Goal: Task Accomplishment & Management: Manage account settings

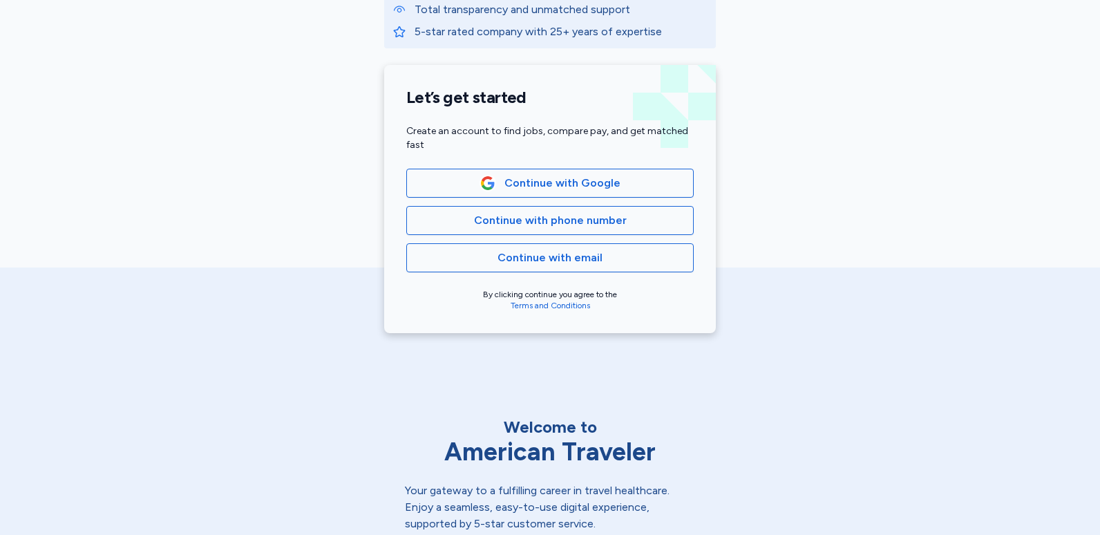
scroll to position [276, 0]
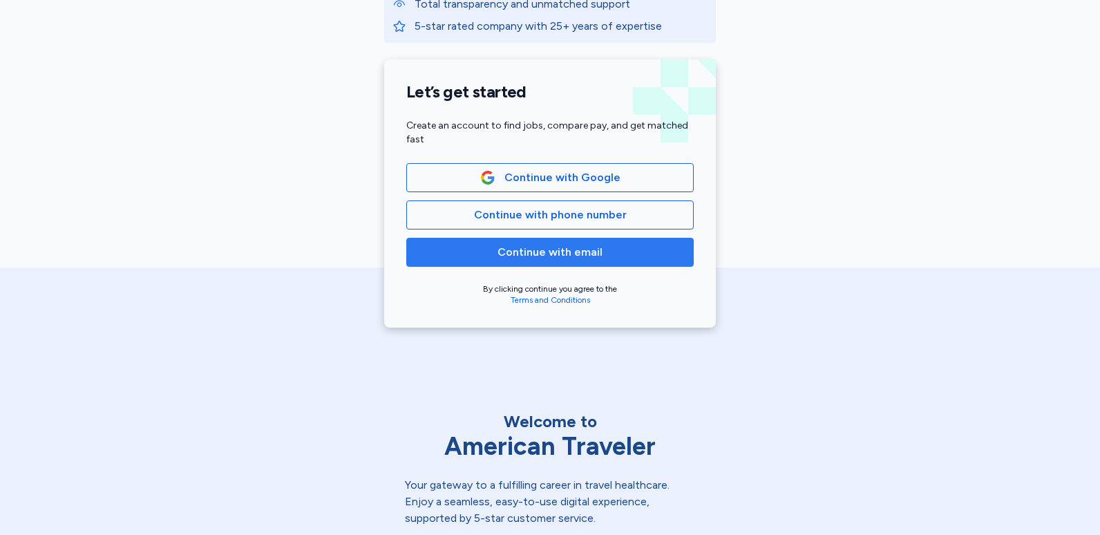
click at [554, 261] on button "Continue with email" at bounding box center [549, 252] width 287 height 29
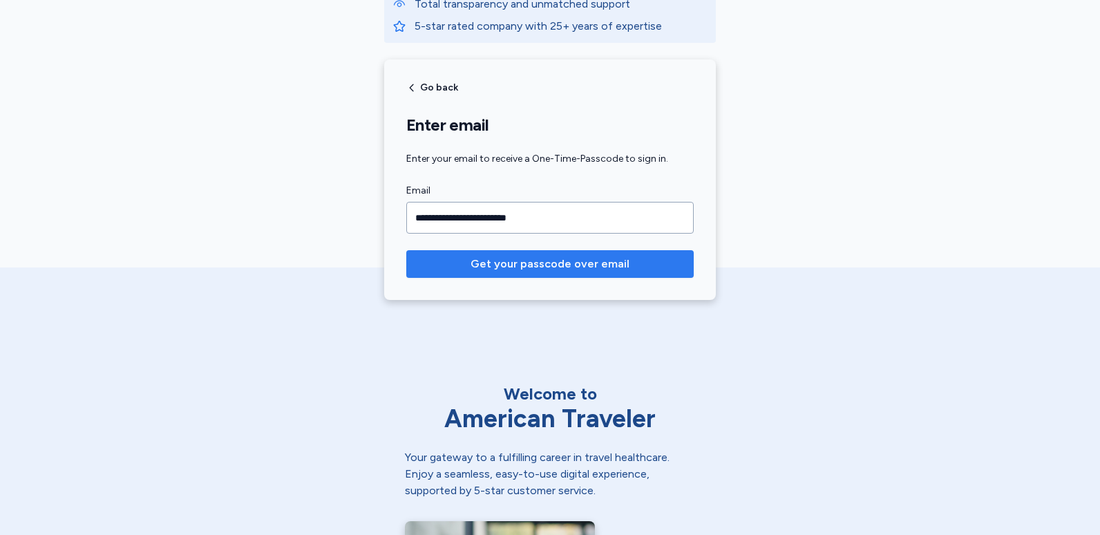
type input "**********"
click at [545, 269] on span "Get your passcode over email" at bounding box center [550, 264] width 159 height 17
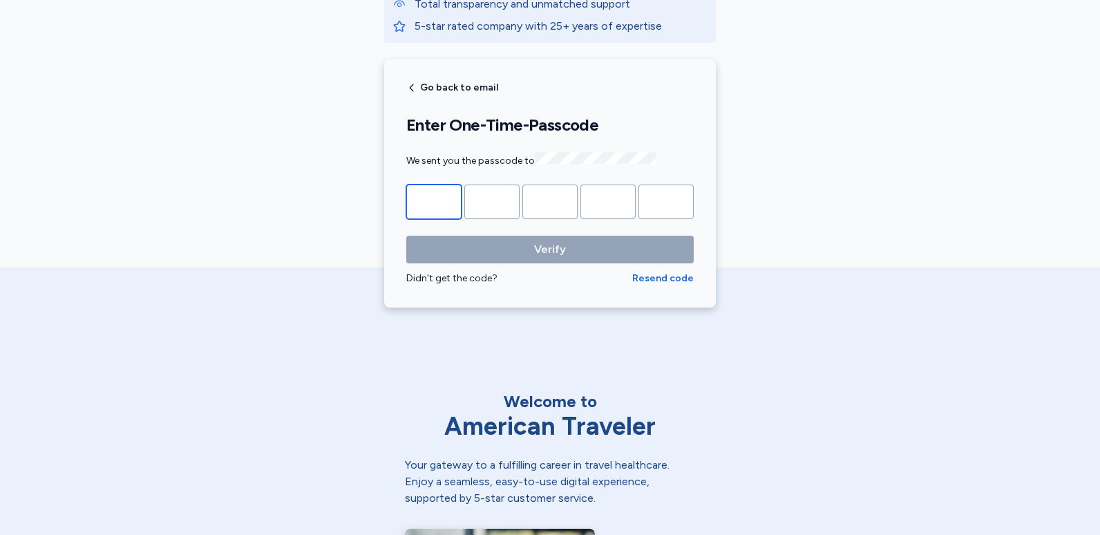
type input "*"
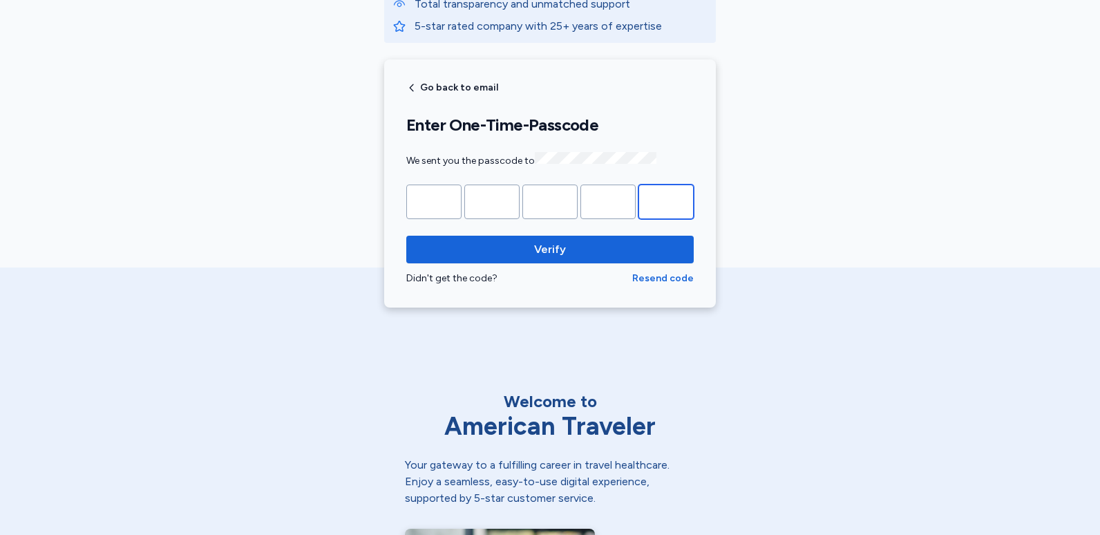
type input "*"
click at [611, 198] on input "*" at bounding box center [607, 201] width 55 height 35
type input "*"
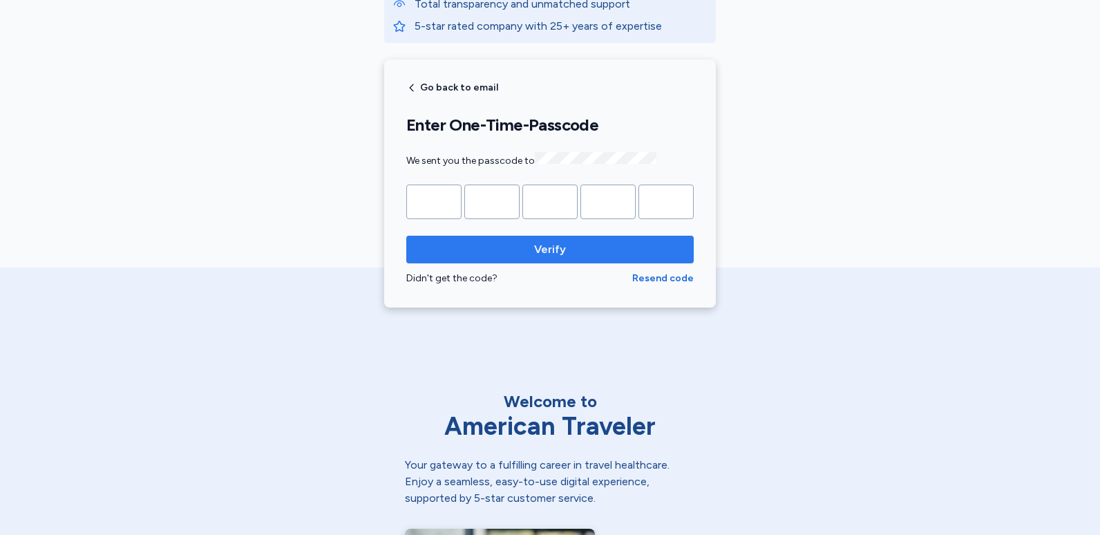
click at [536, 249] on span "Verify" at bounding box center [550, 249] width 32 height 17
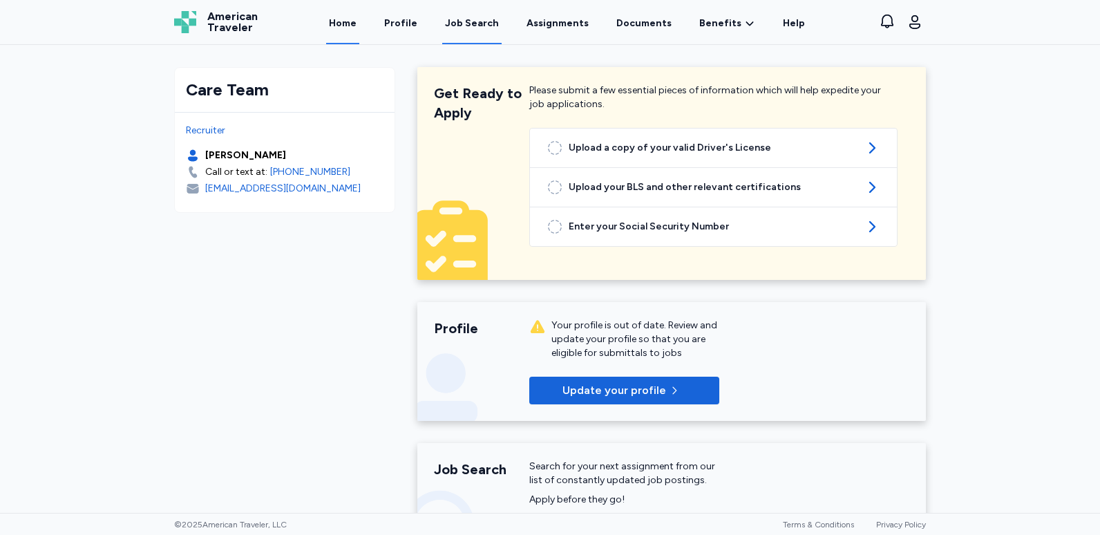
click at [489, 30] on div "Job Search" at bounding box center [472, 24] width 54 height 14
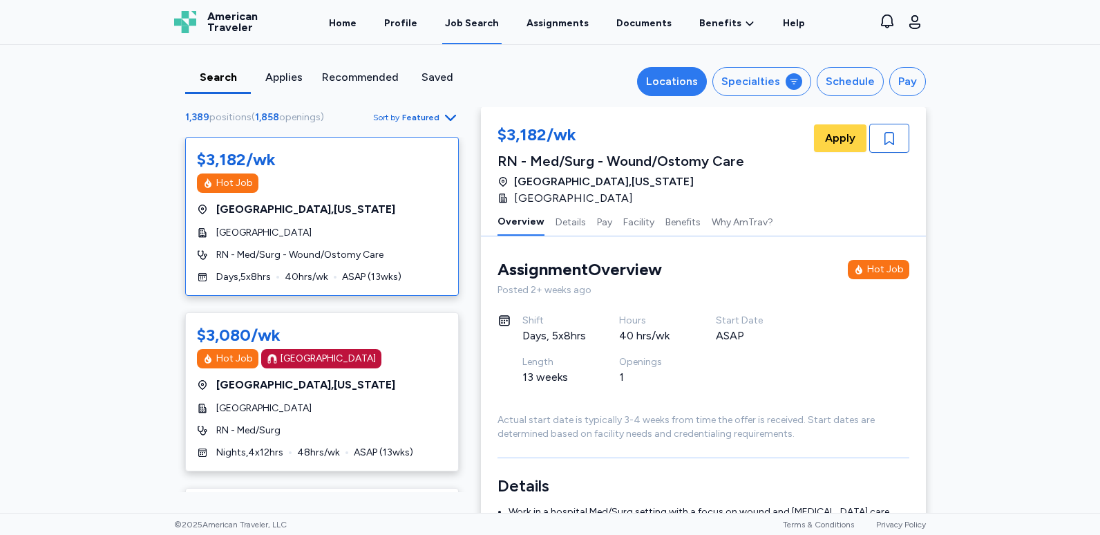
click at [688, 80] on div "Locations" at bounding box center [672, 81] width 52 height 17
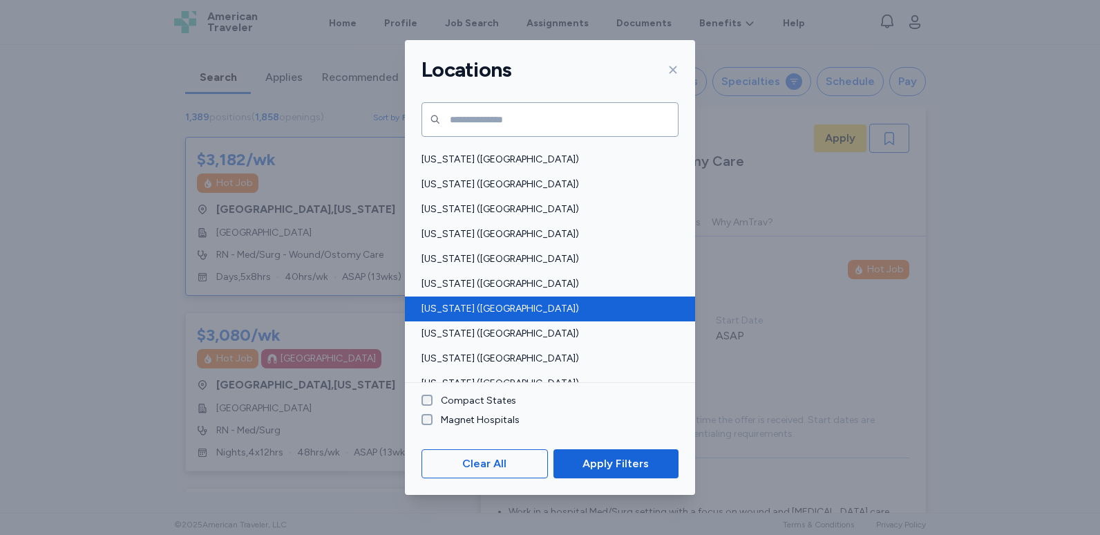
scroll to position [553, 0]
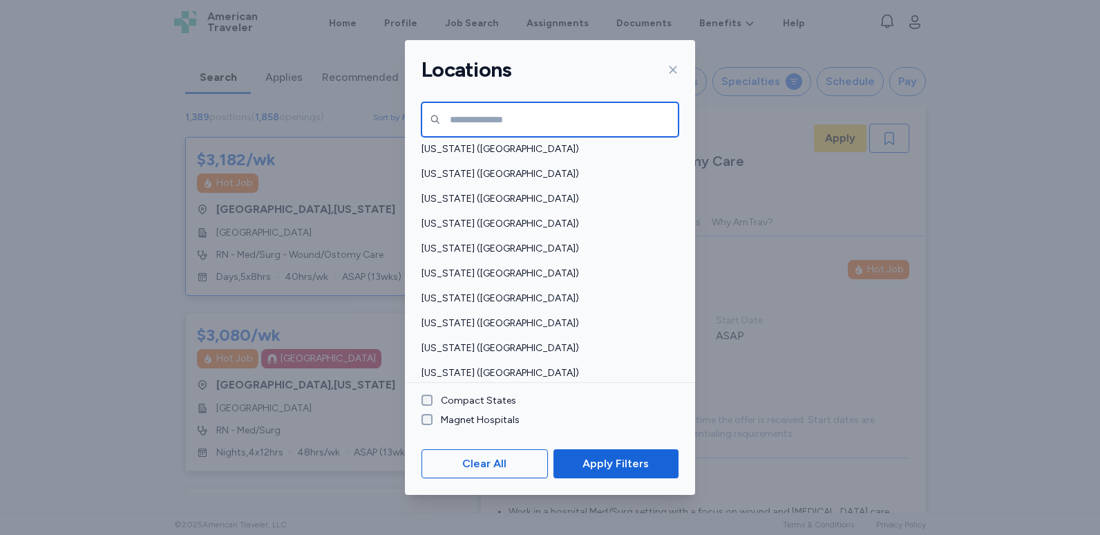
click at [550, 115] on input "text" at bounding box center [550, 119] width 257 height 35
click at [477, 122] on input "text" at bounding box center [550, 119] width 257 height 35
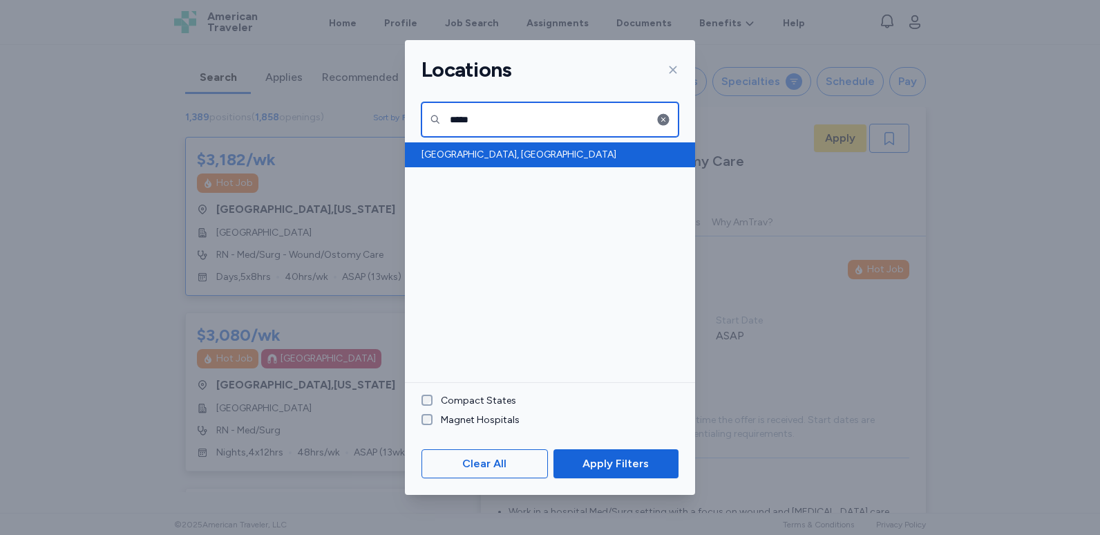
type input "*****"
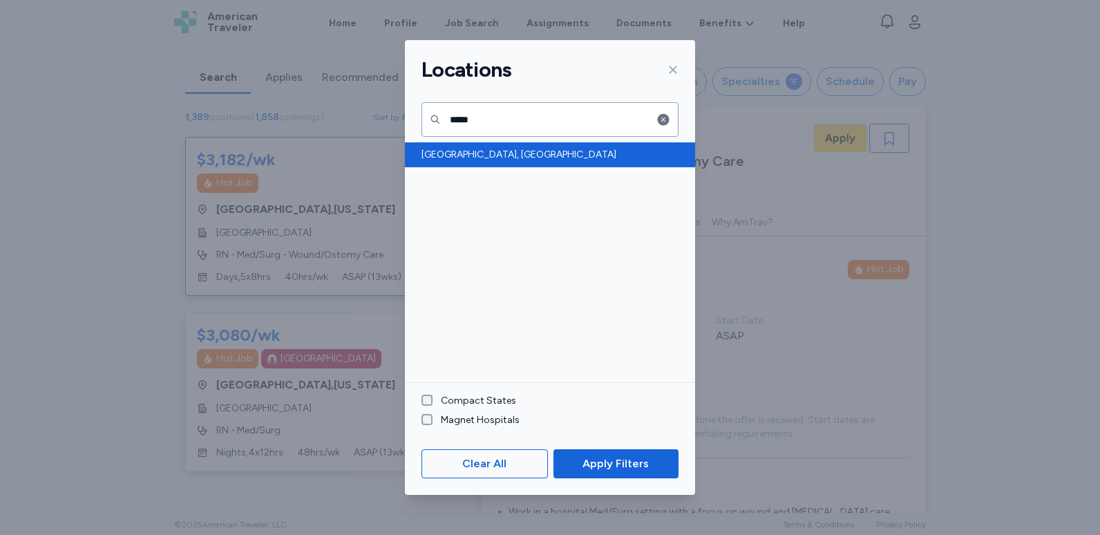
click at [500, 155] on span "[GEOGRAPHIC_DATA], [GEOGRAPHIC_DATA]" at bounding box center [546, 155] width 249 height 14
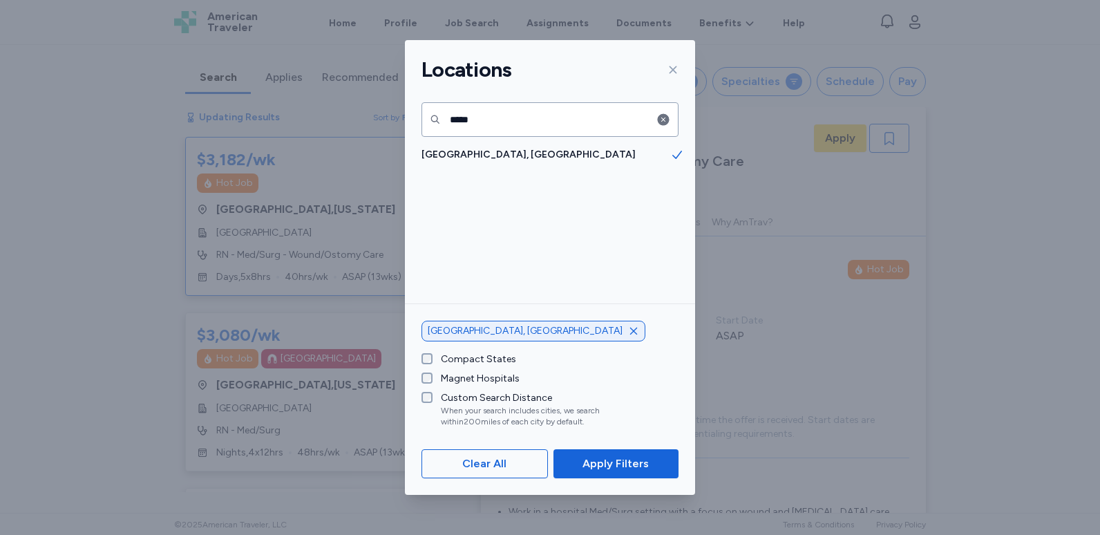
scroll to position [1, 0]
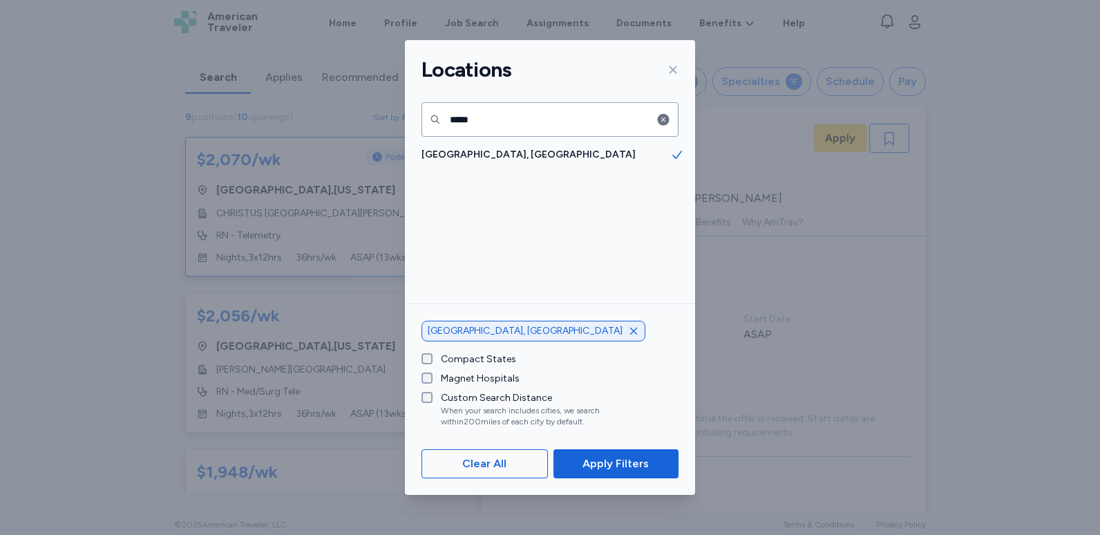
click at [486, 336] on span "[GEOGRAPHIC_DATA], [GEOGRAPHIC_DATA]" at bounding box center [525, 331] width 195 height 14
click at [595, 453] on button "Apply Filters" at bounding box center [615, 463] width 125 height 29
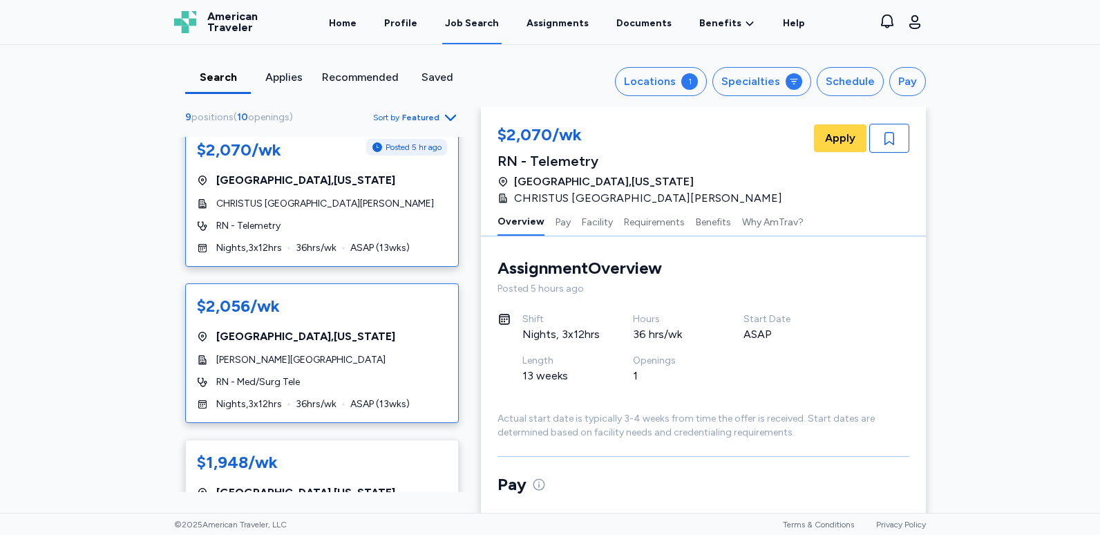
scroll to position [0, 0]
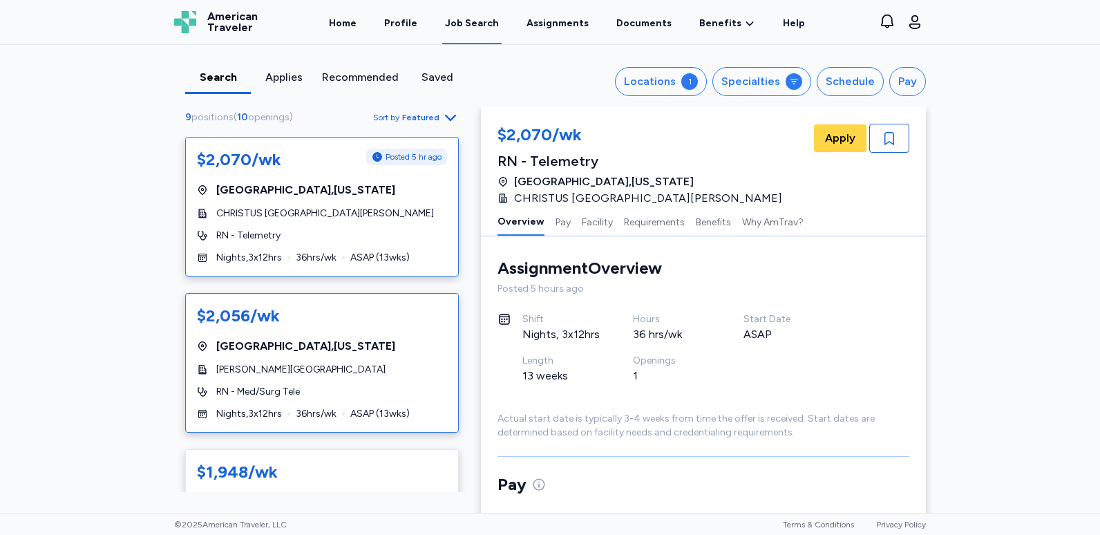
click at [376, 379] on div "$2,056/wk [GEOGRAPHIC_DATA] , [US_STATE] [PERSON_NAME][GEOGRAPHIC_DATA] RN - Me…" at bounding box center [322, 363] width 274 height 140
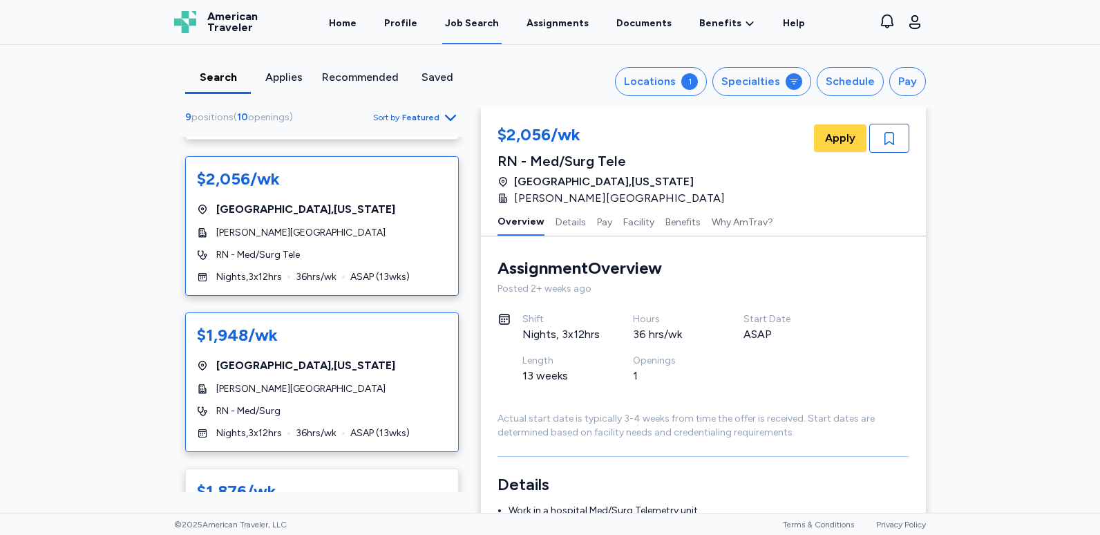
scroll to position [138, 0]
click at [377, 392] on span "[PERSON_NAME][GEOGRAPHIC_DATA]" at bounding box center [300, 388] width 169 height 14
click at [377, 366] on div "[GEOGRAPHIC_DATA] , [US_STATE]" at bounding box center [322, 364] width 250 height 17
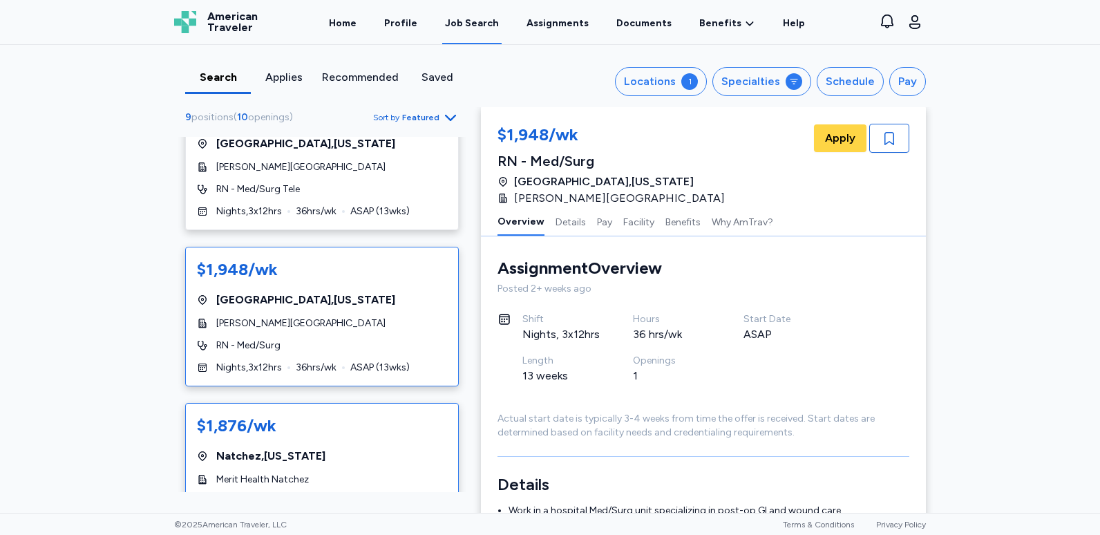
scroll to position [345, 0]
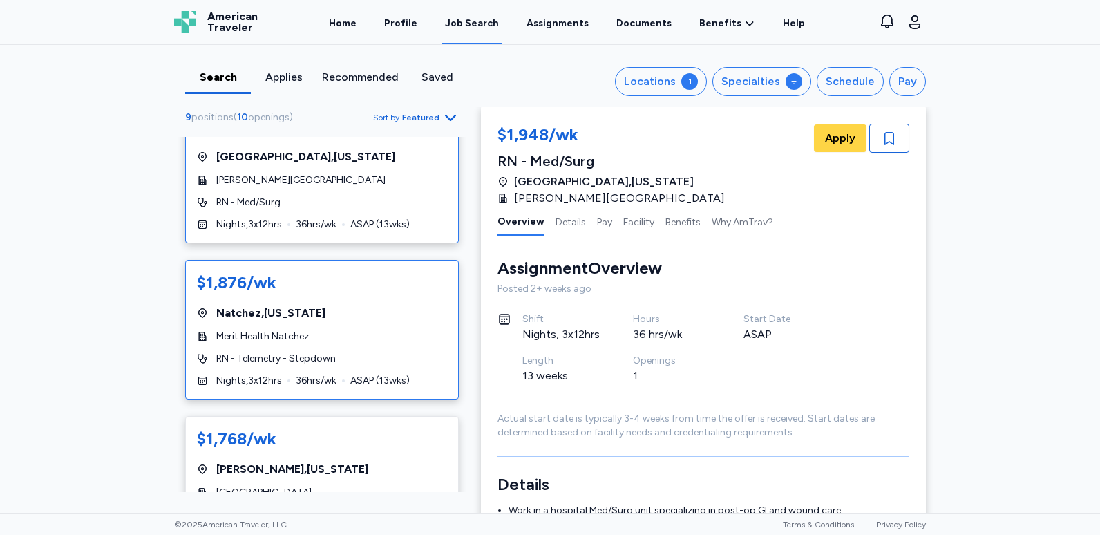
click at [378, 350] on div "$1,876/wk [GEOGRAPHIC_DATA] , [US_STATE] Merit Health Natchez RN - Telemetry - …" at bounding box center [322, 330] width 274 height 140
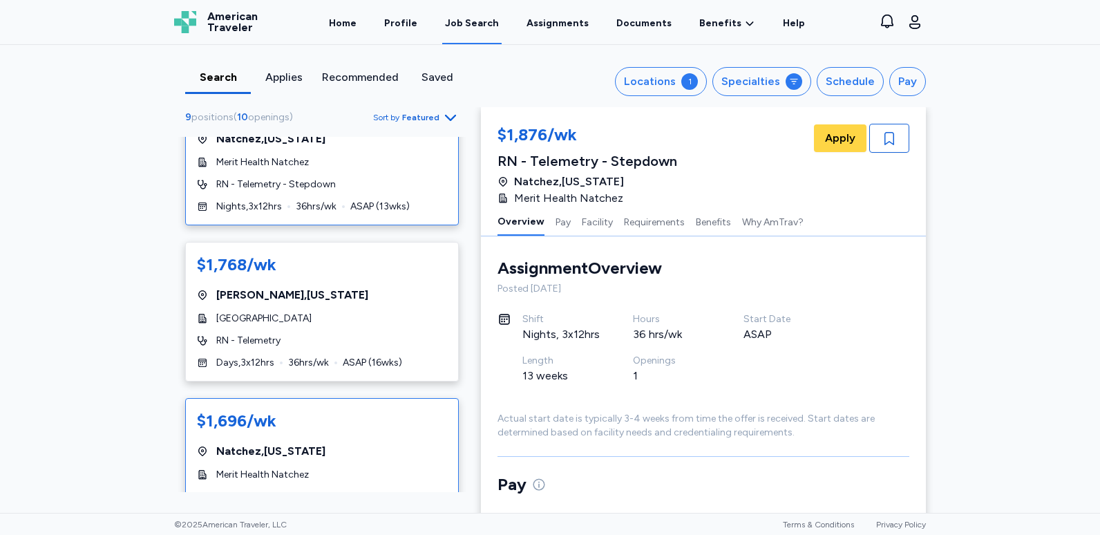
scroll to position [553, 0]
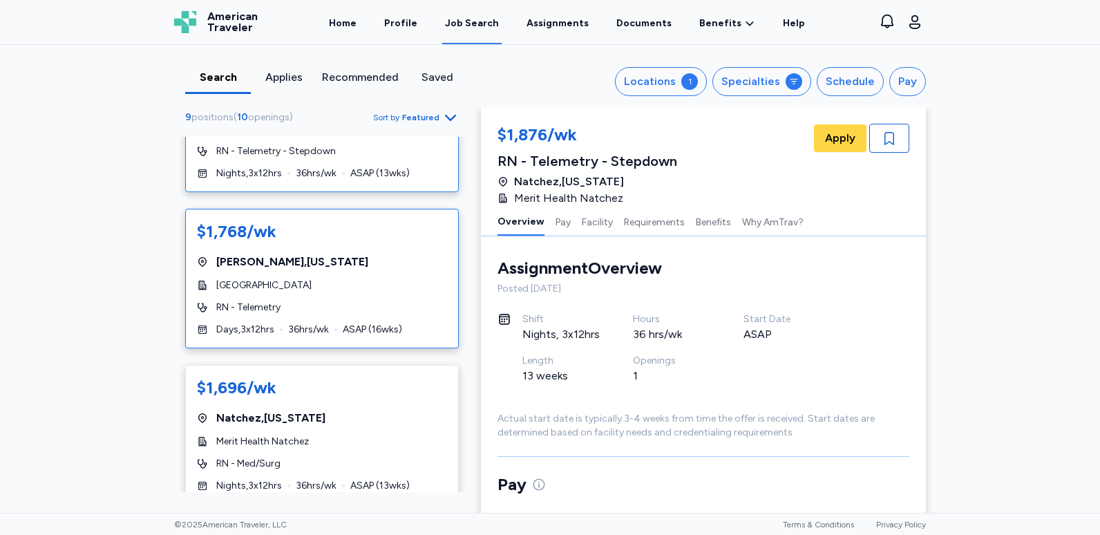
click at [355, 266] on div "Zachary , [US_STATE]" at bounding box center [322, 262] width 250 height 17
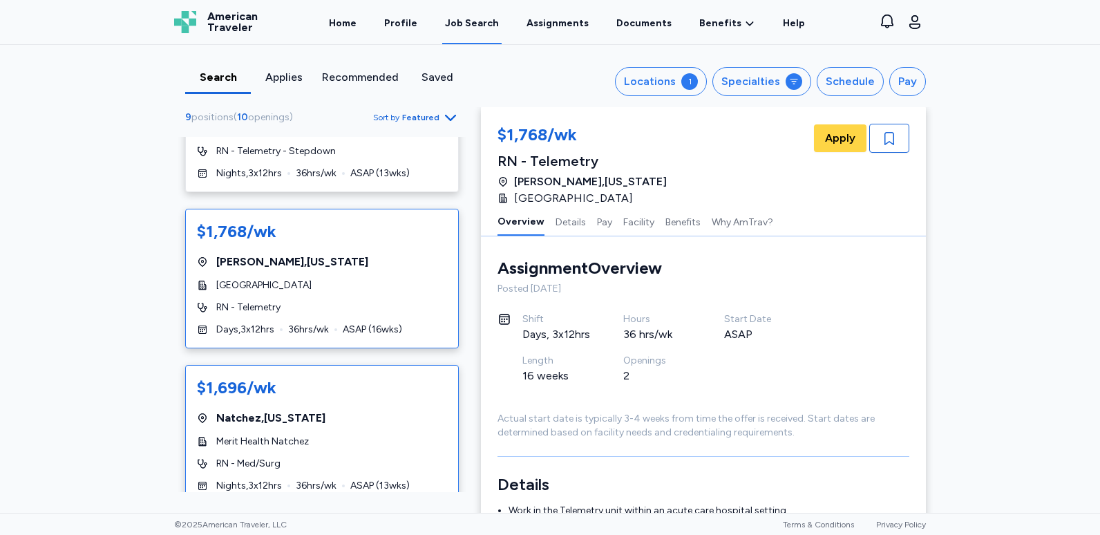
click at [361, 435] on div "Merit Health Natchez" at bounding box center [322, 442] width 250 height 14
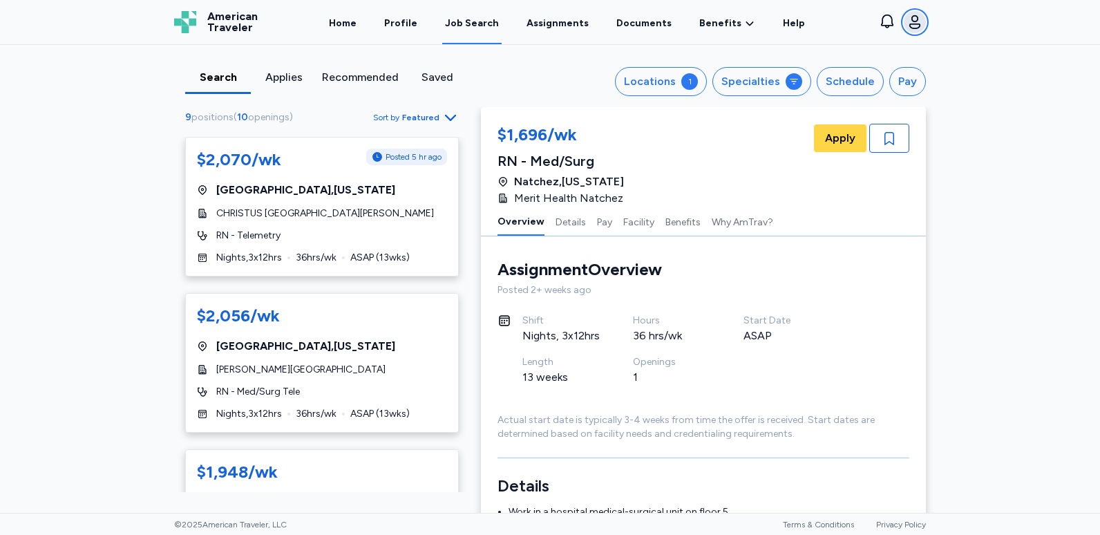
click at [914, 32] on button "Open user menu" at bounding box center [915, 22] width 22 height 22
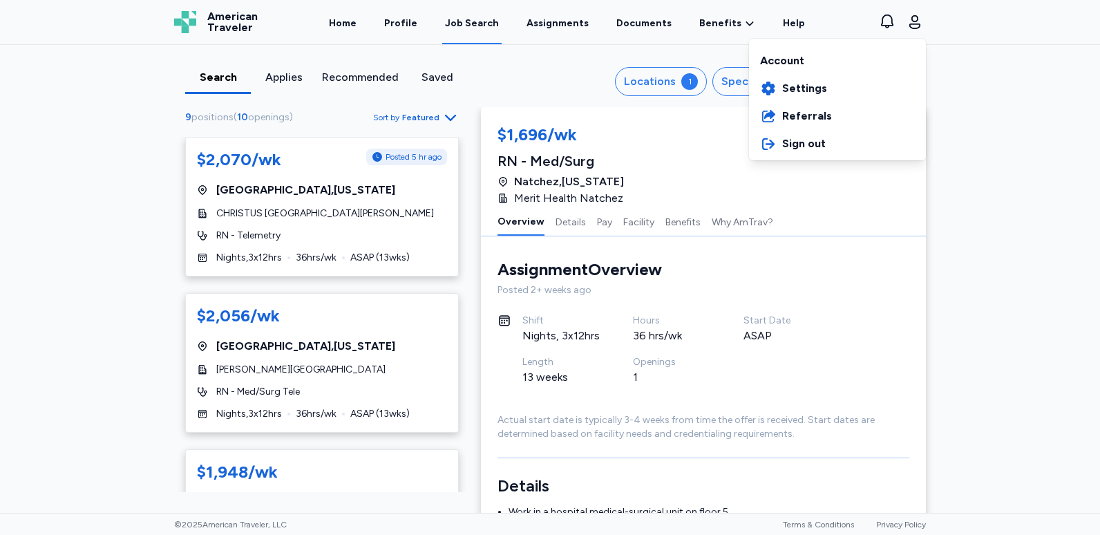
click at [401, 20] on div "American Traveler American Traveler Home Profile Job Search Assignments Documen…" at bounding box center [550, 22] width 774 height 44
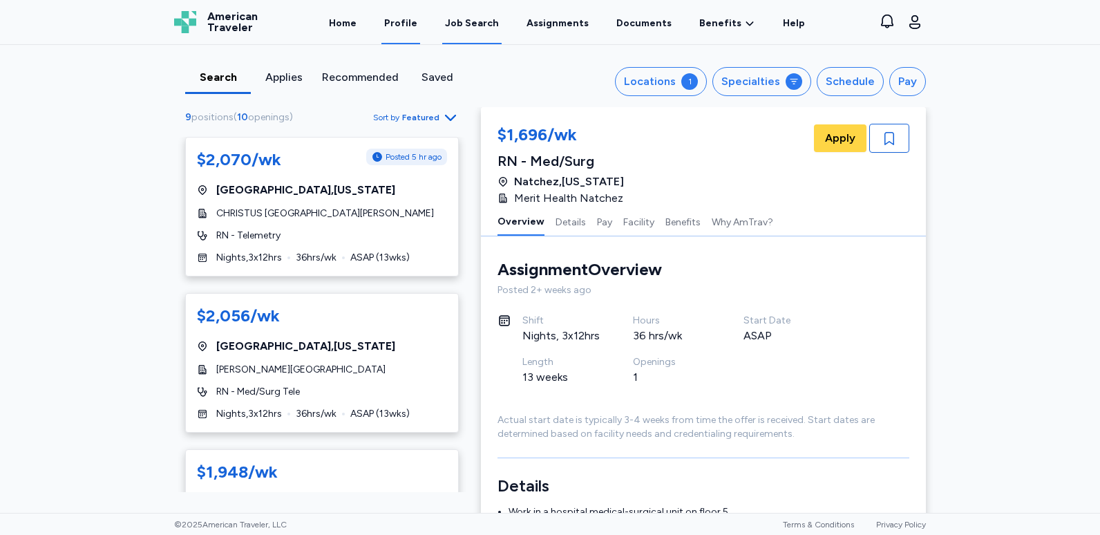
click at [413, 23] on link "Profile" at bounding box center [400, 22] width 39 height 43
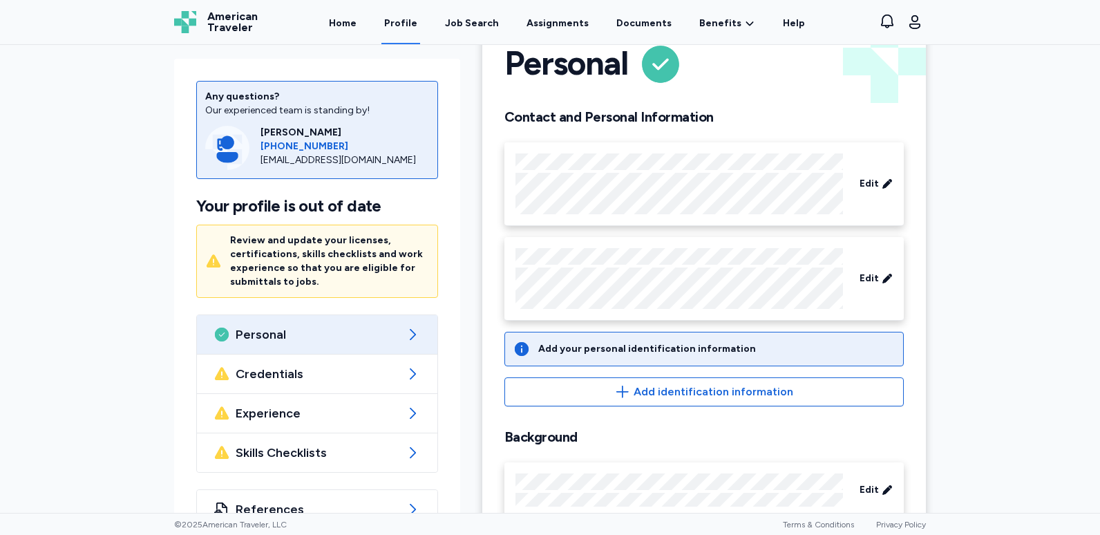
scroll to position [69, 0]
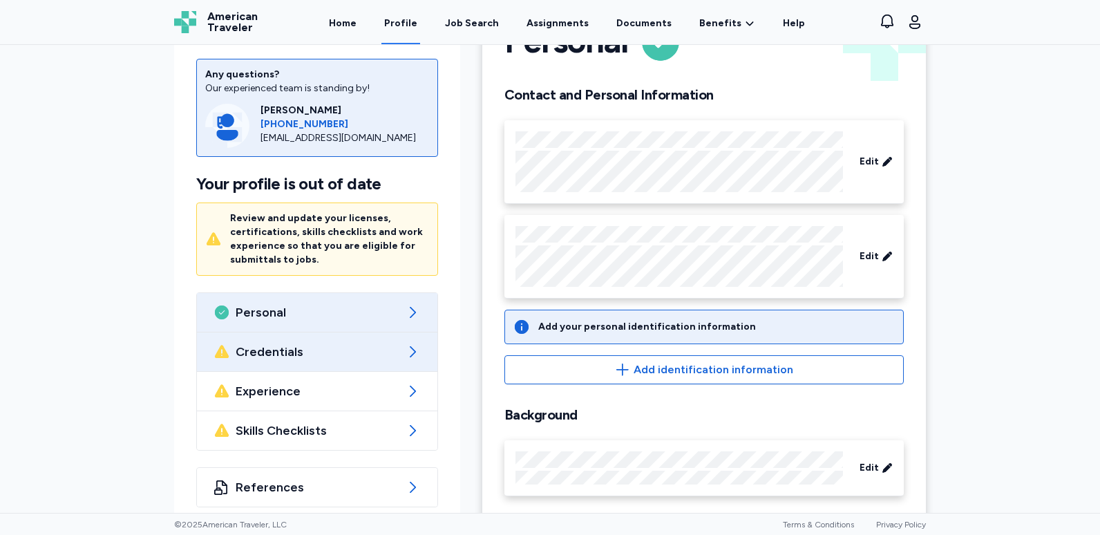
click at [352, 354] on span "Credentials" at bounding box center [317, 351] width 163 height 17
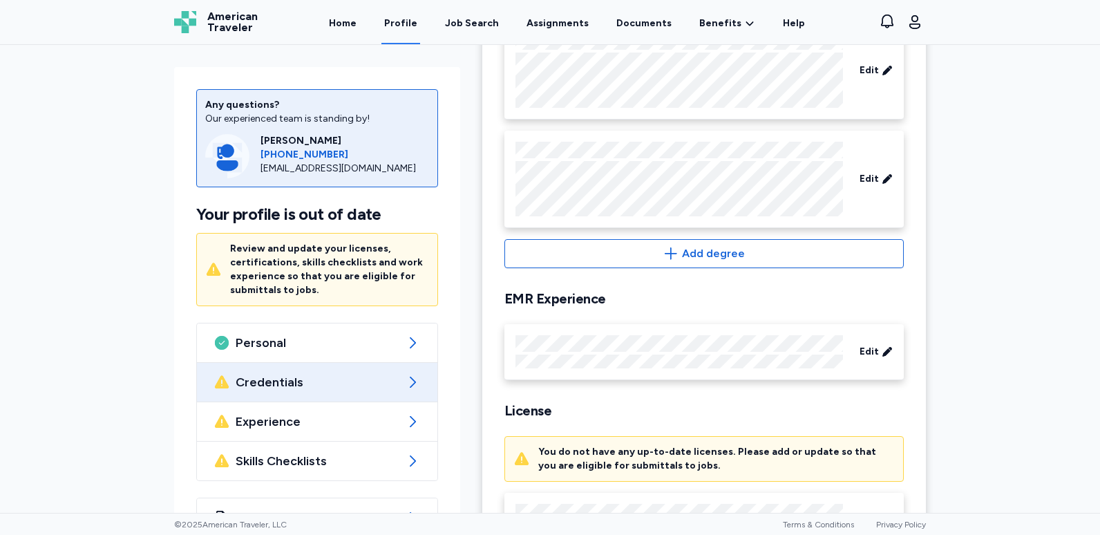
scroll to position [345, 0]
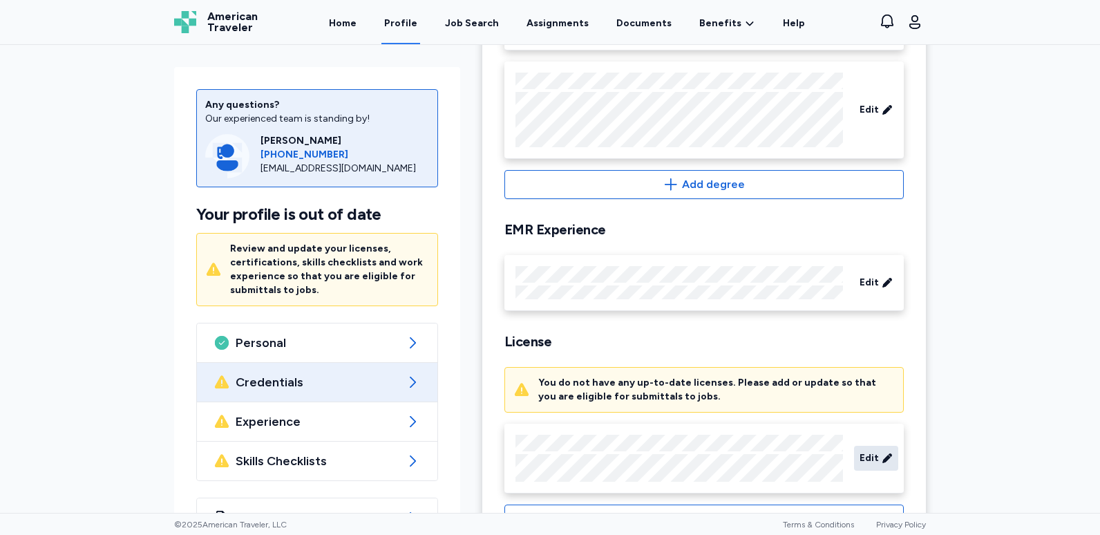
click at [869, 462] on span "Edit" at bounding box center [869, 458] width 19 height 14
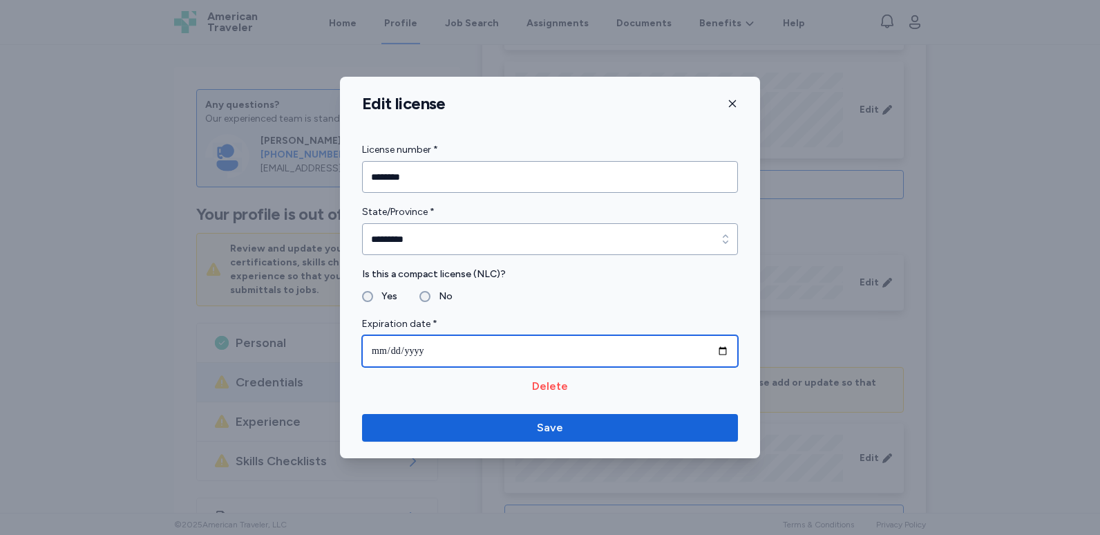
click at [723, 351] on input "**********" at bounding box center [550, 351] width 376 height 32
click at [442, 345] on input "**********" at bounding box center [550, 351] width 376 height 32
click at [435, 350] on input "**********" at bounding box center [550, 351] width 376 height 32
click at [422, 350] on input "**********" at bounding box center [550, 351] width 376 height 32
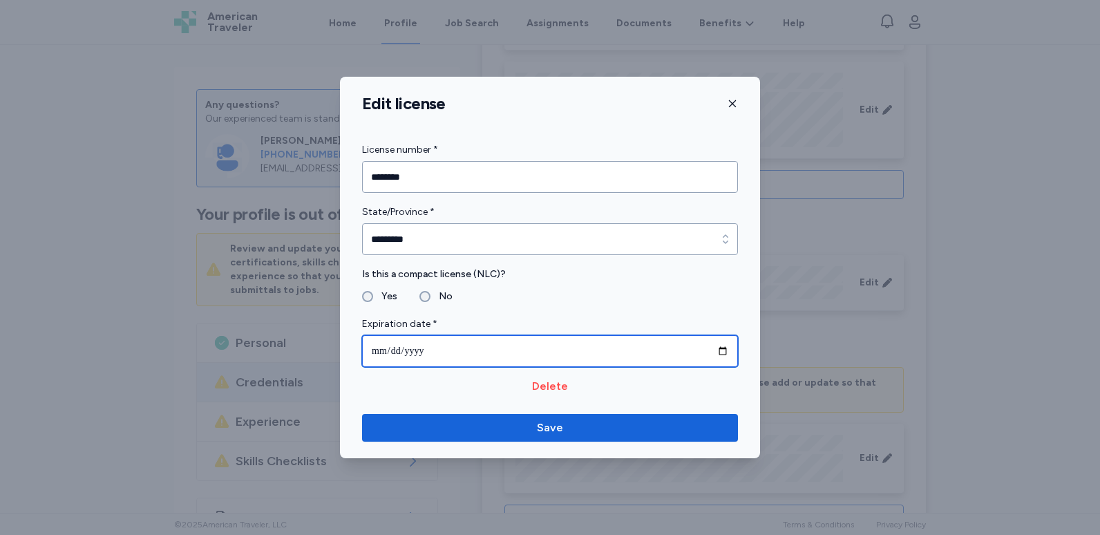
type input "**********"
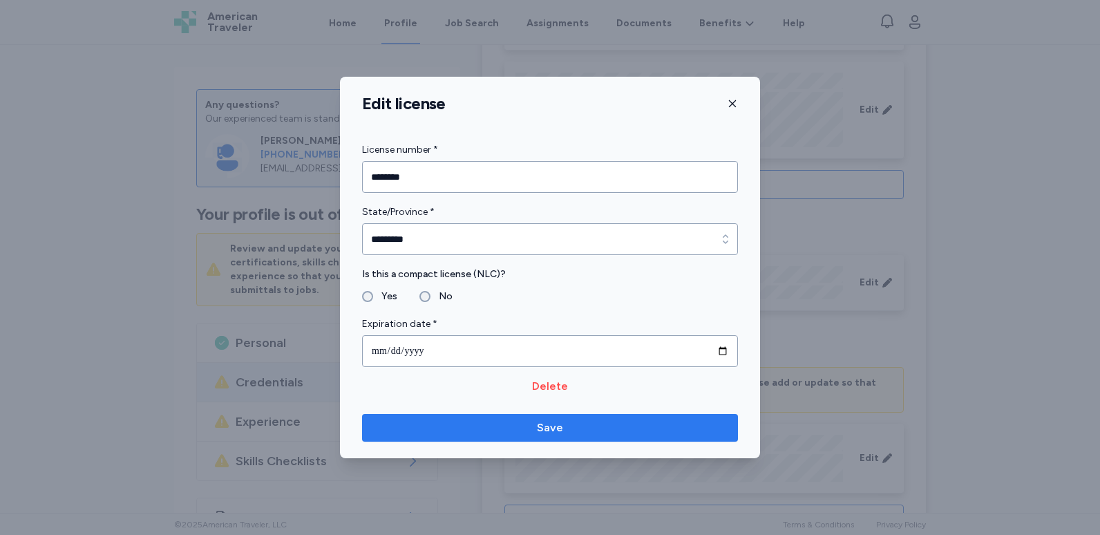
click at [553, 430] on span "Save" at bounding box center [550, 427] width 26 height 17
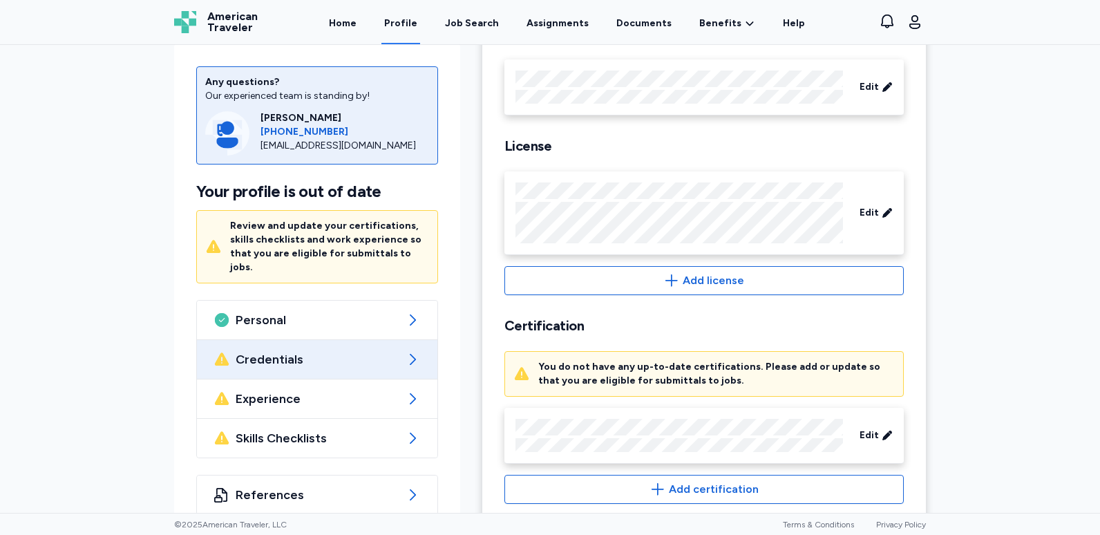
scroll to position [565, 0]
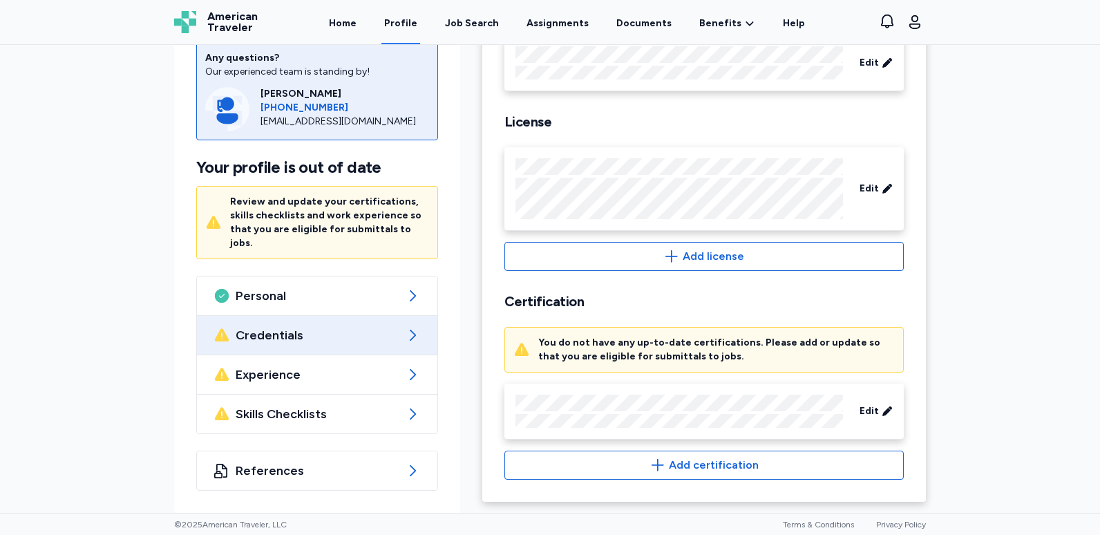
click at [965, 230] on div "Any questions? Our experienced team is standing by! [PERSON_NAME] [PHONE_NUMBER…" at bounding box center [550, 279] width 1100 height 468
click at [875, 414] on div "Edit" at bounding box center [876, 411] width 44 height 25
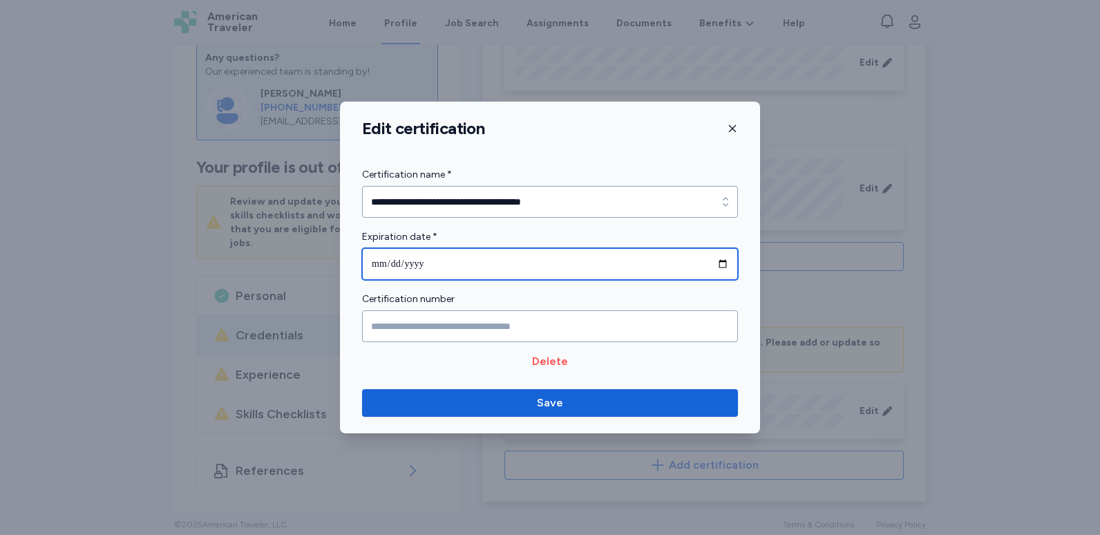
click at [531, 264] on input "**********" at bounding box center [550, 264] width 376 height 32
type input "**********"
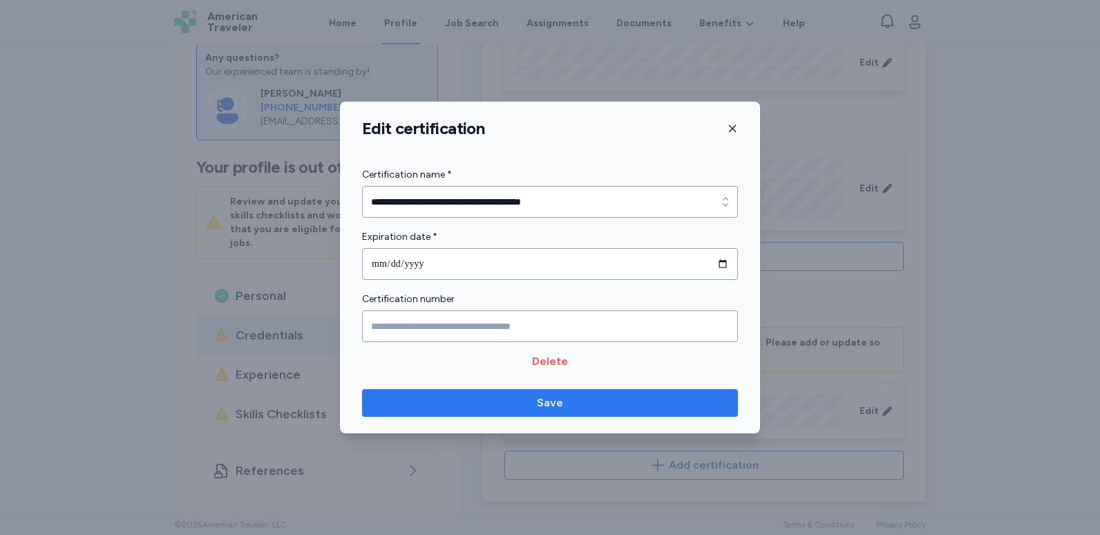
click at [536, 400] on span "Save" at bounding box center [550, 403] width 354 height 17
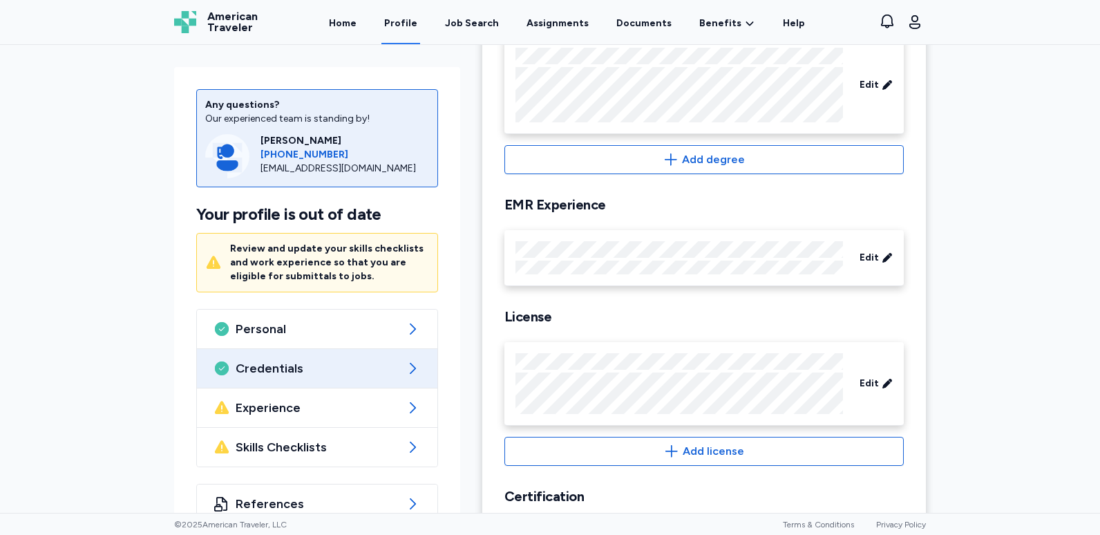
scroll to position [304, 0]
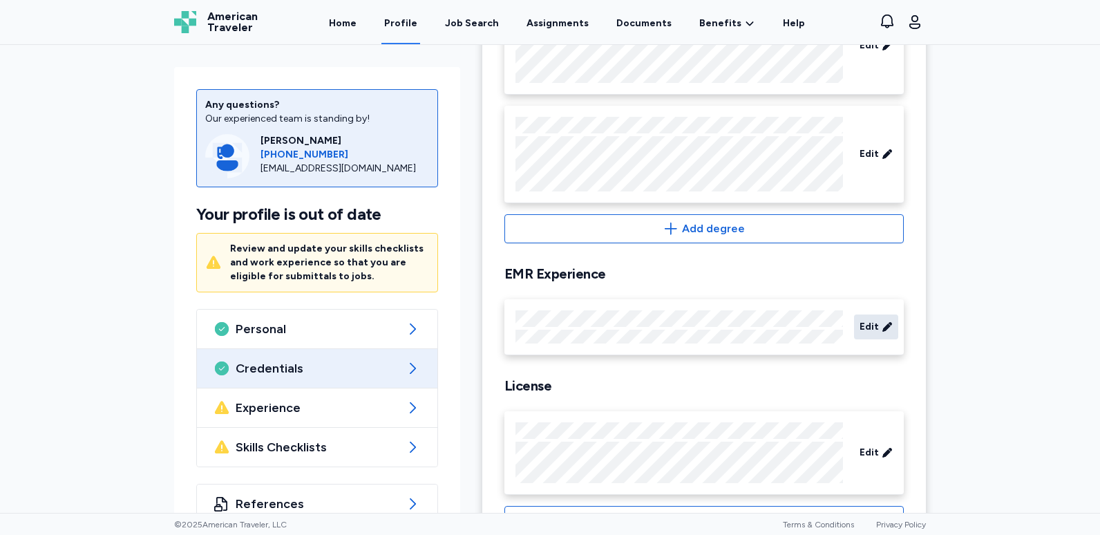
click at [884, 330] on icon at bounding box center [887, 327] width 11 height 14
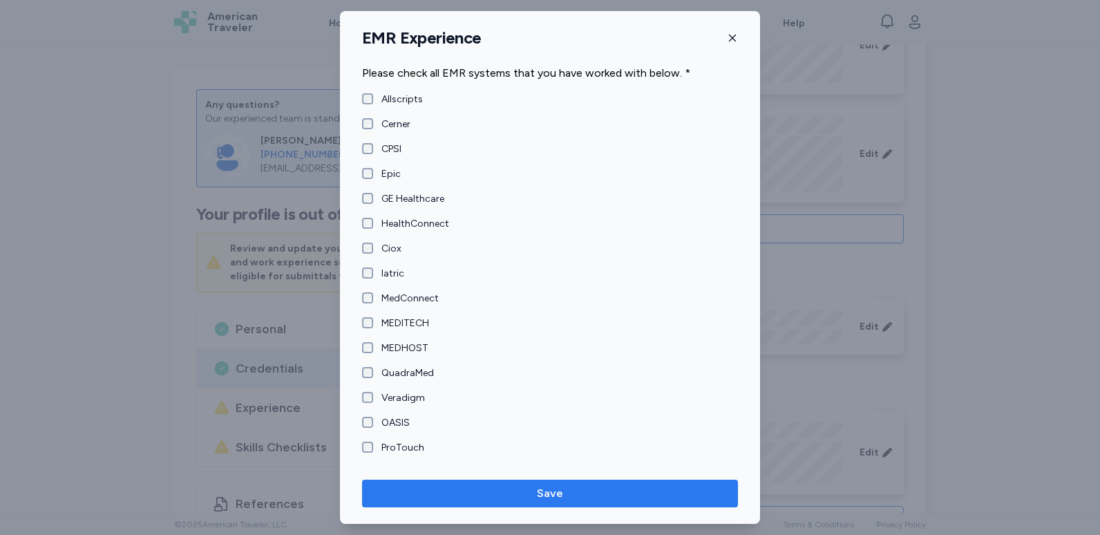
click at [551, 492] on span "Save" at bounding box center [550, 493] width 26 height 17
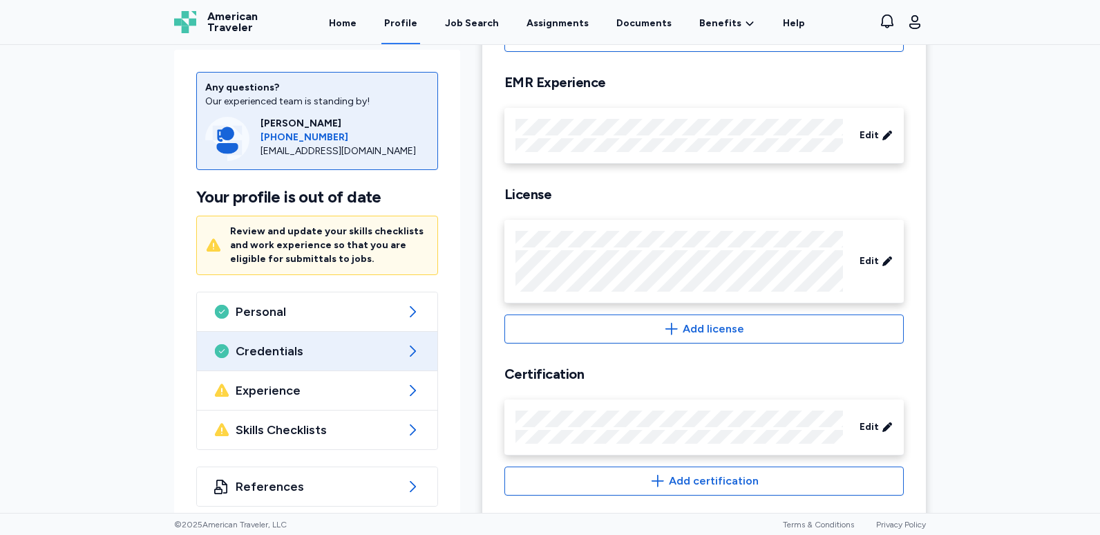
scroll to position [511, 0]
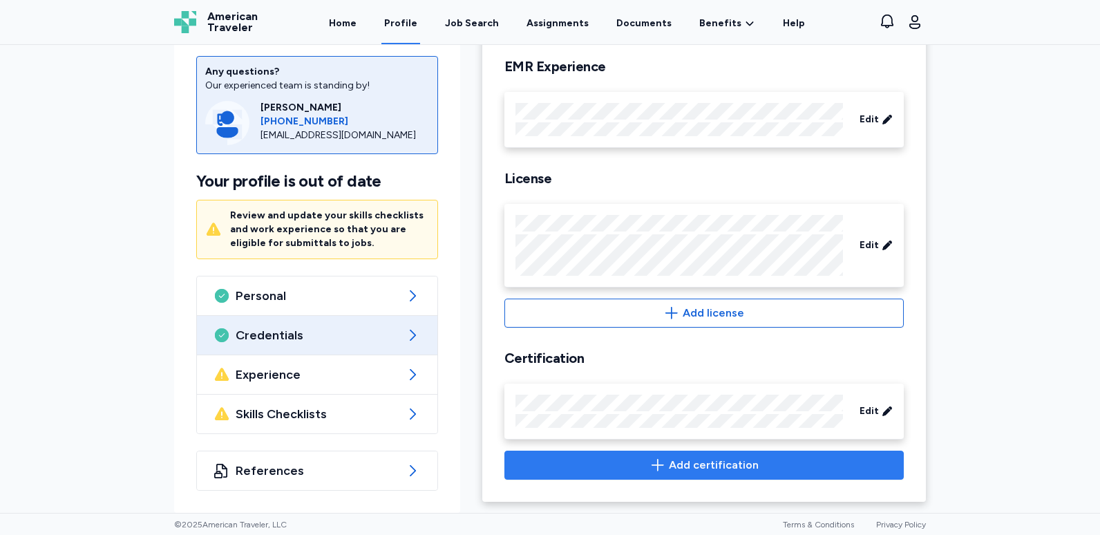
click at [679, 463] on span "Add certification" at bounding box center [714, 465] width 90 height 17
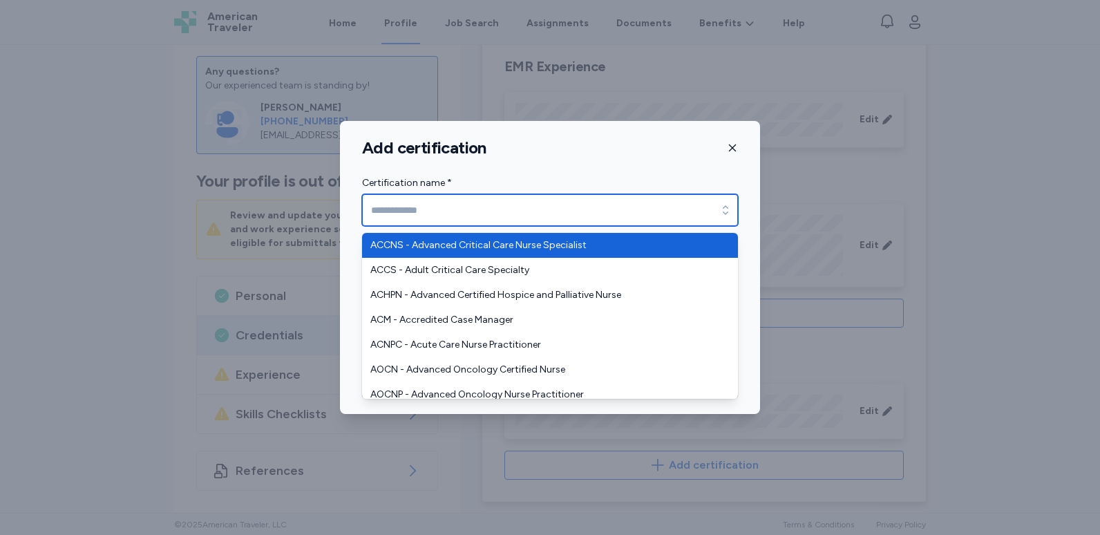
click at [506, 209] on input "Certification name *" at bounding box center [550, 210] width 376 height 32
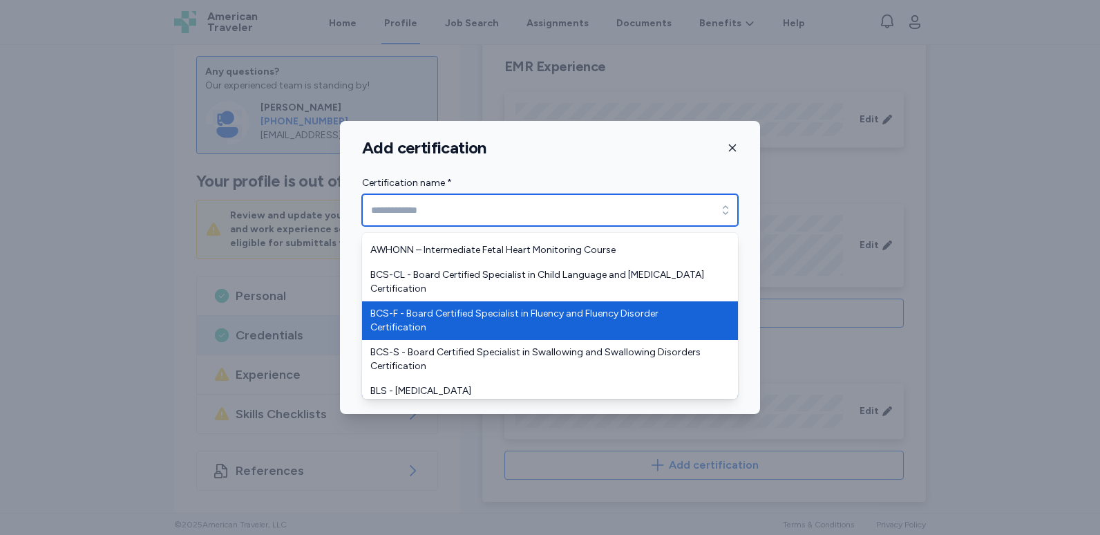
scroll to position [691, 0]
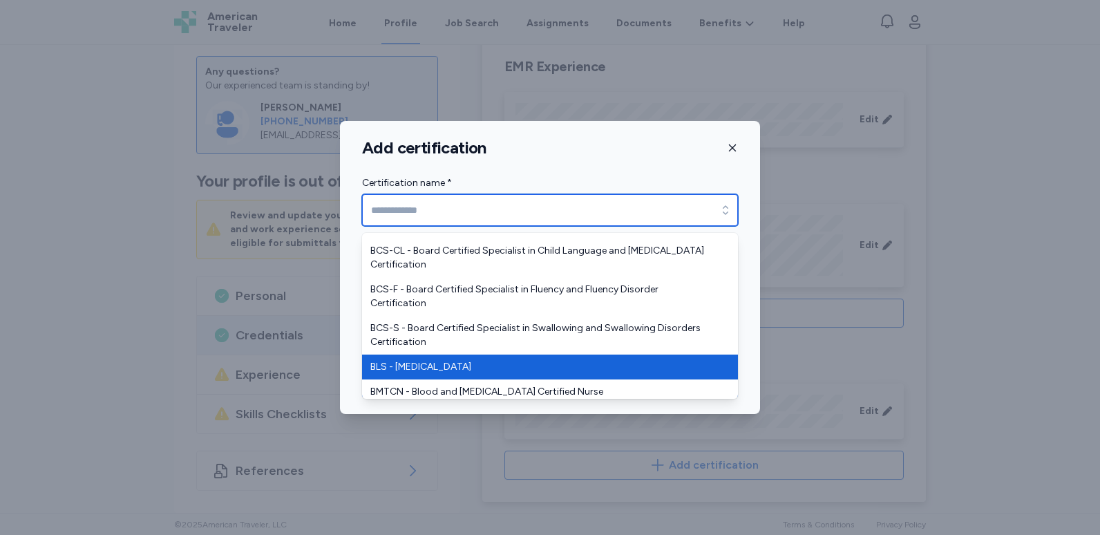
type input "**********"
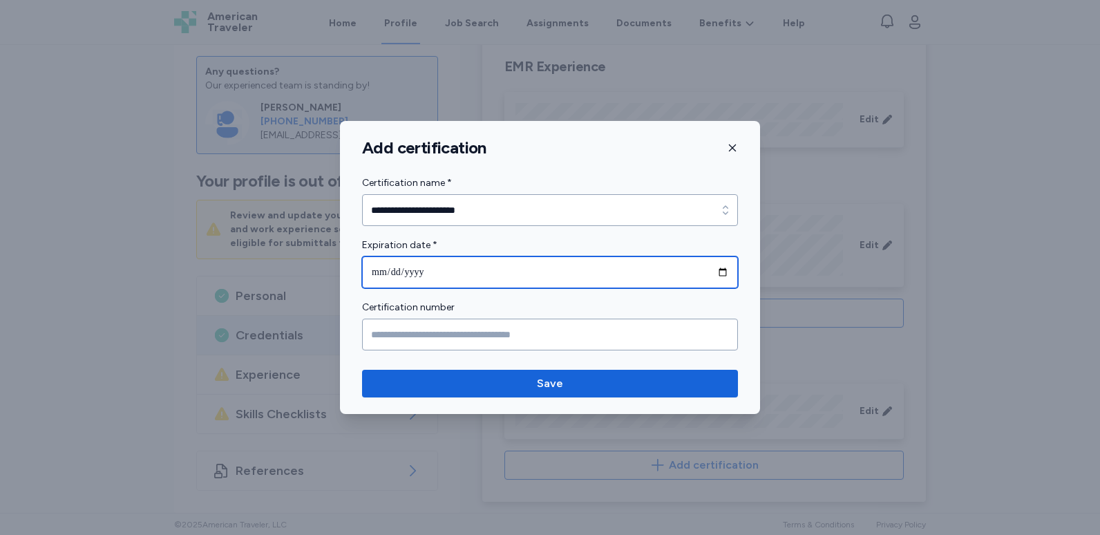
click at [473, 276] on input "date" at bounding box center [550, 272] width 376 height 32
type input "**********"
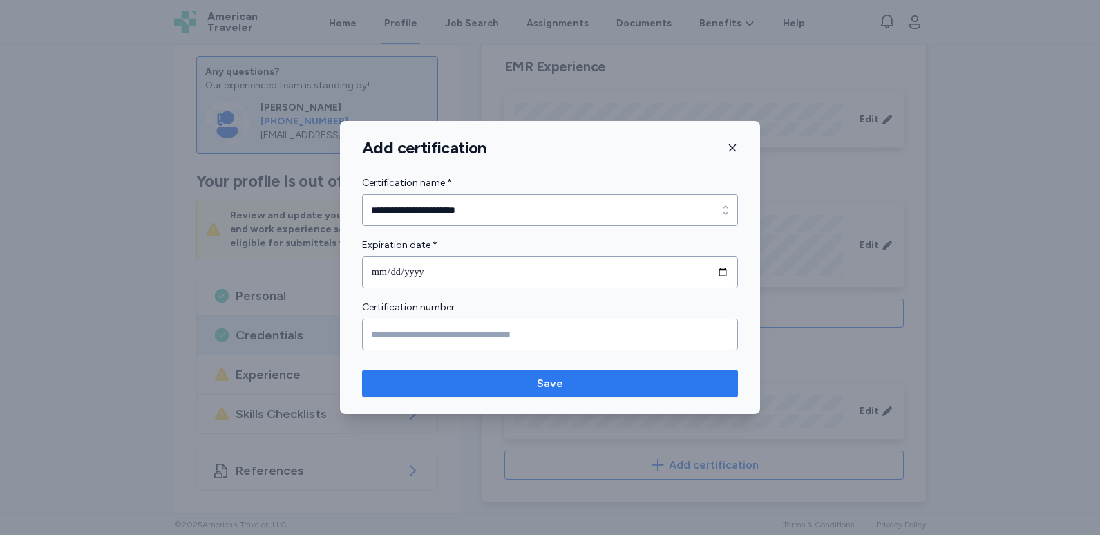
click at [547, 385] on span "Save" at bounding box center [550, 383] width 26 height 17
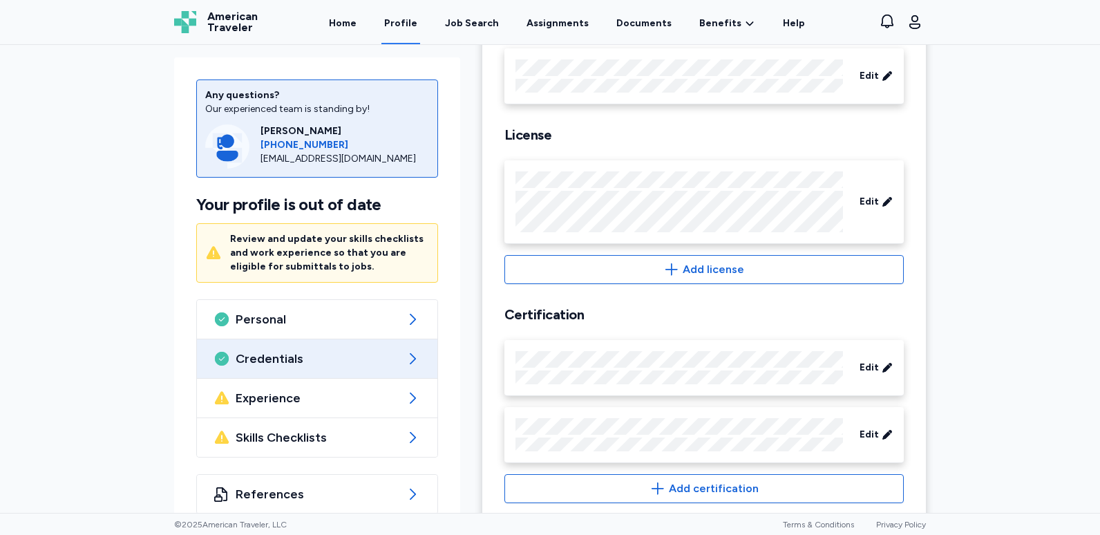
scroll to position [578, 0]
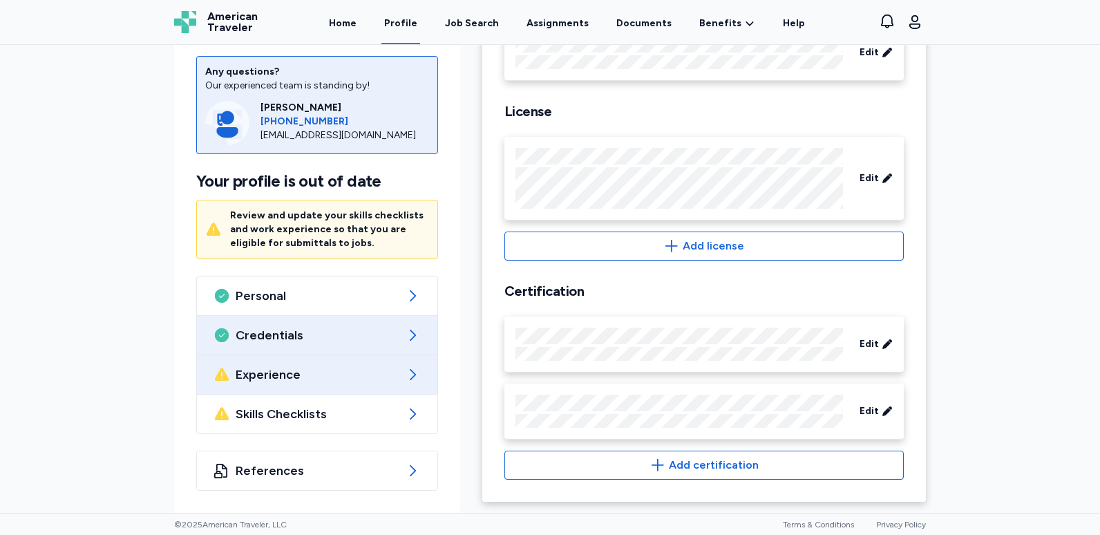
click at [348, 384] on div "Experience" at bounding box center [317, 374] width 240 height 39
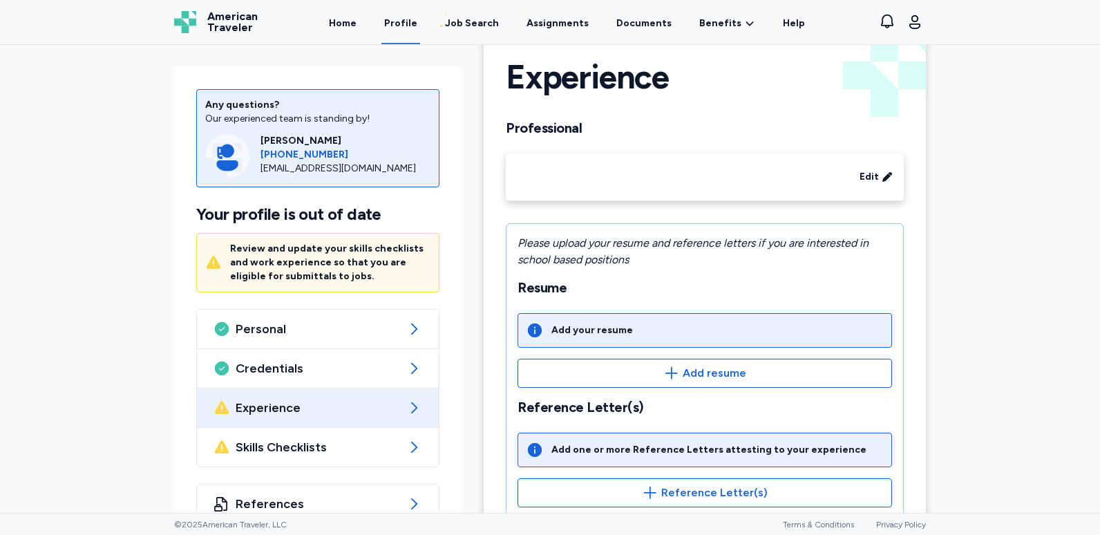
scroll to position [566, 0]
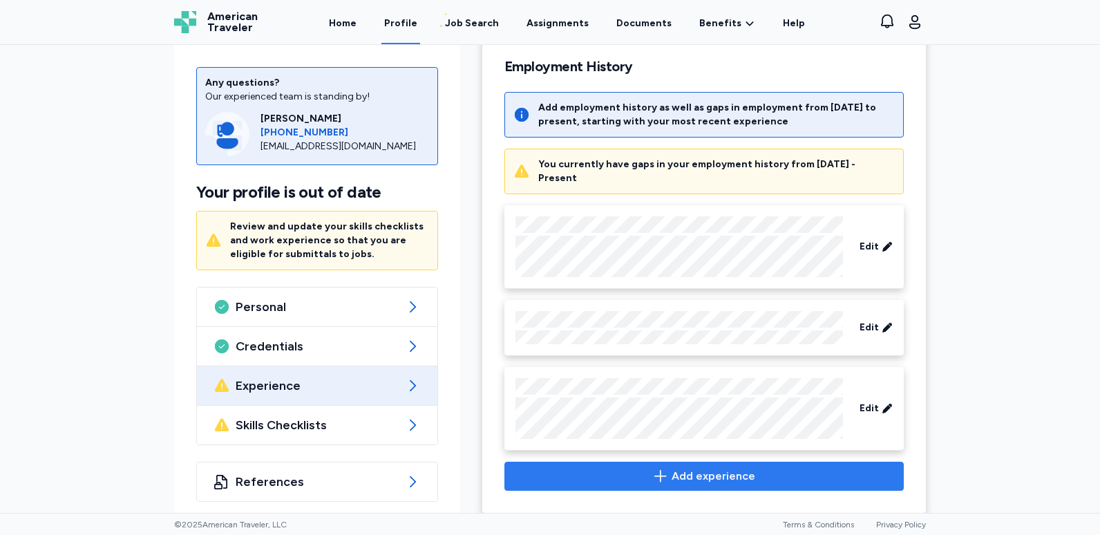
click at [682, 468] on span "Add experience" at bounding box center [714, 476] width 84 height 17
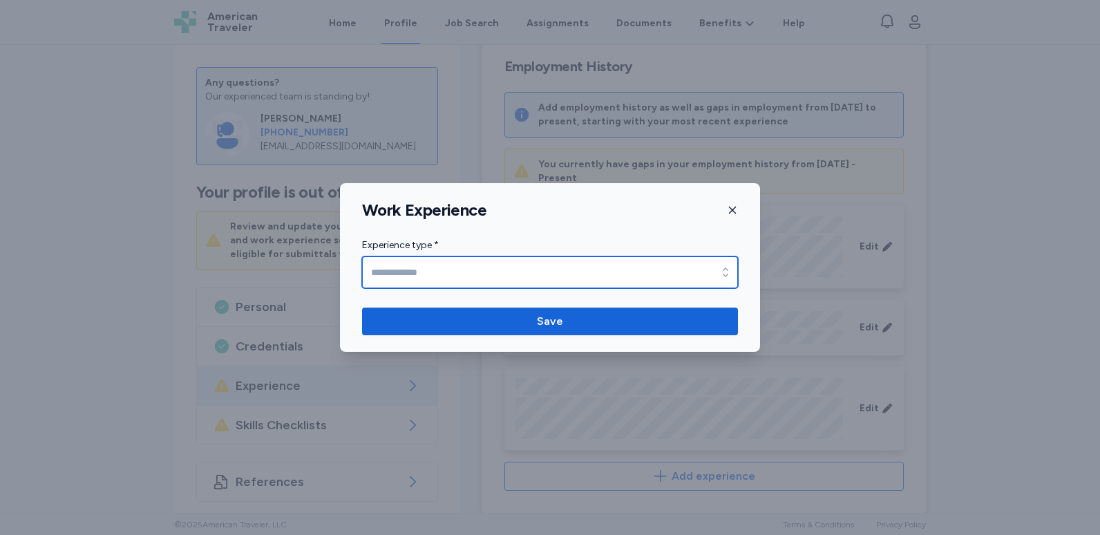
click at [542, 266] on input "Experience type *" at bounding box center [550, 272] width 376 height 32
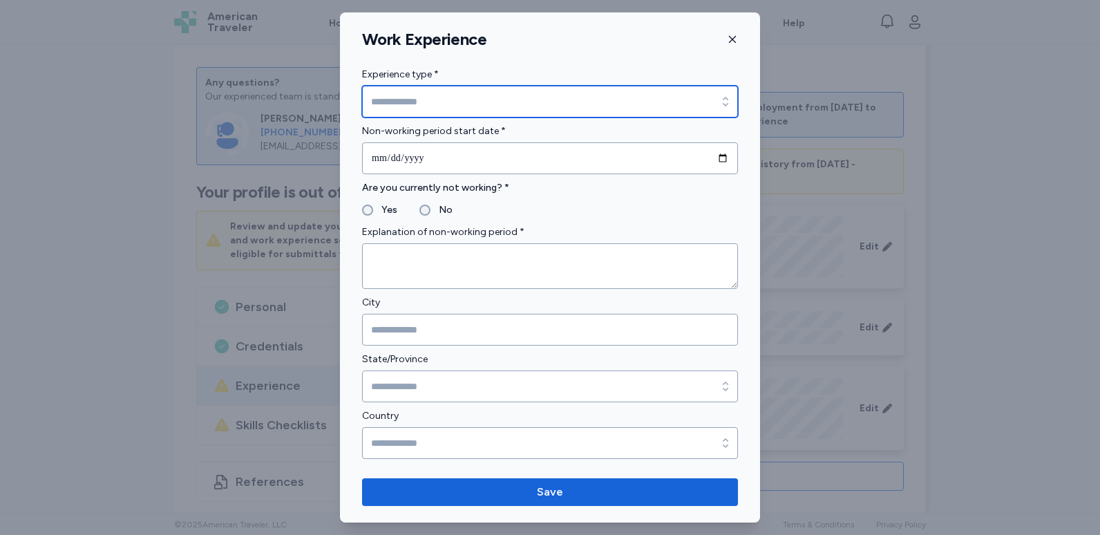
type input "**********"
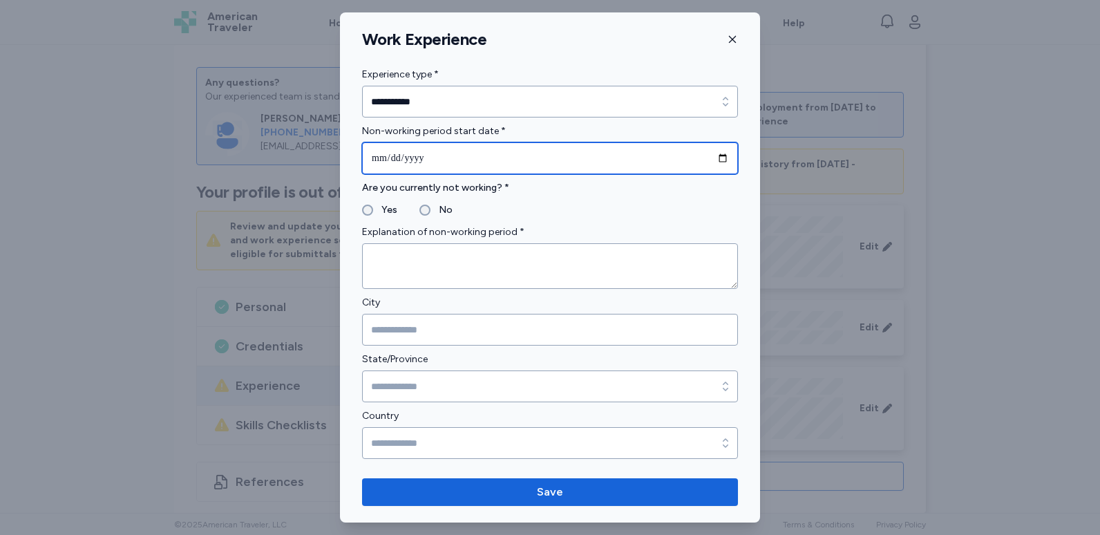
click at [555, 156] on input "date" at bounding box center [550, 158] width 376 height 32
type input "**********"
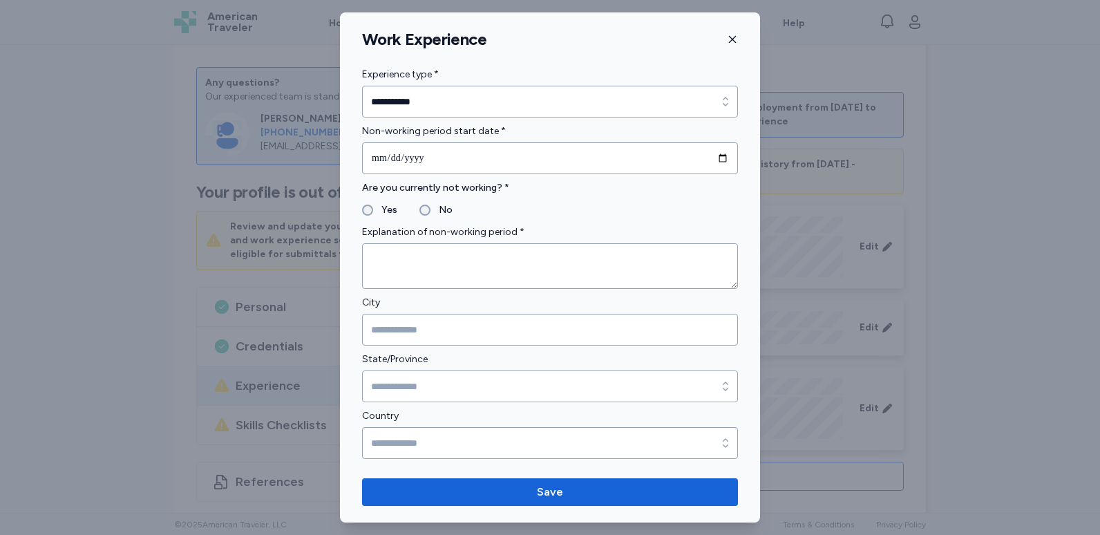
click at [385, 208] on label "Yes" at bounding box center [385, 210] width 24 height 17
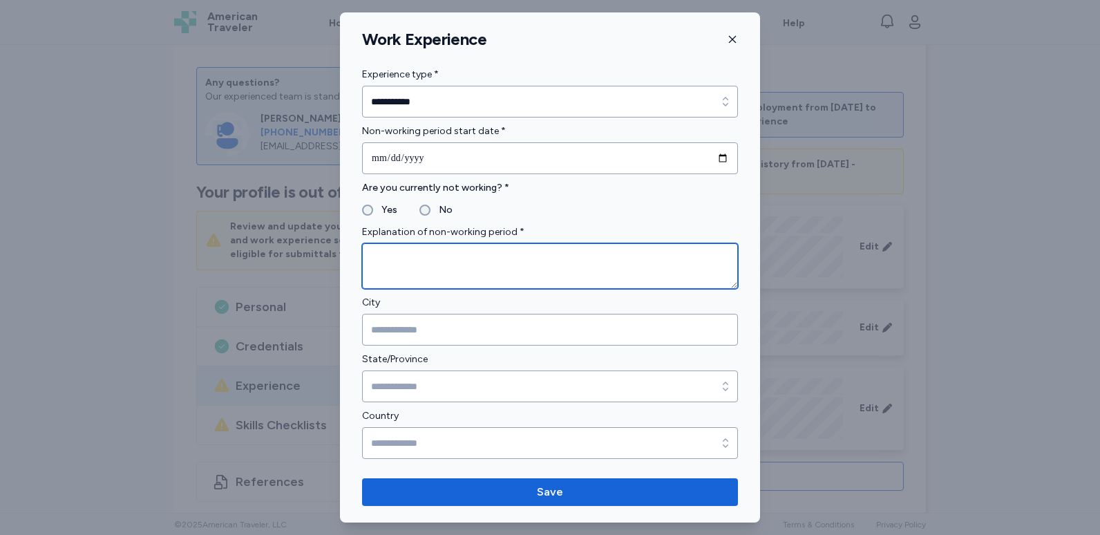
click at [433, 273] on textarea at bounding box center [550, 266] width 376 height 46
type textarea "*******"
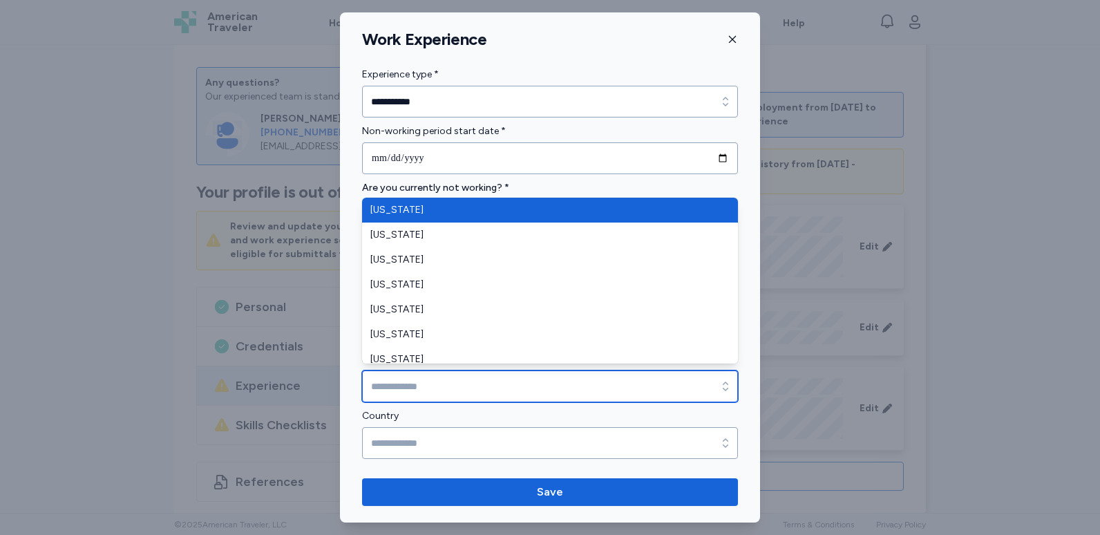
click at [493, 386] on input "State/Province" at bounding box center [550, 386] width 376 height 32
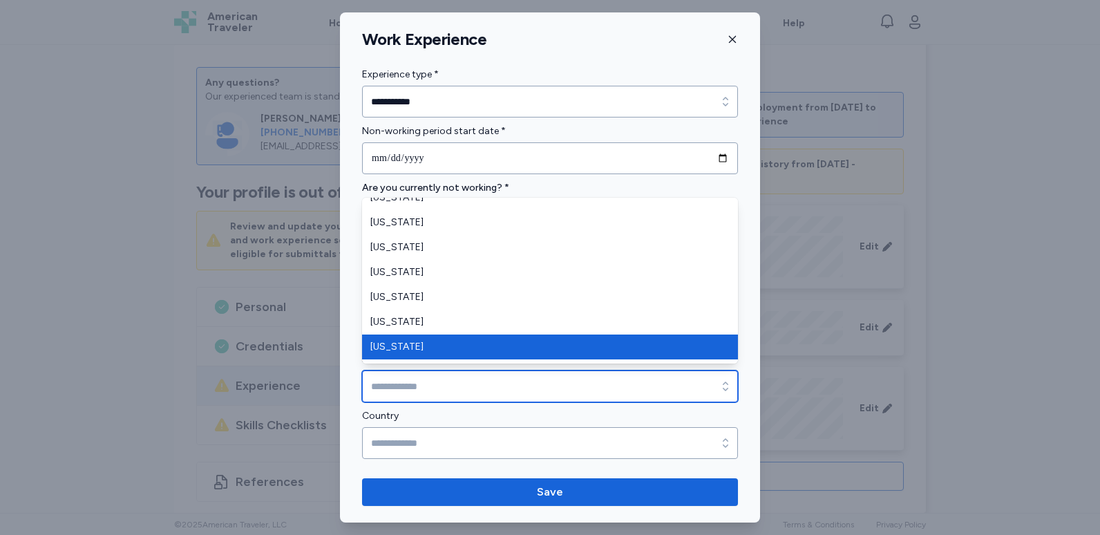
scroll to position [415, 0]
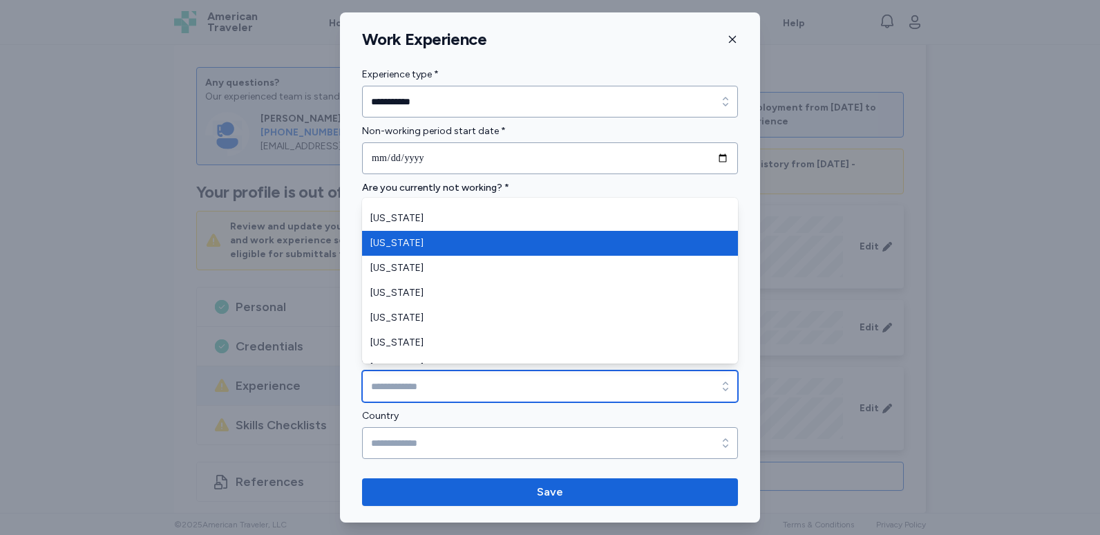
type input "*********"
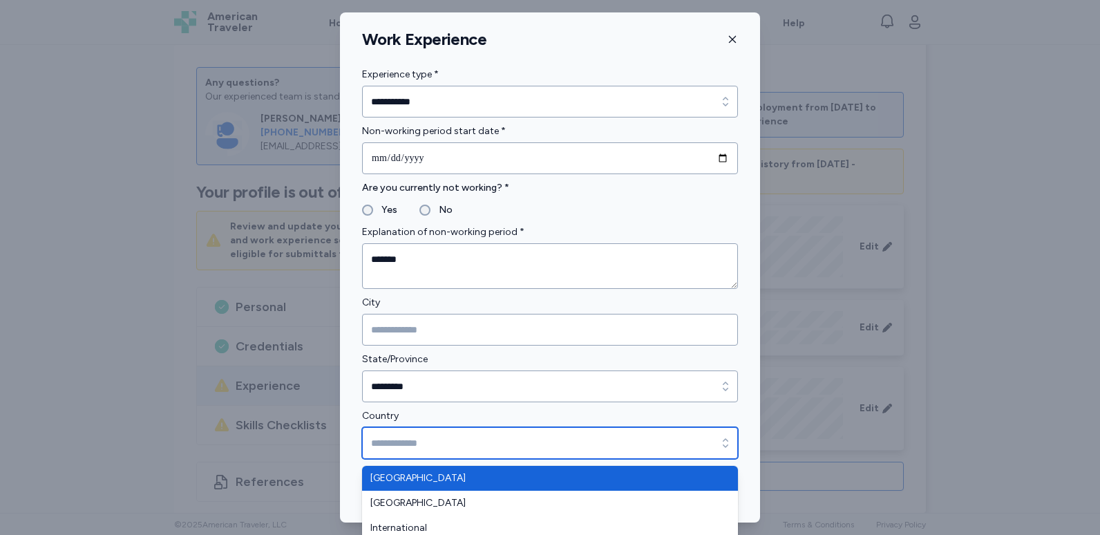
click at [463, 437] on input "Country" at bounding box center [550, 443] width 376 height 32
type input "**********"
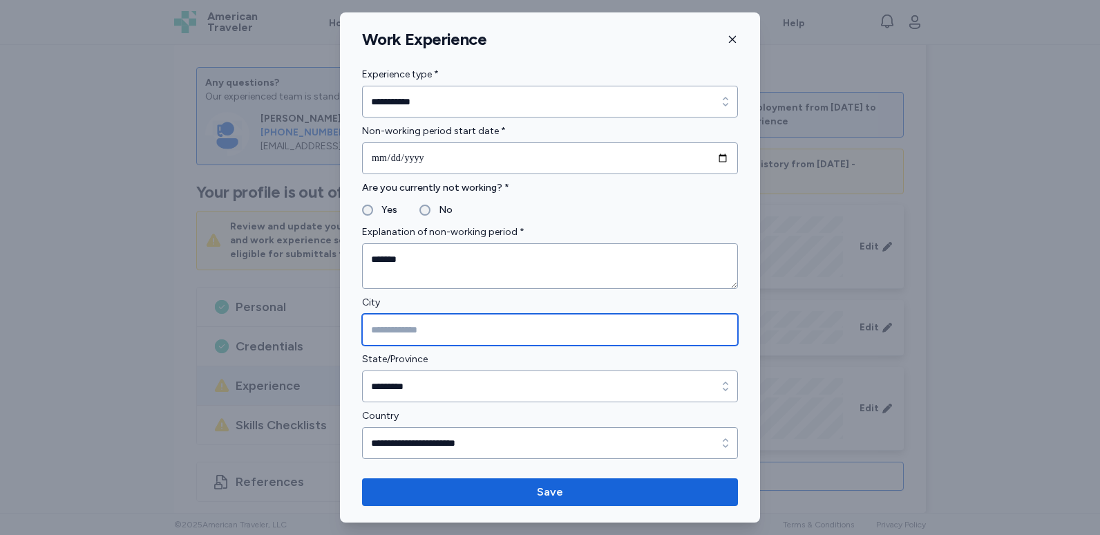
click at [416, 327] on input "City" at bounding box center [550, 330] width 376 height 32
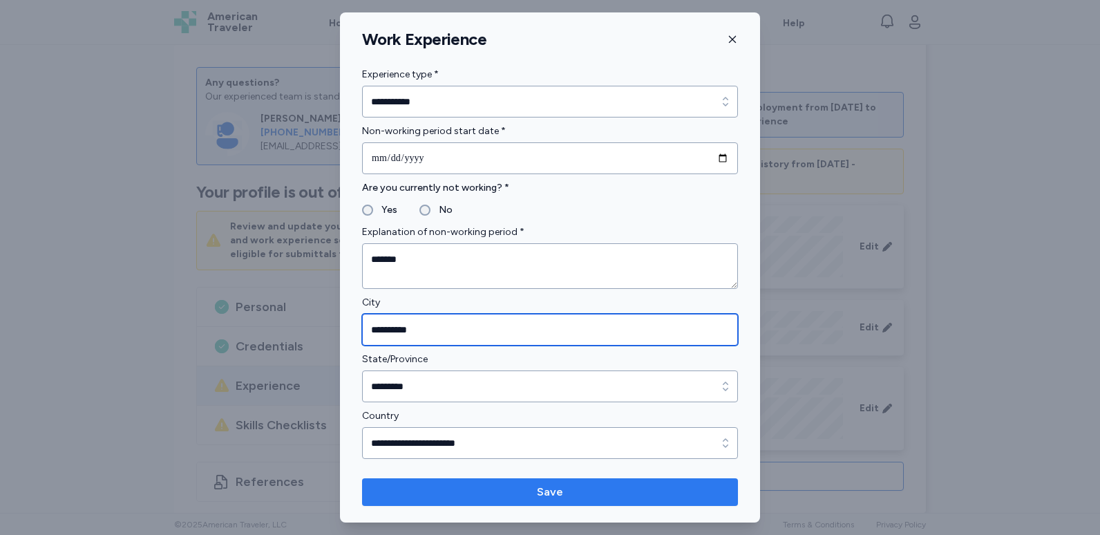
type input "**********"
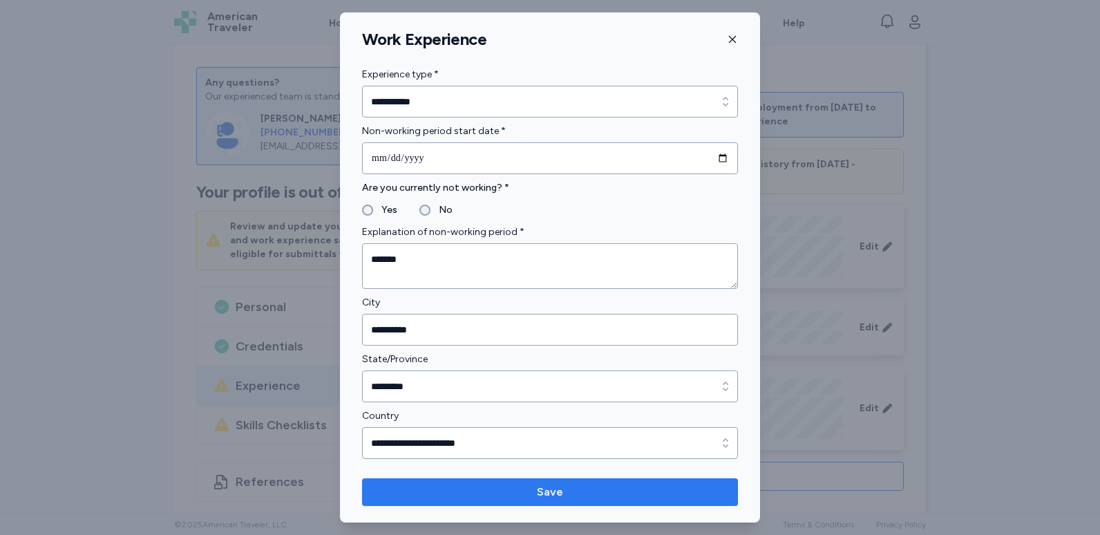
click at [522, 488] on span "Save" at bounding box center [550, 492] width 354 height 17
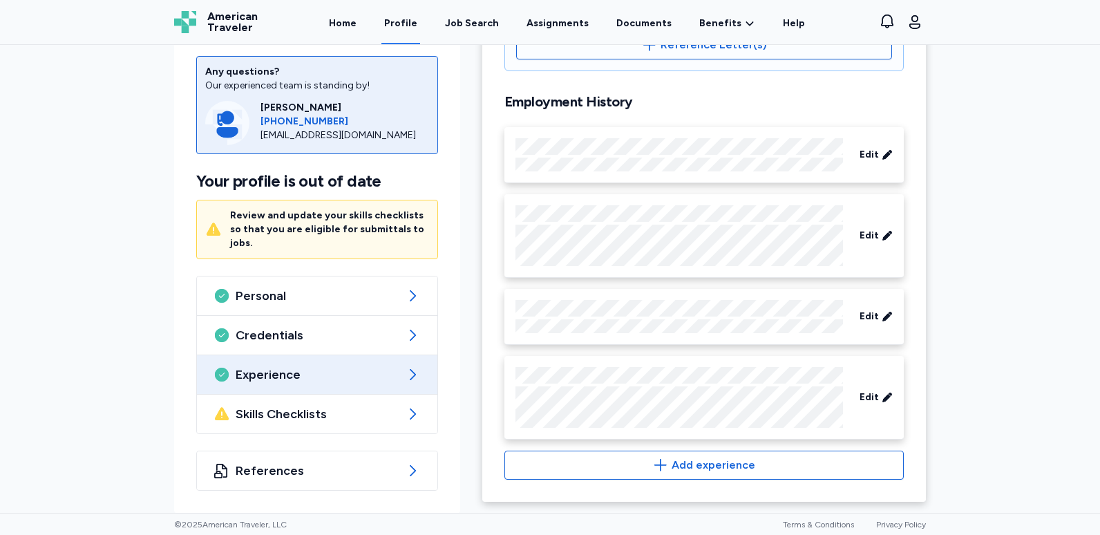
scroll to position [533, 0]
click at [298, 414] on span "Skills Checklists" at bounding box center [317, 414] width 163 height 17
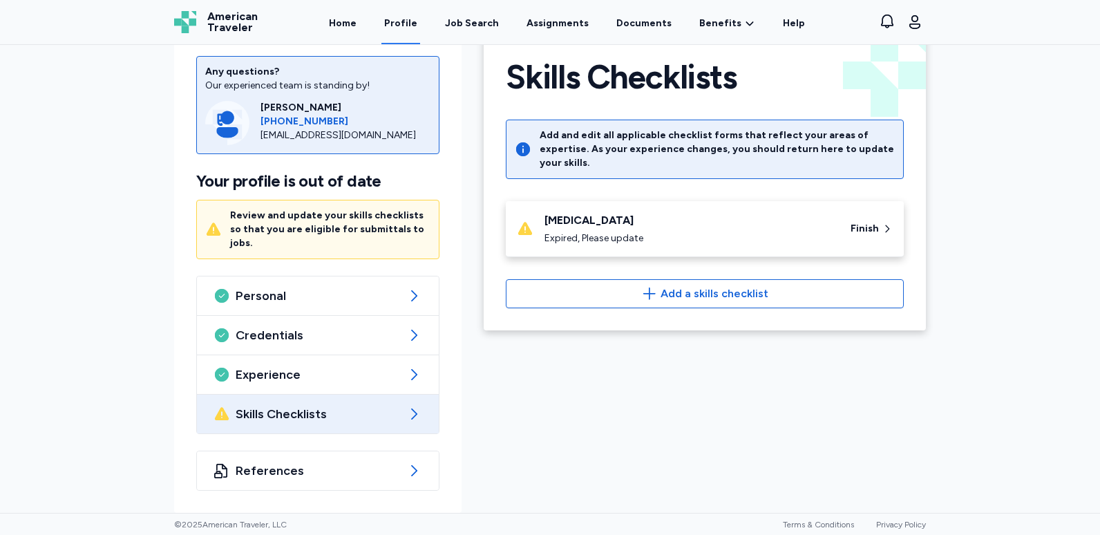
scroll to position [19, 0]
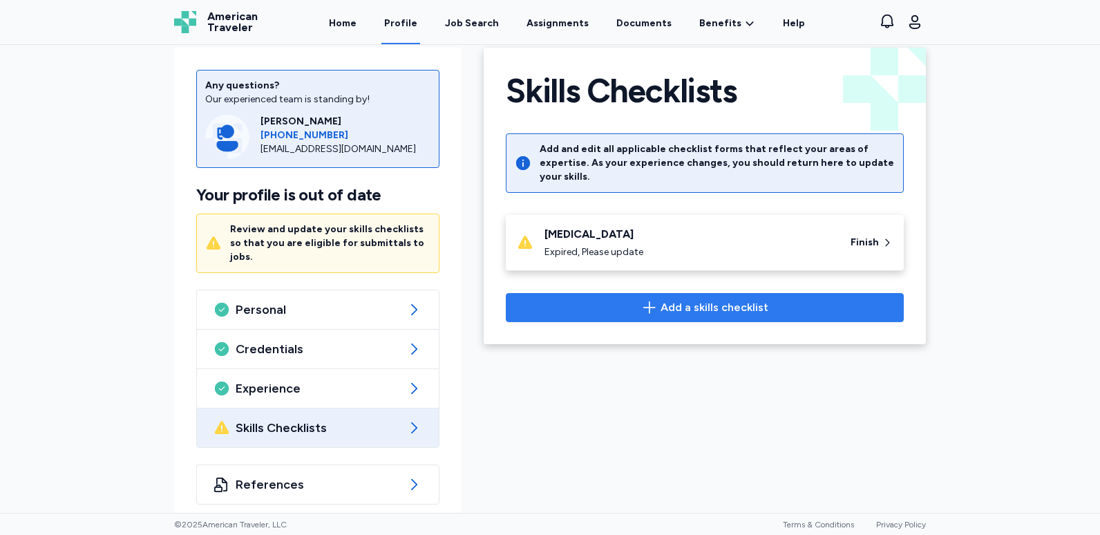
click at [692, 299] on span "Add a skills checklist" at bounding box center [715, 307] width 108 height 17
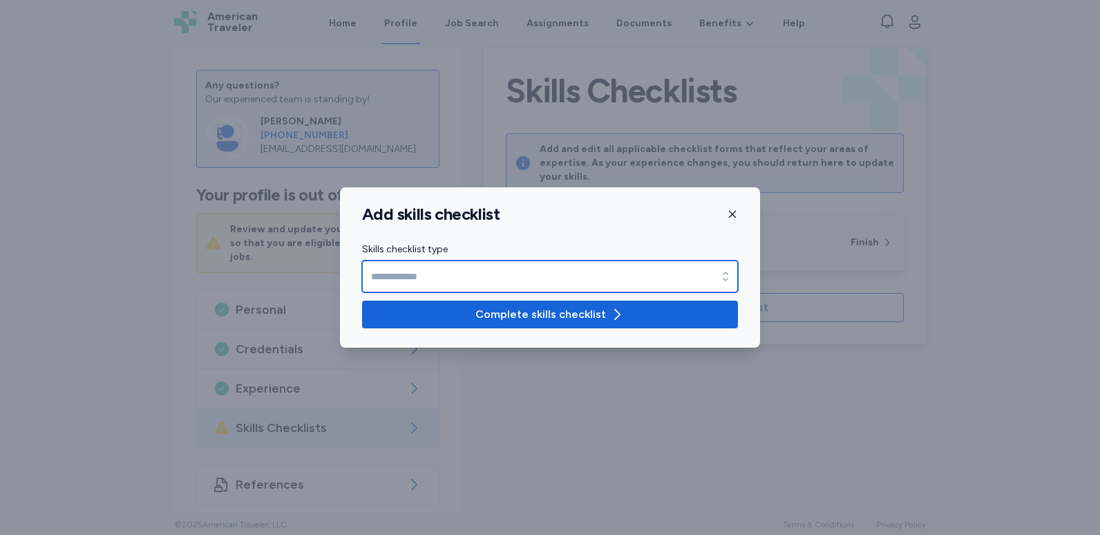
click at [565, 280] on input "Skills checklist type" at bounding box center [550, 277] width 376 height 32
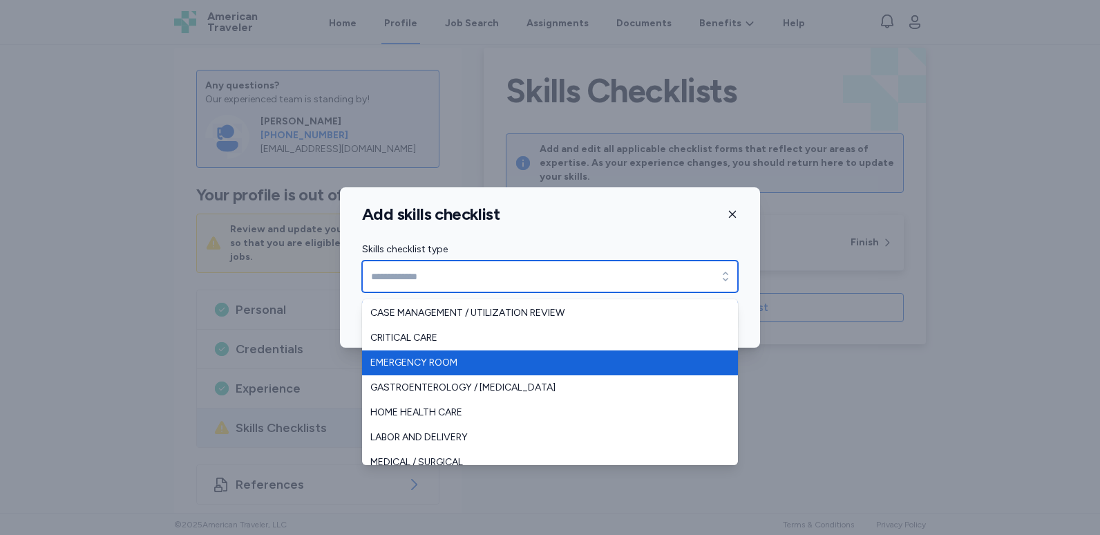
scroll to position [69, 0]
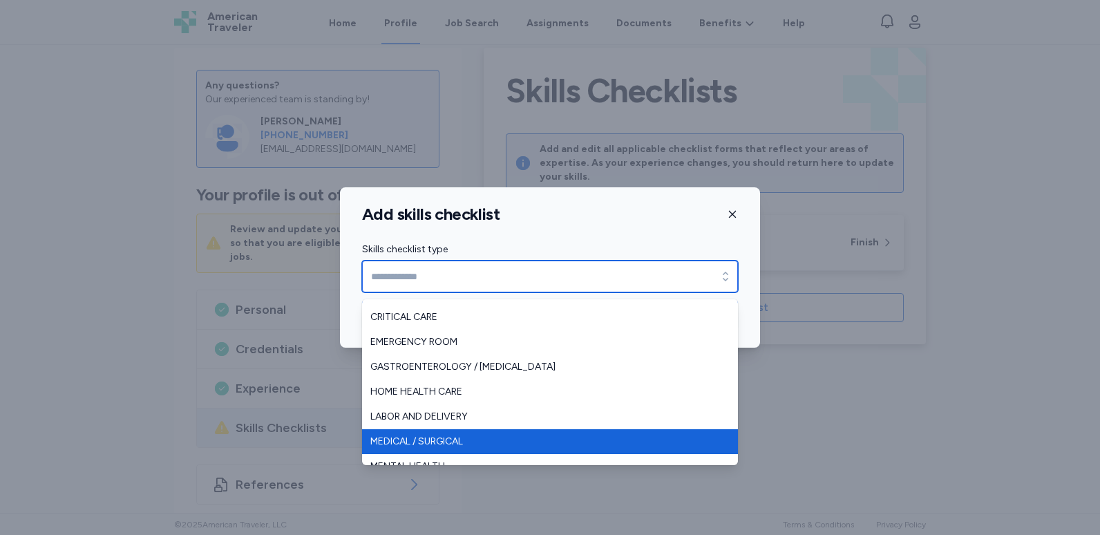
type input "**********"
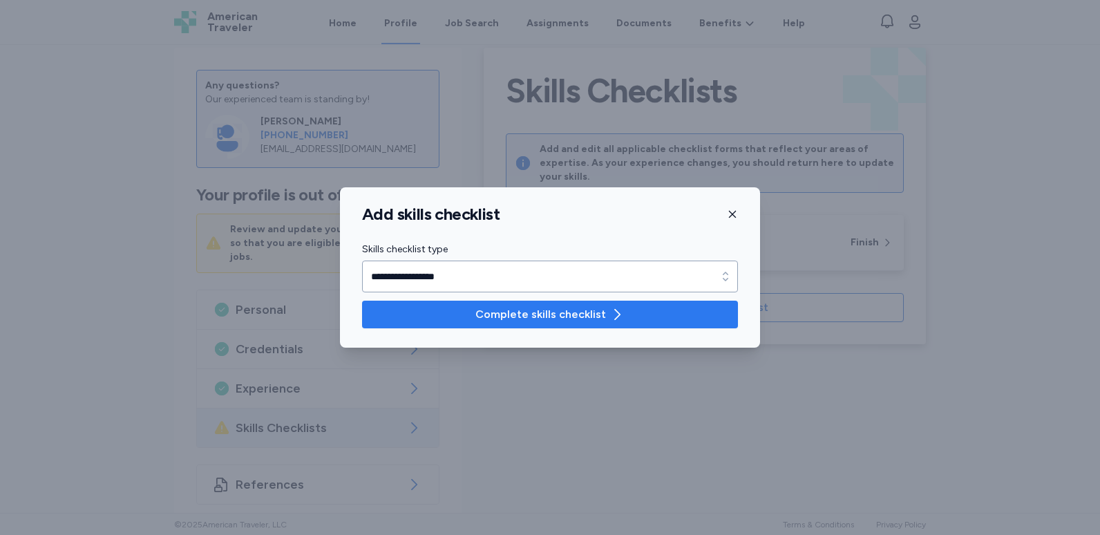
click at [576, 319] on span "Complete skills checklist" at bounding box center [540, 314] width 131 height 17
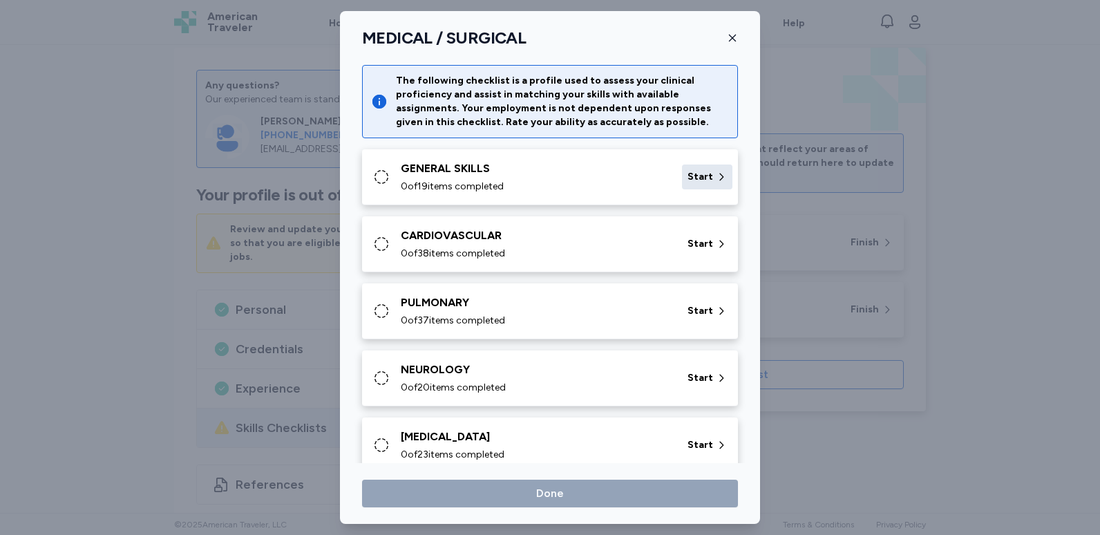
click at [688, 173] on span "Start" at bounding box center [701, 177] width 26 height 14
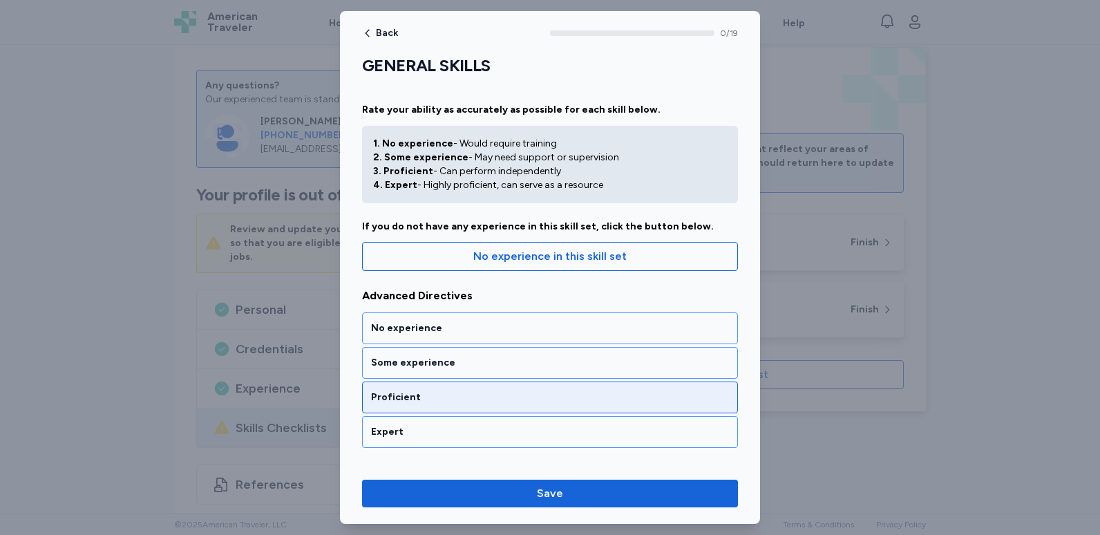
click at [549, 398] on div "Proficient" at bounding box center [550, 397] width 358 height 14
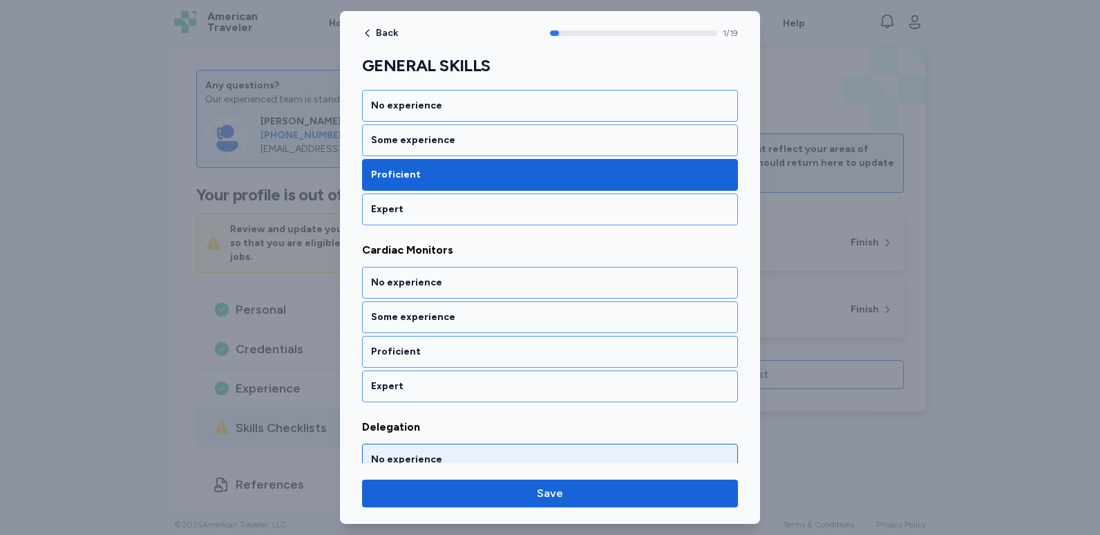
scroll to position [271, 0]
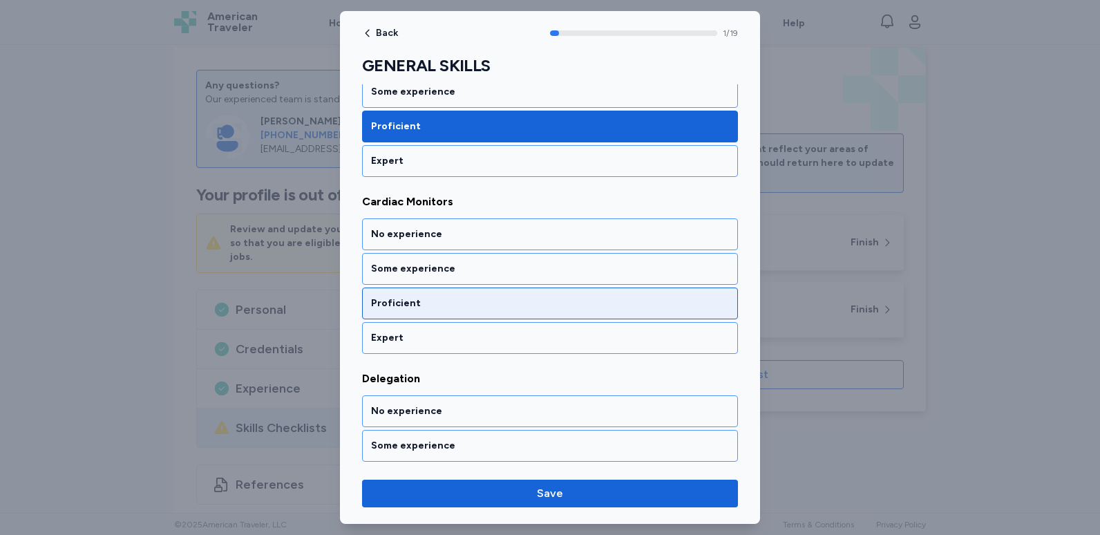
click at [527, 305] on div "Proficient" at bounding box center [550, 303] width 358 height 14
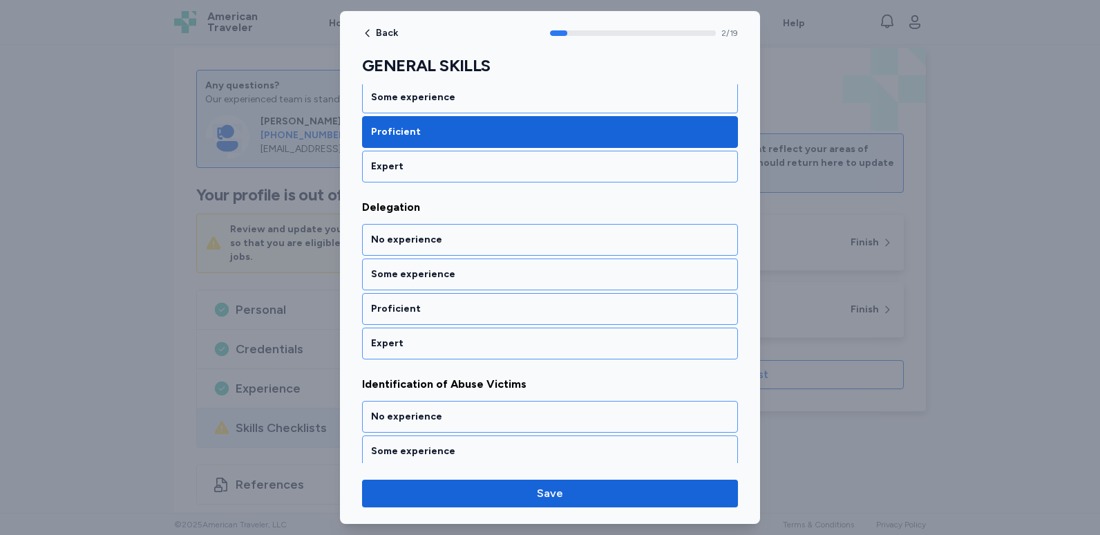
scroll to position [448, 0]
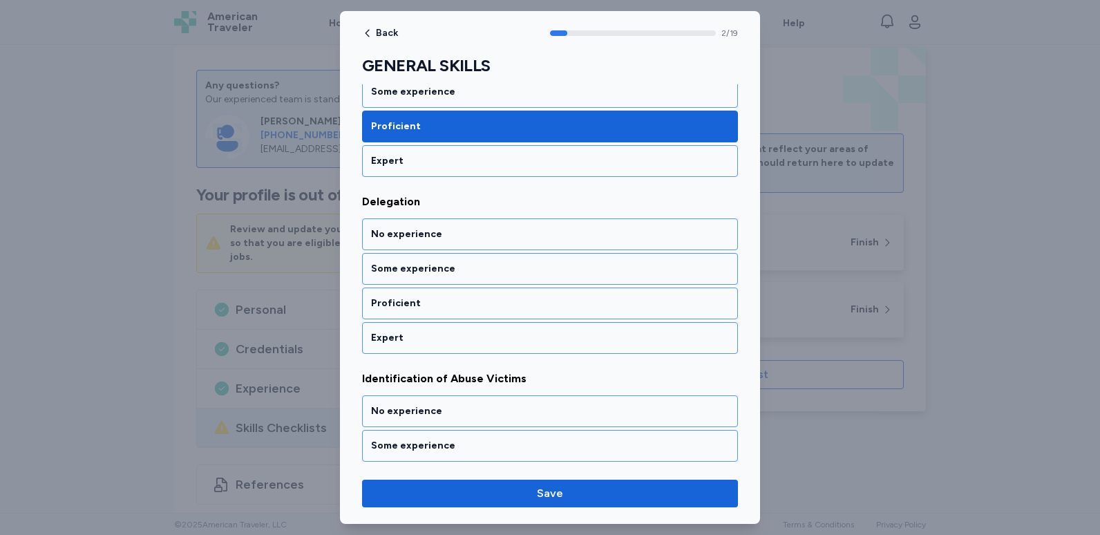
click at [527, 305] on div "Proficient" at bounding box center [550, 303] width 358 height 14
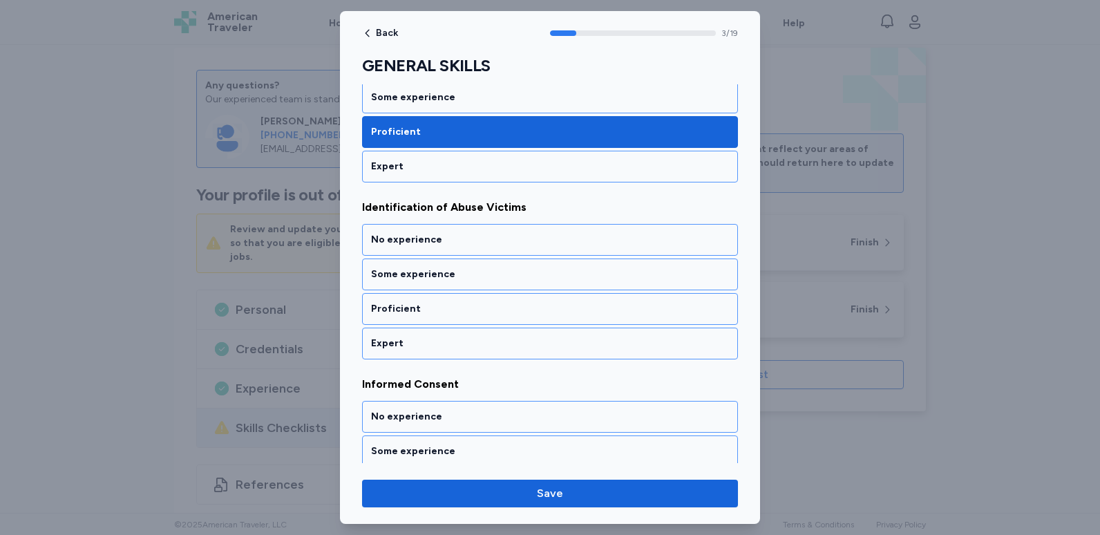
scroll to position [625, 0]
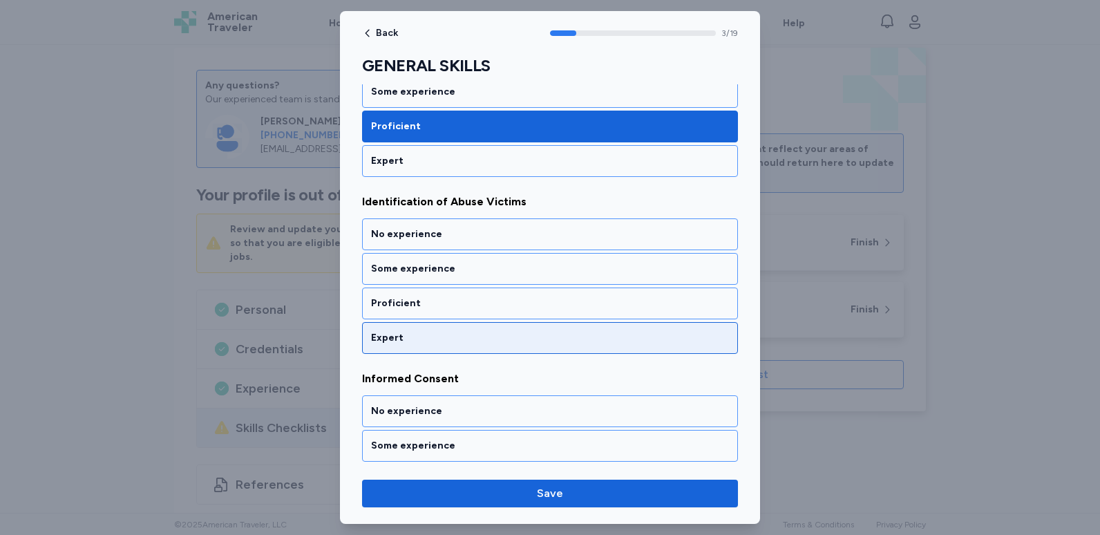
click at [524, 332] on div "Expert" at bounding box center [550, 338] width 358 height 14
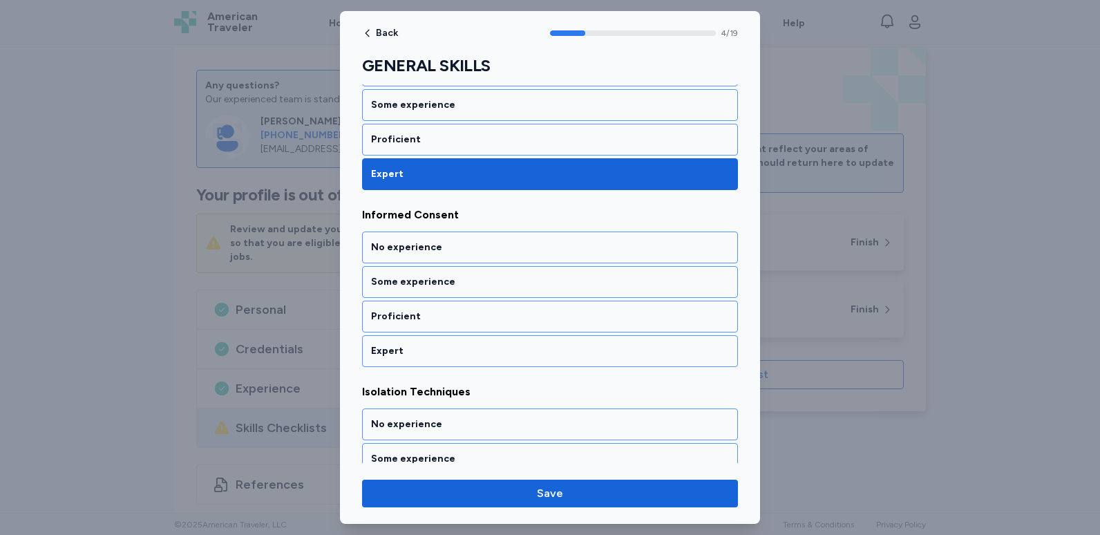
scroll to position [802, 0]
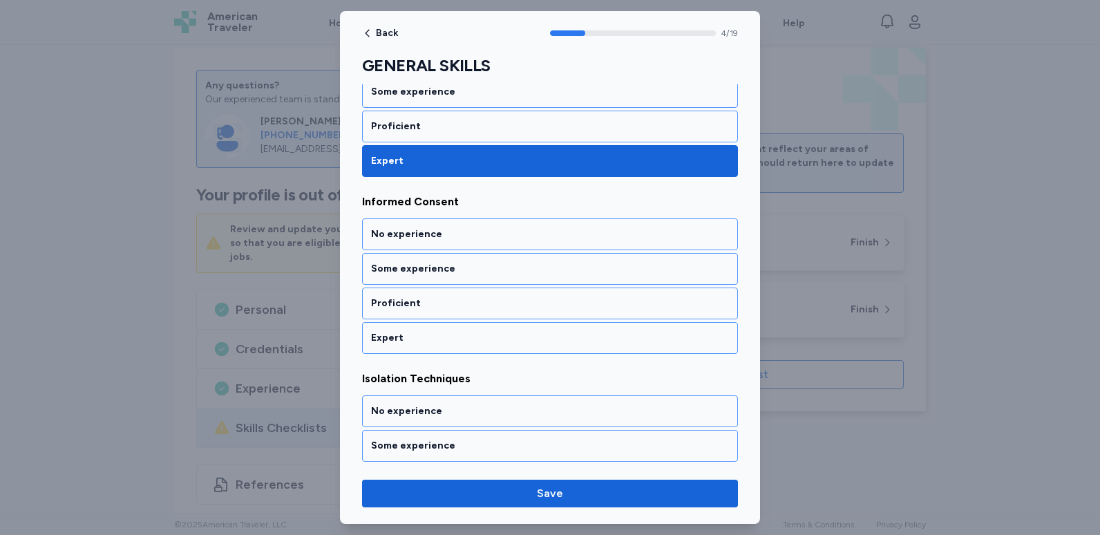
click at [524, 332] on div "Expert" at bounding box center [550, 338] width 358 height 14
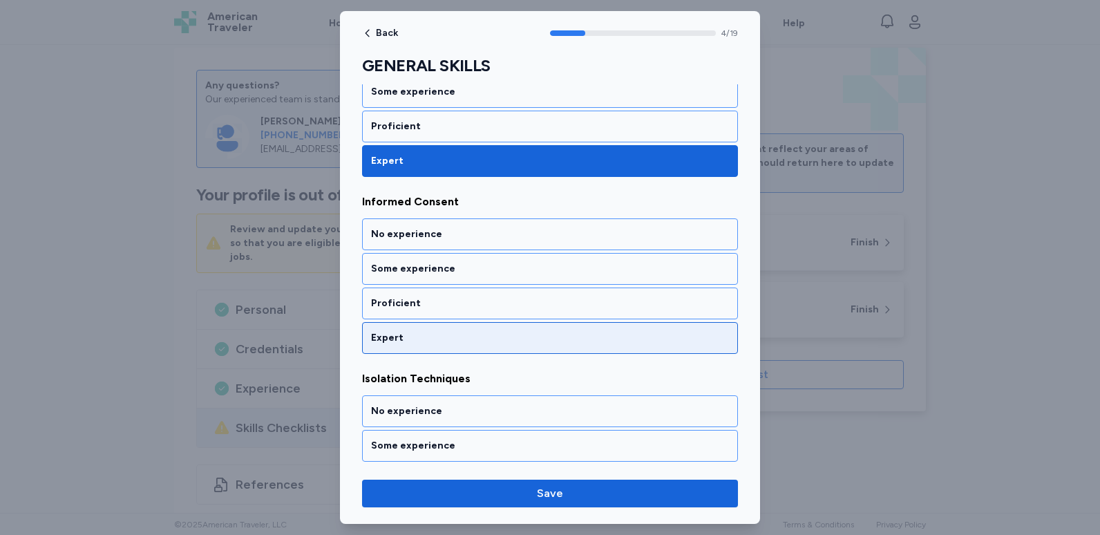
click at [524, 332] on div "Expert" at bounding box center [550, 338] width 358 height 14
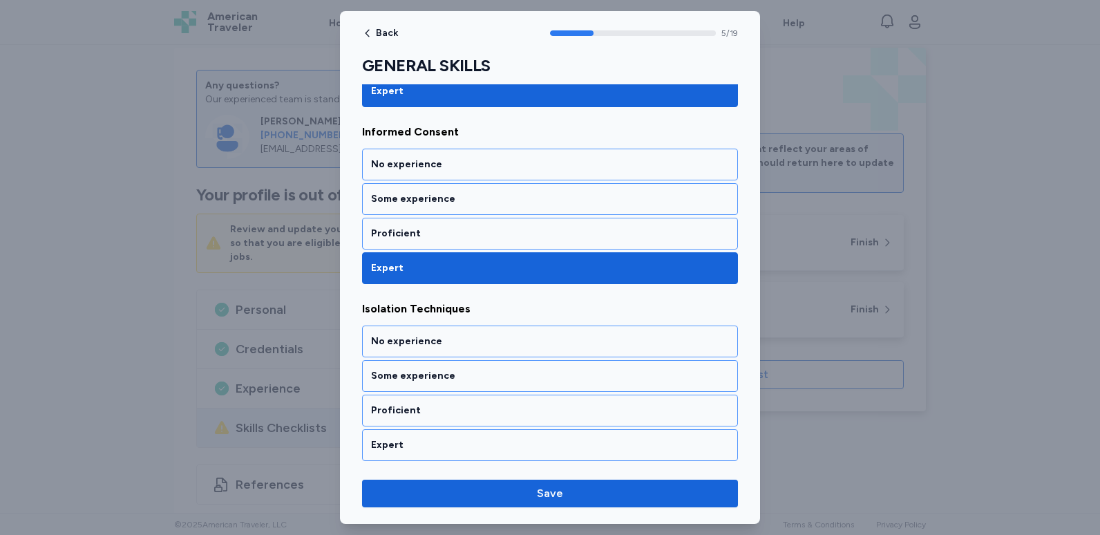
scroll to position [978, 0]
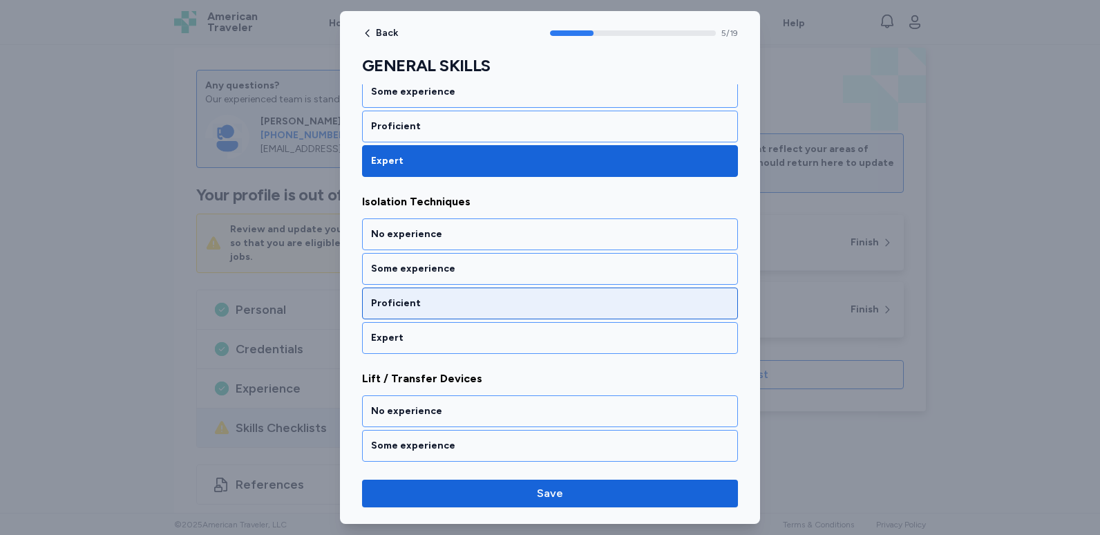
click at [528, 308] on div "Proficient" at bounding box center [550, 303] width 358 height 14
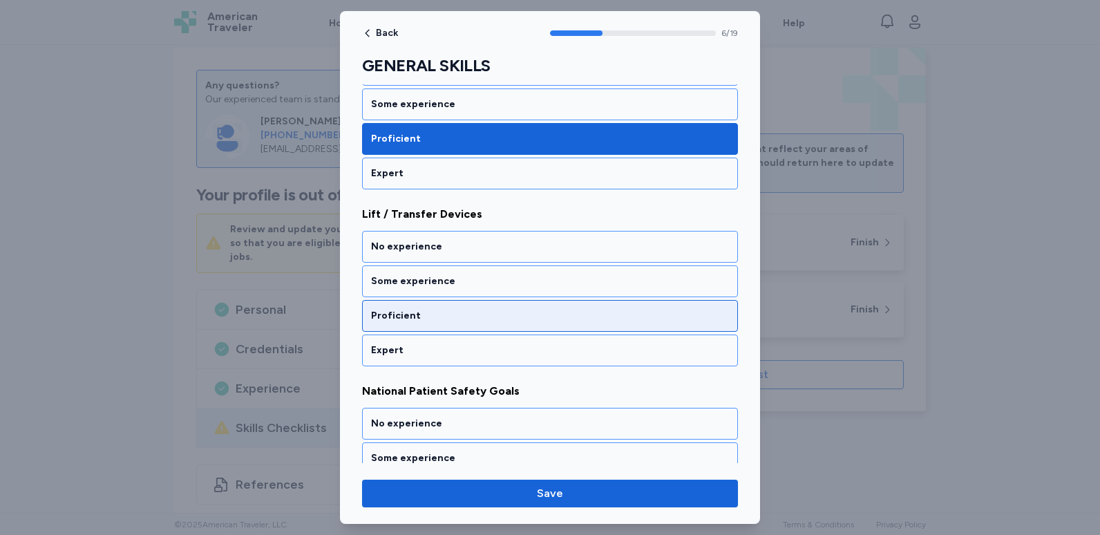
scroll to position [1155, 0]
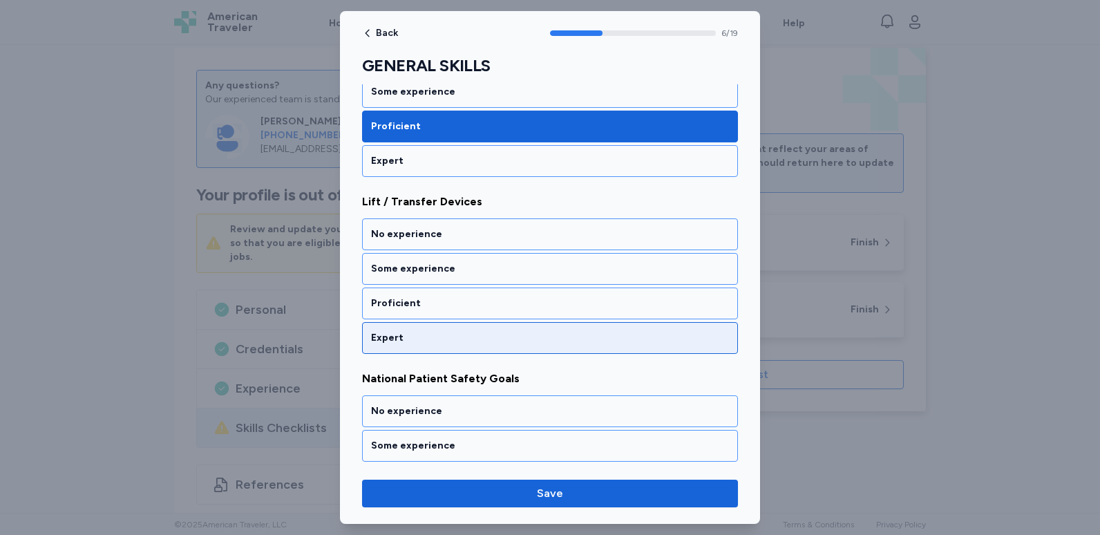
click at [495, 334] on div "Expert" at bounding box center [550, 338] width 358 height 14
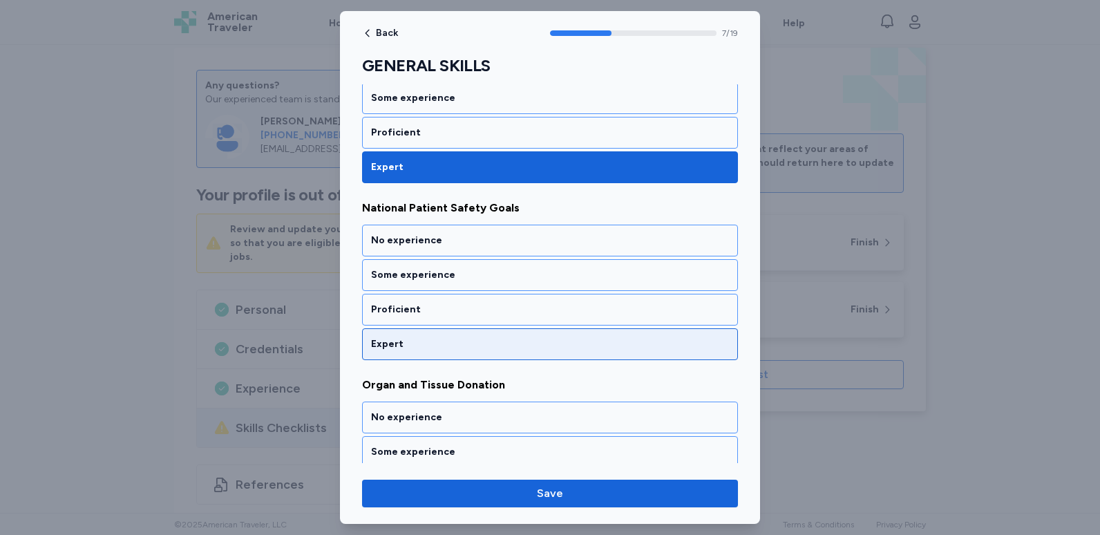
scroll to position [1332, 0]
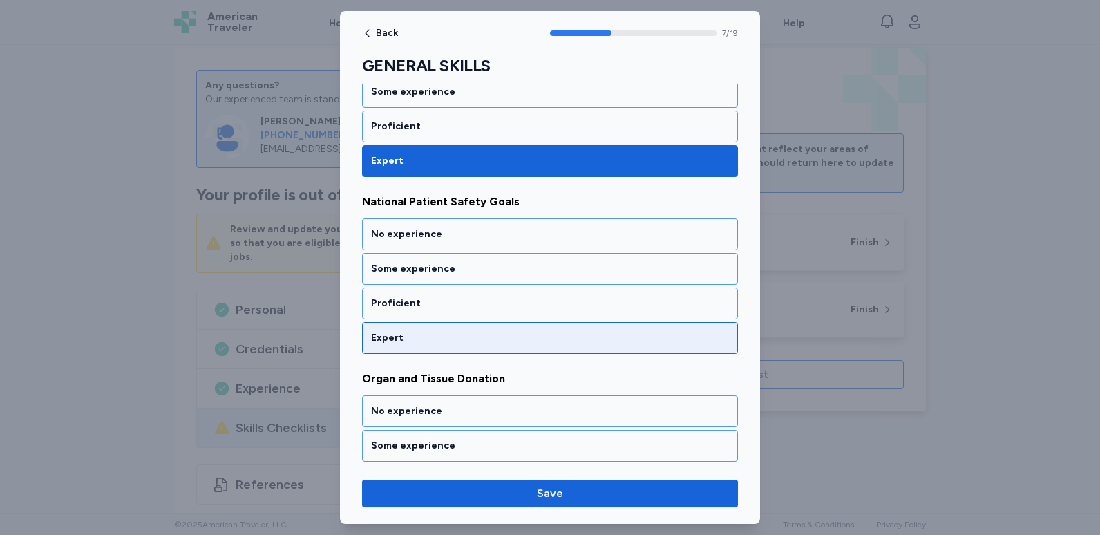
click at [462, 330] on div "Expert" at bounding box center [550, 338] width 376 height 32
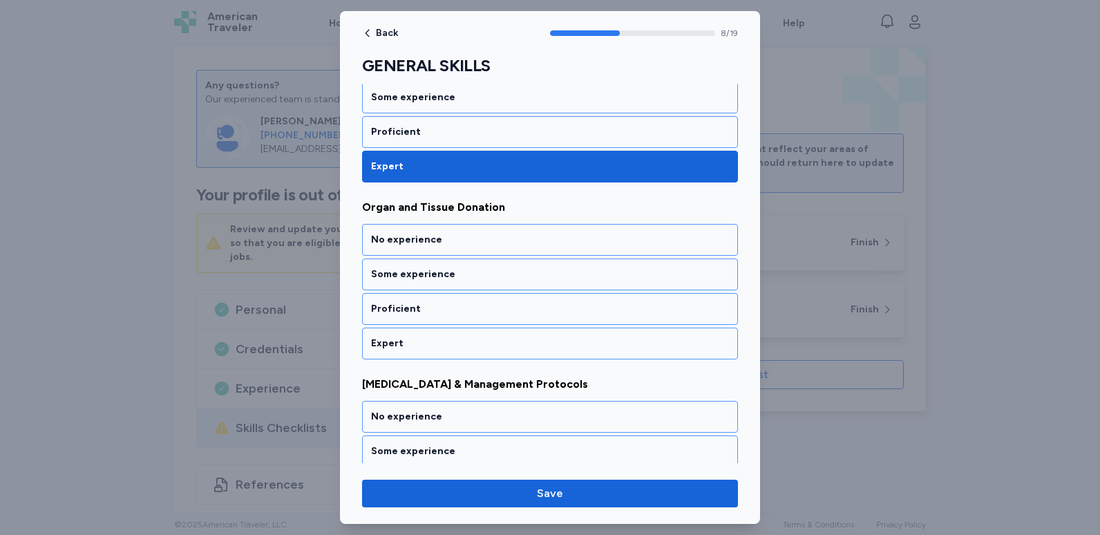
scroll to position [1509, 0]
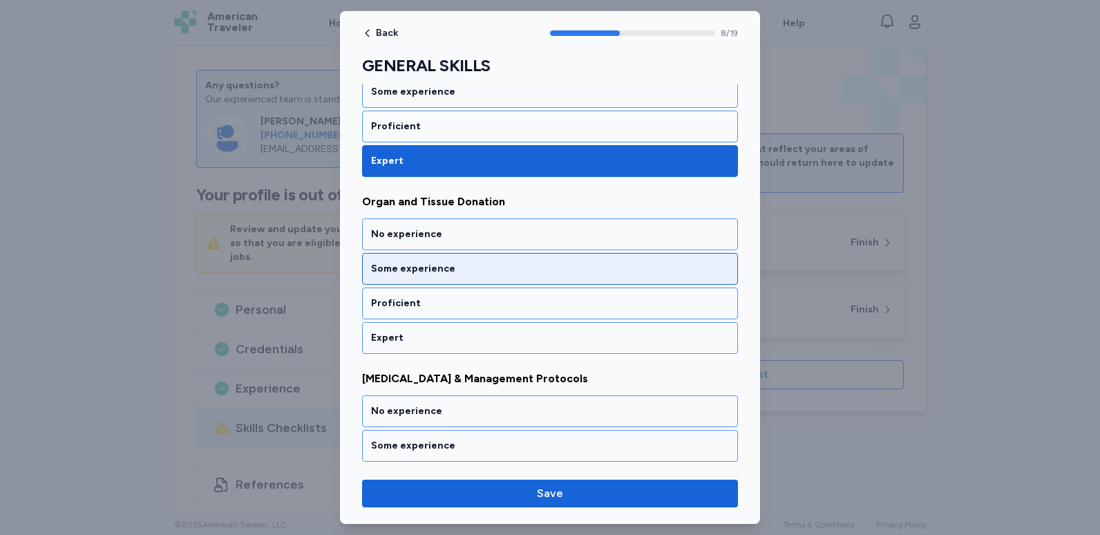
click at [491, 281] on div "Some experience" at bounding box center [550, 269] width 376 height 32
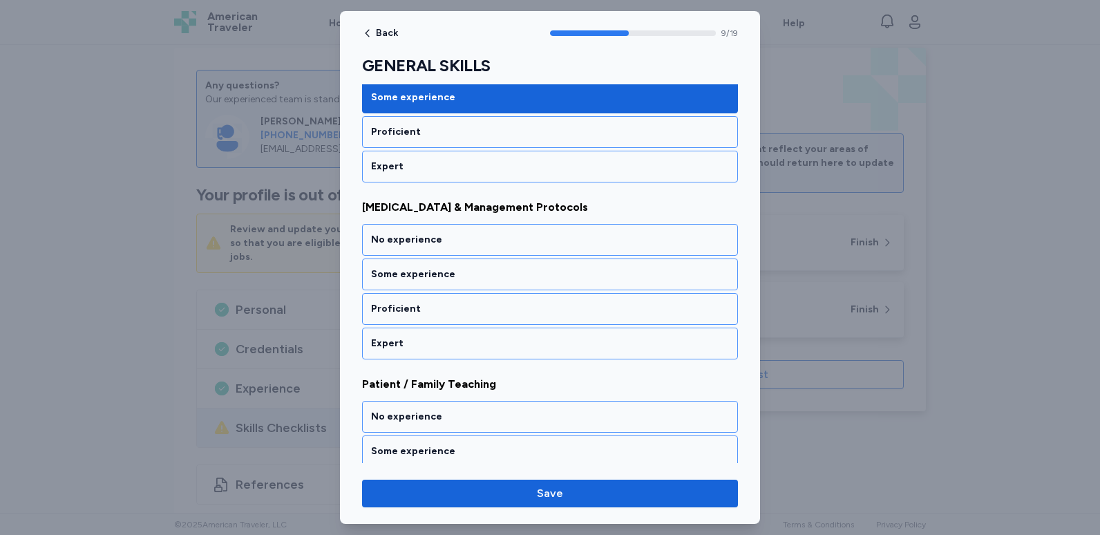
scroll to position [1686, 0]
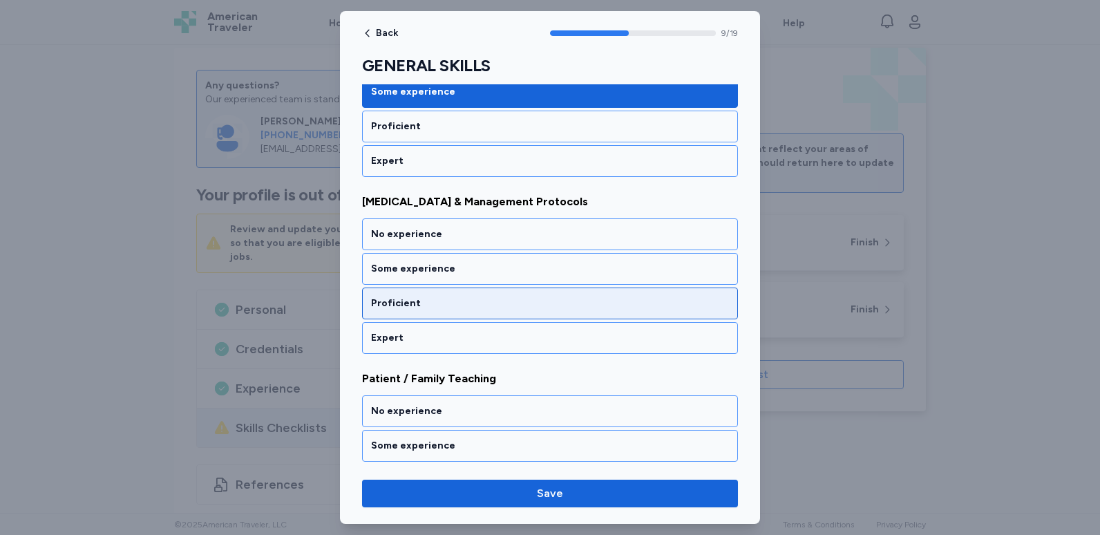
click at [474, 312] on div "Proficient" at bounding box center [550, 303] width 376 height 32
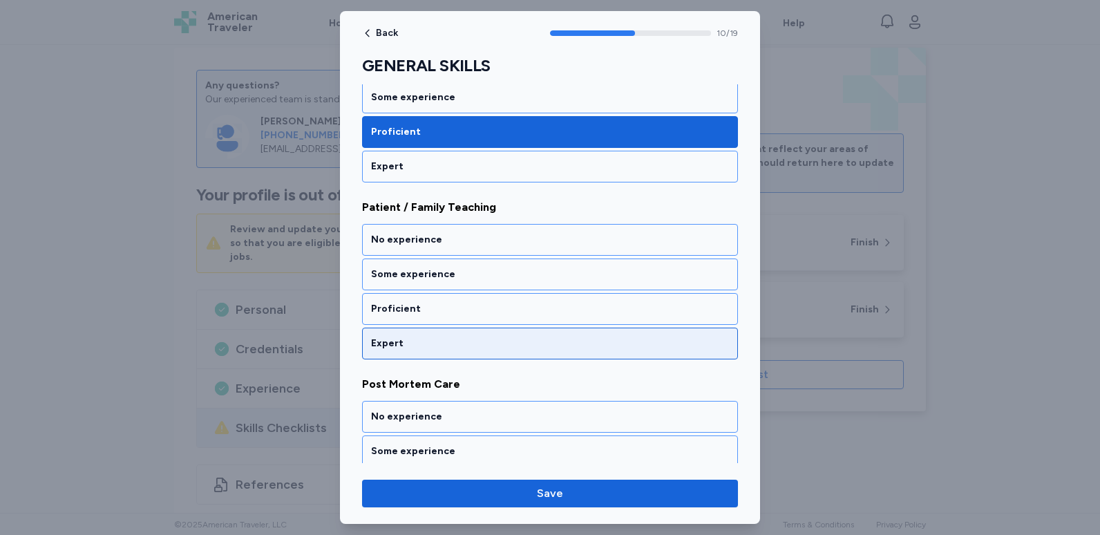
scroll to position [1863, 0]
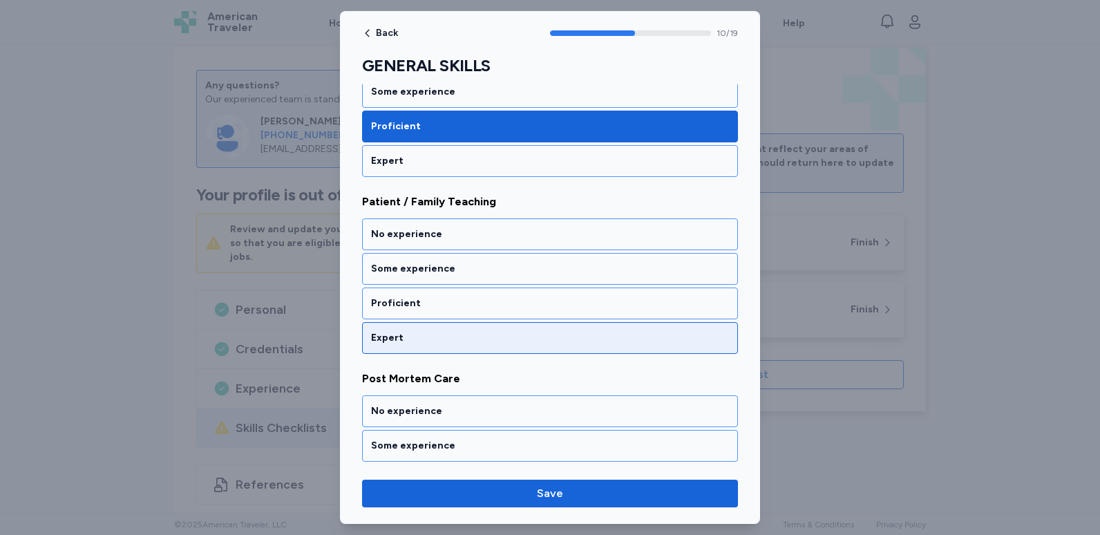
click at [484, 327] on div "Expert" at bounding box center [550, 338] width 376 height 32
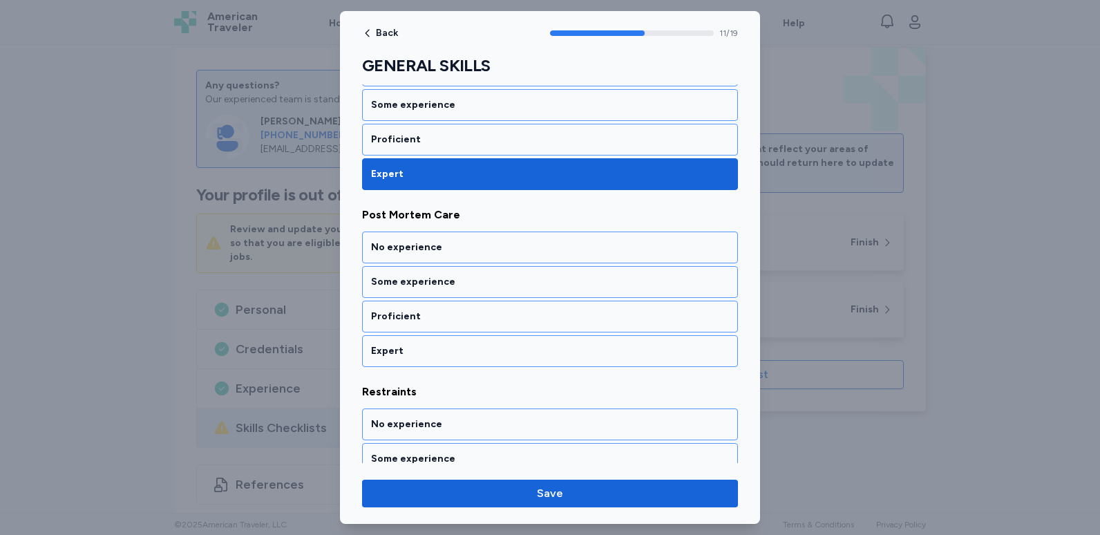
scroll to position [2040, 0]
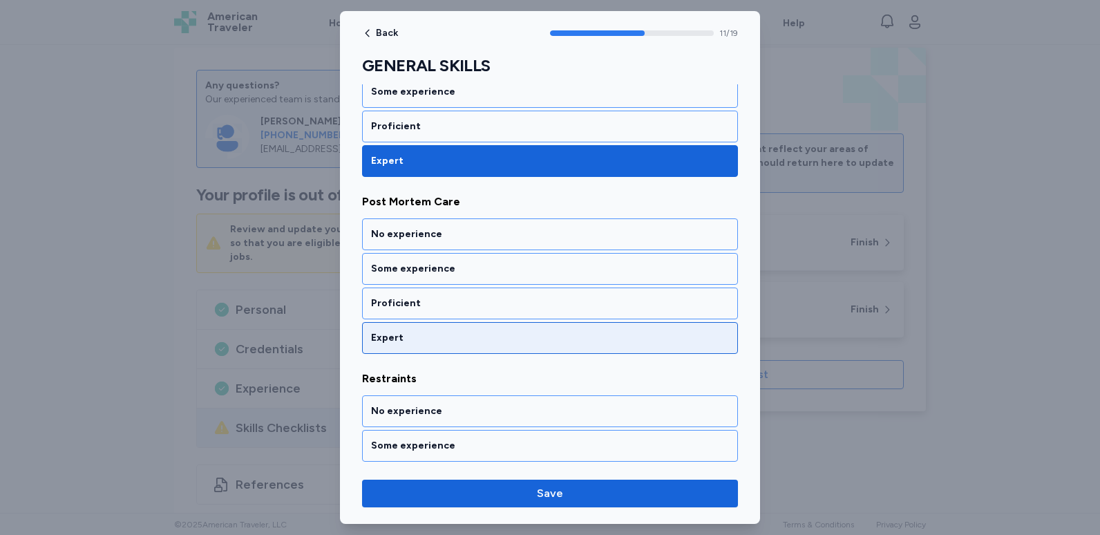
click at [468, 331] on div "Expert" at bounding box center [550, 338] width 358 height 14
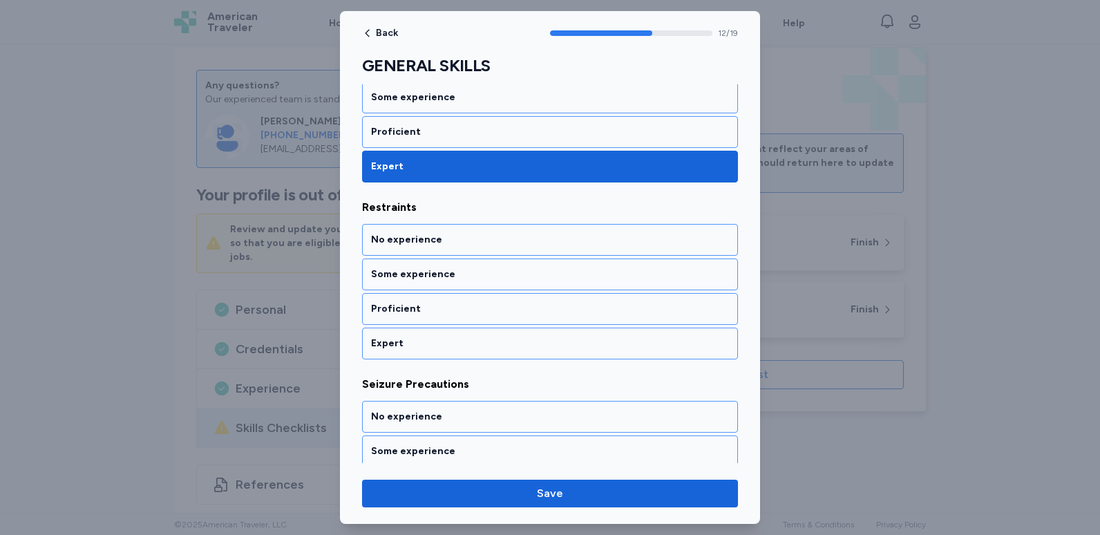
scroll to position [2217, 0]
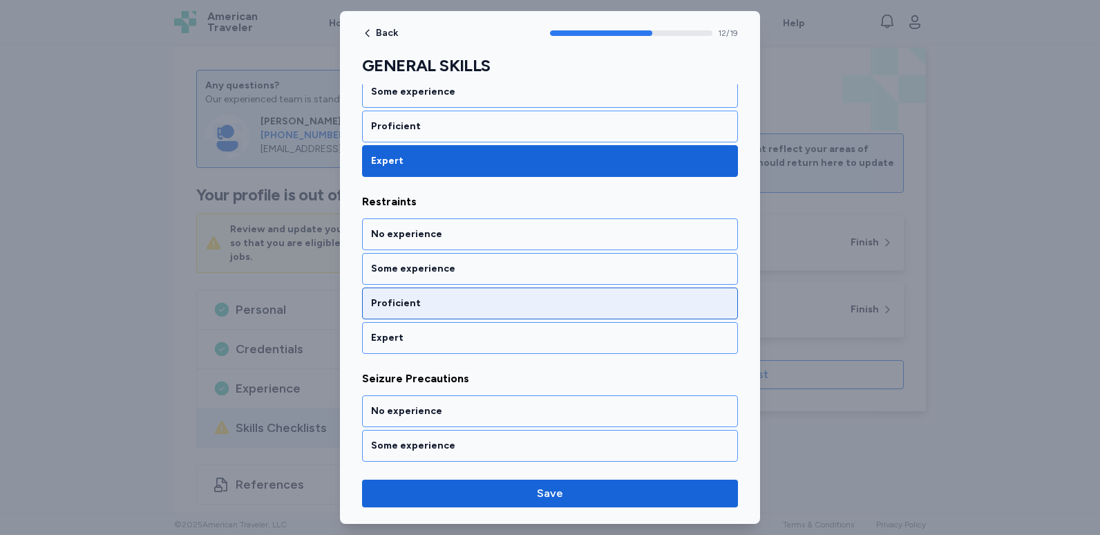
click at [468, 303] on div "Proficient" at bounding box center [550, 303] width 358 height 14
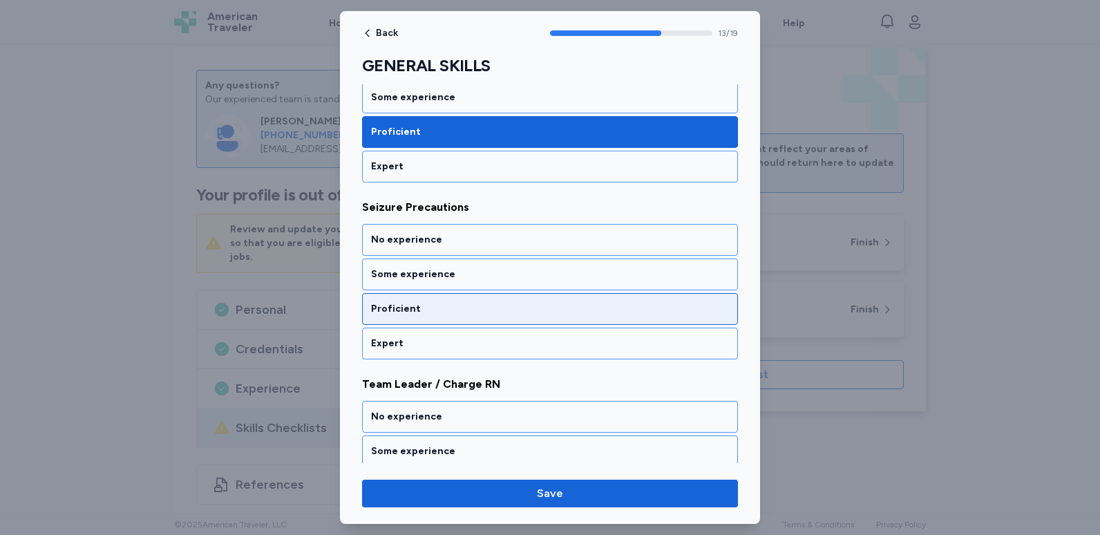
scroll to position [2394, 0]
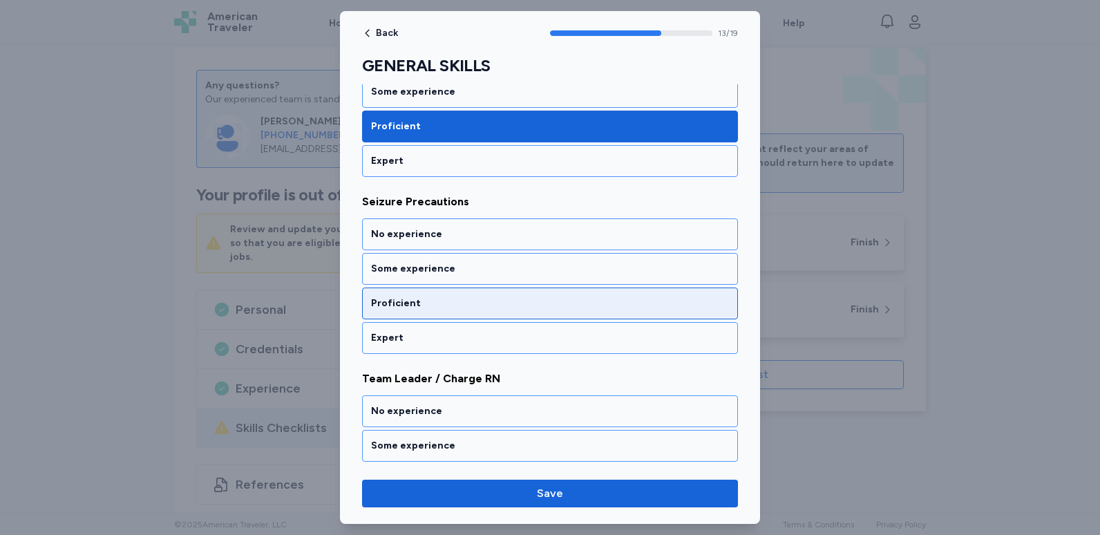
click at [455, 299] on div "Proficient" at bounding box center [550, 303] width 358 height 14
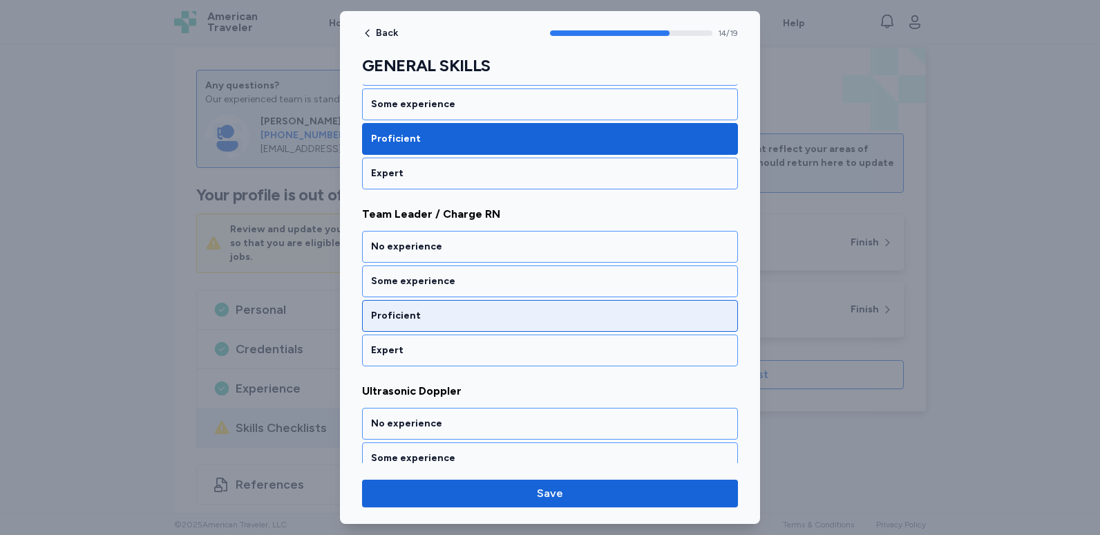
scroll to position [2571, 0]
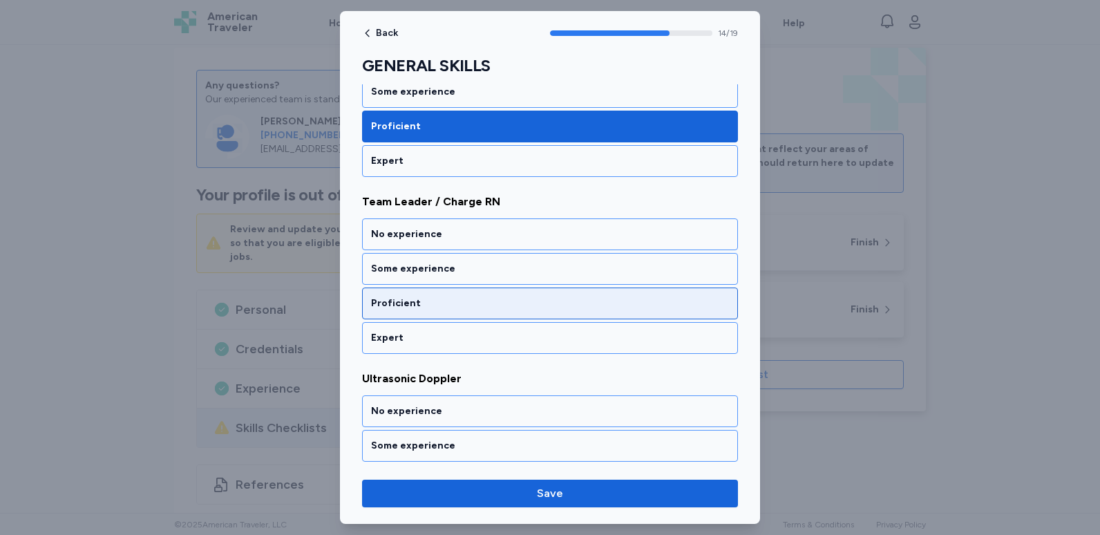
click at [469, 306] on div "Proficient" at bounding box center [550, 303] width 358 height 14
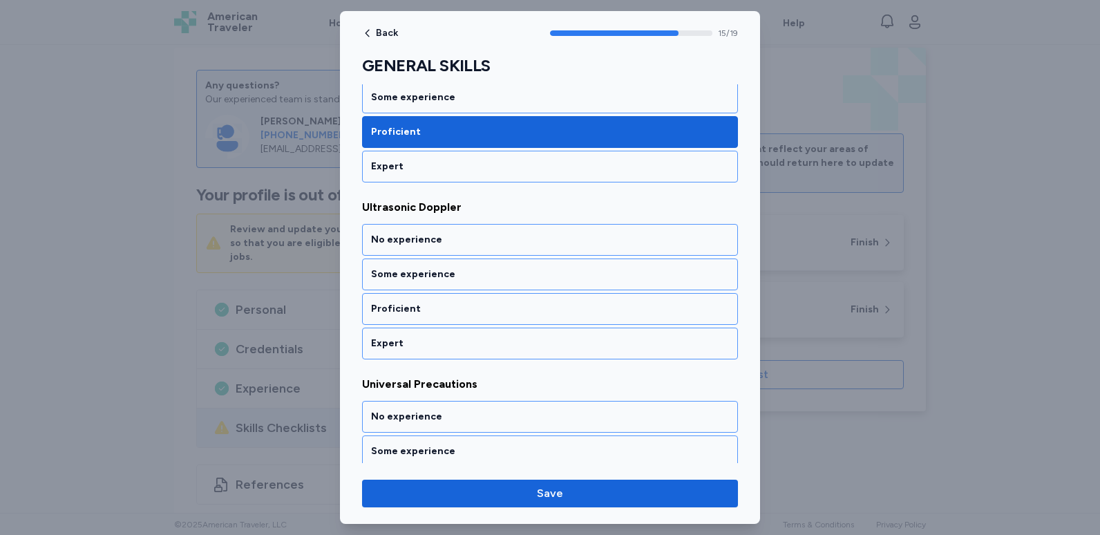
scroll to position [2747, 0]
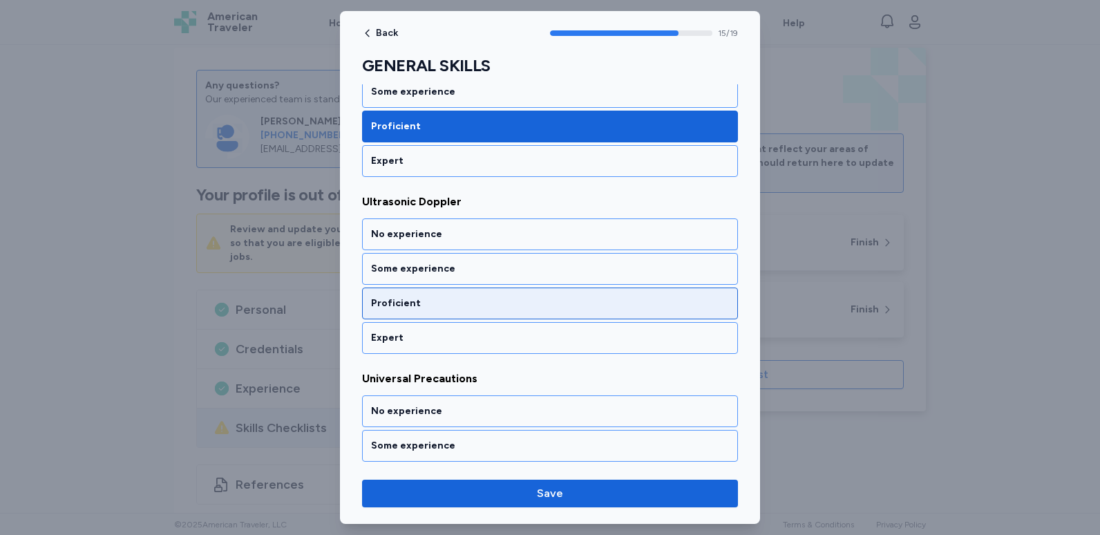
click at [455, 313] on div "Proficient" at bounding box center [550, 303] width 376 height 32
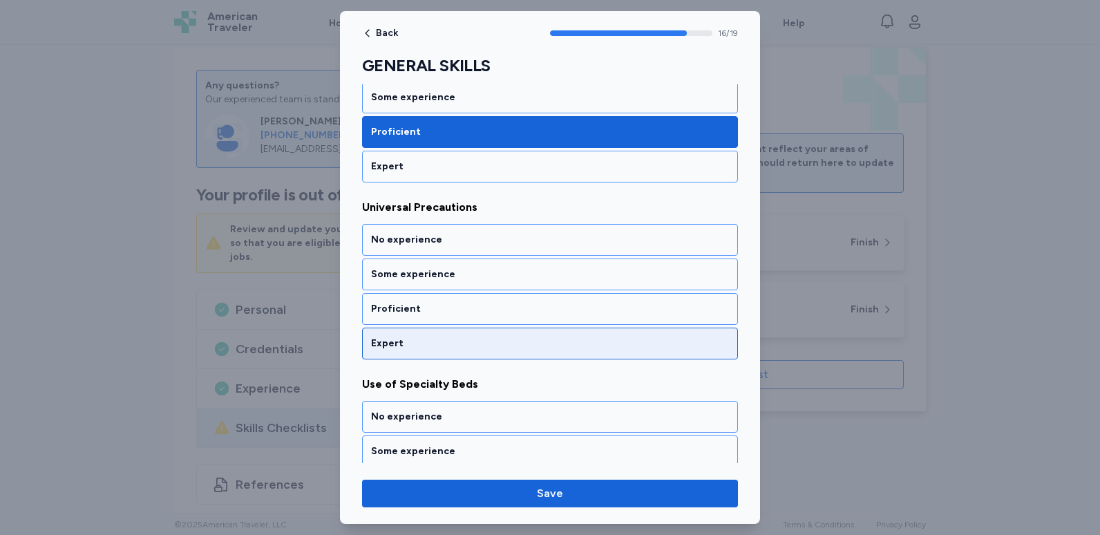
scroll to position [2924, 0]
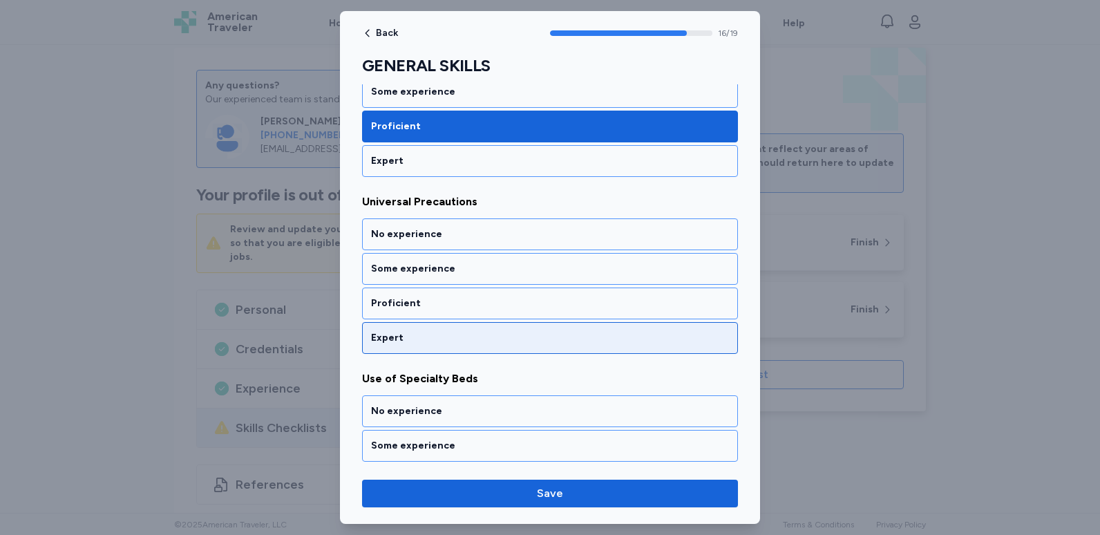
click at [483, 330] on div "Expert" at bounding box center [550, 338] width 376 height 32
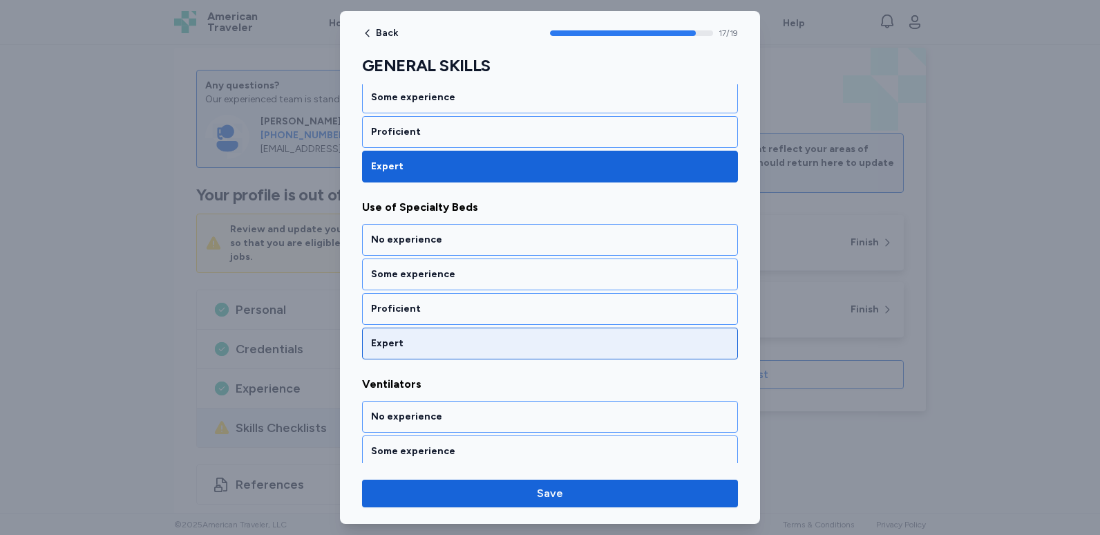
scroll to position [3101, 0]
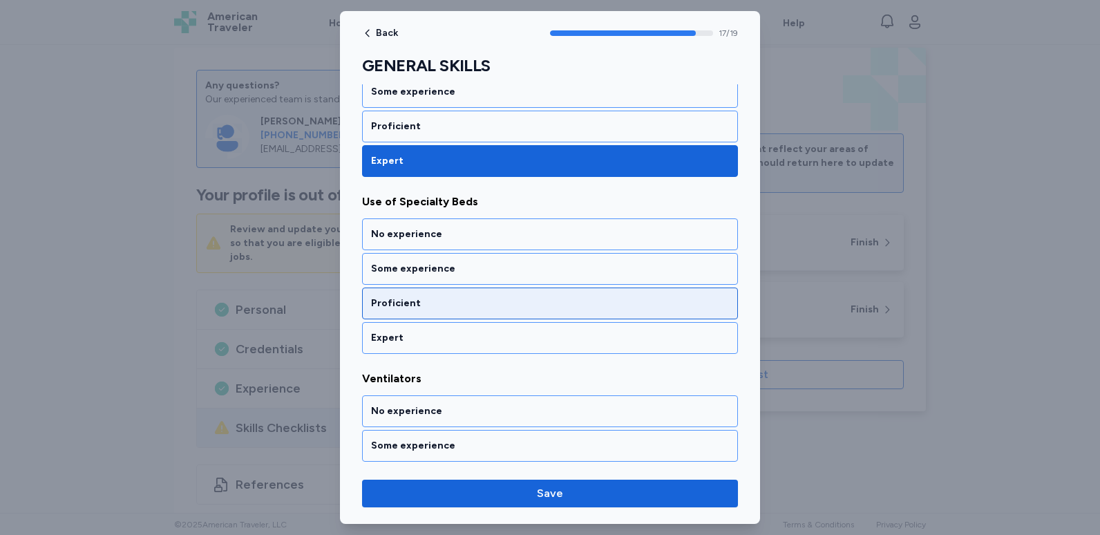
click at [470, 308] on div "Proficient" at bounding box center [550, 303] width 358 height 14
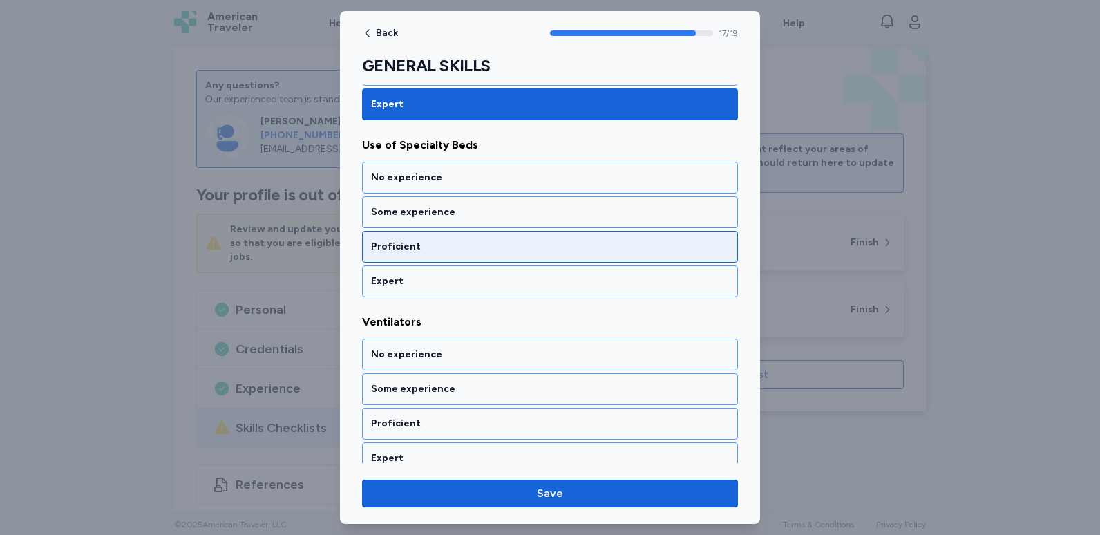
scroll to position [3172, 0]
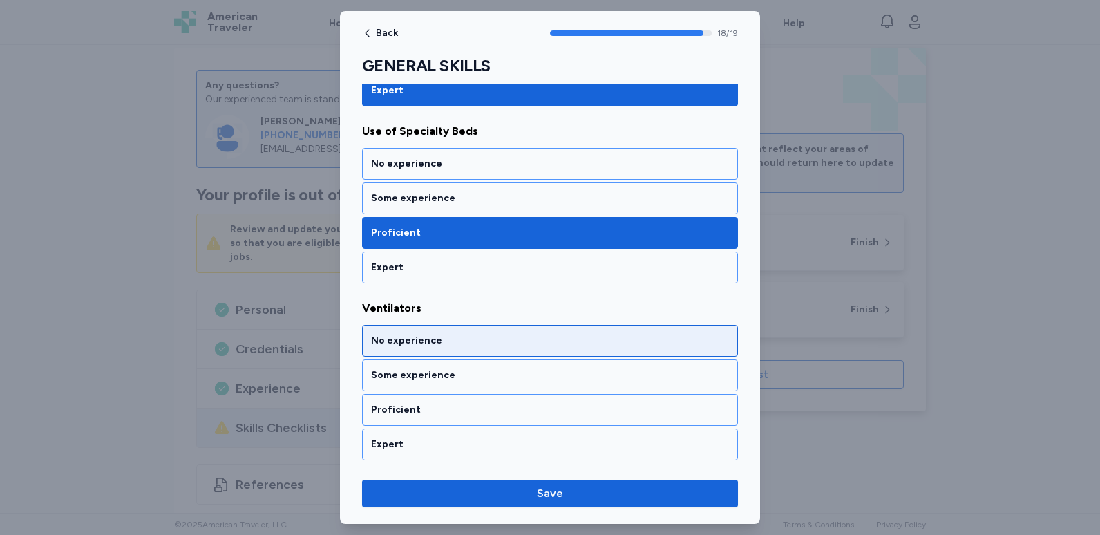
click at [454, 345] on div "No experience" at bounding box center [550, 341] width 358 height 14
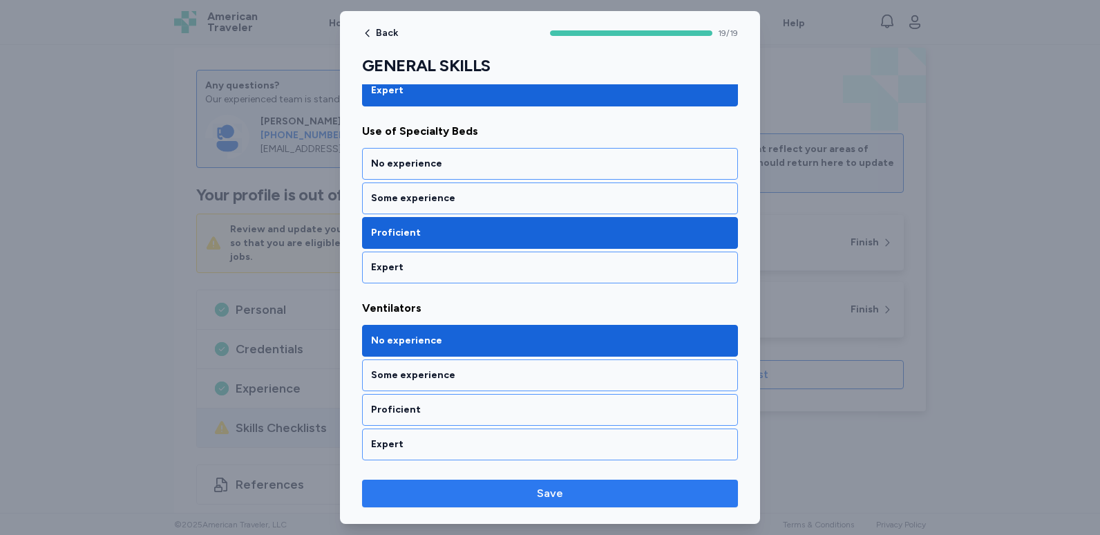
click at [558, 491] on span "Save" at bounding box center [550, 493] width 26 height 17
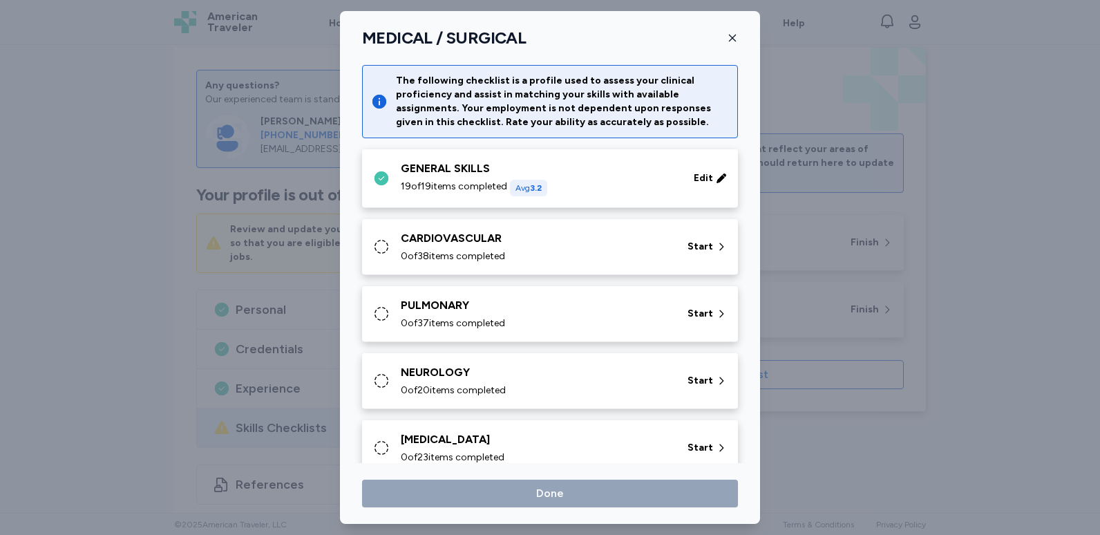
click at [666, 249] on div "CARDIOVASCULAR 0 of 38 items completed Start" at bounding box center [552, 246] width 359 height 33
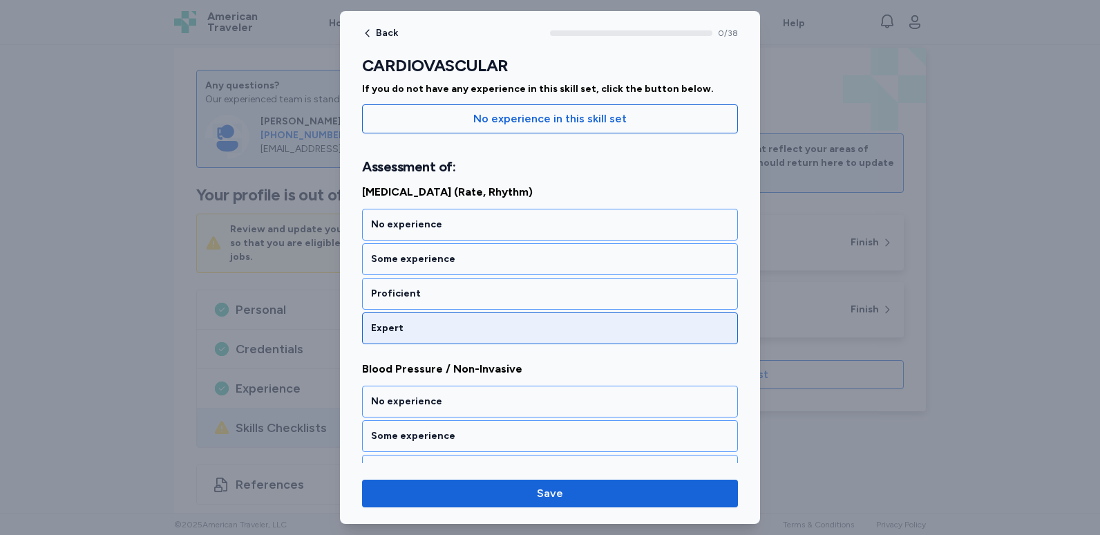
scroll to position [138, 0]
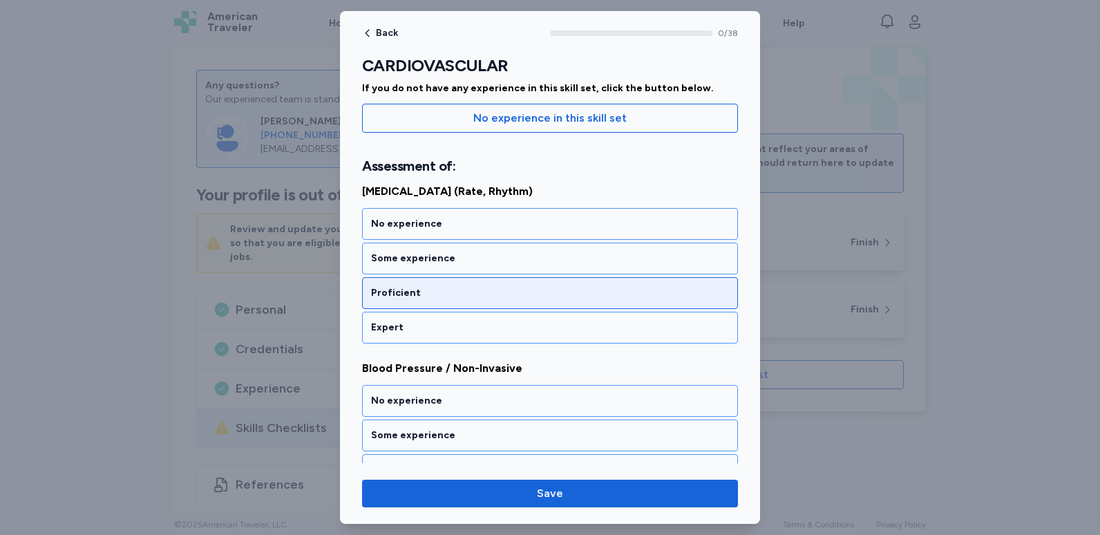
click at [545, 297] on div "Proficient" at bounding box center [550, 293] width 358 height 14
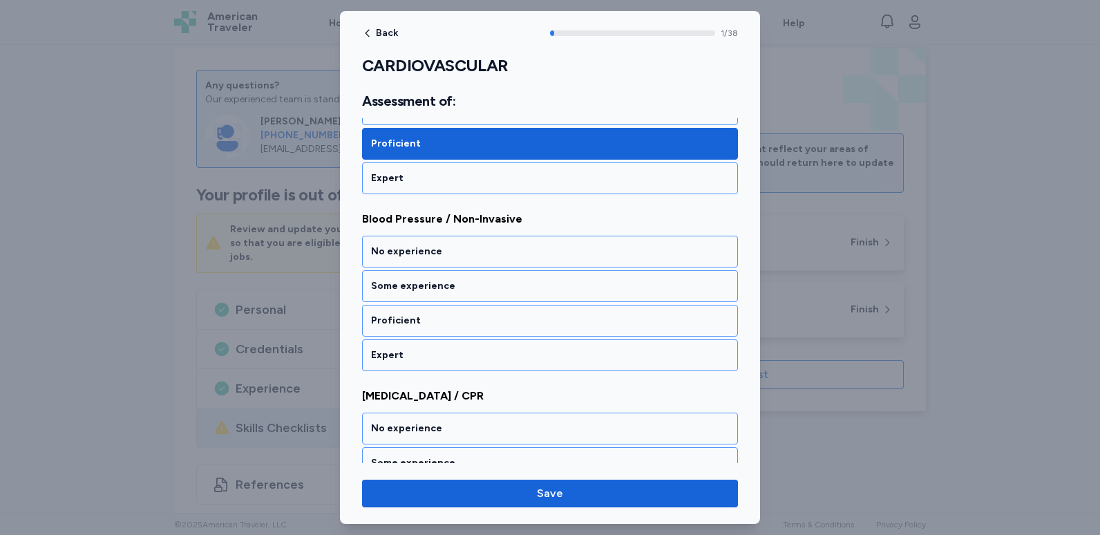
scroll to position [288, 0]
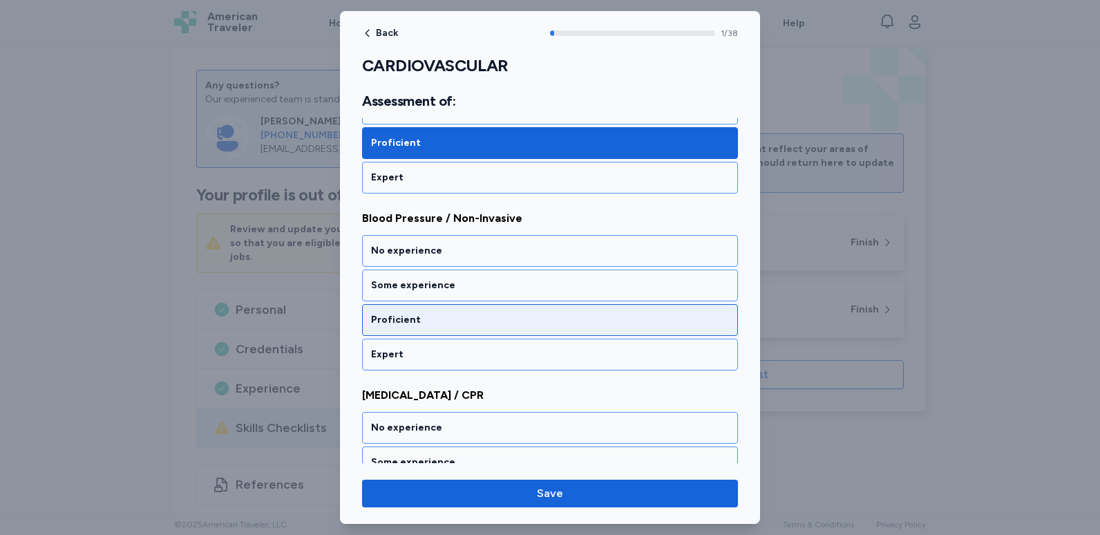
click at [531, 323] on div "Proficient" at bounding box center [550, 320] width 358 height 14
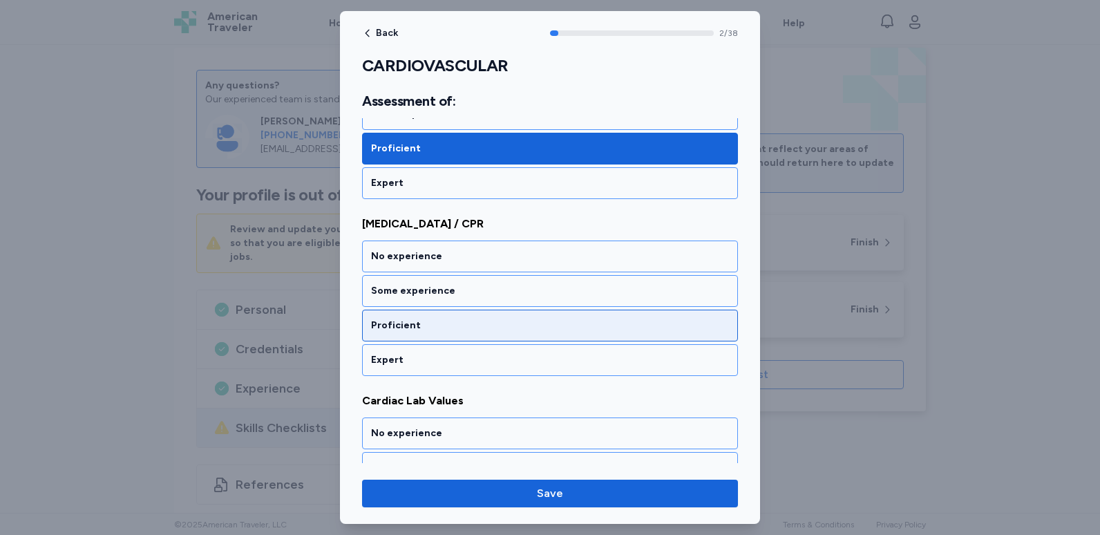
scroll to position [465, 0]
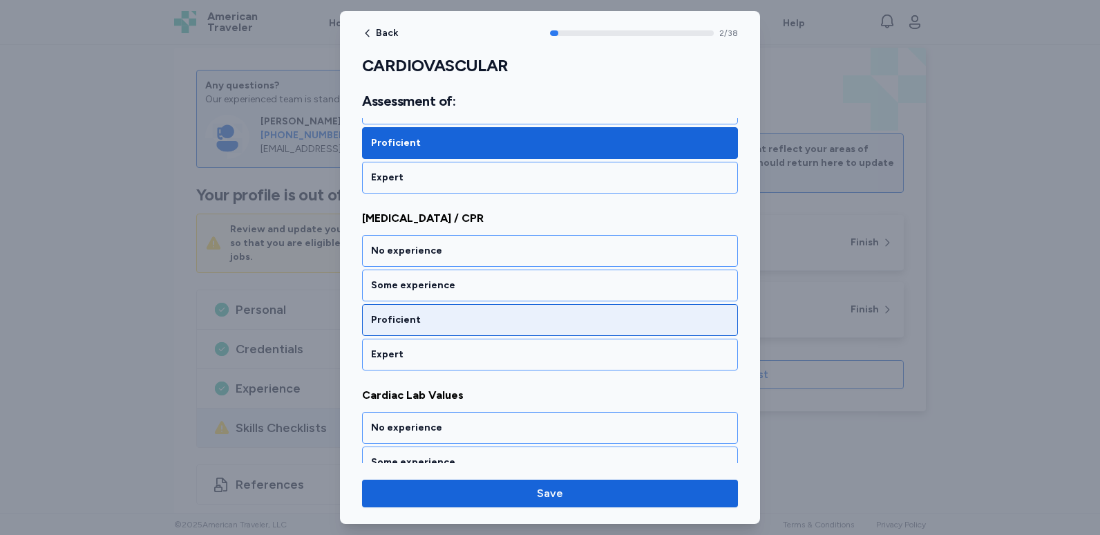
click at [529, 328] on div "Proficient" at bounding box center [550, 320] width 376 height 32
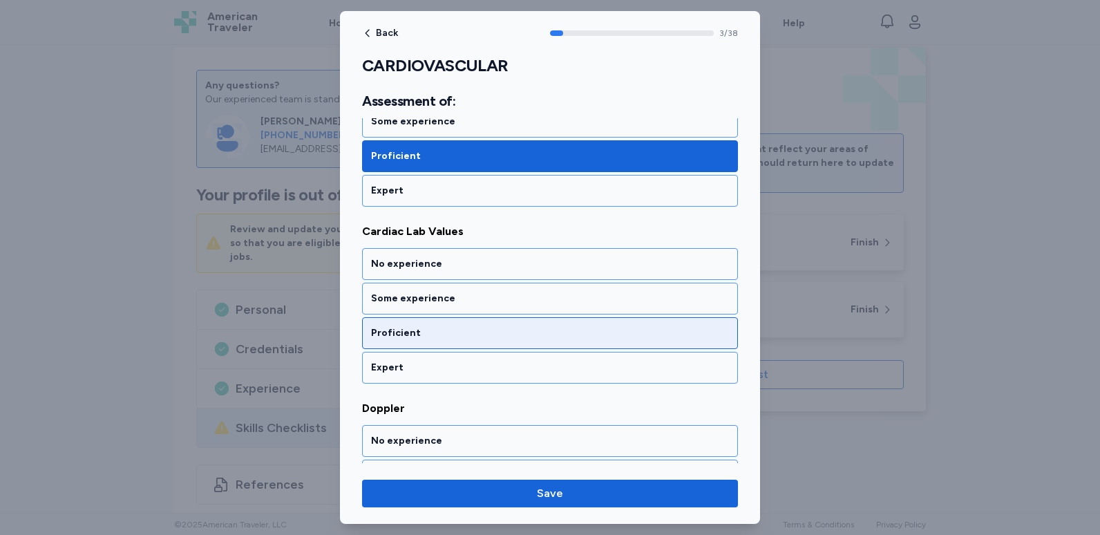
scroll to position [642, 0]
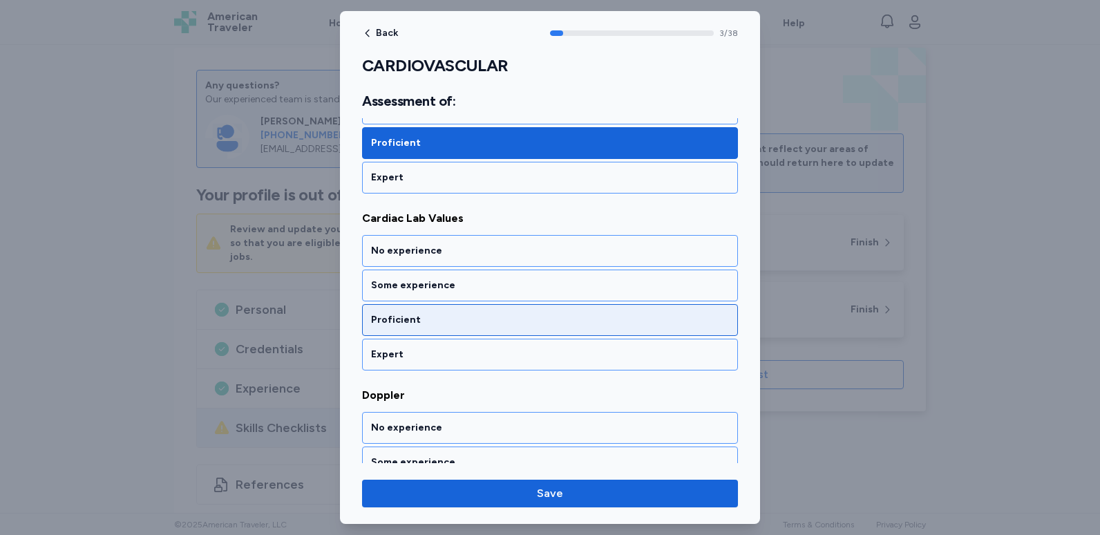
click at [517, 320] on div "Proficient" at bounding box center [550, 320] width 358 height 14
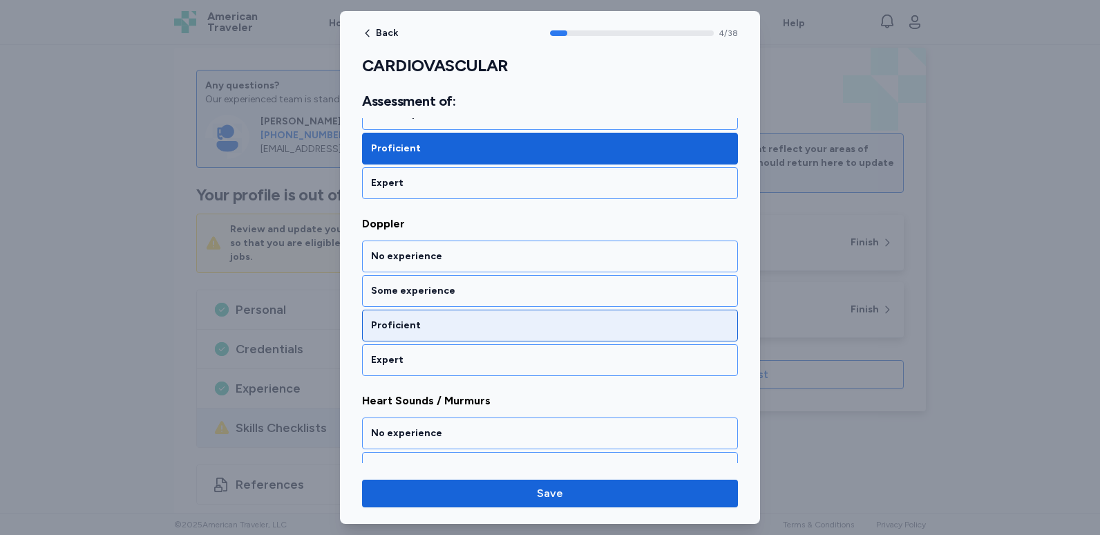
scroll to position [819, 0]
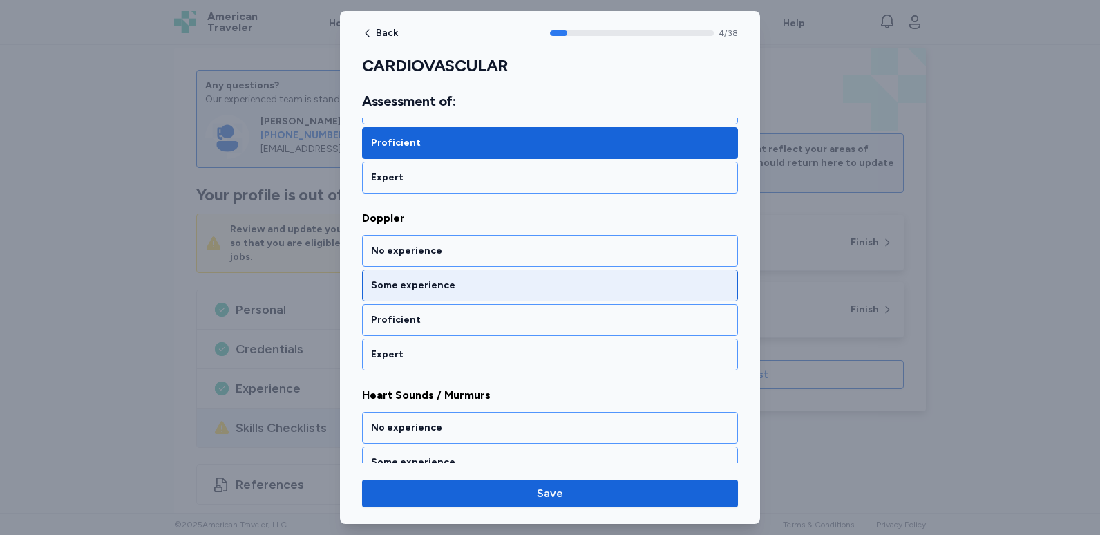
click at [530, 295] on div "Some experience" at bounding box center [550, 285] width 376 height 32
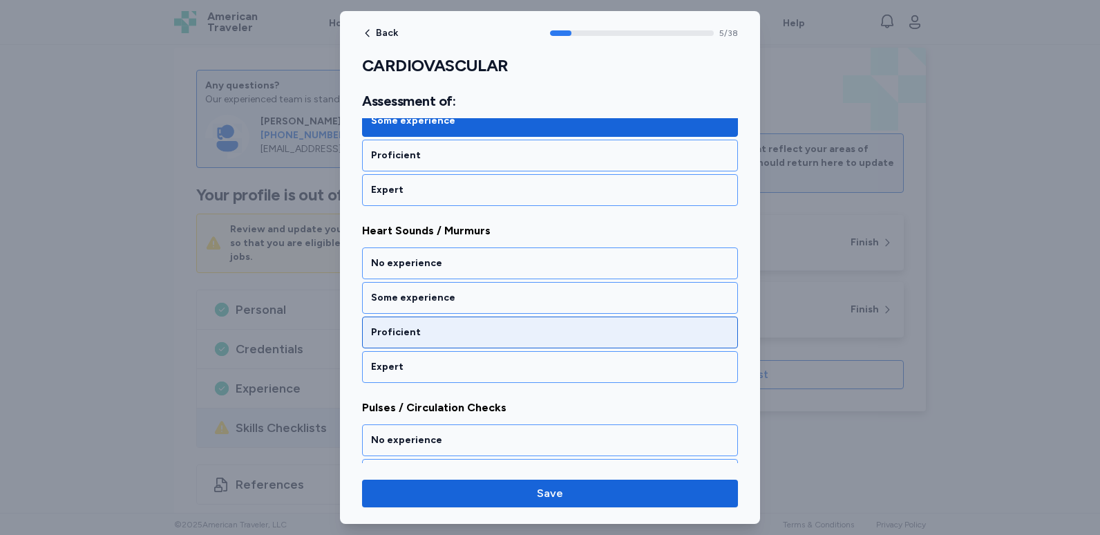
scroll to position [996, 0]
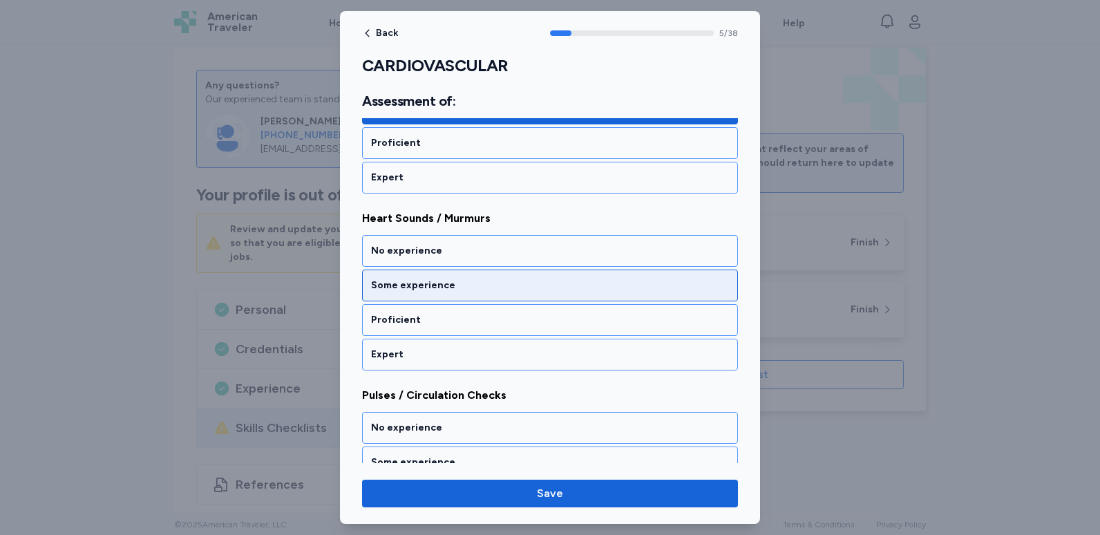
click at [527, 294] on div "Some experience" at bounding box center [550, 285] width 376 height 32
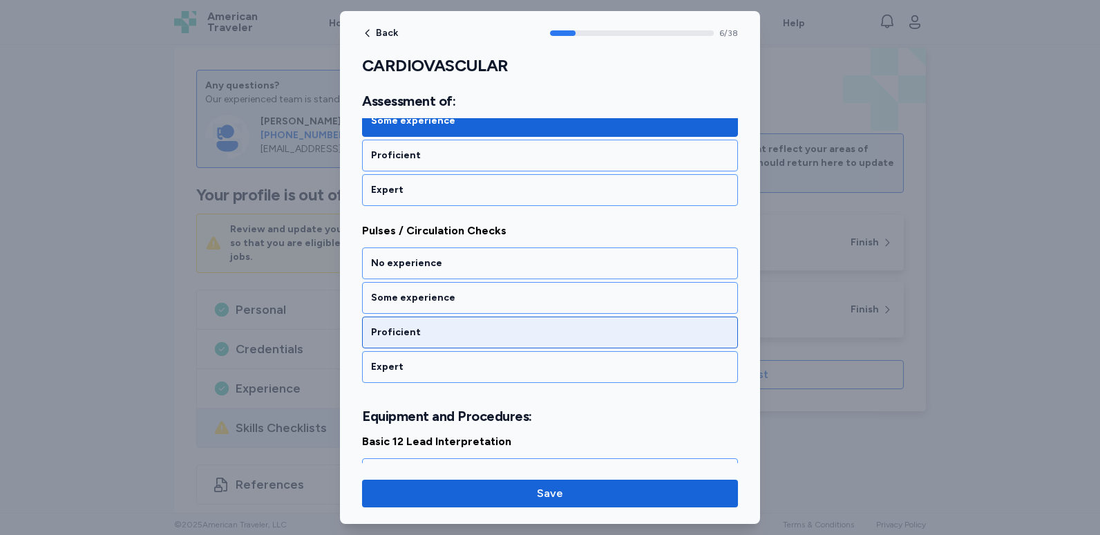
scroll to position [1173, 0]
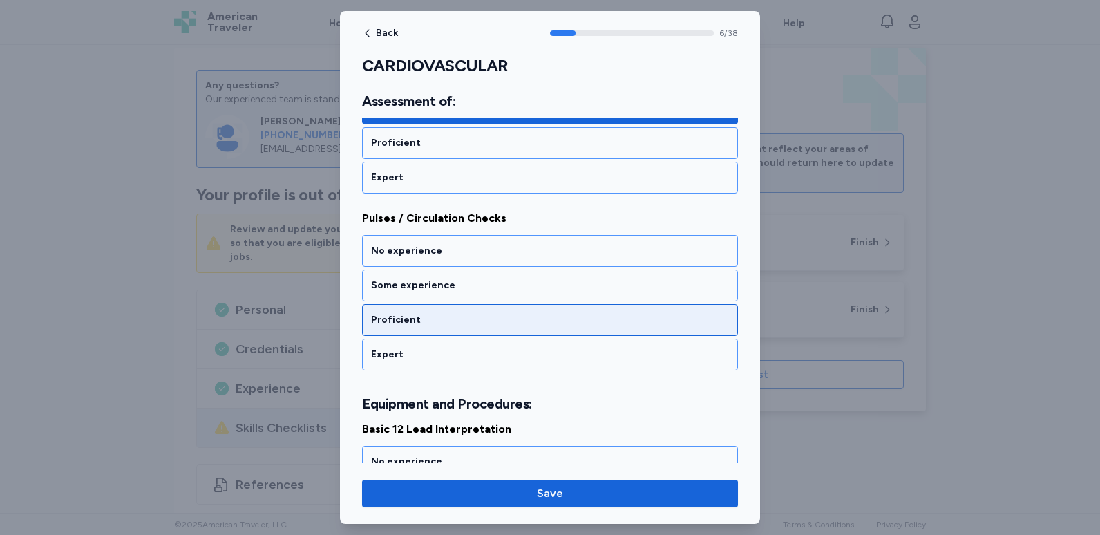
click at [488, 312] on div "Proficient" at bounding box center [550, 320] width 376 height 32
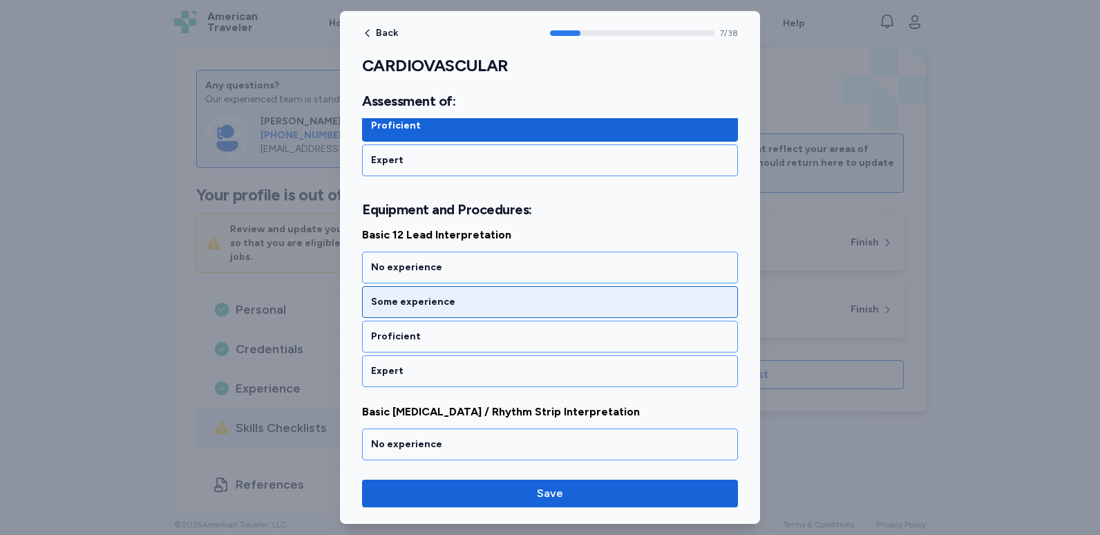
scroll to position [1383, 0]
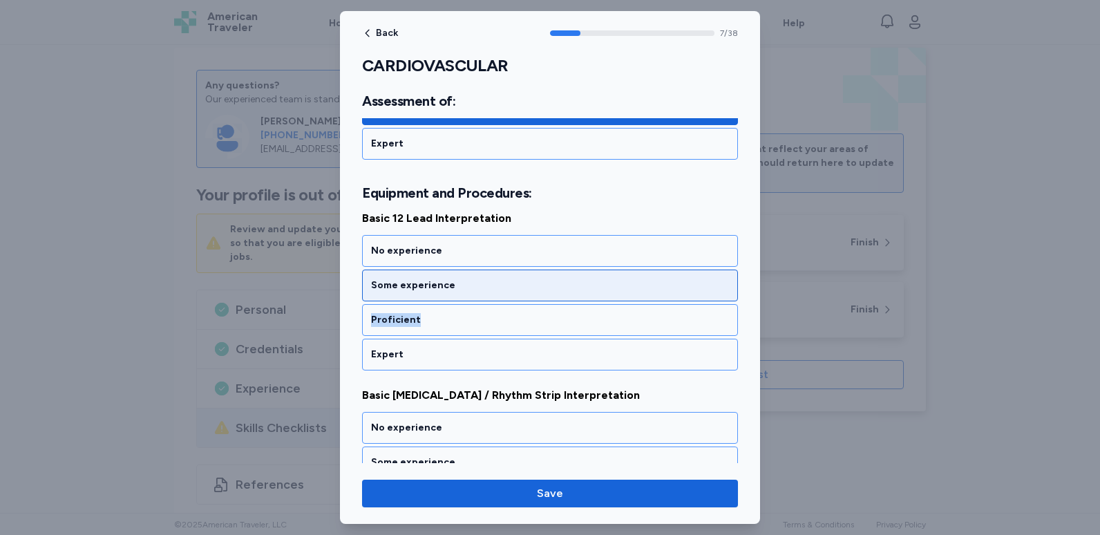
drag, startPoint x: 456, startPoint y: 313, endPoint x: 517, endPoint y: 285, distance: 67.1
click at [517, 285] on div "No experience Some experience Proficient Expert" at bounding box center [550, 302] width 376 height 135
drag, startPoint x: 517, startPoint y: 285, endPoint x: 507, endPoint y: 284, distance: 9.7
click at [507, 284] on div "Some experience" at bounding box center [550, 285] width 358 height 14
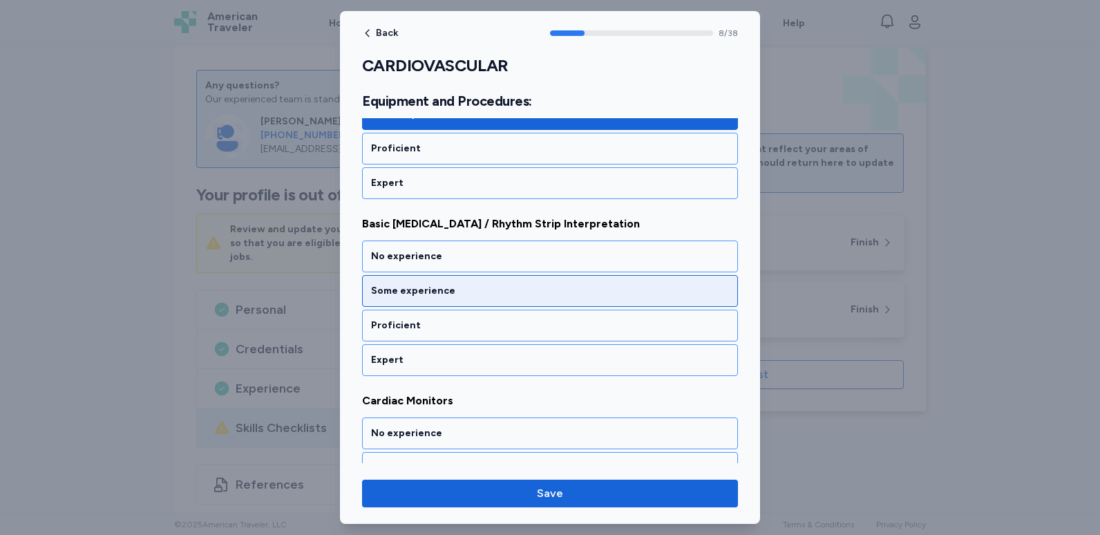
scroll to position [1560, 0]
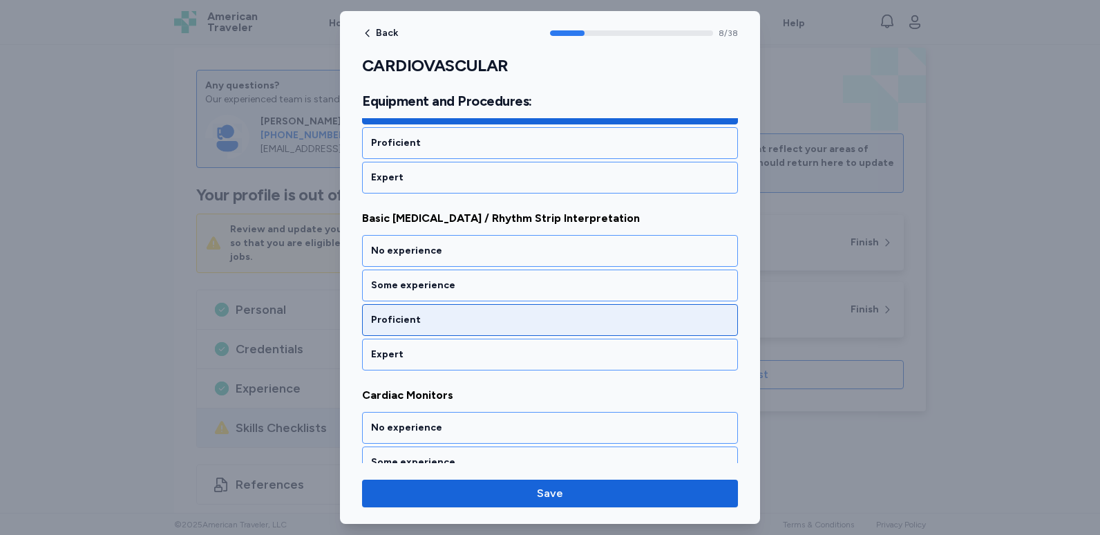
click at [445, 321] on div "Proficient" at bounding box center [550, 320] width 358 height 14
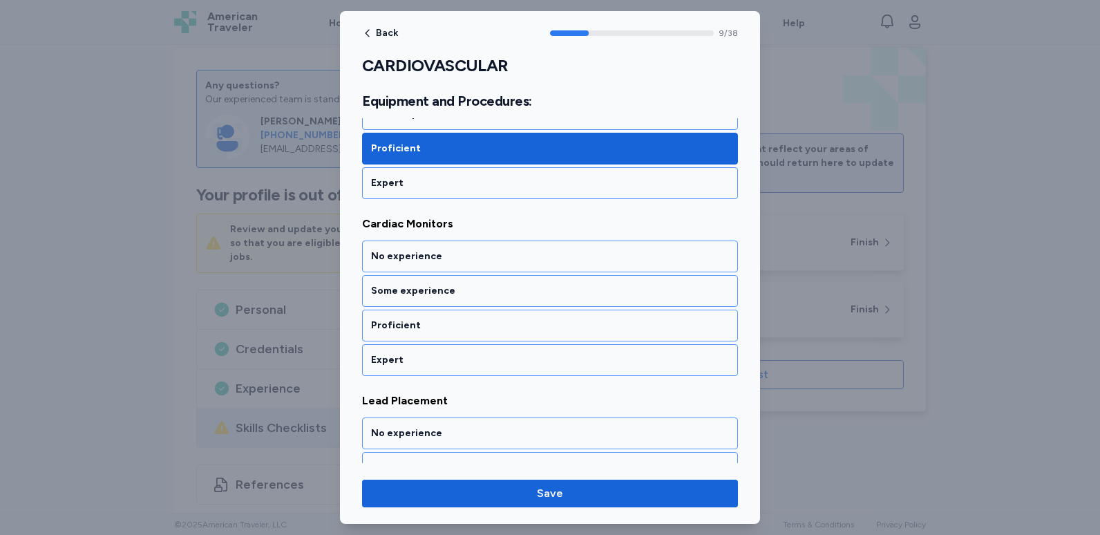
scroll to position [1737, 0]
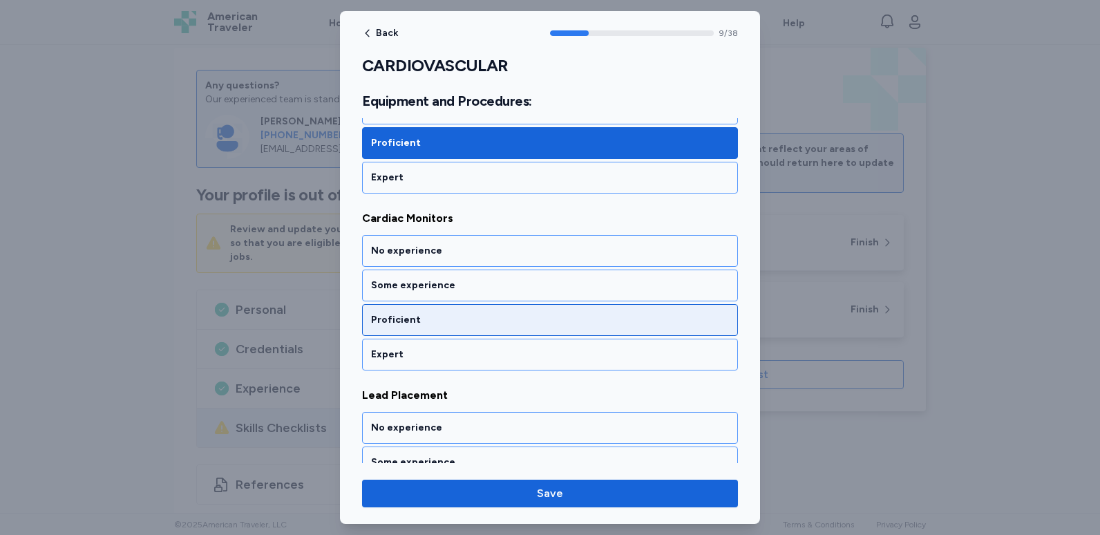
click at [451, 311] on div "Proficient" at bounding box center [550, 320] width 376 height 32
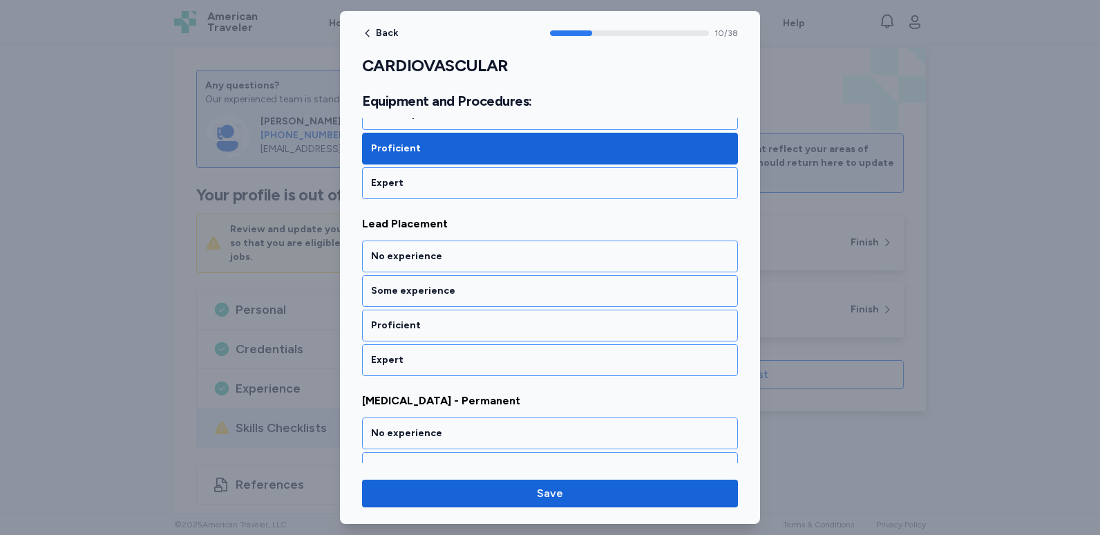
scroll to position [1914, 0]
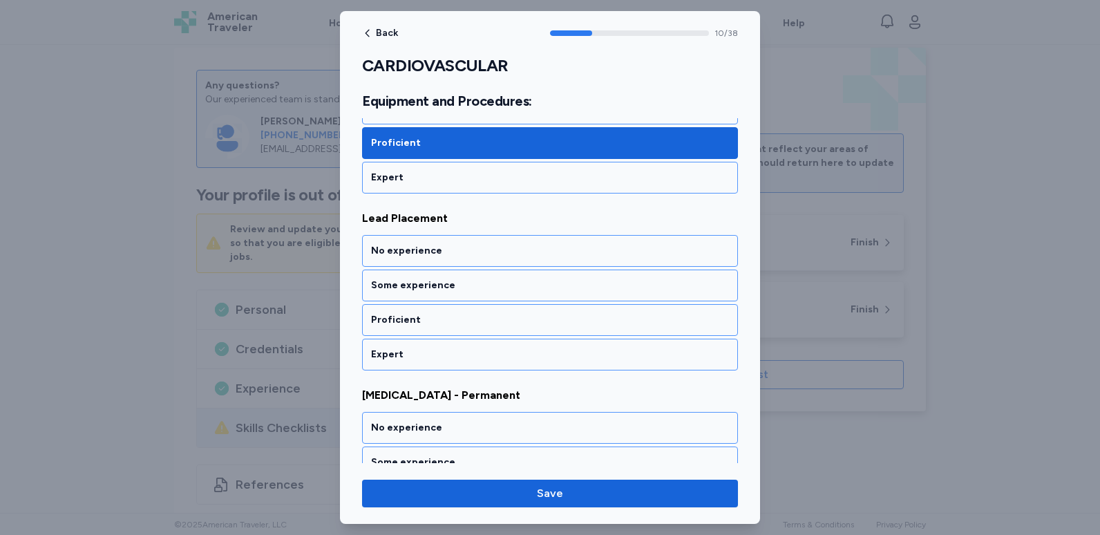
click at [451, 311] on div "Proficient" at bounding box center [550, 320] width 376 height 32
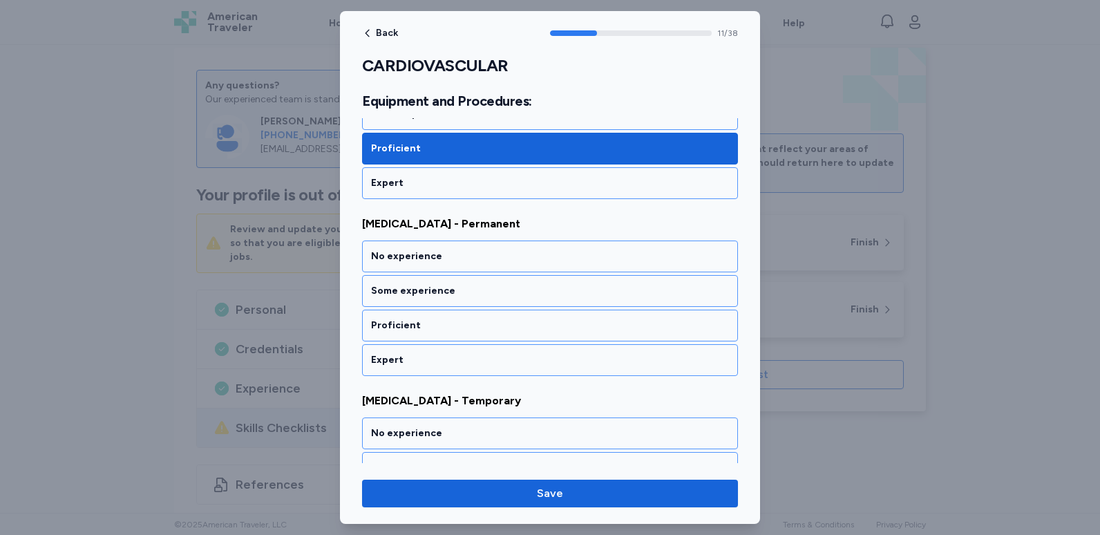
scroll to position [2091, 0]
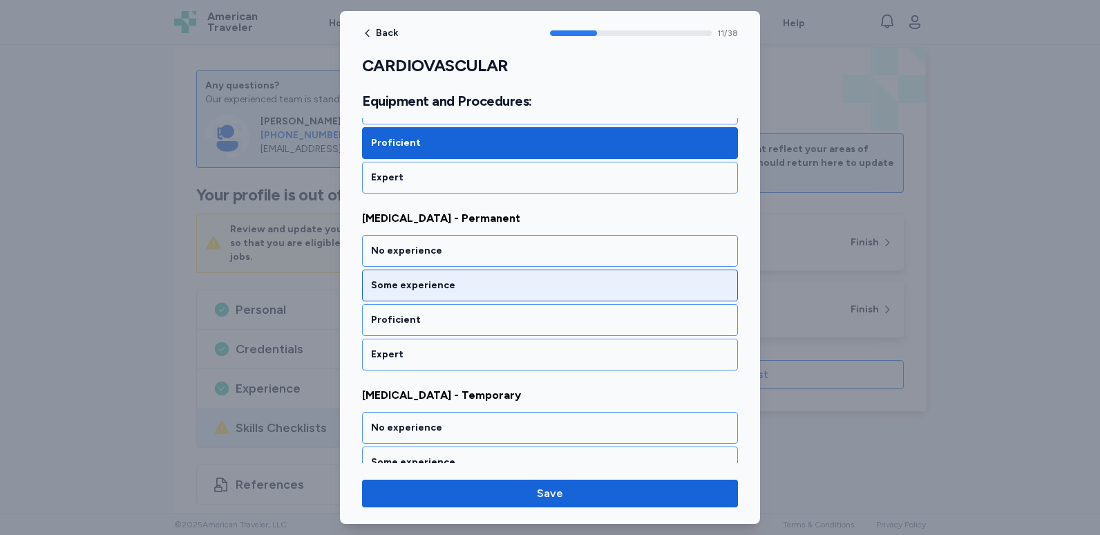
click at [457, 290] on div "Some experience" at bounding box center [550, 285] width 358 height 14
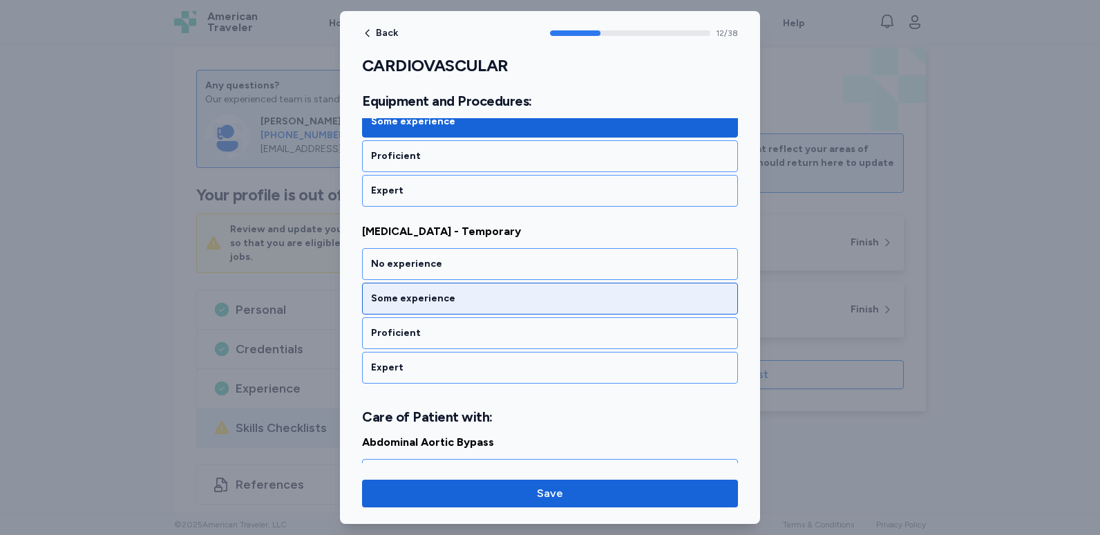
scroll to position [2268, 0]
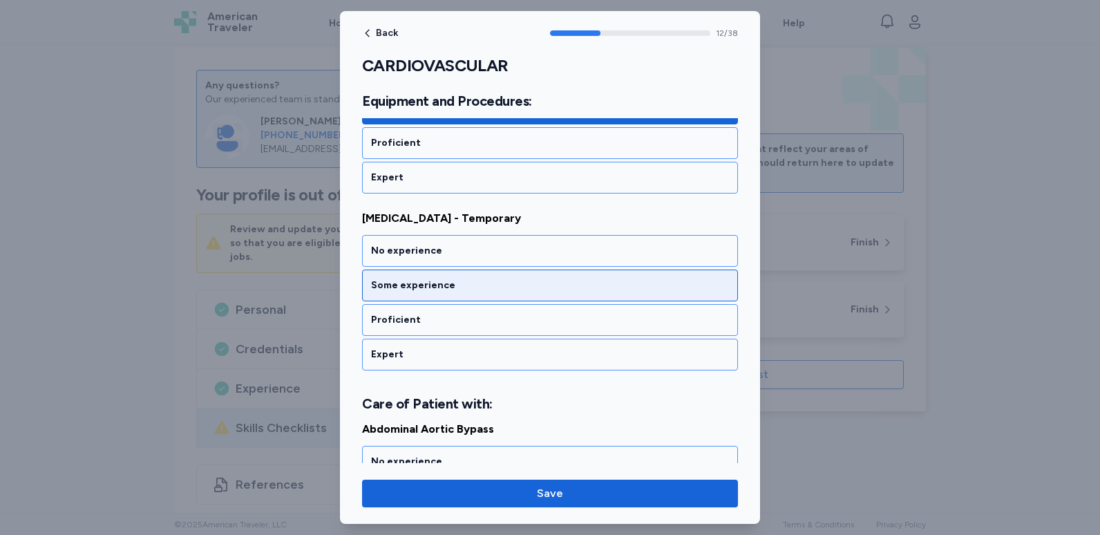
click at [464, 291] on div "Some experience" at bounding box center [550, 285] width 358 height 14
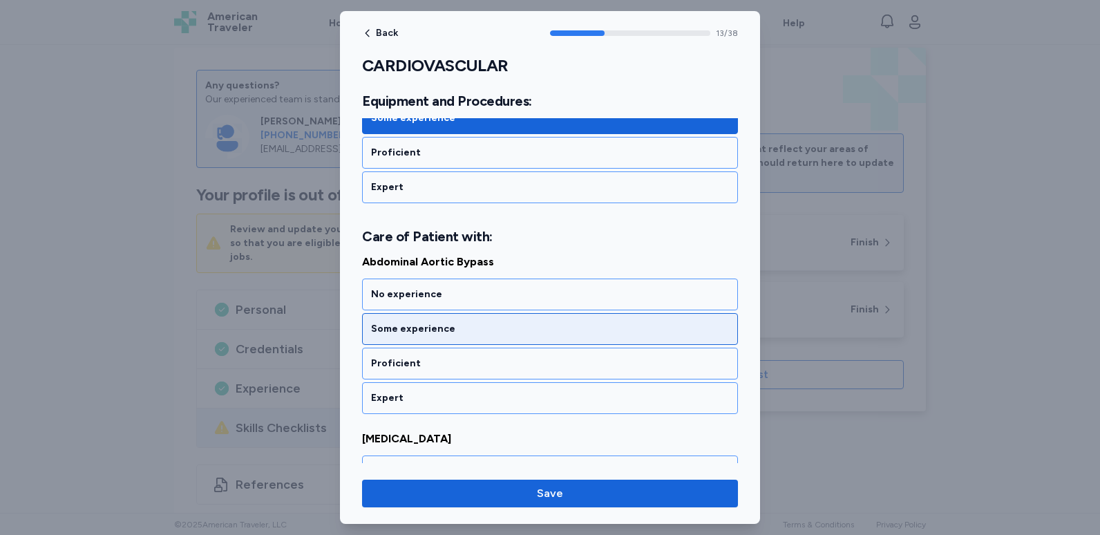
scroll to position [2479, 0]
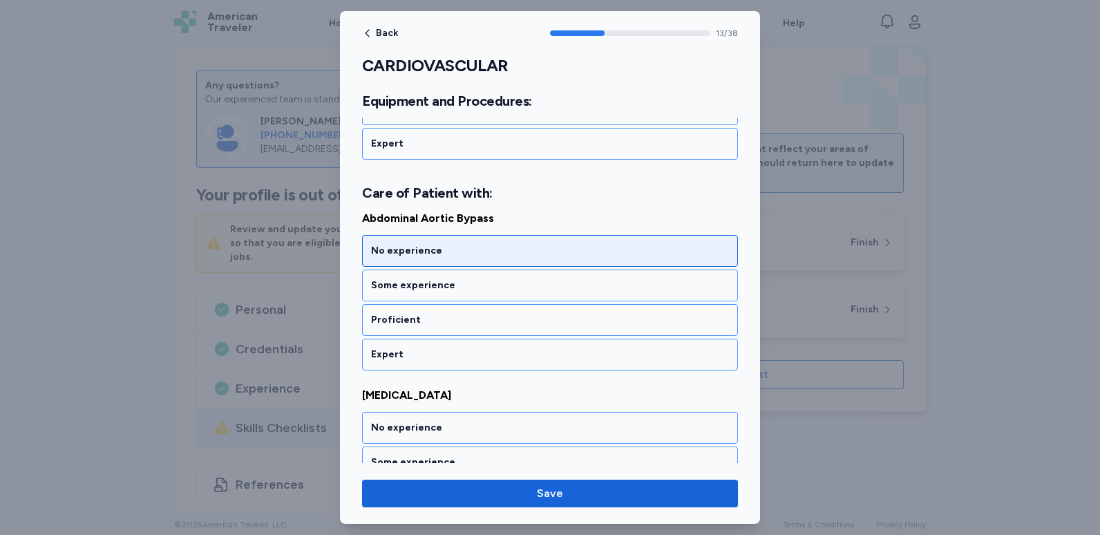
click at [457, 256] on div "No experience" at bounding box center [550, 251] width 358 height 14
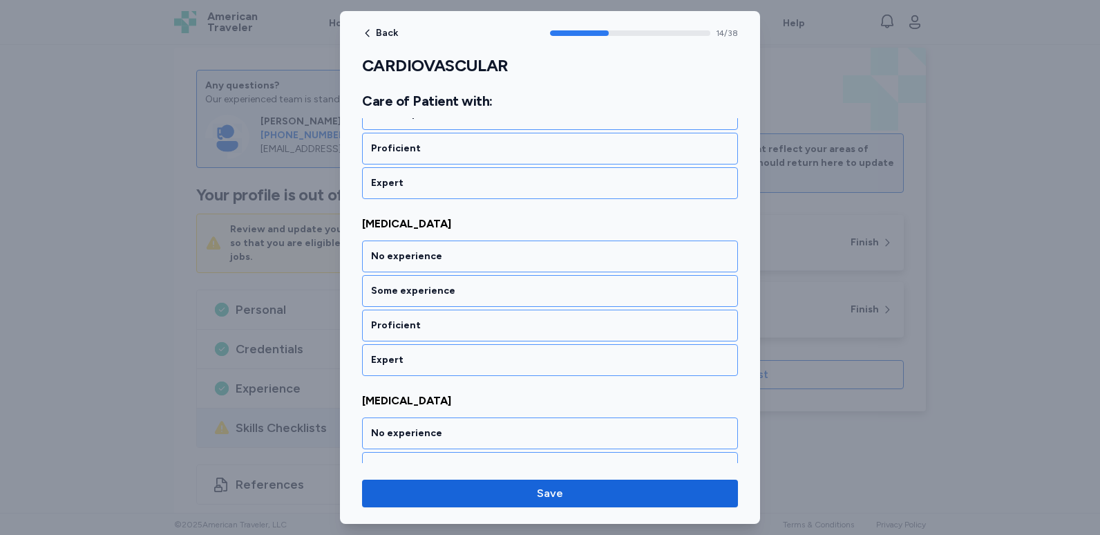
scroll to position [2655, 0]
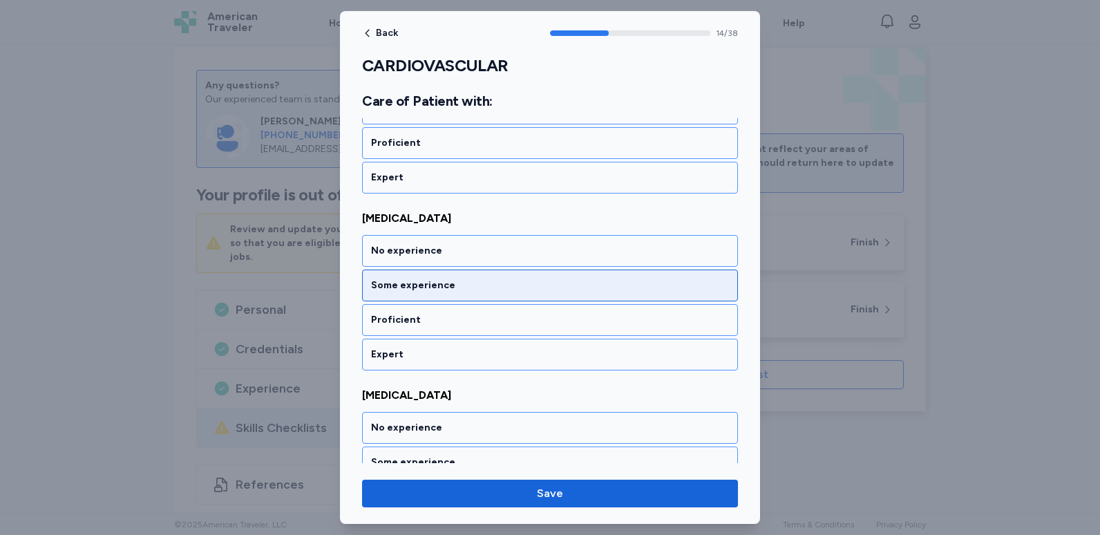
click at [457, 291] on div "Some experience" at bounding box center [550, 285] width 358 height 14
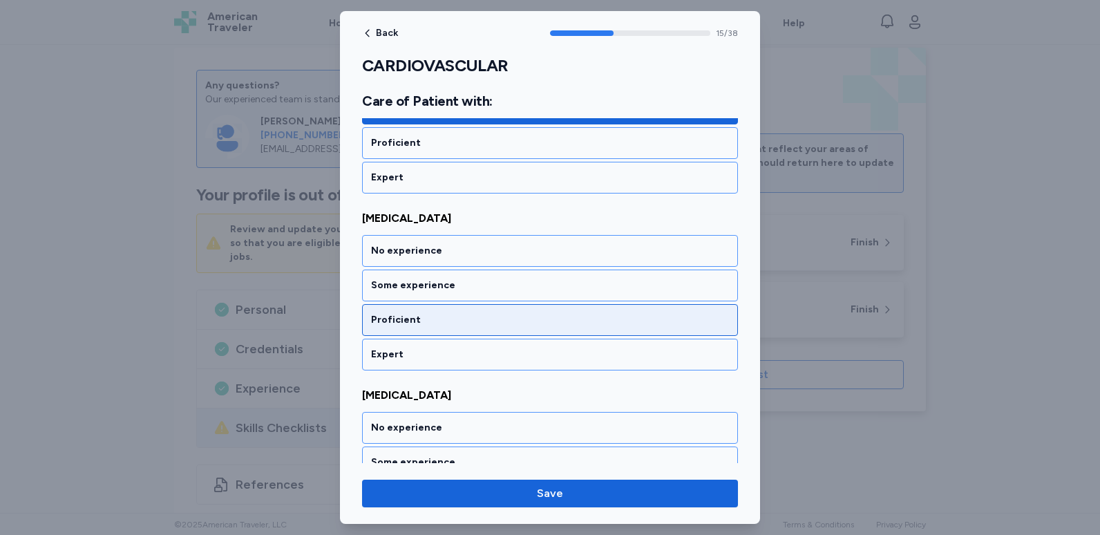
click at [452, 314] on div "Proficient" at bounding box center [550, 320] width 358 height 14
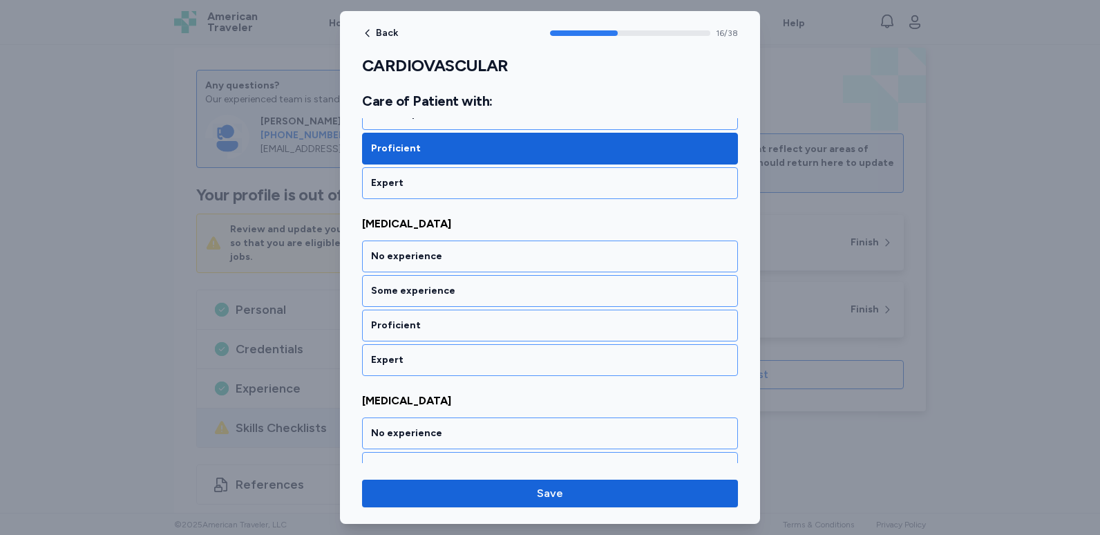
scroll to position [3009, 0]
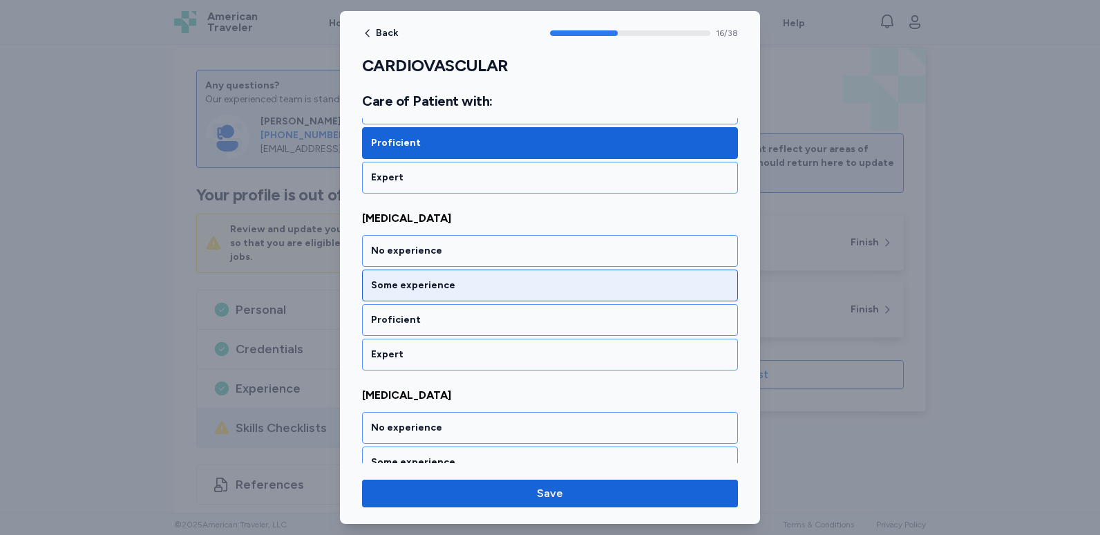
click at [453, 282] on div "Some experience" at bounding box center [550, 285] width 358 height 14
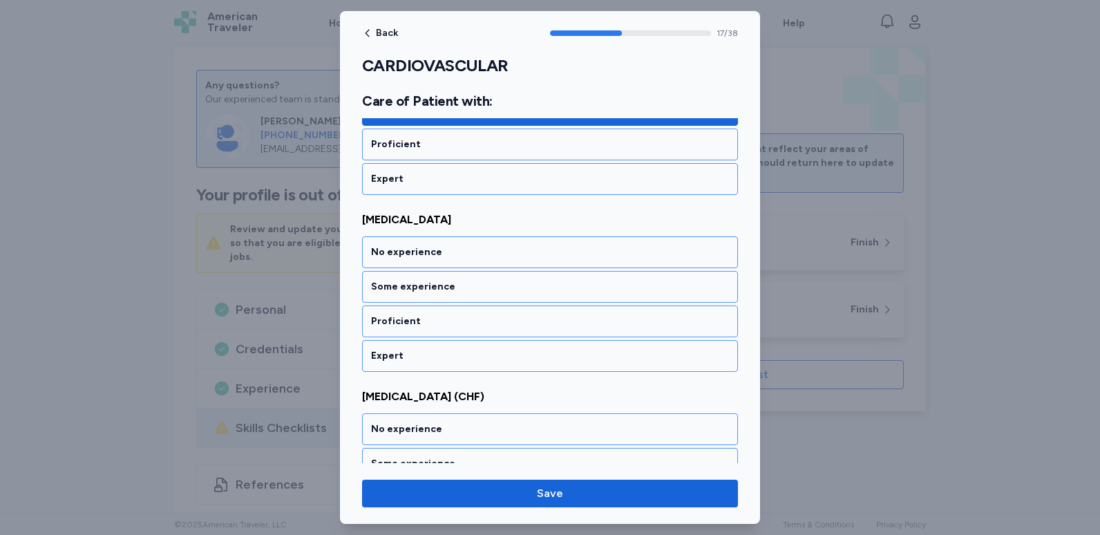
scroll to position [3186, 0]
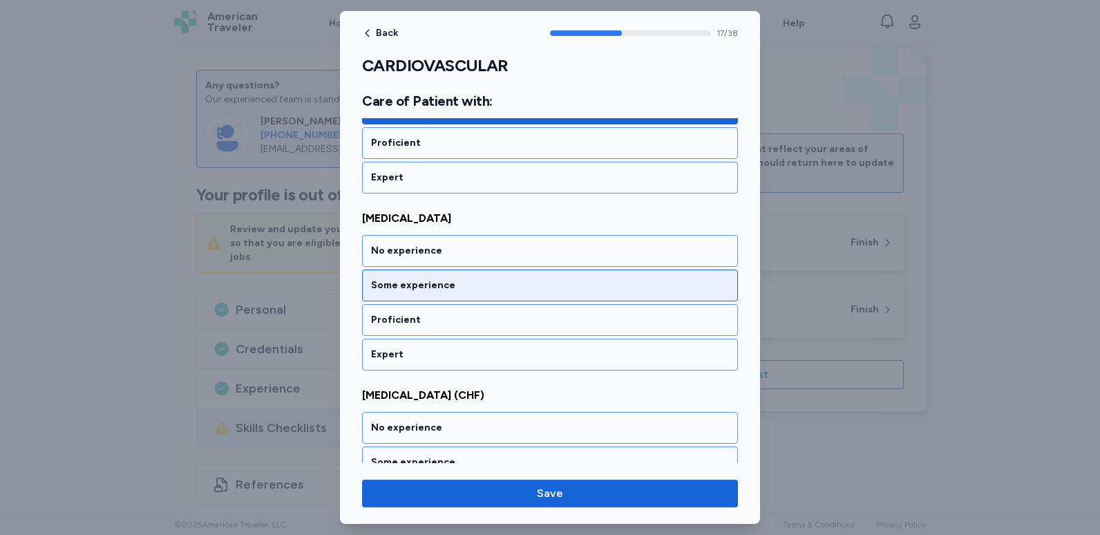
click at [452, 290] on div "Some experience" at bounding box center [550, 285] width 358 height 14
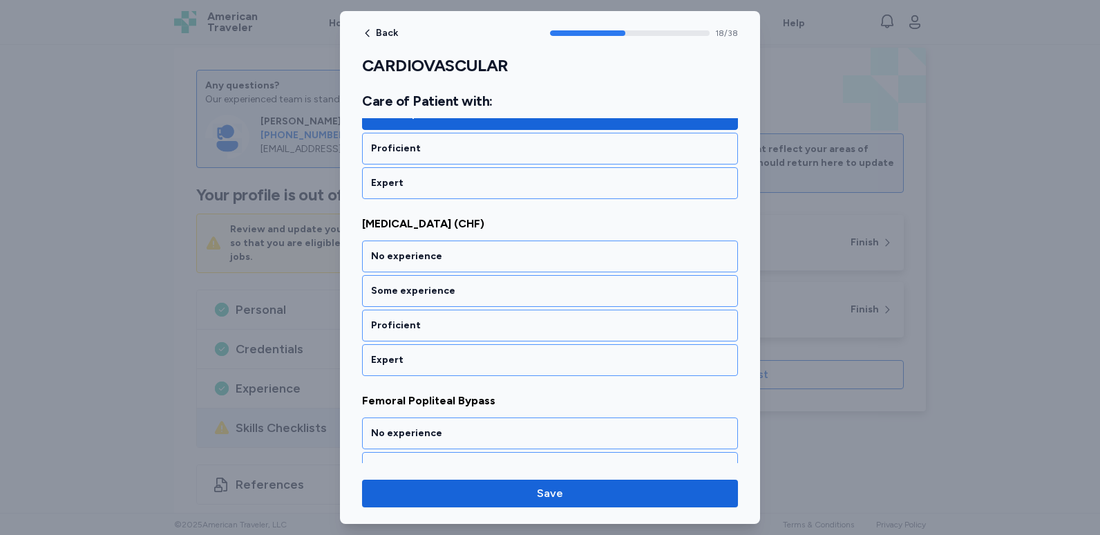
scroll to position [3363, 0]
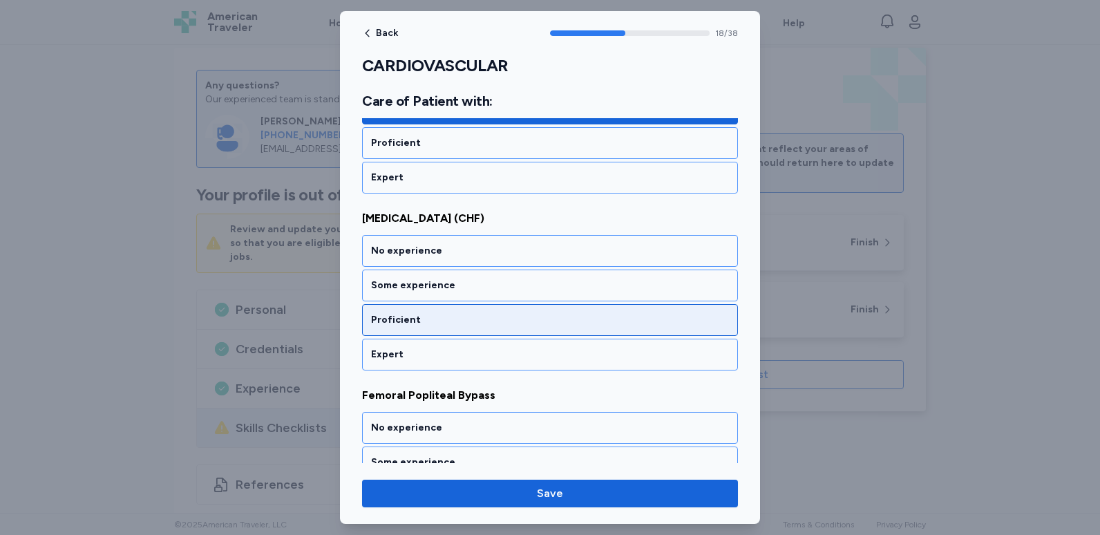
click at [454, 310] on div "Proficient" at bounding box center [550, 320] width 376 height 32
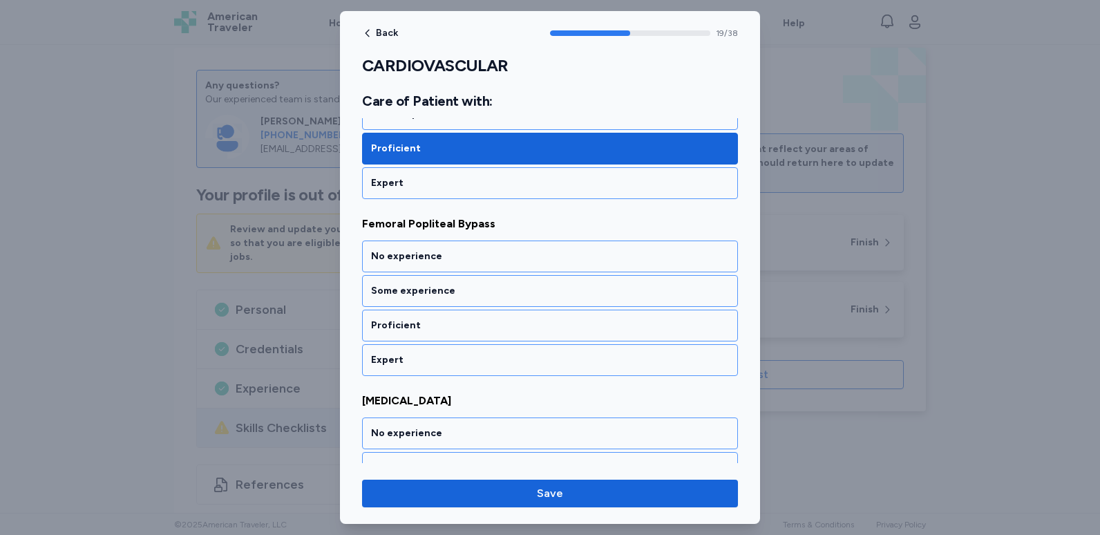
scroll to position [3540, 0]
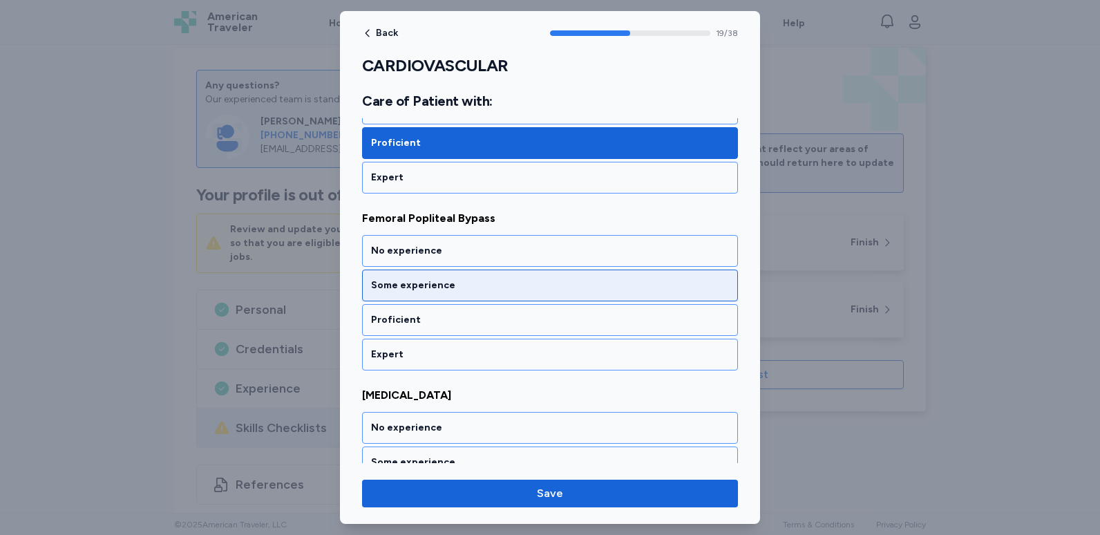
click at [468, 287] on div "Some experience" at bounding box center [550, 285] width 358 height 14
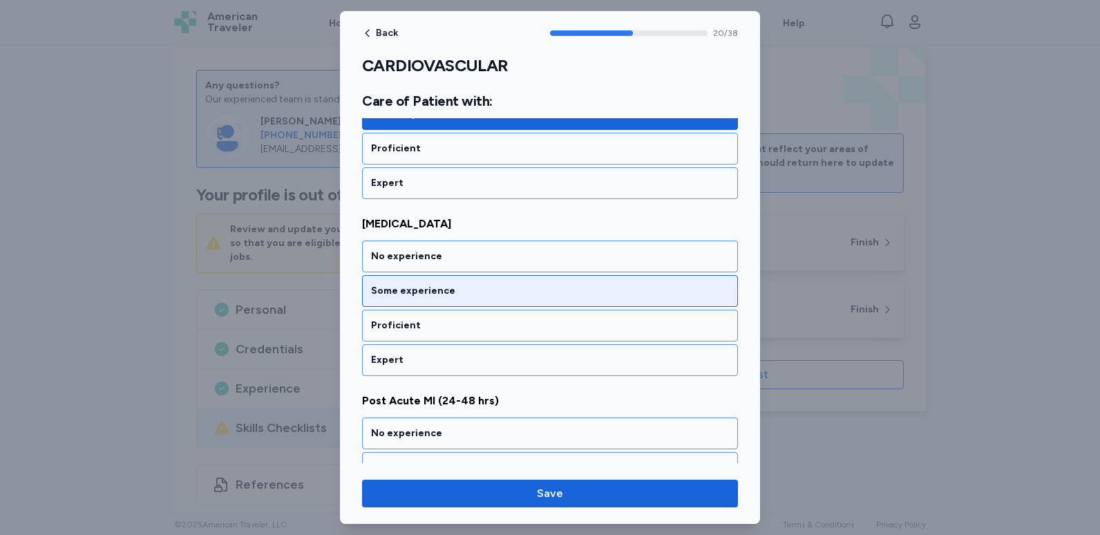
scroll to position [3717, 0]
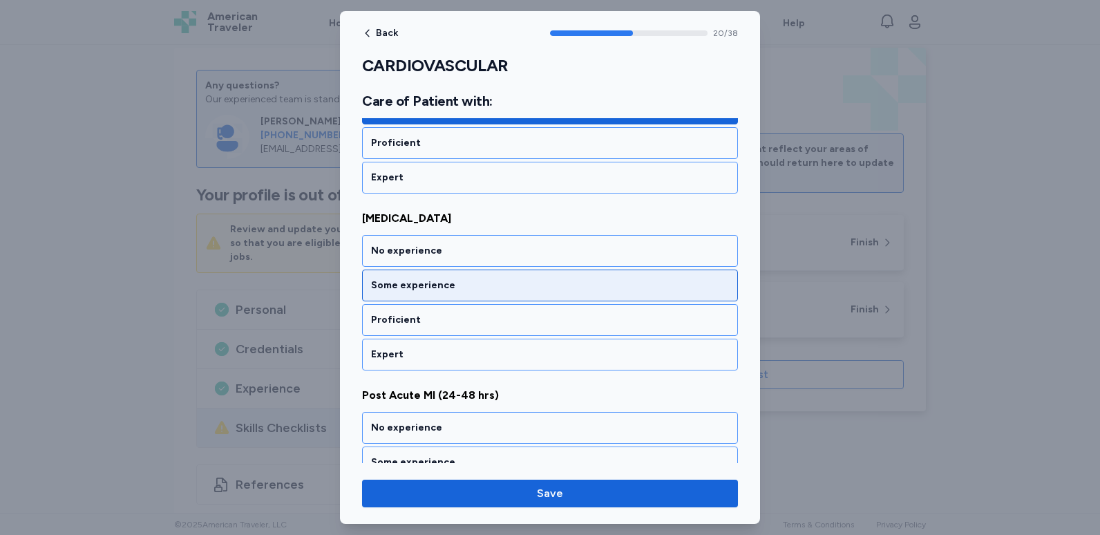
click at [467, 290] on div "Some experience" at bounding box center [550, 285] width 358 height 14
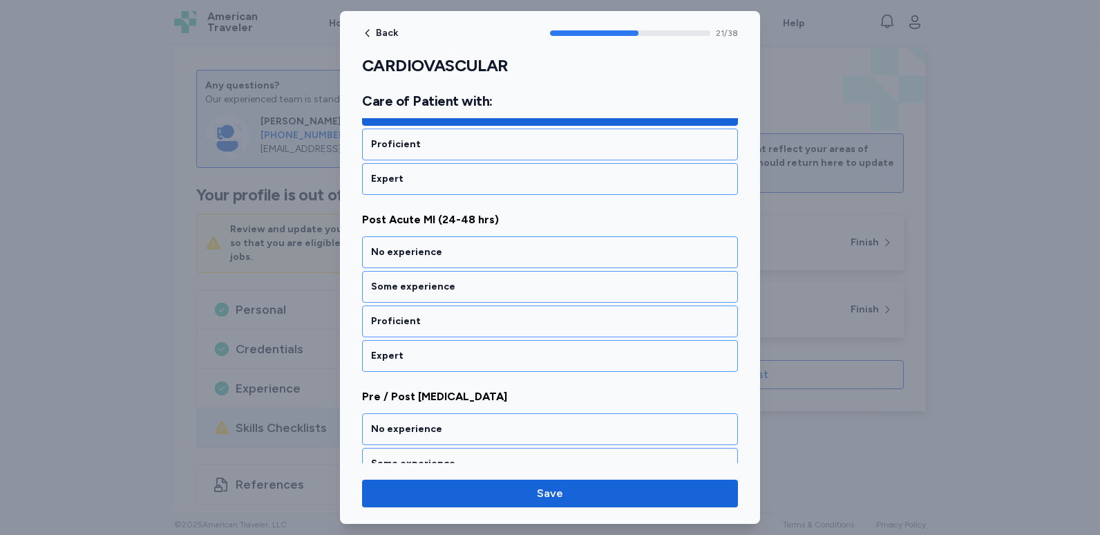
scroll to position [3894, 0]
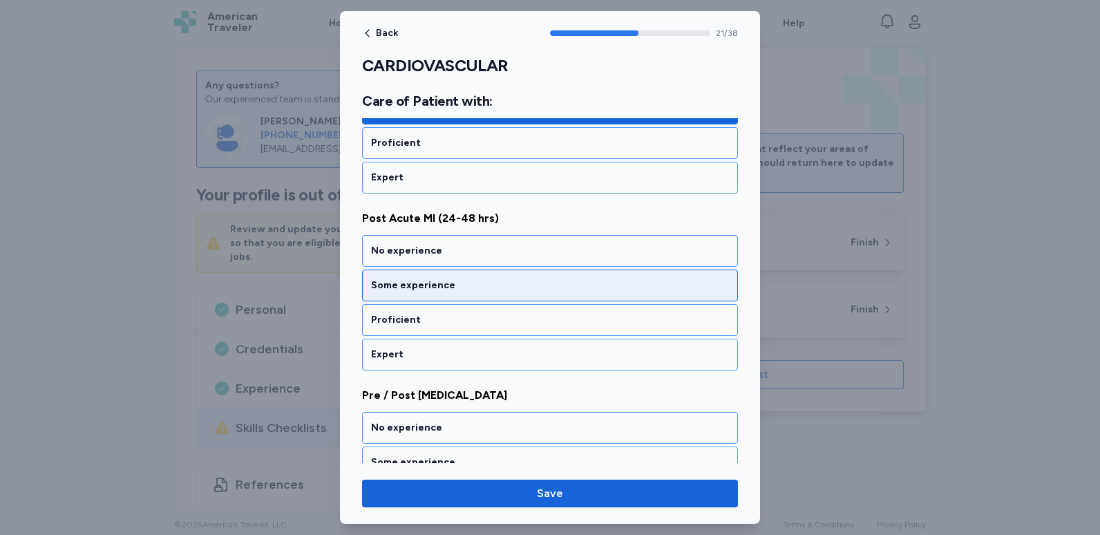
click at [474, 278] on div "Some experience" at bounding box center [550, 285] width 358 height 14
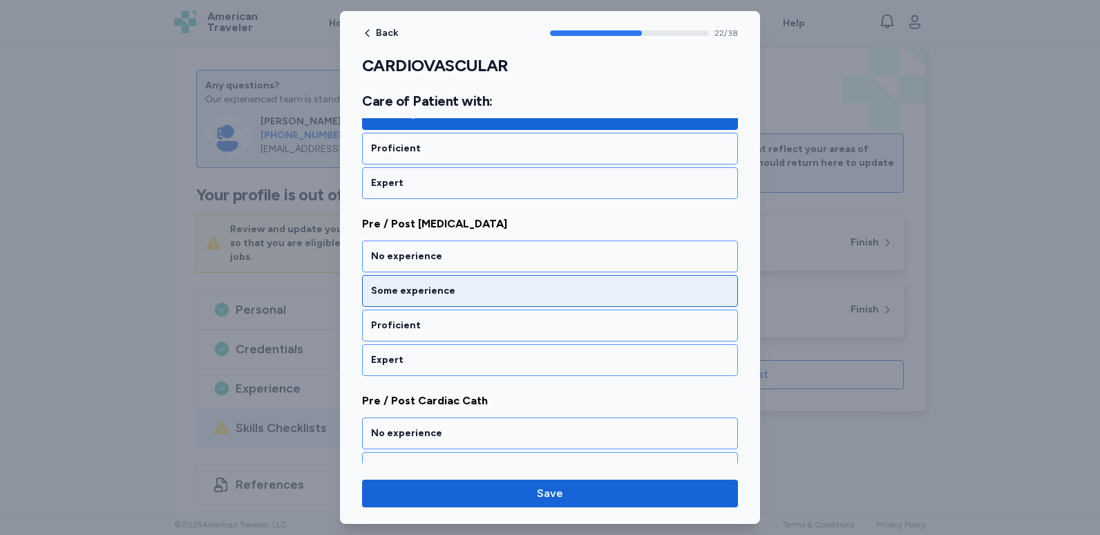
scroll to position [4071, 0]
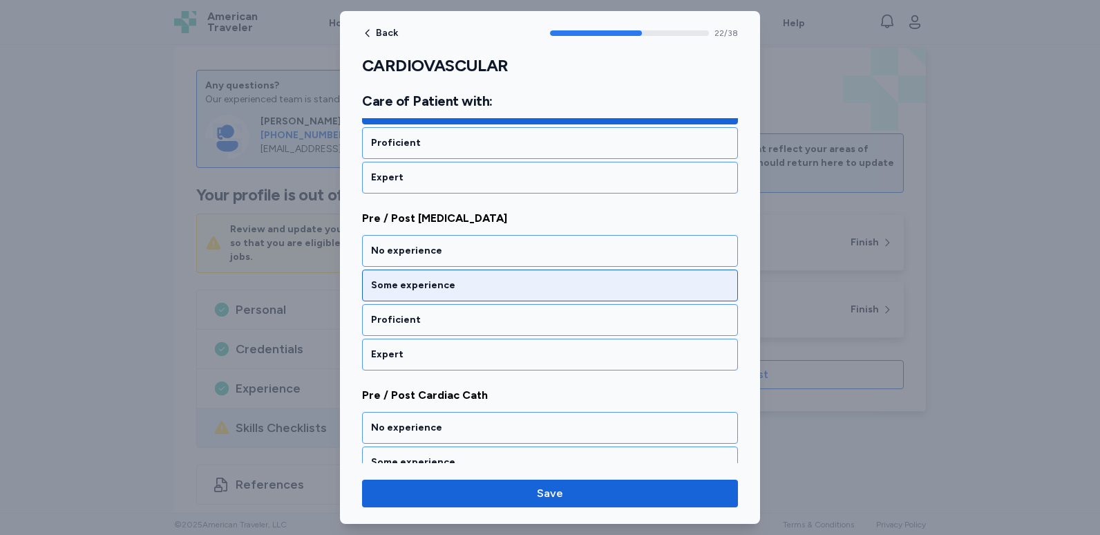
click at [477, 278] on div "Some experience" at bounding box center [550, 285] width 376 height 32
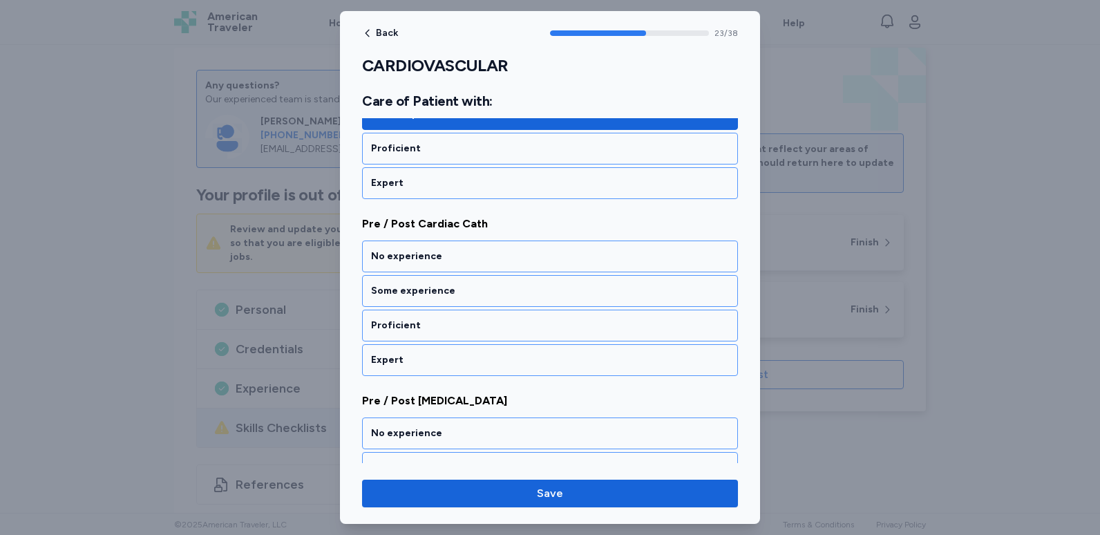
scroll to position [4248, 0]
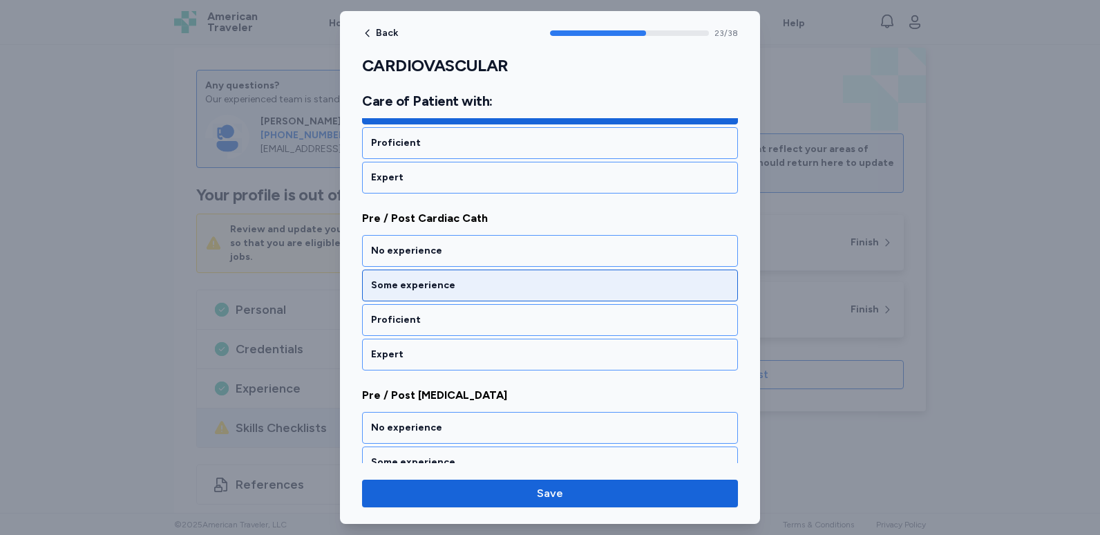
click at [475, 284] on div "Some experience" at bounding box center [550, 285] width 358 height 14
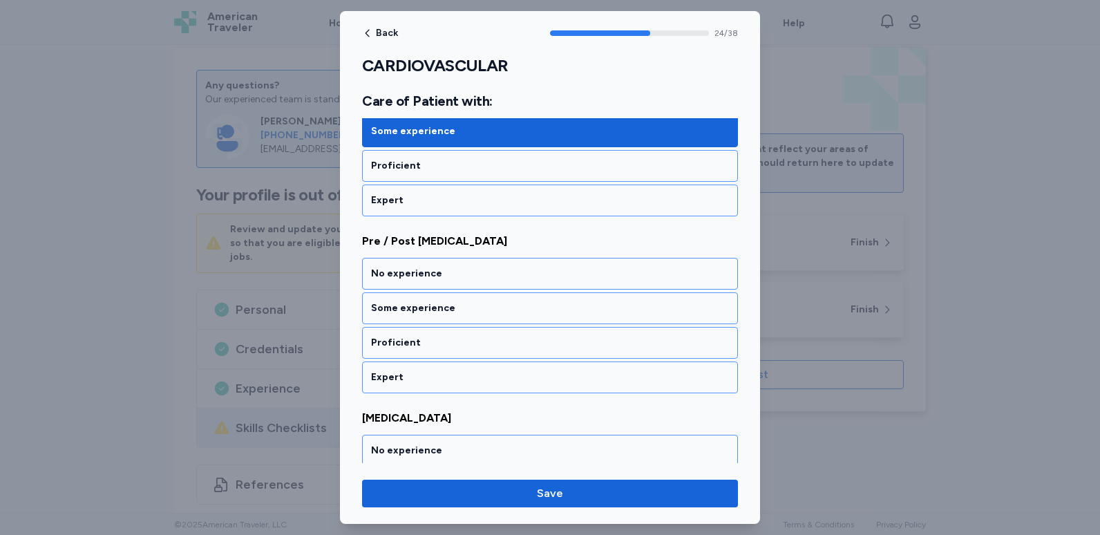
scroll to position [4424, 0]
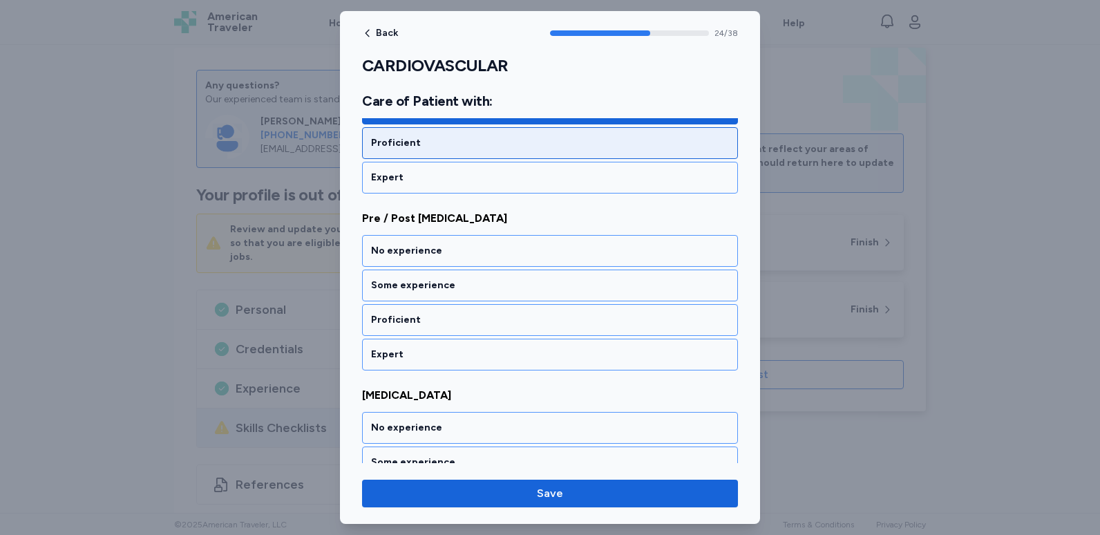
click at [423, 155] on div "Proficient" at bounding box center [550, 143] width 376 height 32
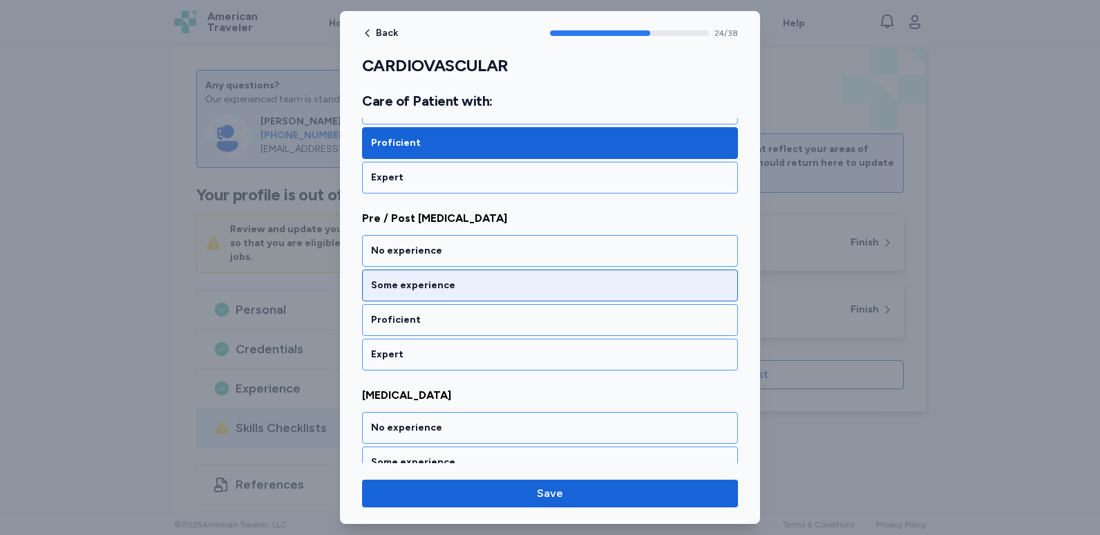
click at [456, 293] on div "Some experience" at bounding box center [550, 285] width 376 height 32
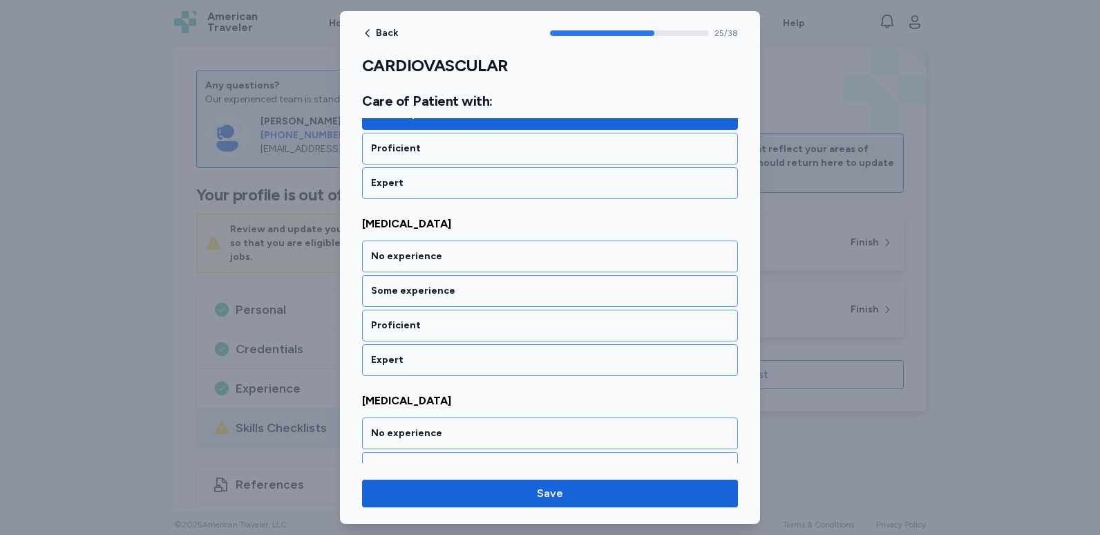
scroll to position [4601, 0]
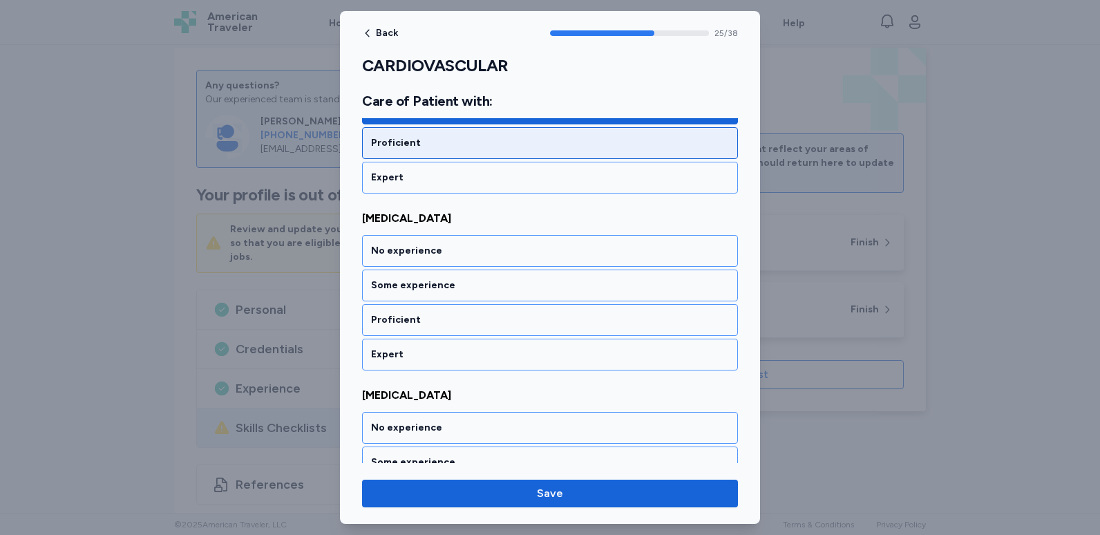
click at [451, 155] on div "Proficient" at bounding box center [550, 143] width 376 height 32
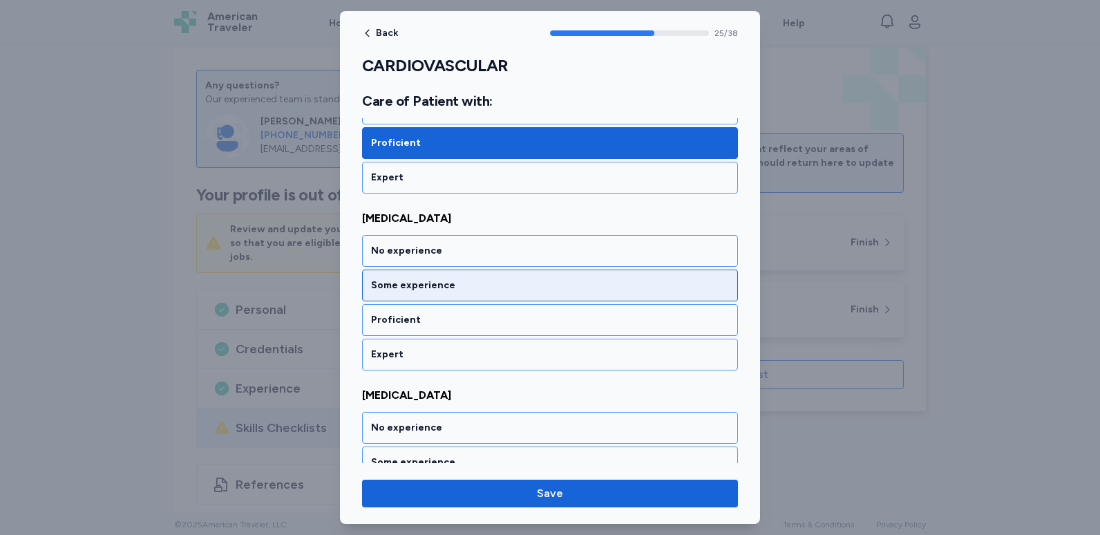
click at [457, 287] on div "Some experience" at bounding box center [550, 285] width 358 height 14
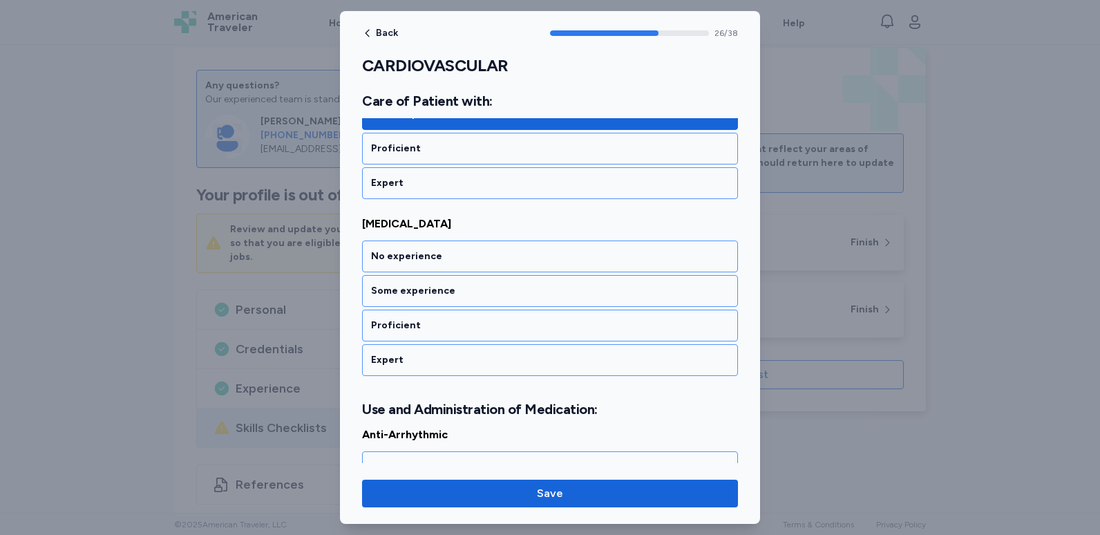
scroll to position [4778, 0]
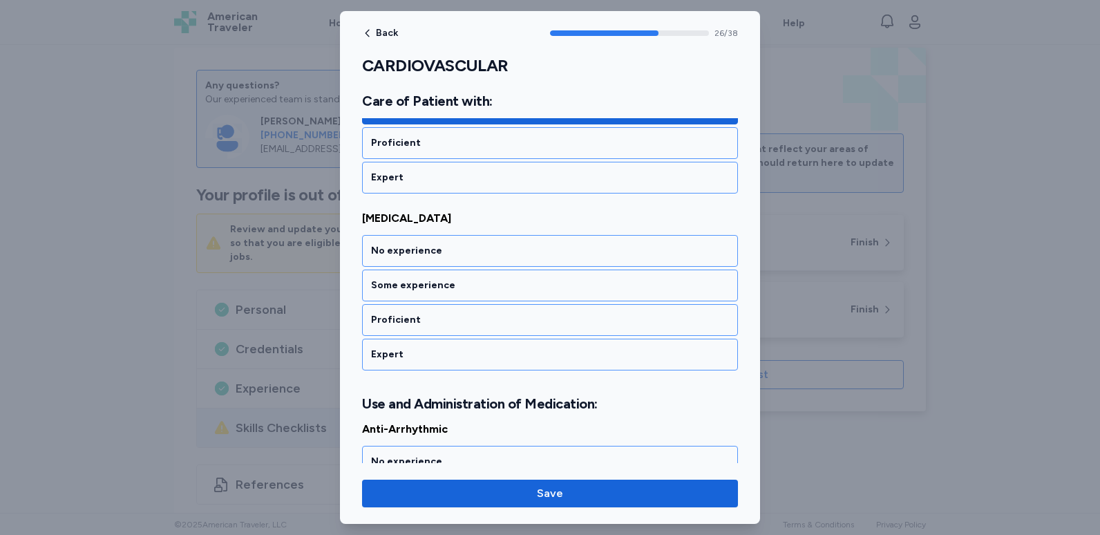
click at [457, 287] on div "Some experience" at bounding box center [550, 285] width 358 height 14
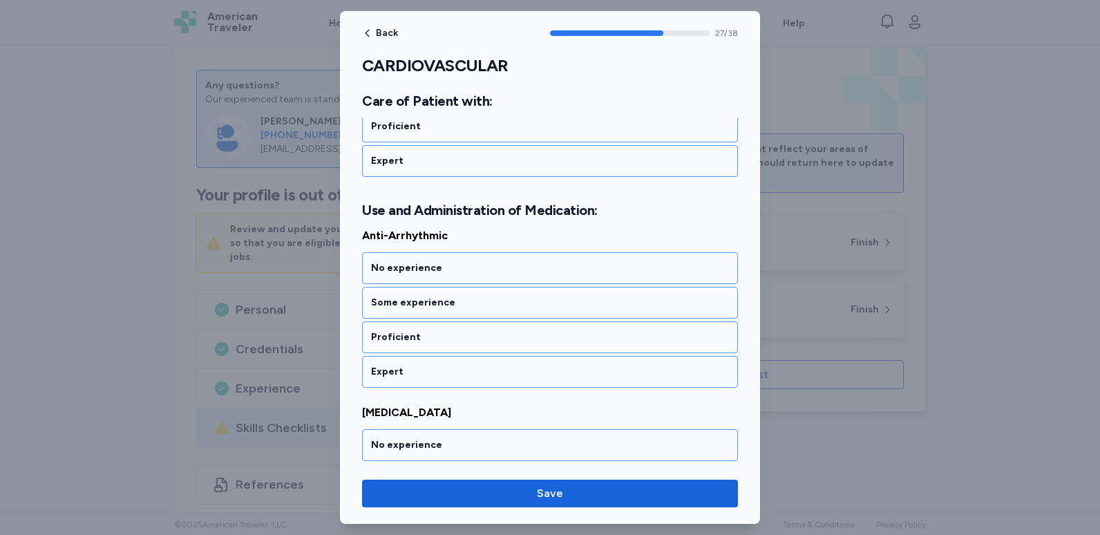
scroll to position [4989, 0]
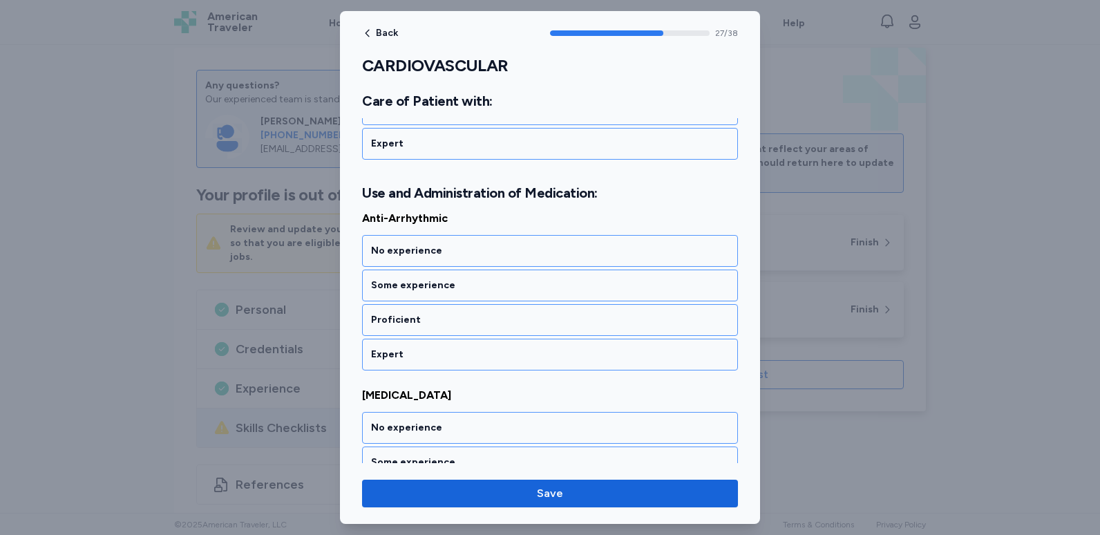
click at [457, 287] on div "Some experience" at bounding box center [550, 285] width 358 height 14
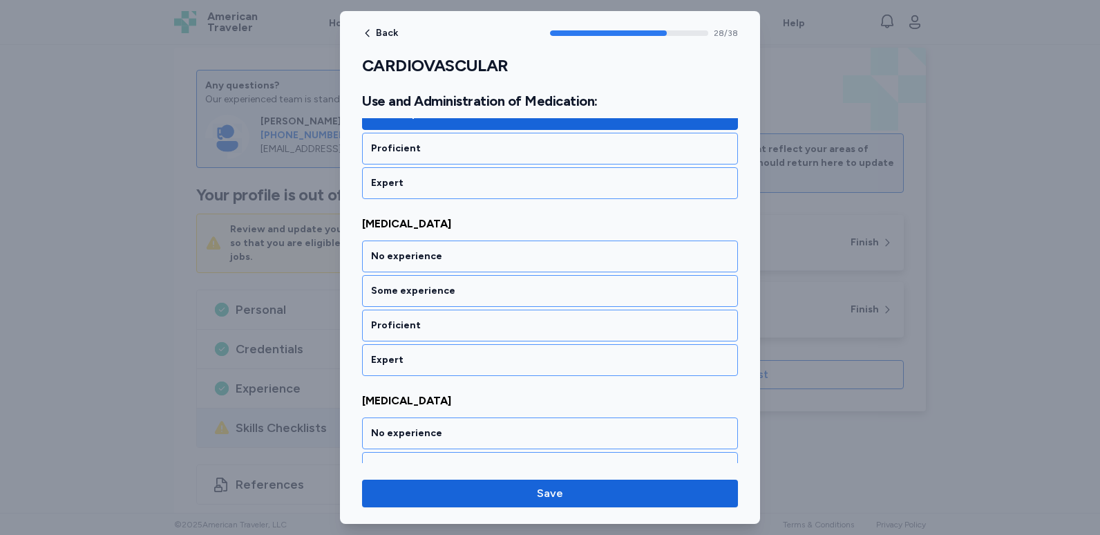
scroll to position [5166, 0]
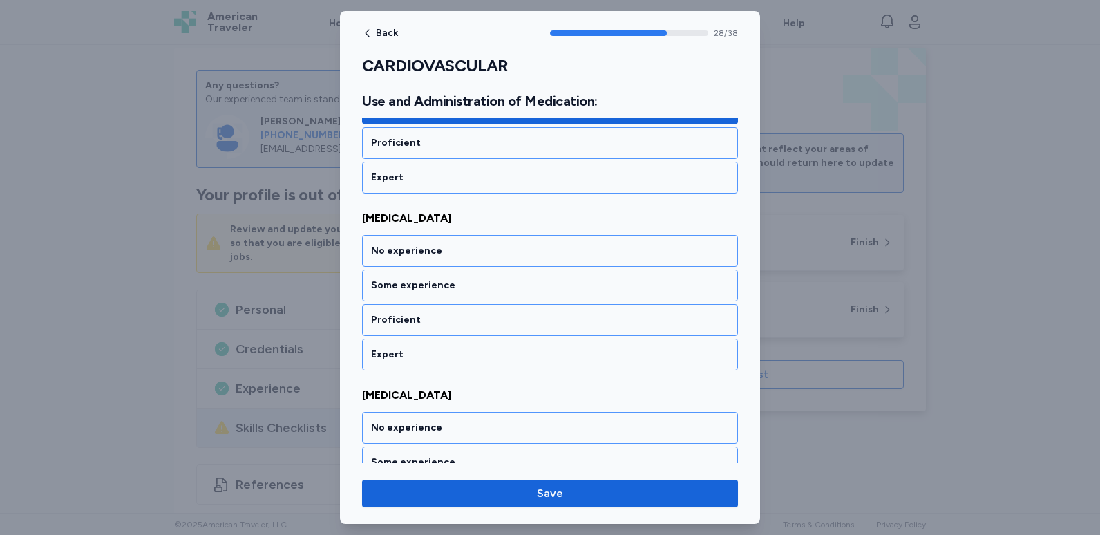
click at [457, 287] on div "Some experience" at bounding box center [550, 285] width 358 height 14
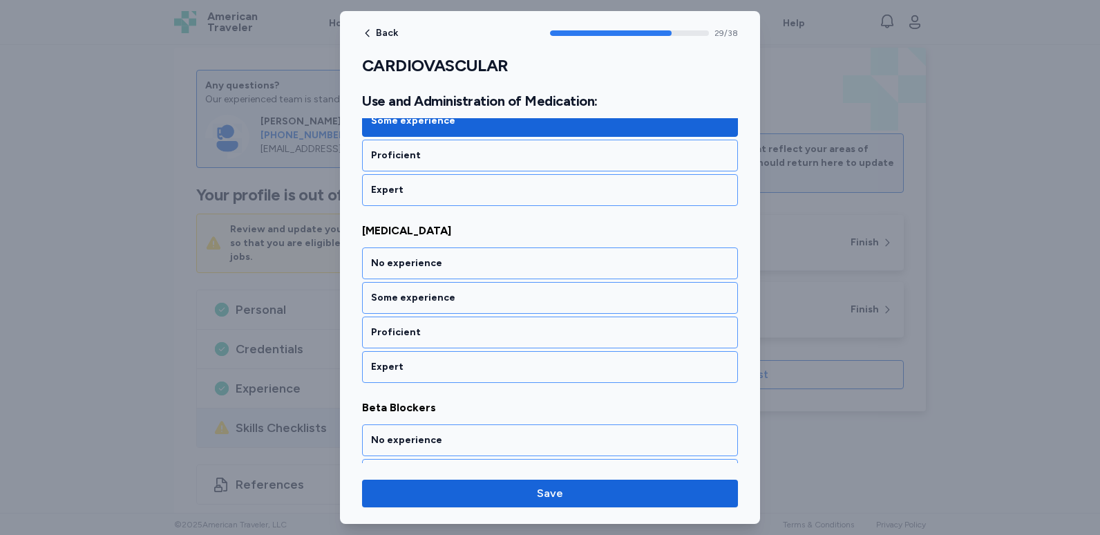
scroll to position [5343, 0]
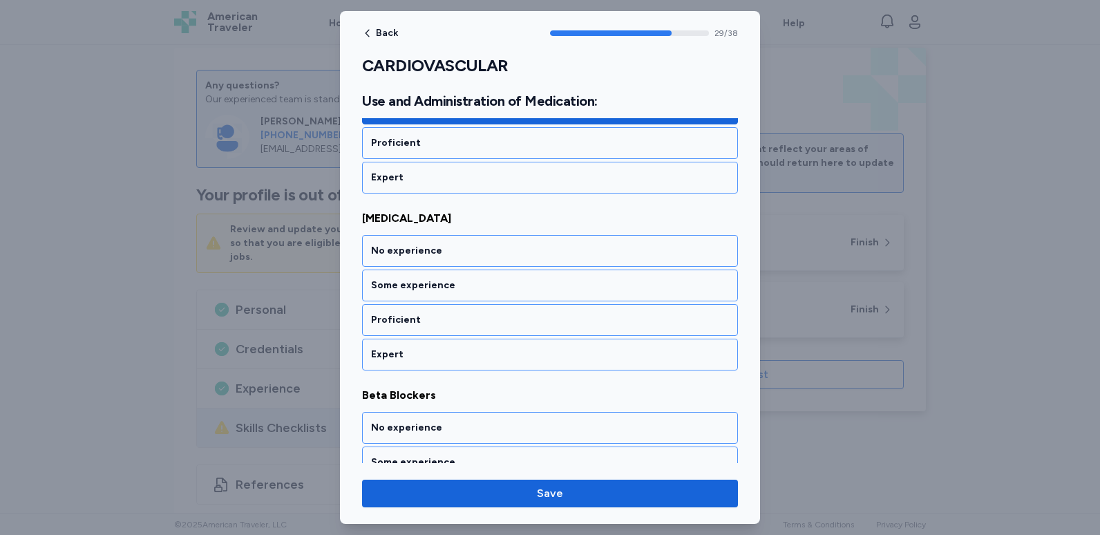
click at [457, 287] on div "Some experience" at bounding box center [550, 285] width 358 height 14
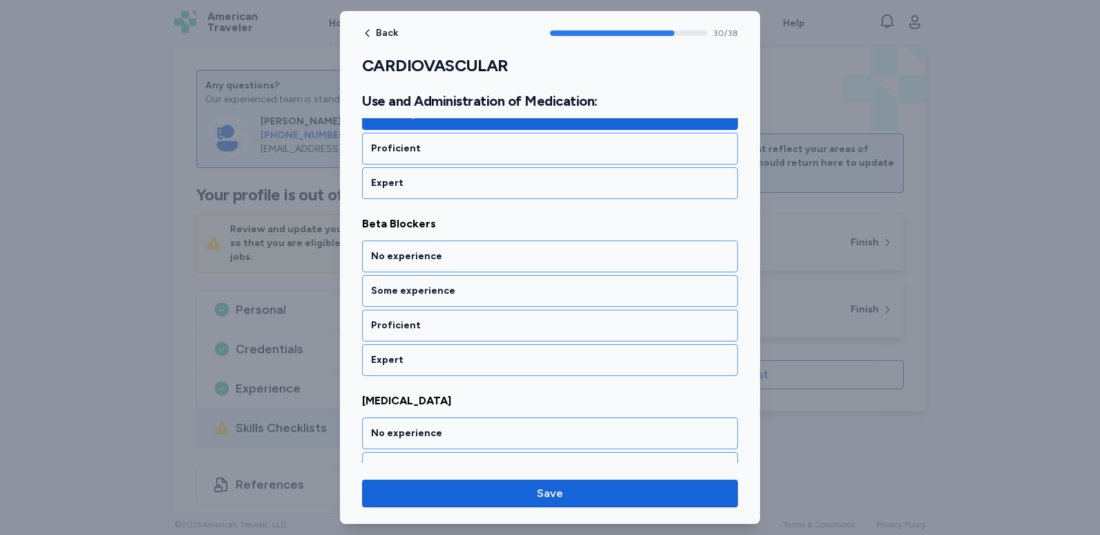
scroll to position [5520, 0]
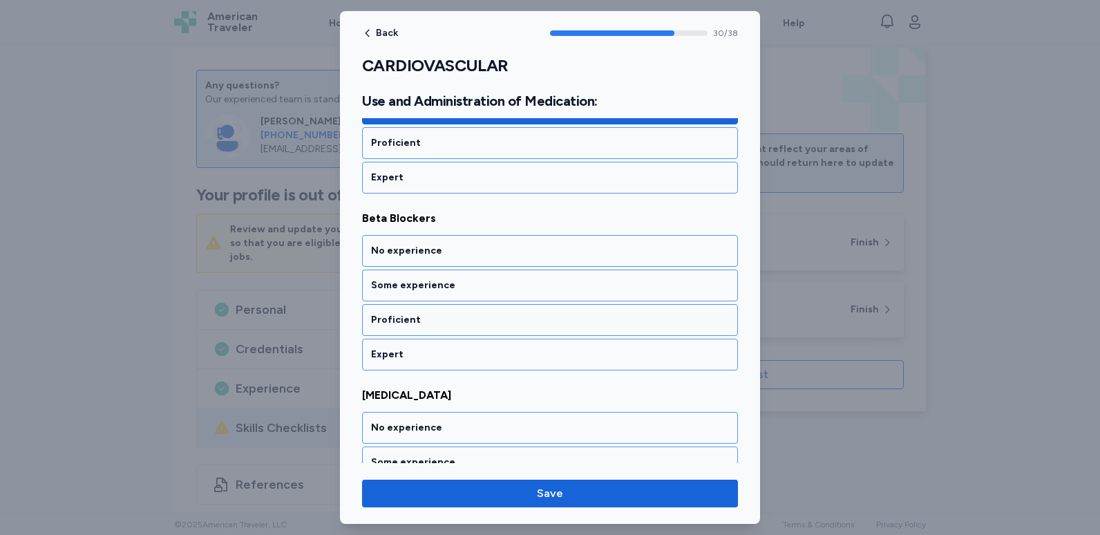
click at [457, 287] on div "Some experience" at bounding box center [550, 285] width 358 height 14
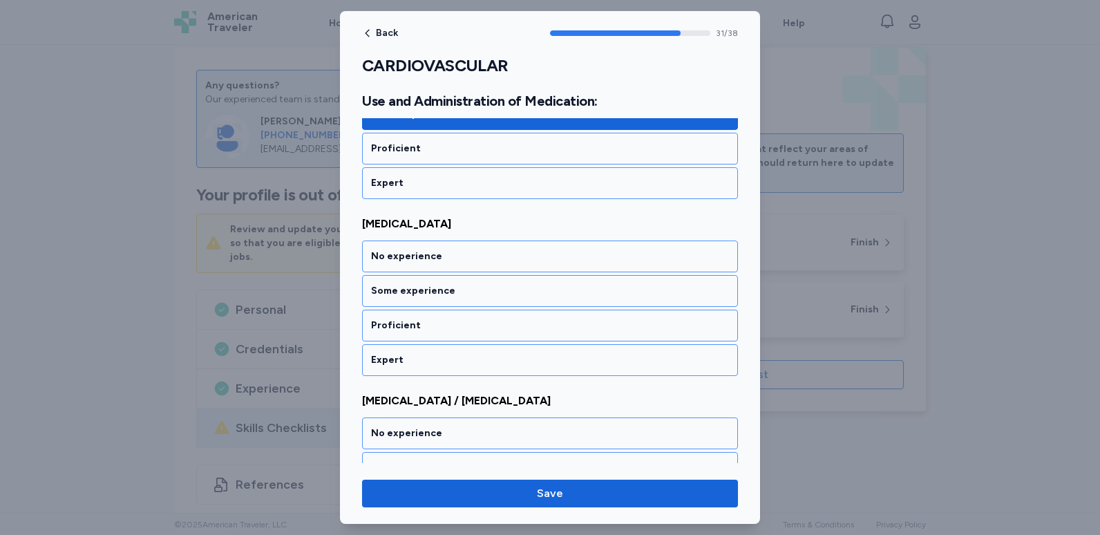
scroll to position [5697, 0]
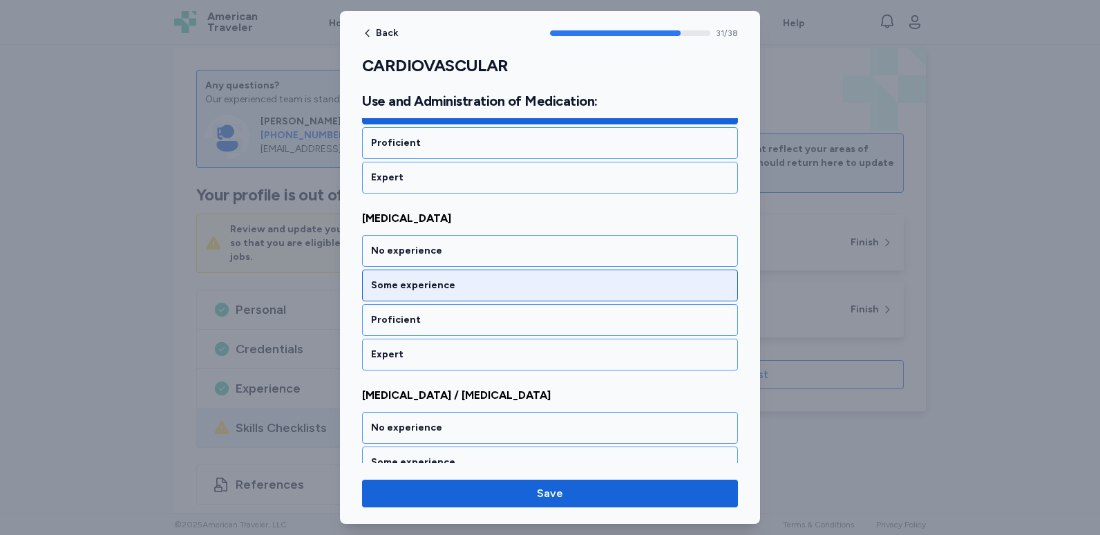
drag, startPoint x: 457, startPoint y: 287, endPoint x: 428, endPoint y: 283, distance: 28.5
click at [428, 283] on div "Some experience" at bounding box center [550, 285] width 358 height 14
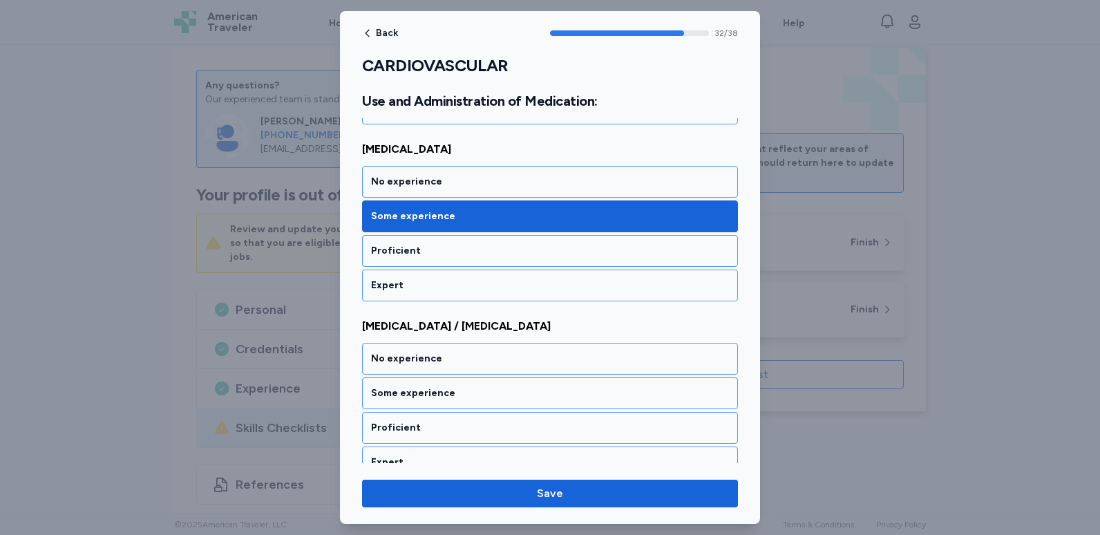
scroll to position [5873, 0]
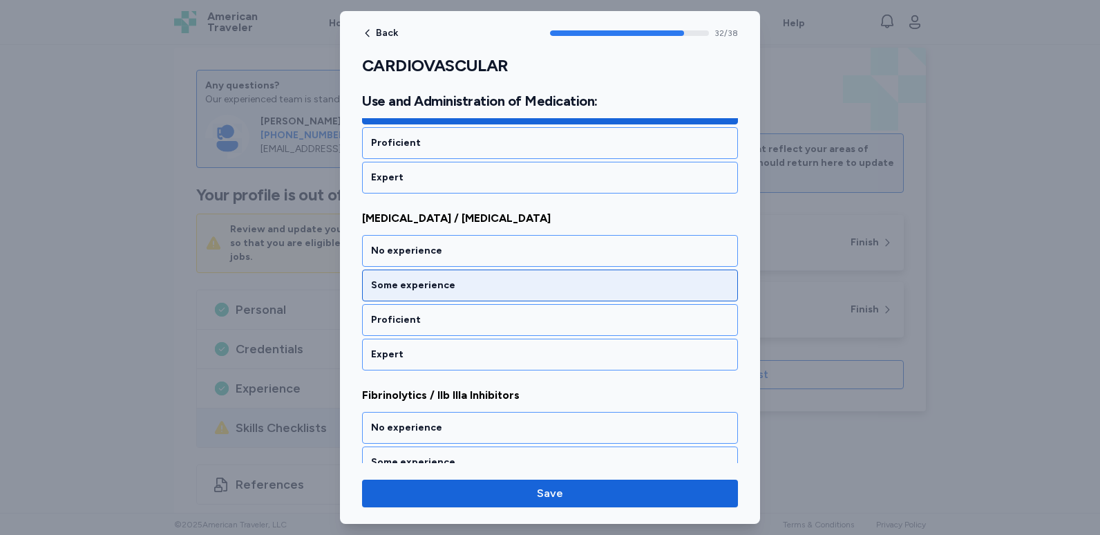
click at [431, 281] on div "Some experience" at bounding box center [550, 285] width 358 height 14
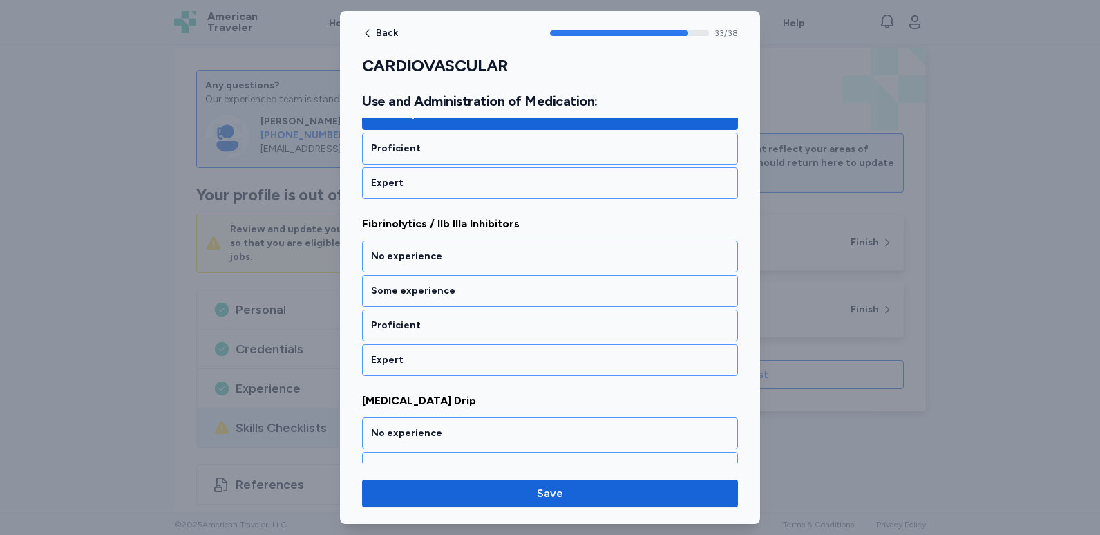
scroll to position [6050, 0]
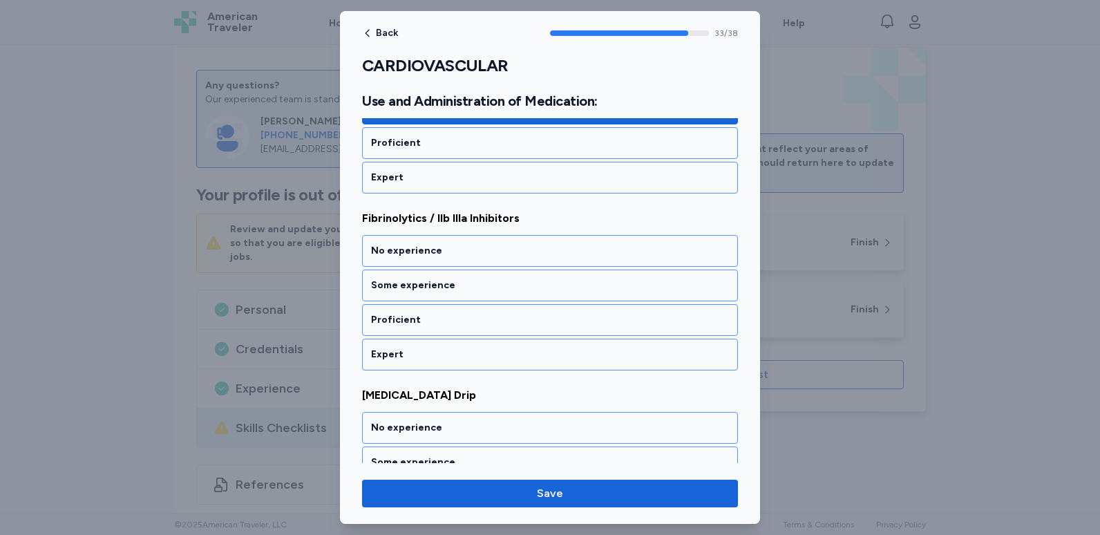
click at [431, 281] on div "Some experience" at bounding box center [550, 285] width 358 height 14
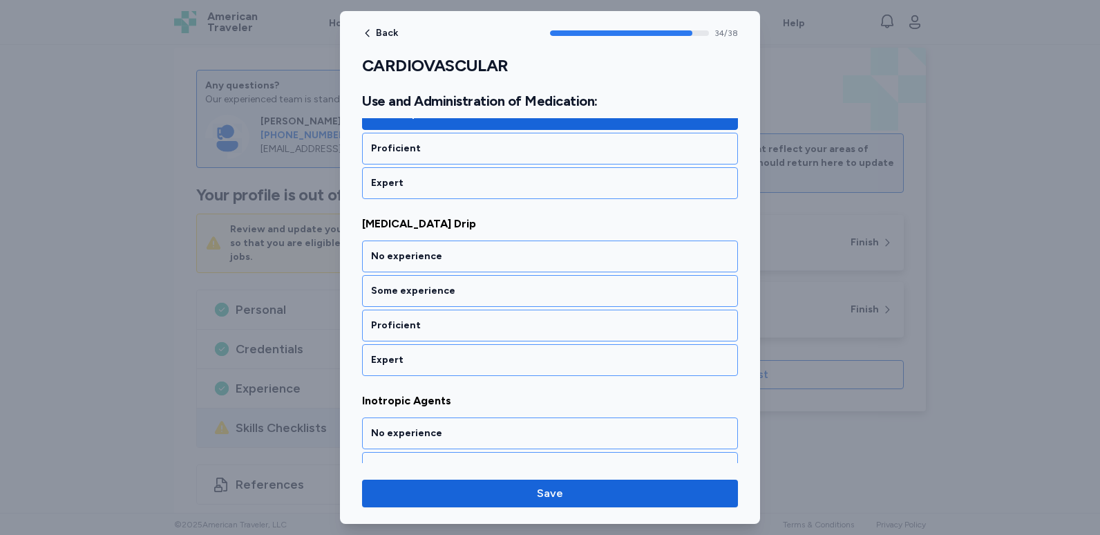
scroll to position [6227, 0]
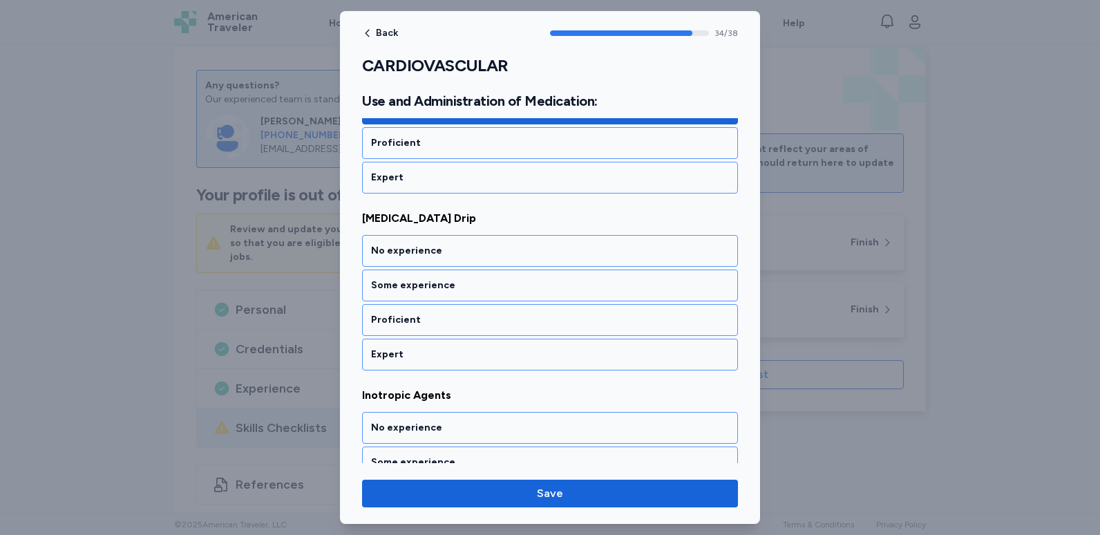
click at [431, 281] on div "Some experience" at bounding box center [550, 285] width 358 height 14
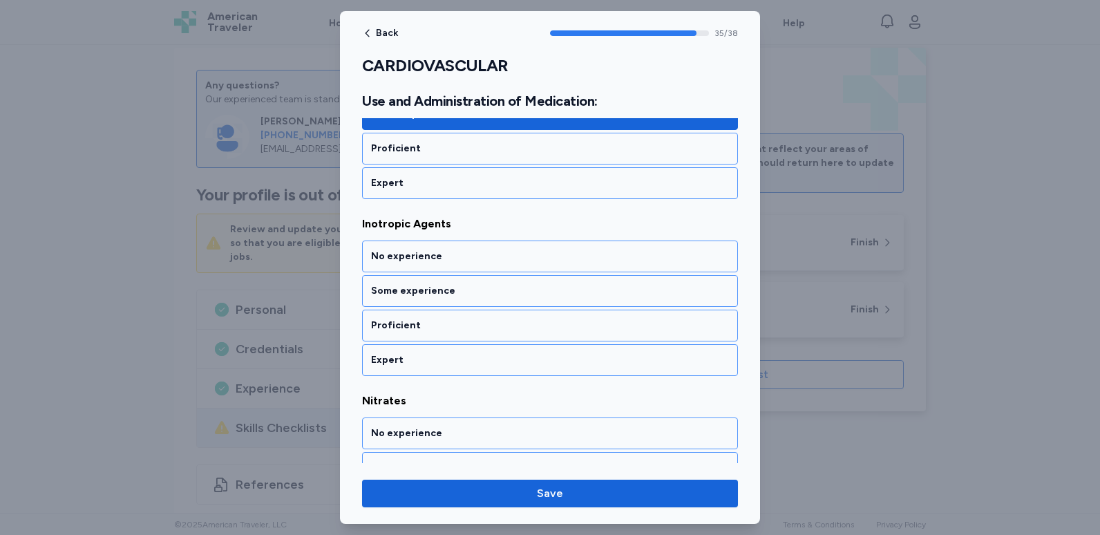
scroll to position [6404, 0]
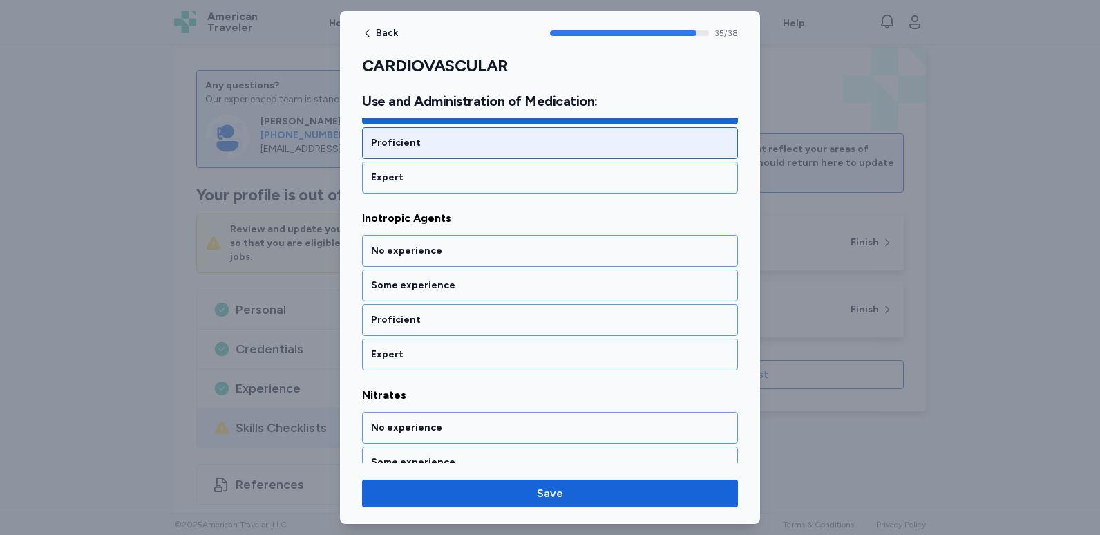
click at [437, 149] on div "Proficient" at bounding box center [550, 143] width 358 height 14
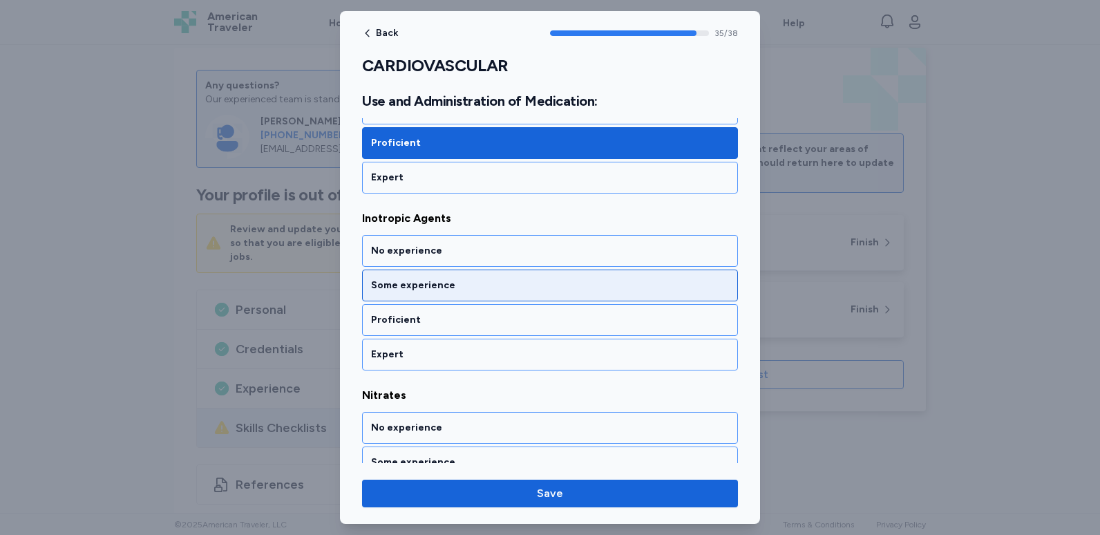
click at [457, 299] on div "Some experience" at bounding box center [550, 285] width 376 height 32
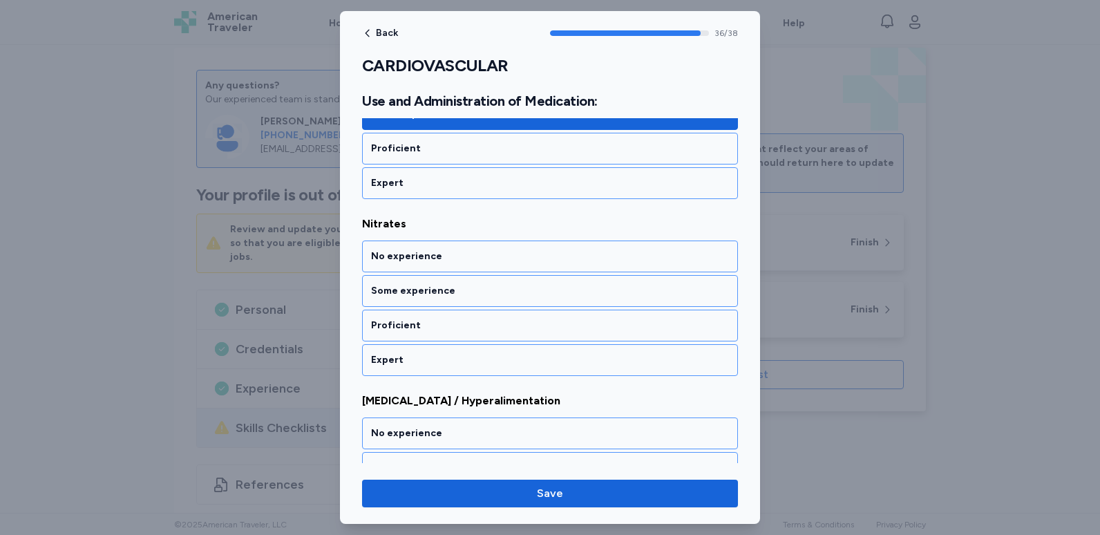
scroll to position [6581, 0]
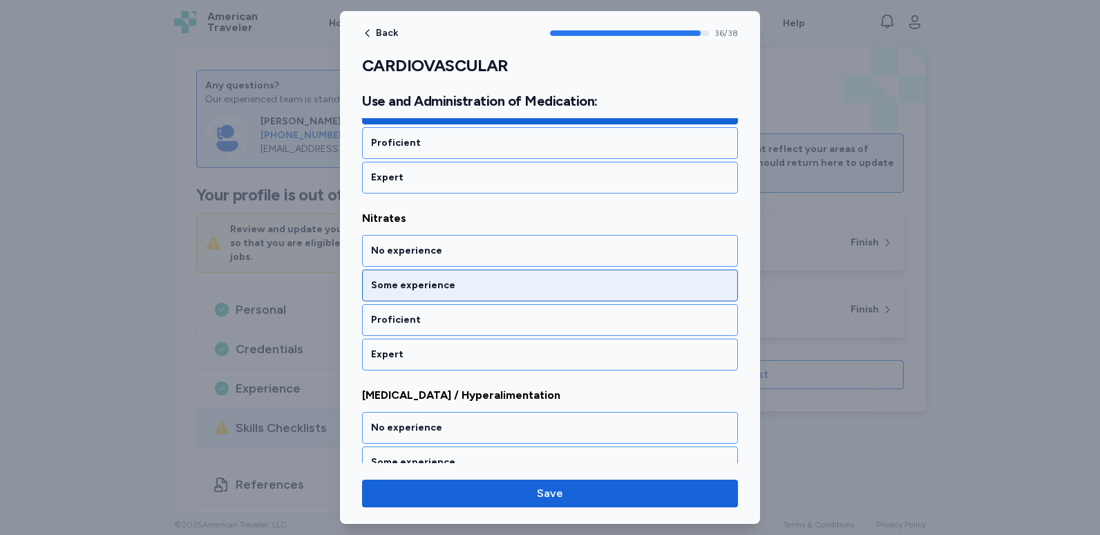
click at [463, 287] on div "Some experience" at bounding box center [550, 285] width 358 height 14
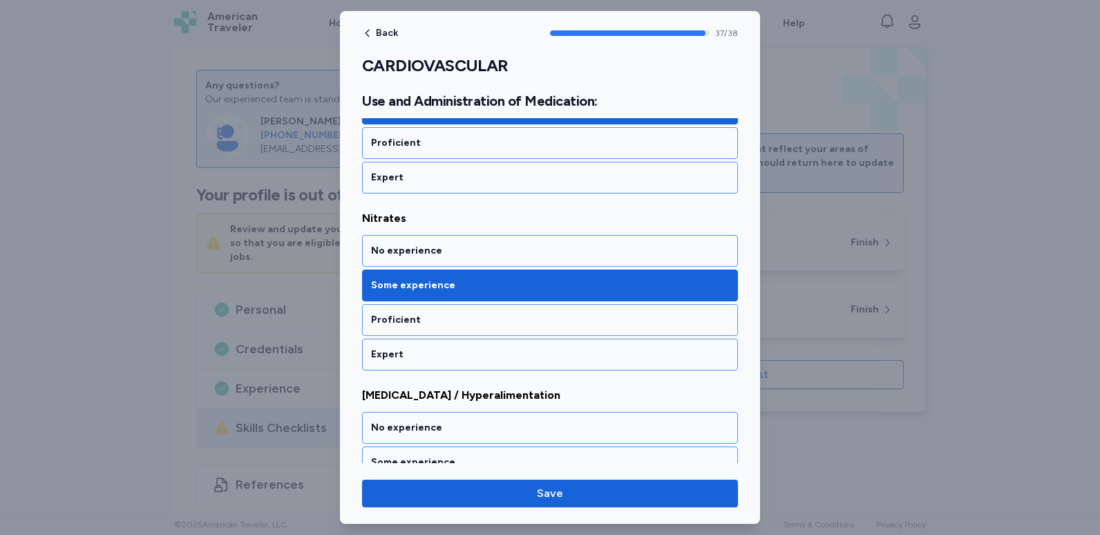
scroll to position [6668, 0]
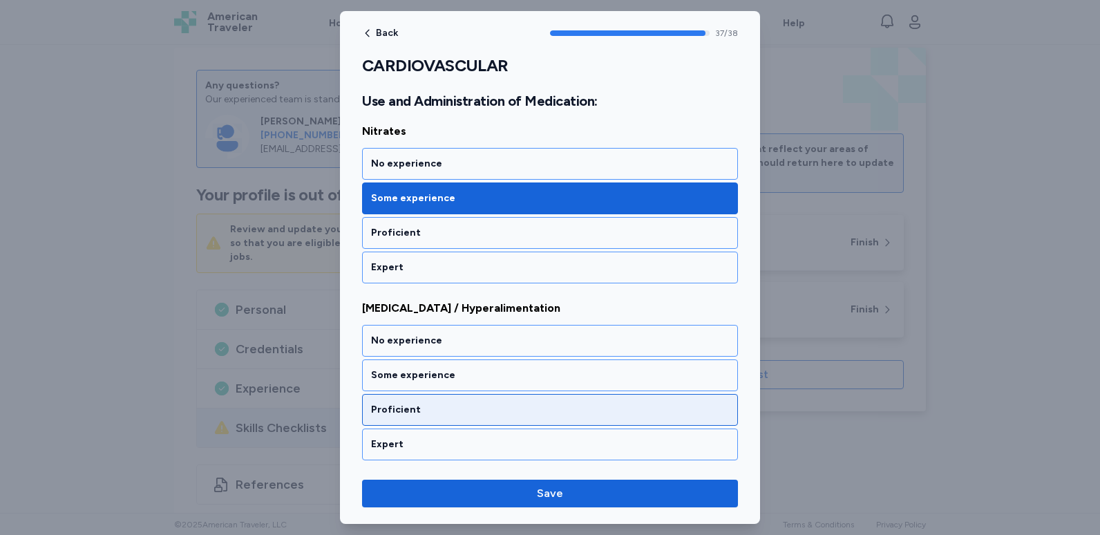
click at [481, 413] on div "Proficient" at bounding box center [550, 410] width 358 height 14
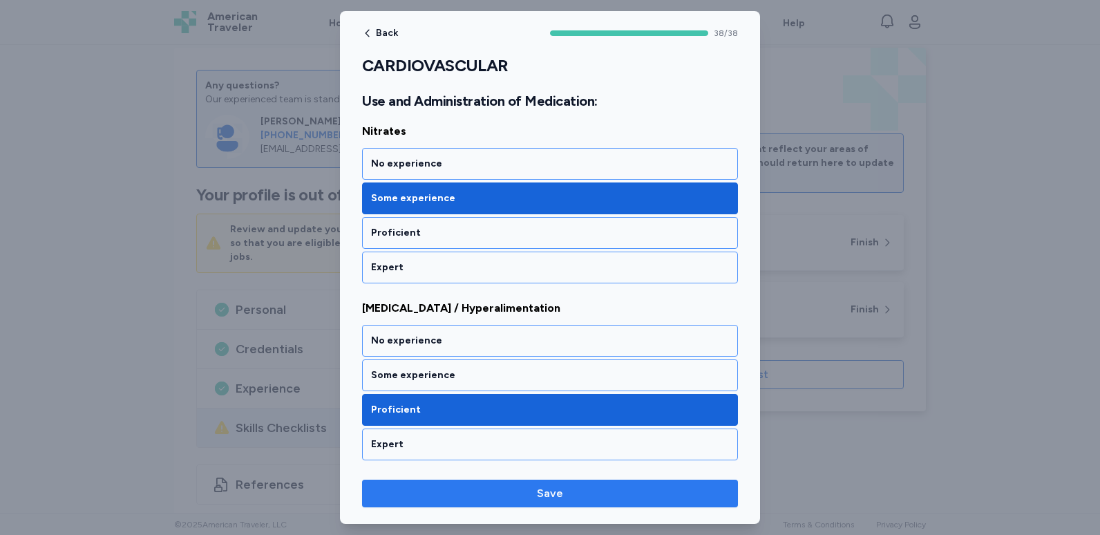
click at [549, 491] on span "Save" at bounding box center [550, 493] width 26 height 17
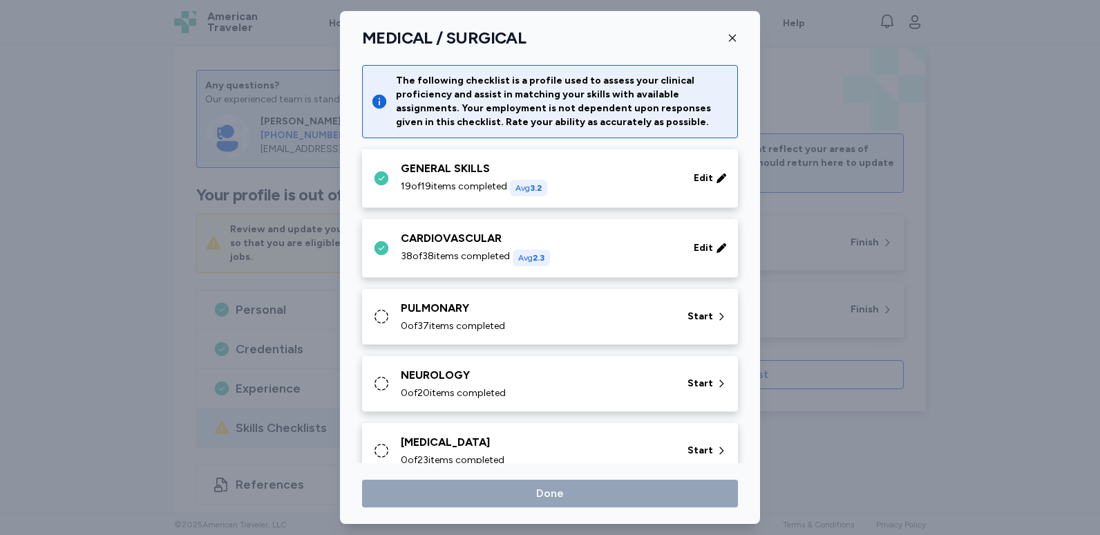
click at [608, 310] on div "PULMONARY" at bounding box center [536, 308] width 270 height 17
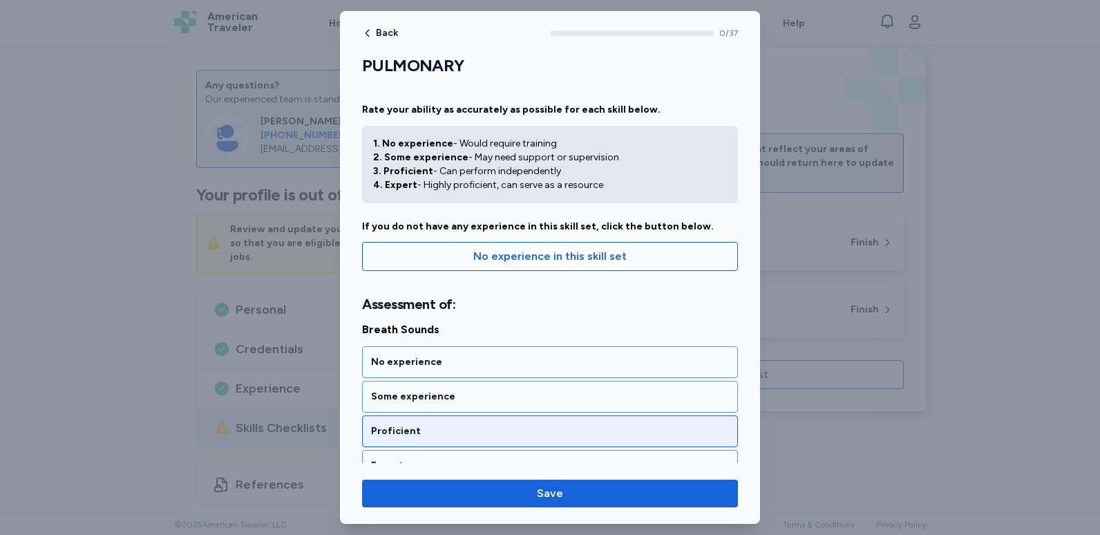
click at [513, 425] on div "Proficient" at bounding box center [550, 431] width 358 height 14
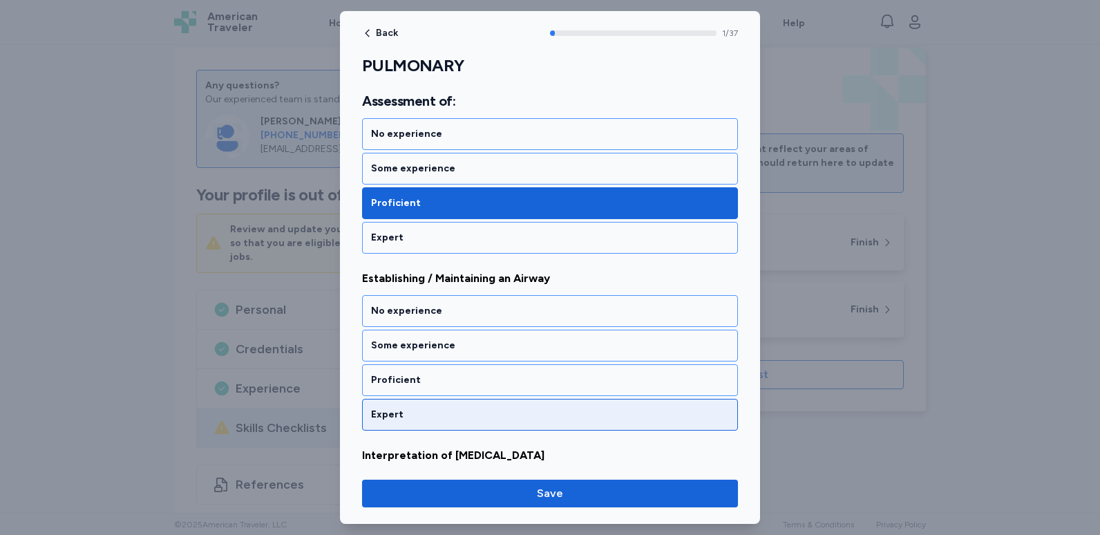
scroll to position [288, 0]
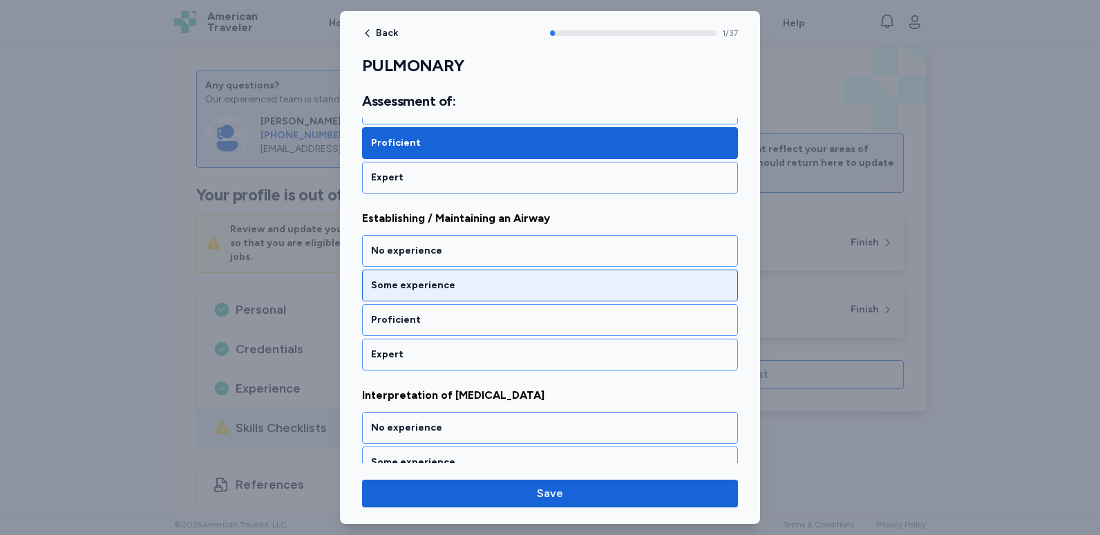
click at [507, 290] on div "Some experience" at bounding box center [550, 285] width 358 height 14
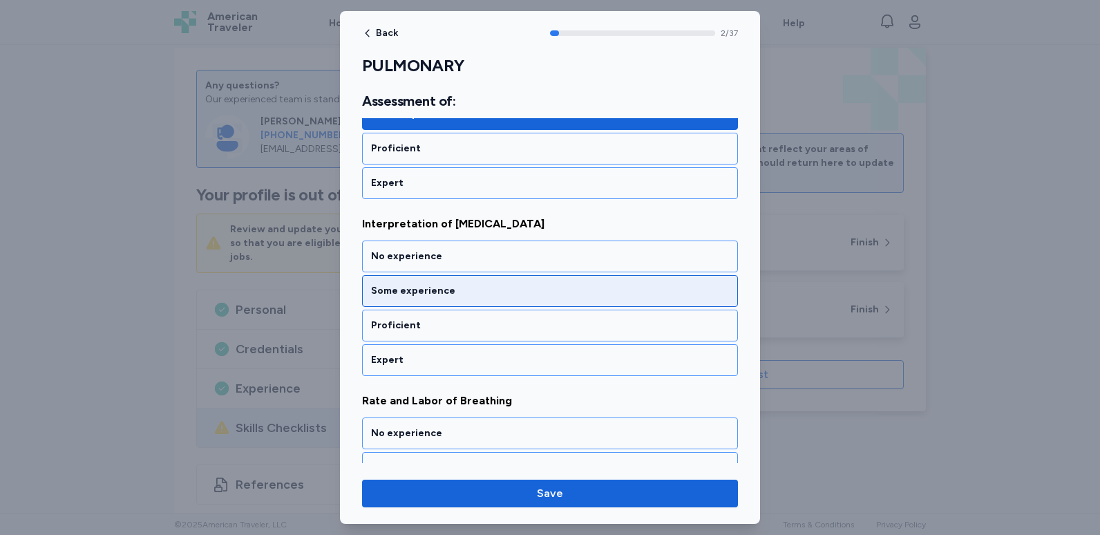
scroll to position [465, 0]
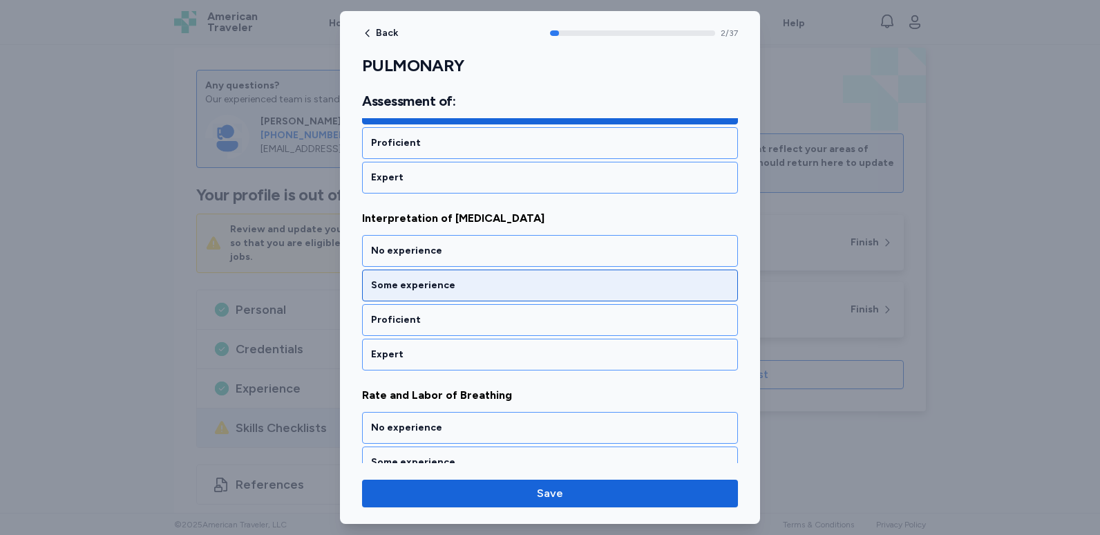
click at [477, 288] on div "Some experience" at bounding box center [550, 285] width 358 height 14
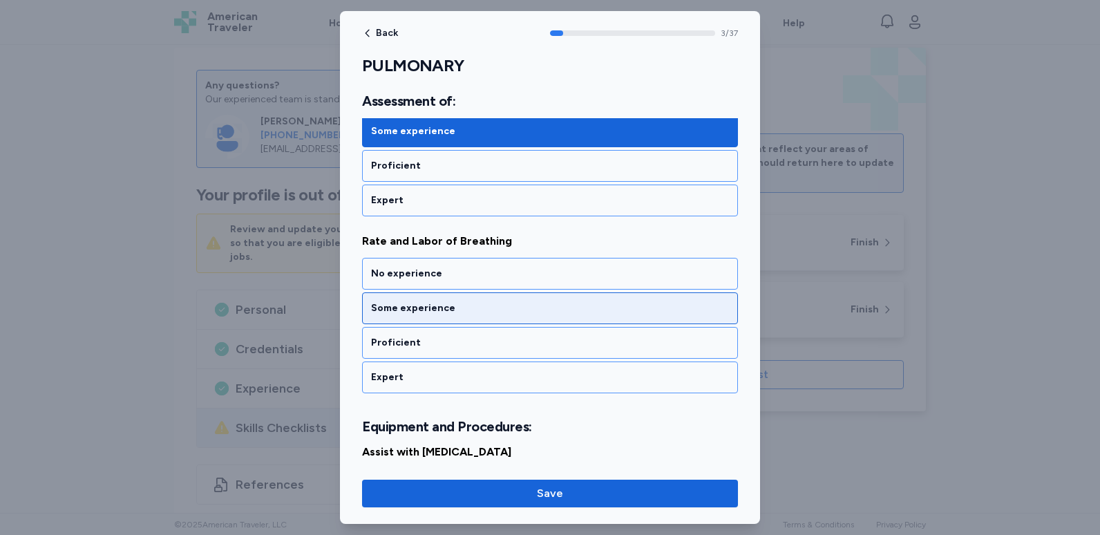
scroll to position [642, 0]
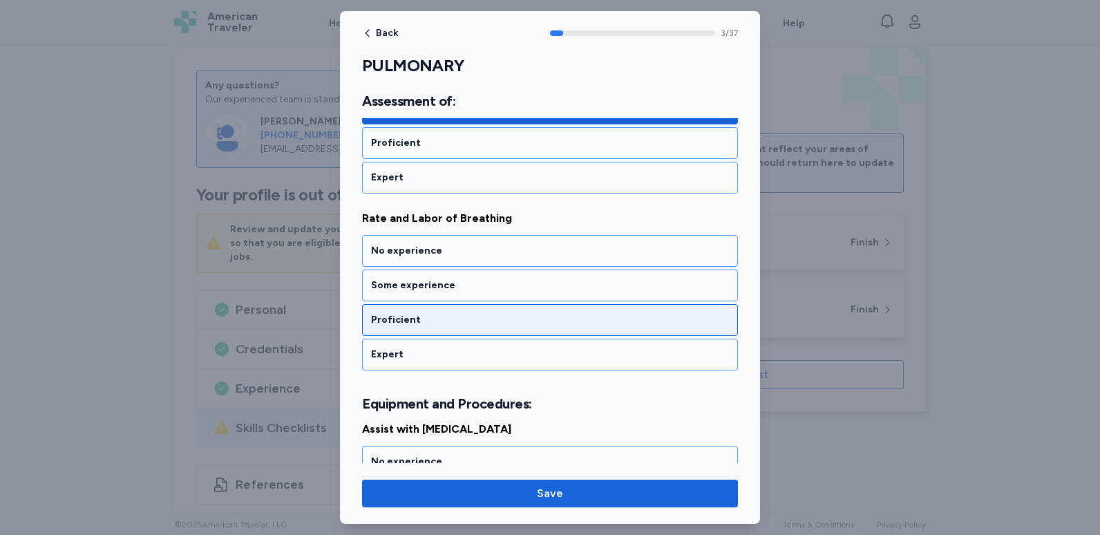
click at [471, 316] on div "Proficient" at bounding box center [550, 320] width 358 height 14
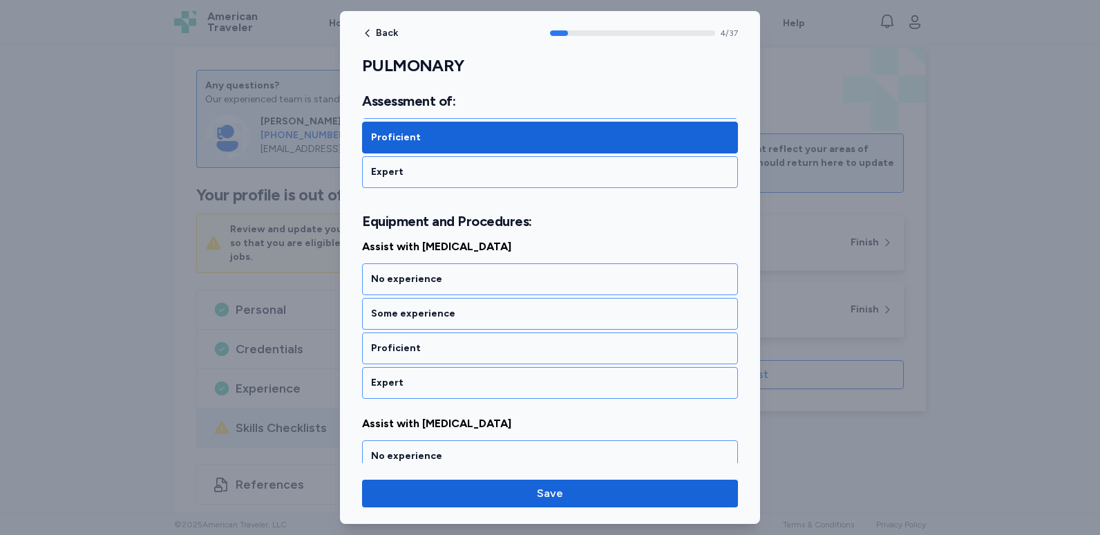
scroll to position [853, 0]
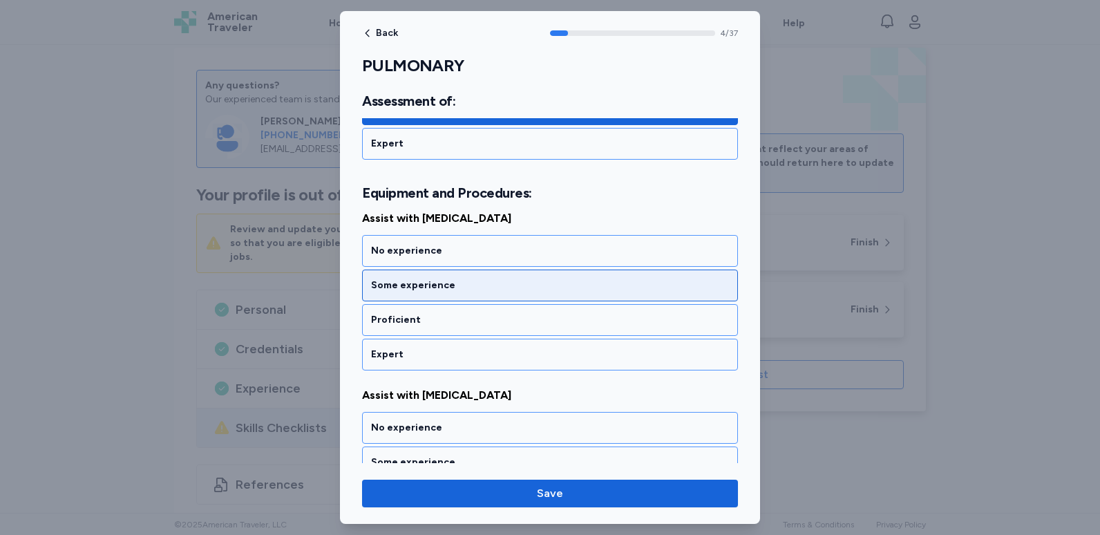
click at [474, 288] on div "Some experience" at bounding box center [550, 285] width 358 height 14
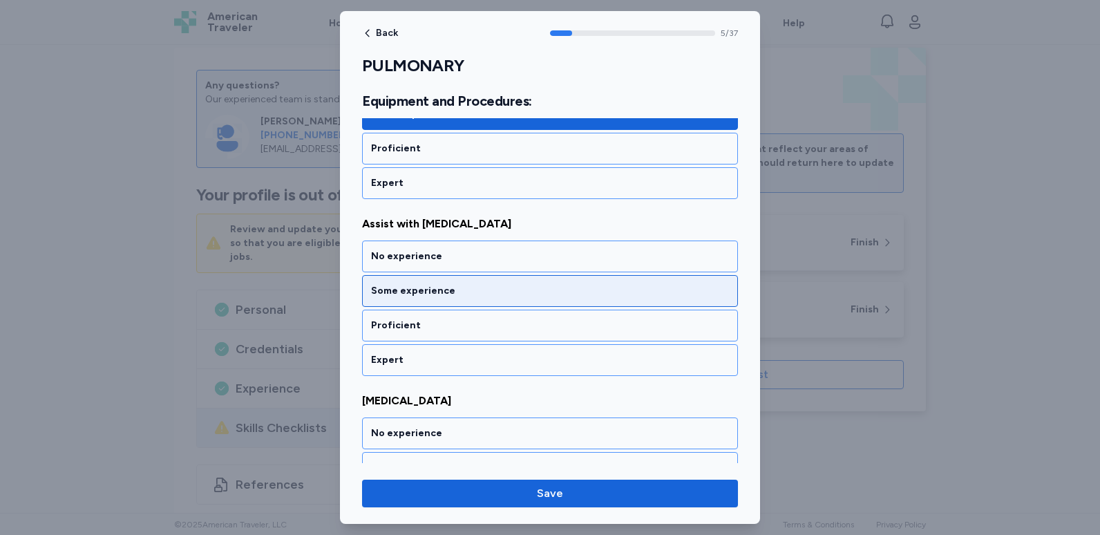
scroll to position [1030, 0]
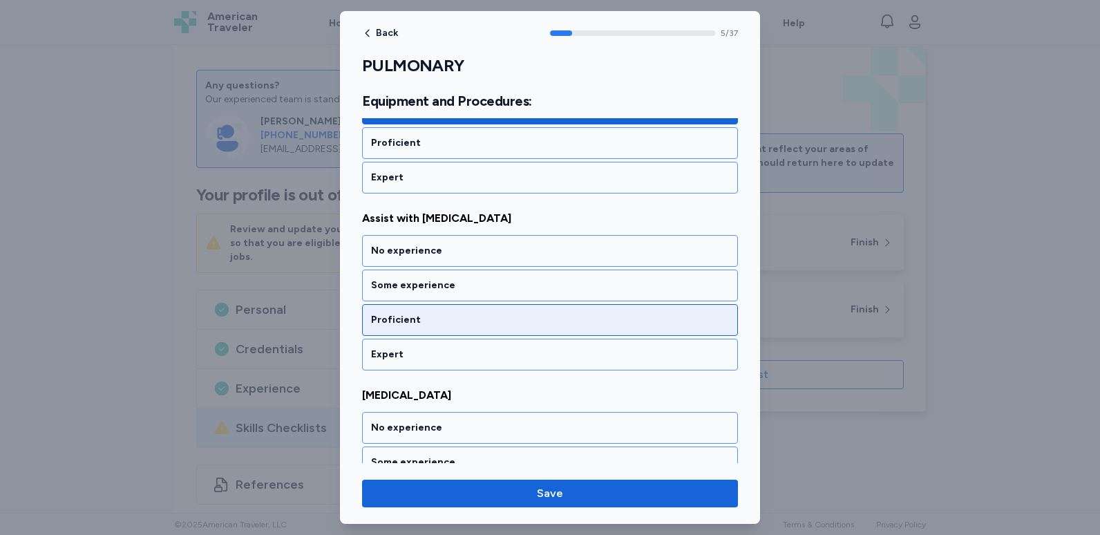
click at [453, 322] on div "Proficient" at bounding box center [550, 320] width 358 height 14
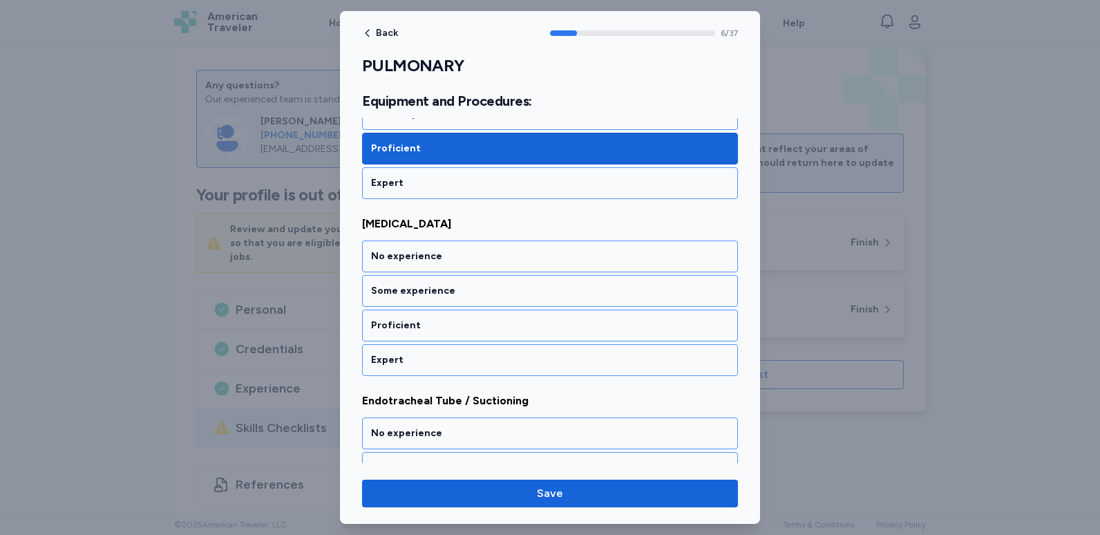
scroll to position [1206, 0]
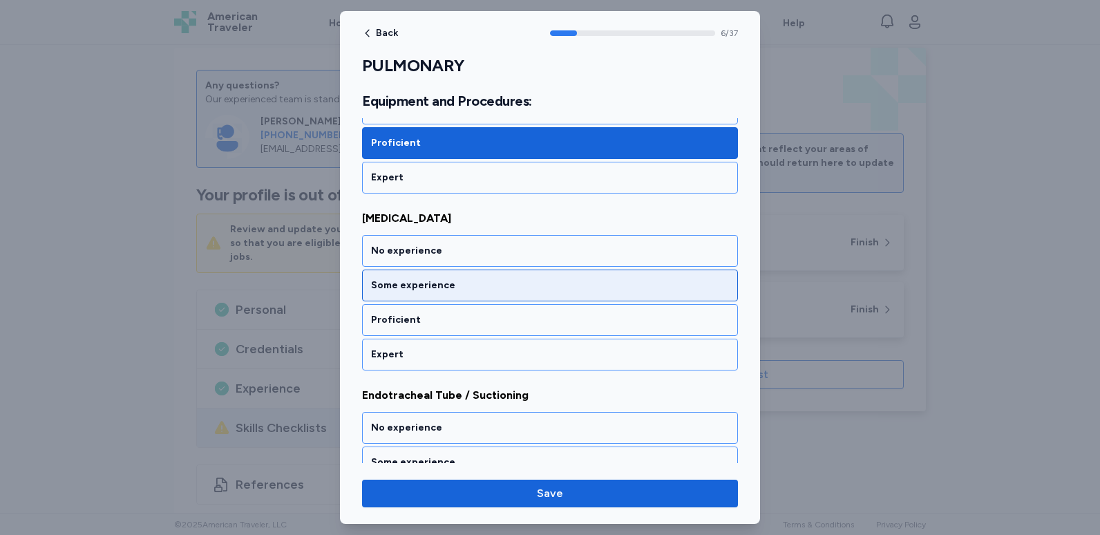
click at [461, 286] on div "Some experience" at bounding box center [550, 285] width 358 height 14
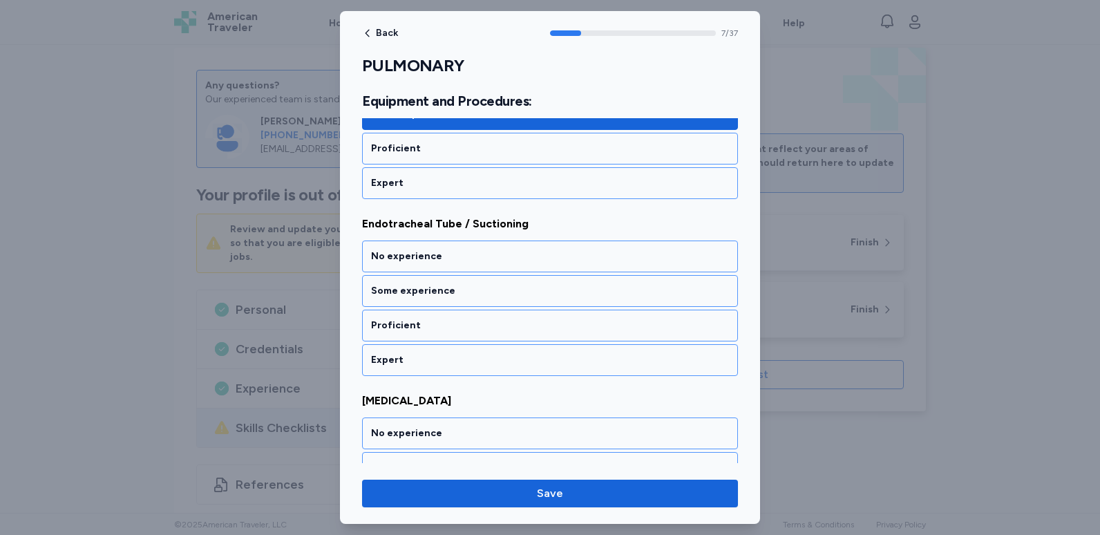
scroll to position [1383, 0]
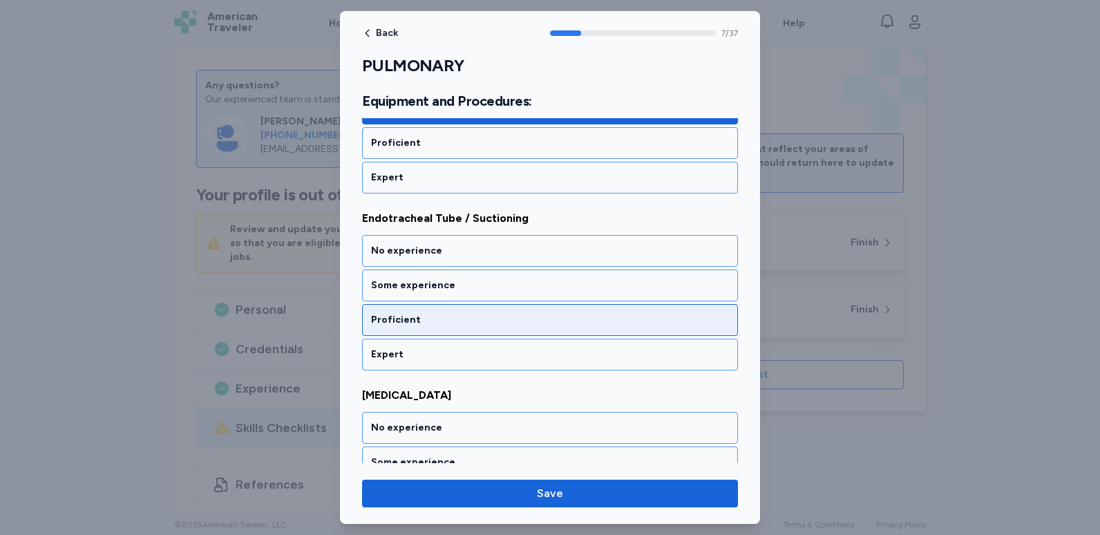
click at [460, 317] on div "Proficient" at bounding box center [550, 320] width 358 height 14
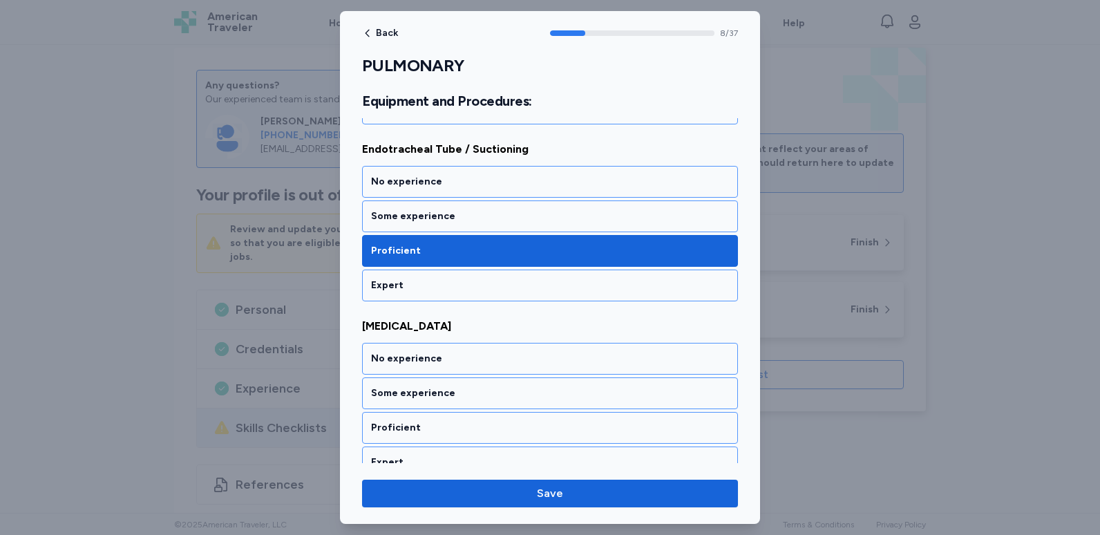
scroll to position [1560, 0]
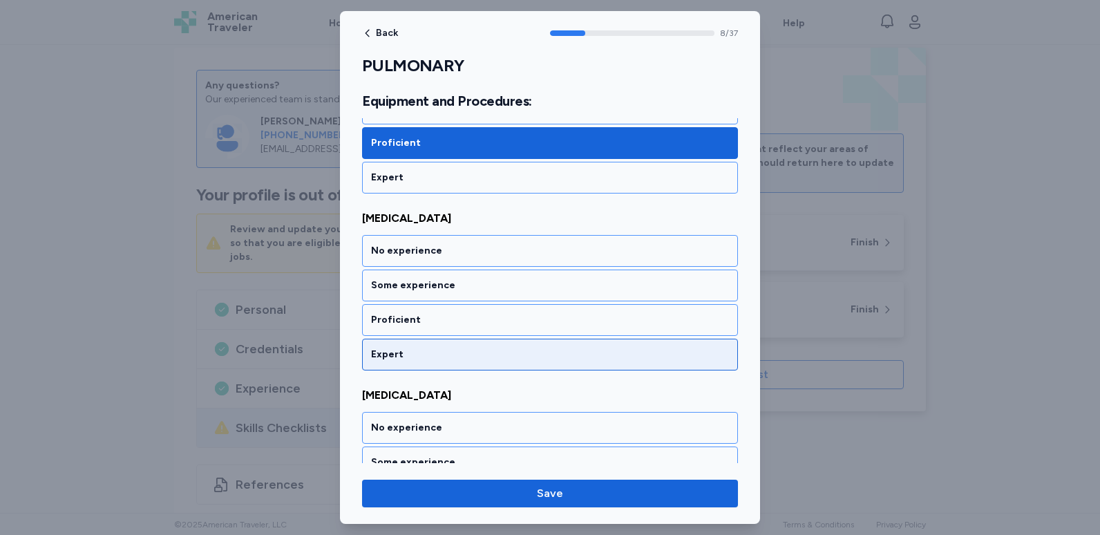
click at [466, 349] on div "Expert" at bounding box center [550, 355] width 358 height 14
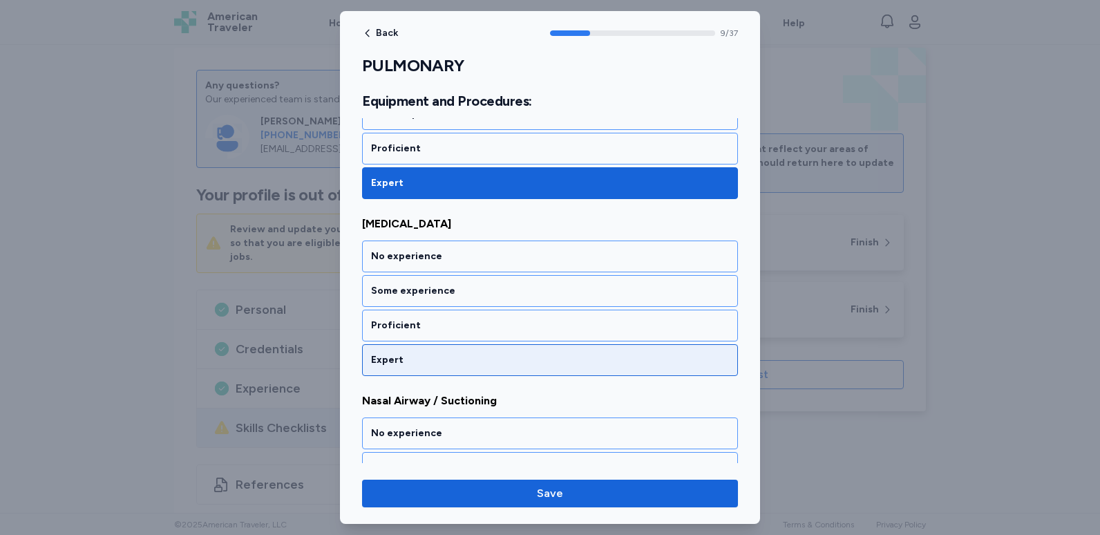
scroll to position [1737, 0]
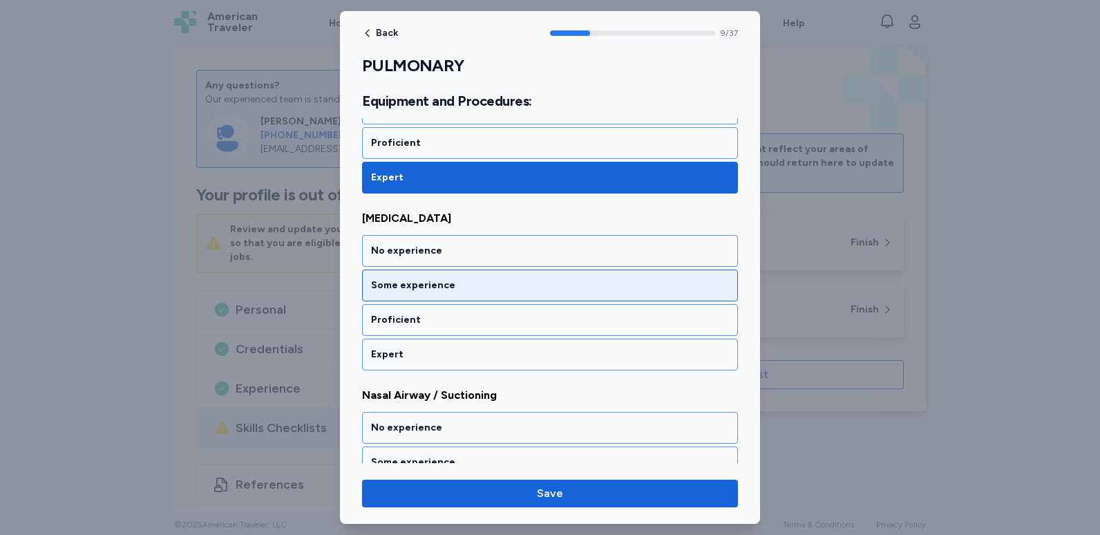
click at [469, 278] on div "Some experience" at bounding box center [550, 285] width 376 height 32
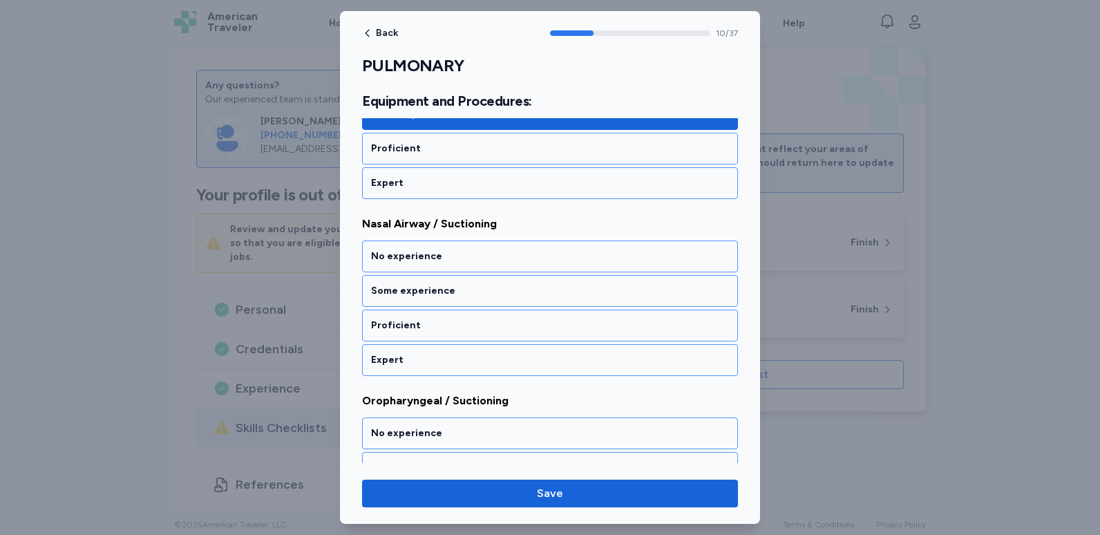
scroll to position [1914, 0]
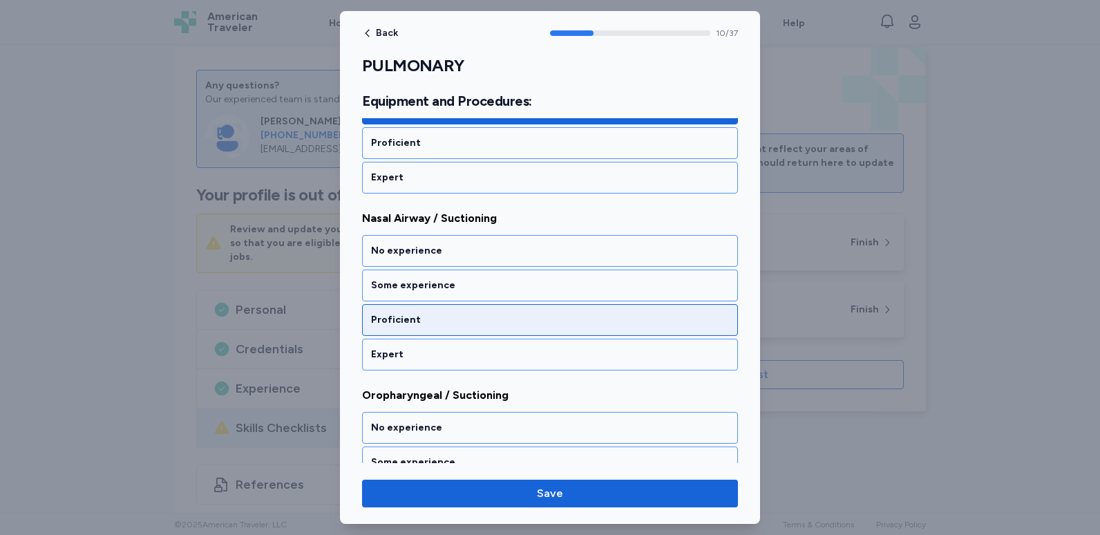
click at [453, 326] on div "Proficient" at bounding box center [550, 320] width 358 height 14
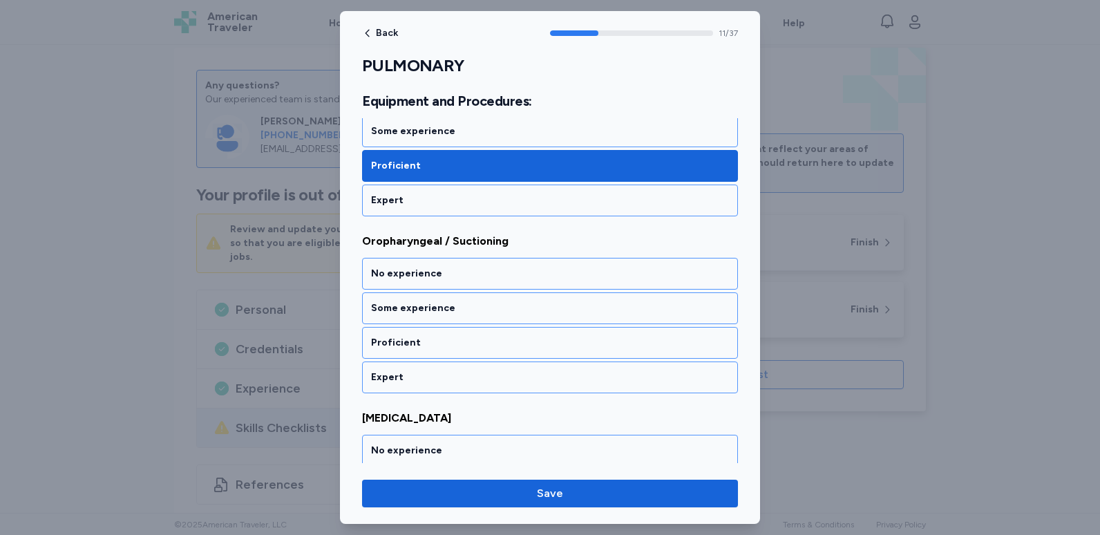
scroll to position [2091, 0]
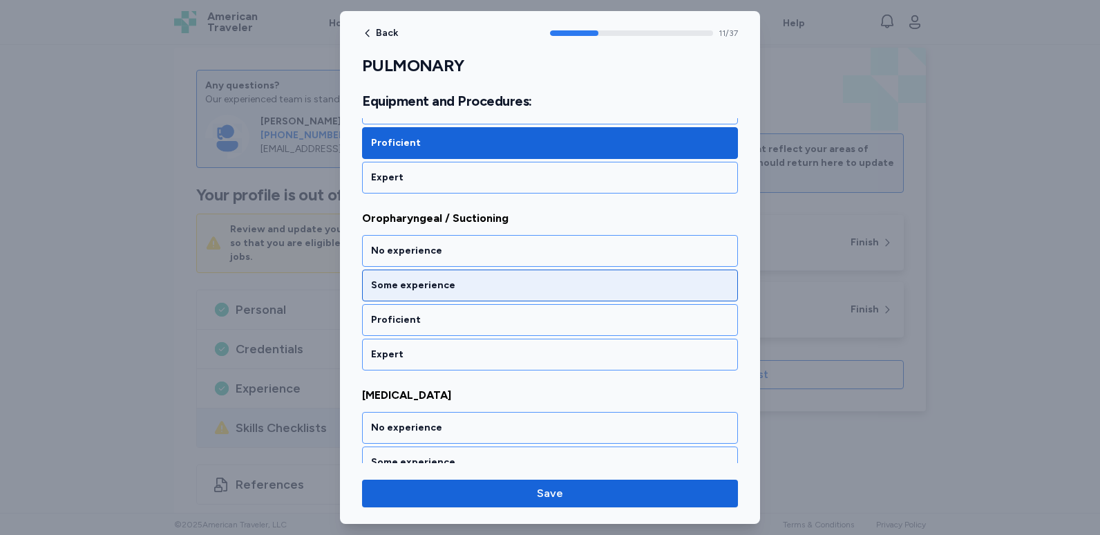
click at [455, 299] on div "Some experience" at bounding box center [550, 285] width 376 height 32
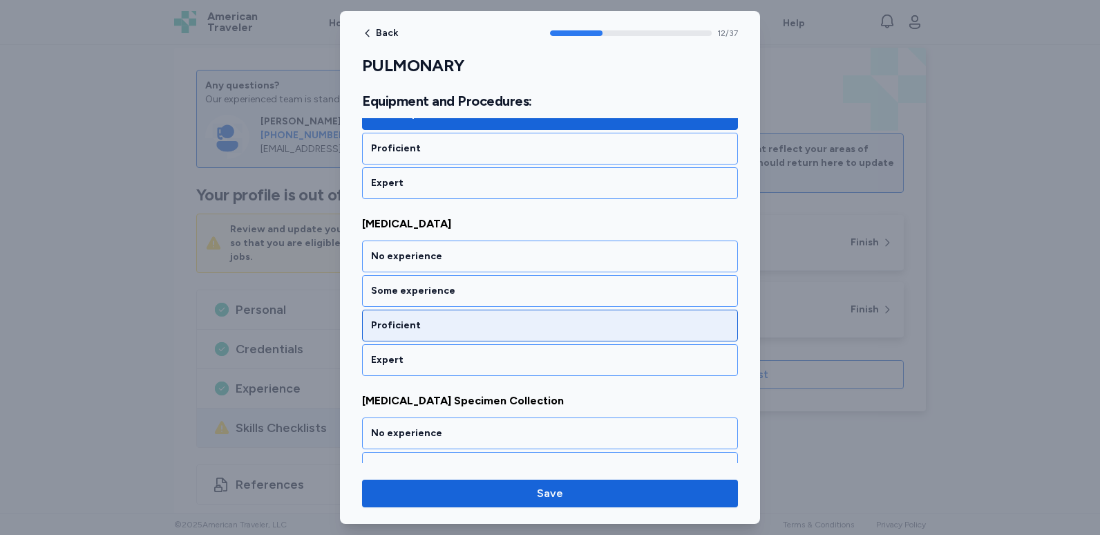
scroll to position [2268, 0]
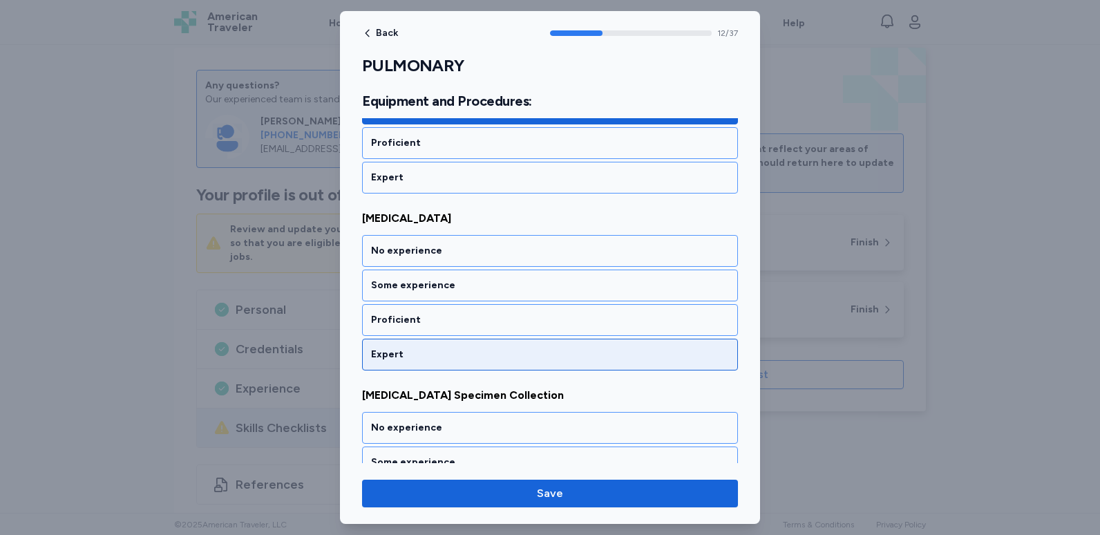
click at [457, 348] on div "Expert" at bounding box center [550, 355] width 358 height 14
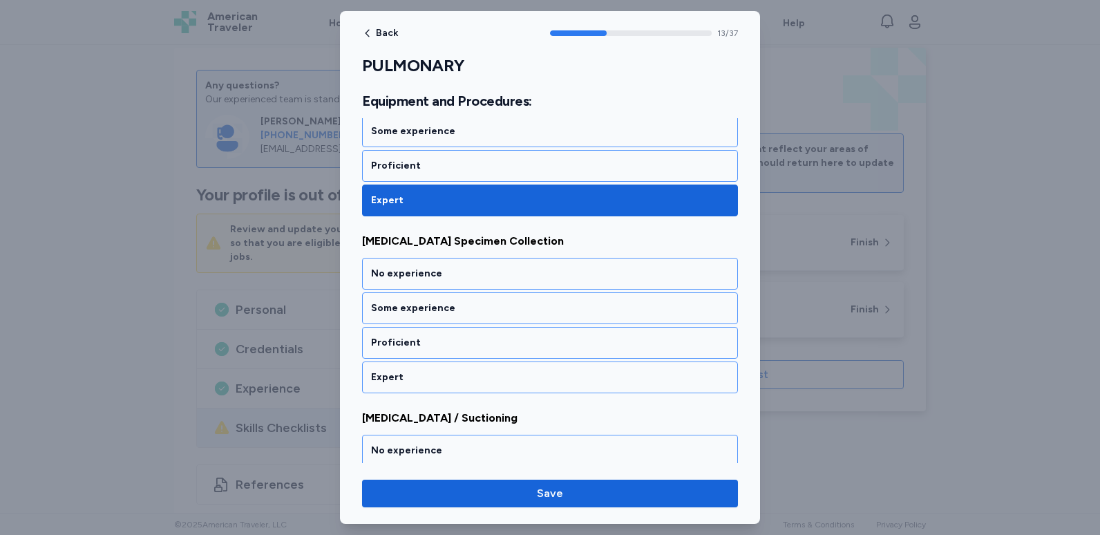
scroll to position [2445, 0]
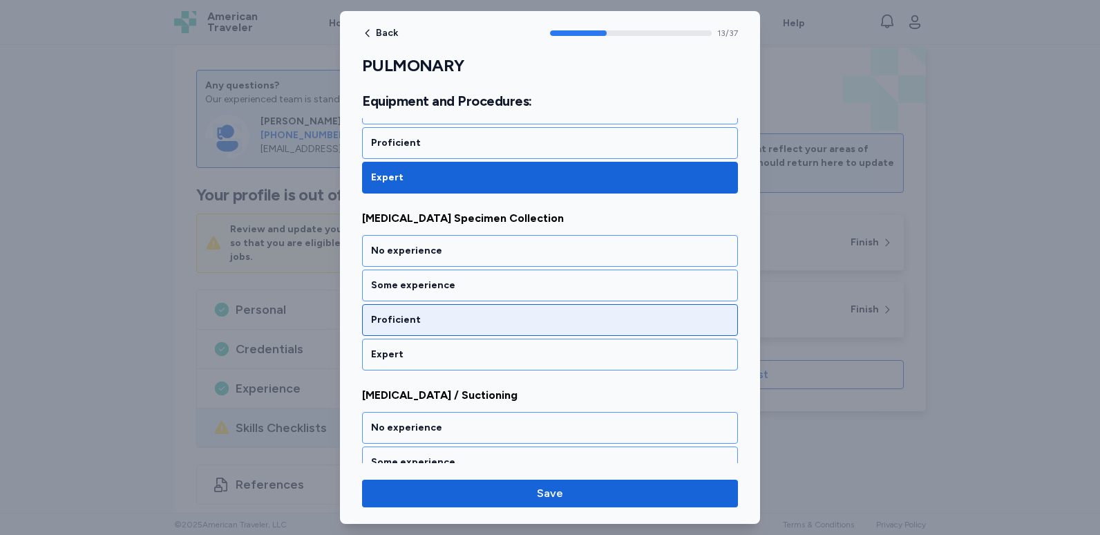
click at [458, 321] on div "Proficient" at bounding box center [550, 320] width 358 height 14
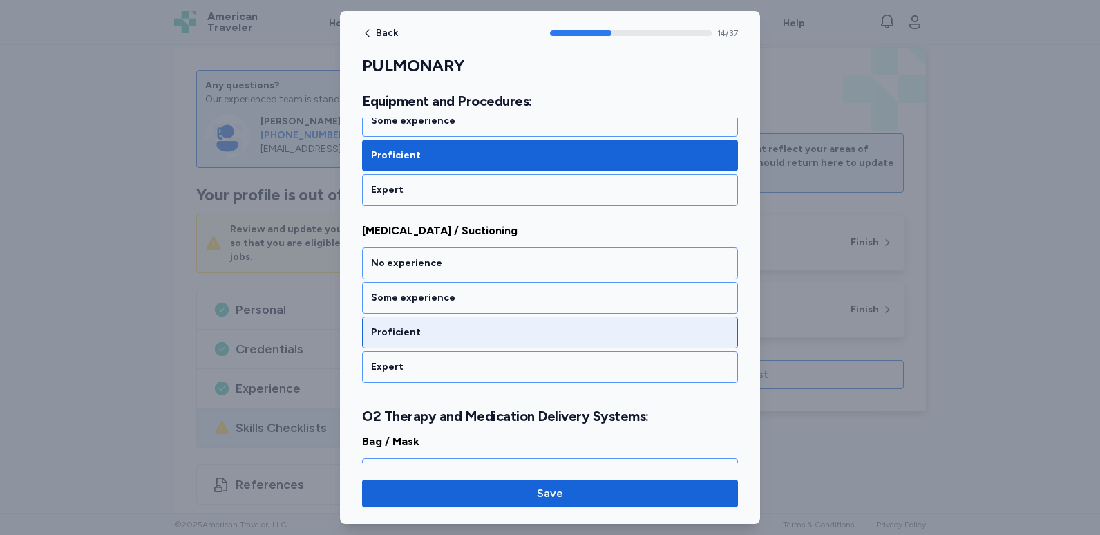
scroll to position [2622, 0]
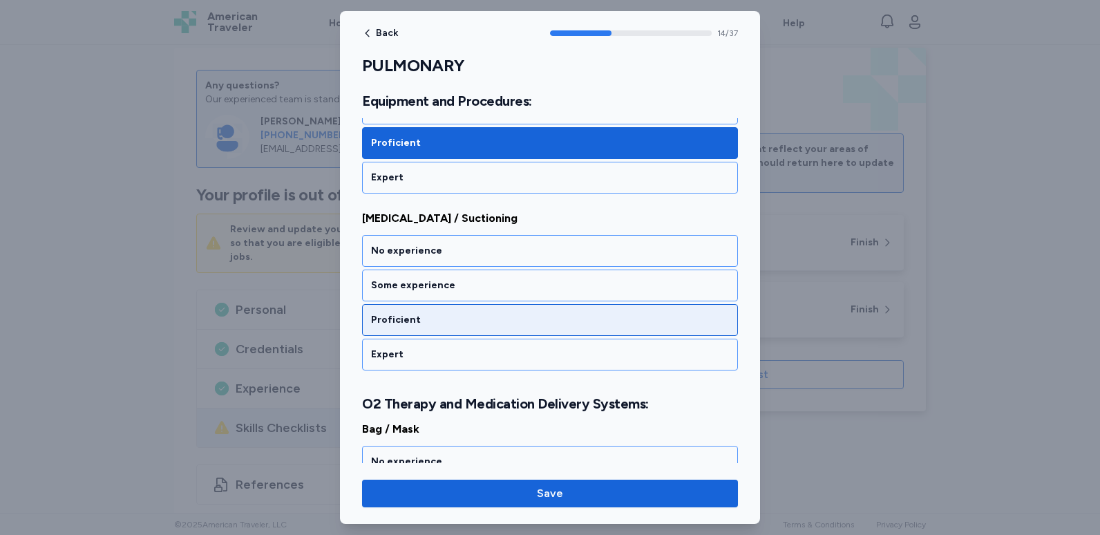
click at [458, 324] on div "Proficient" at bounding box center [550, 320] width 358 height 14
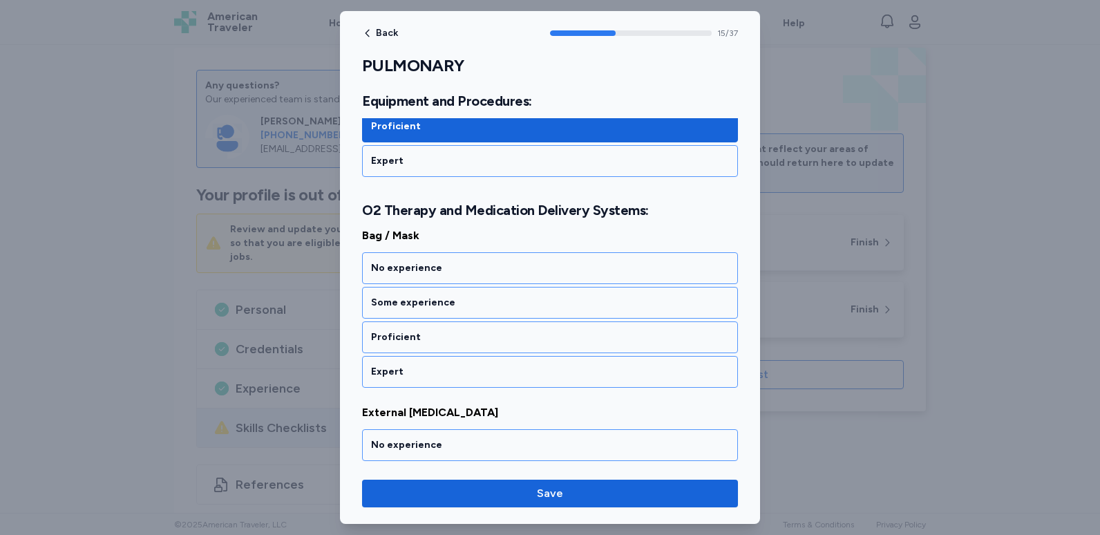
scroll to position [2832, 0]
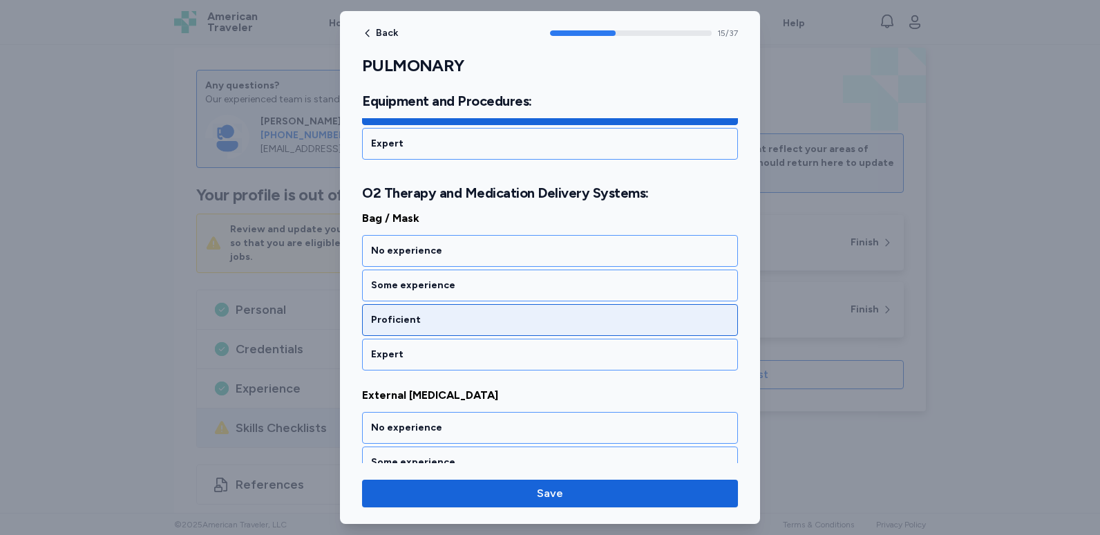
click at [442, 322] on div "Proficient" at bounding box center [550, 320] width 358 height 14
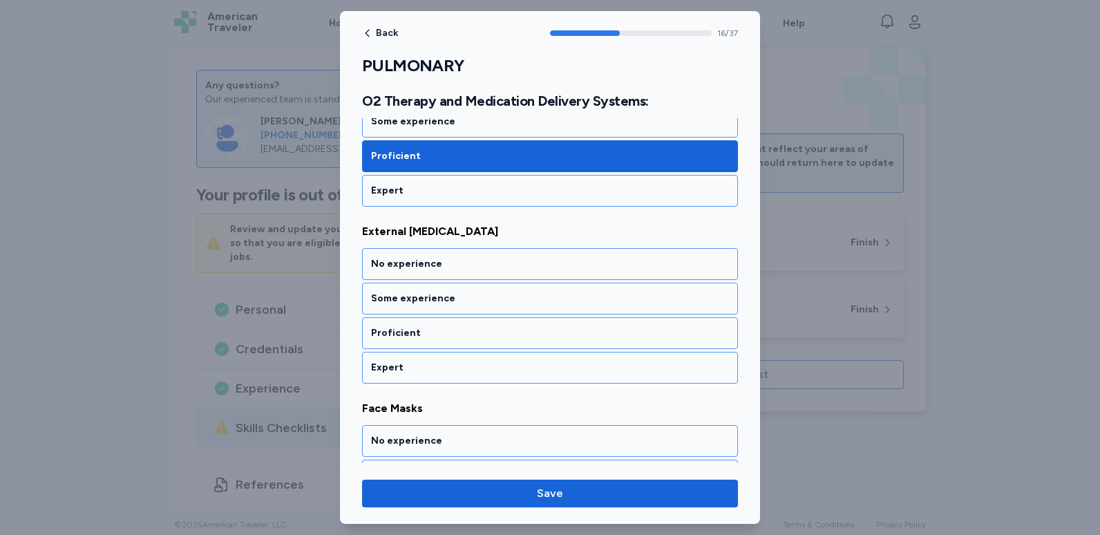
scroll to position [3009, 0]
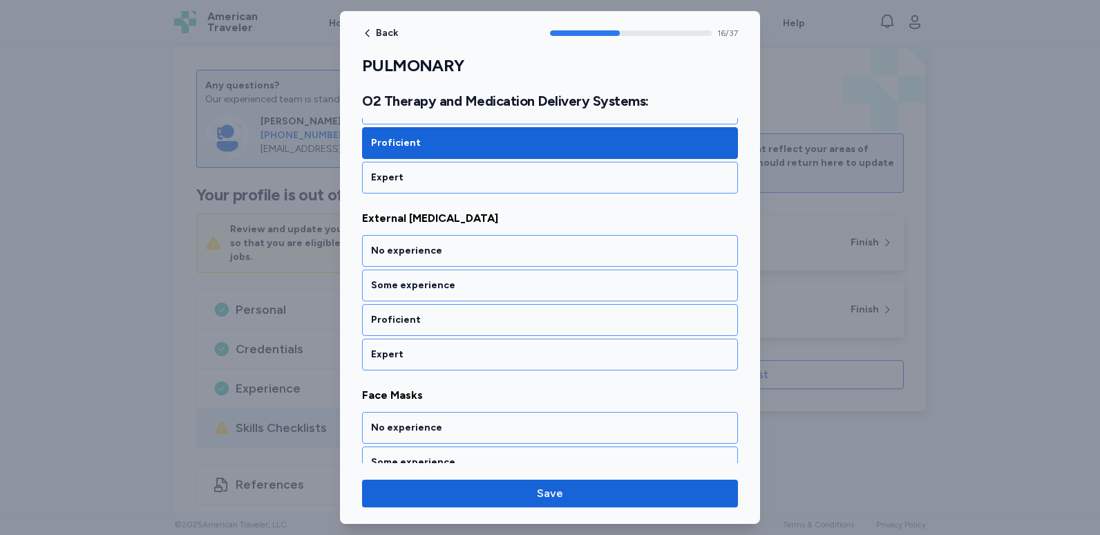
click at [442, 322] on div "Proficient" at bounding box center [550, 320] width 358 height 14
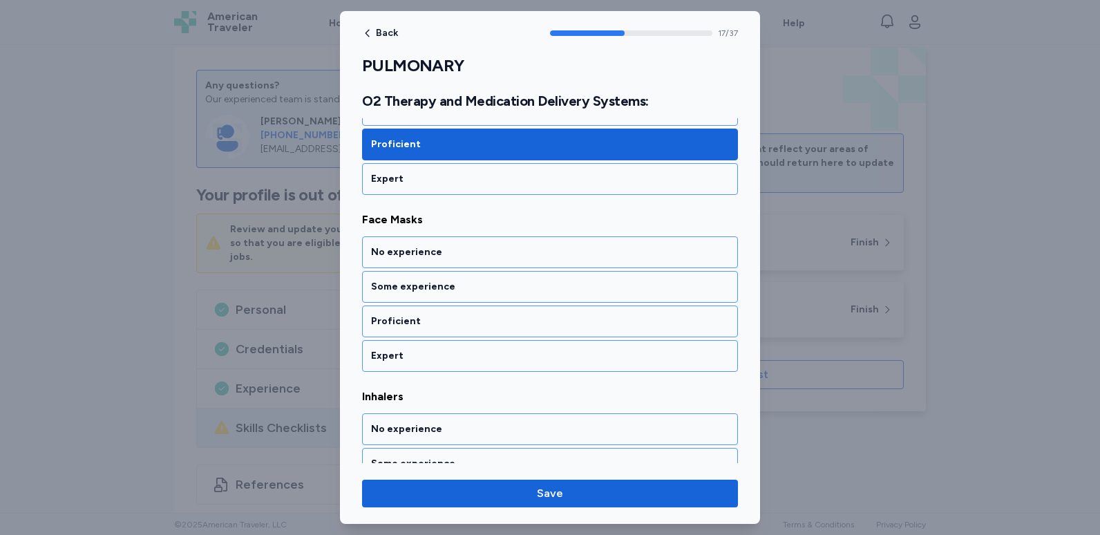
scroll to position [3186, 0]
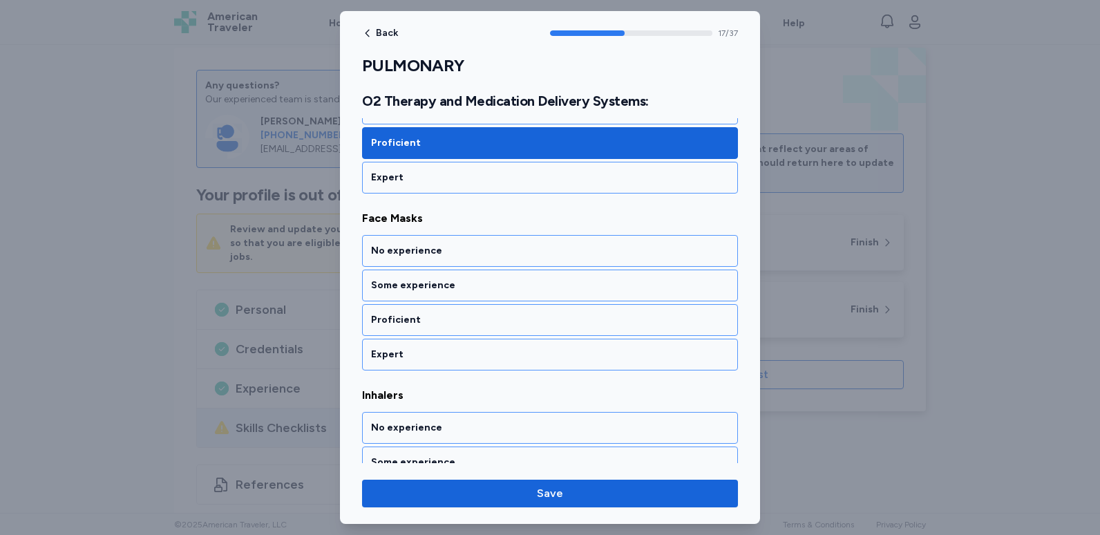
click at [442, 322] on div "Proficient" at bounding box center [550, 320] width 358 height 14
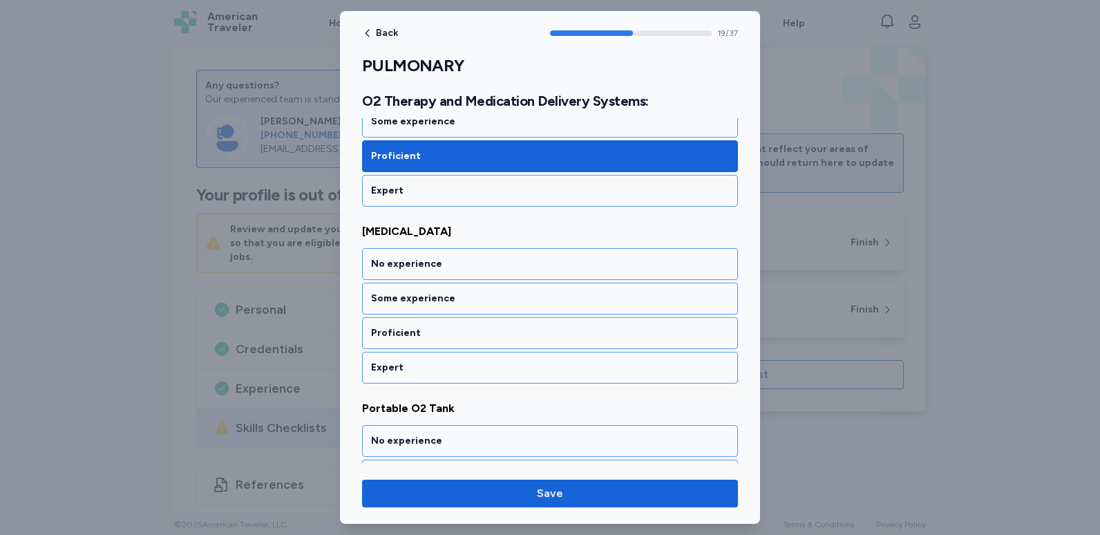
scroll to position [3540, 0]
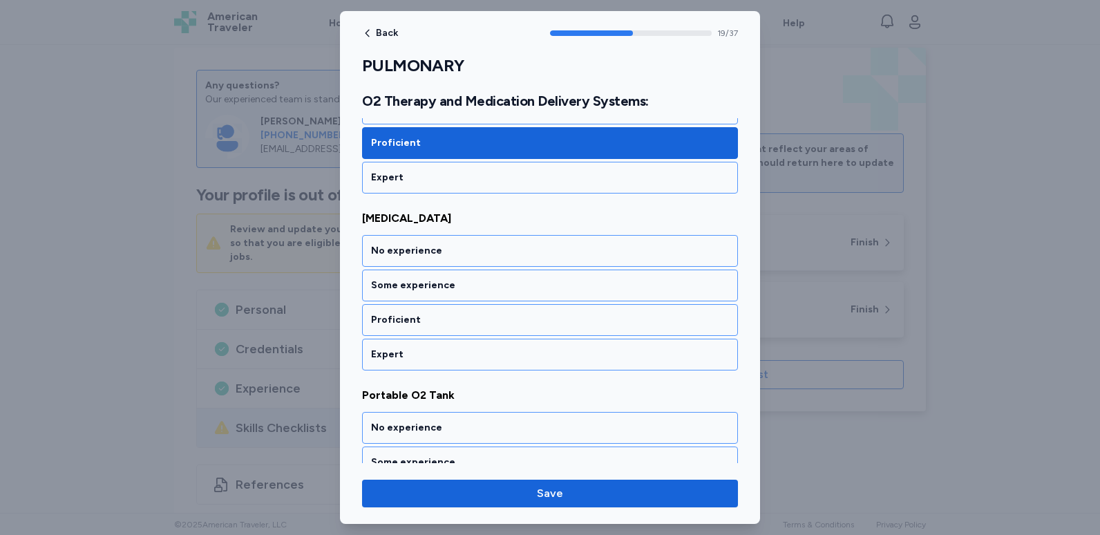
click at [442, 322] on div "Proficient" at bounding box center [550, 320] width 358 height 14
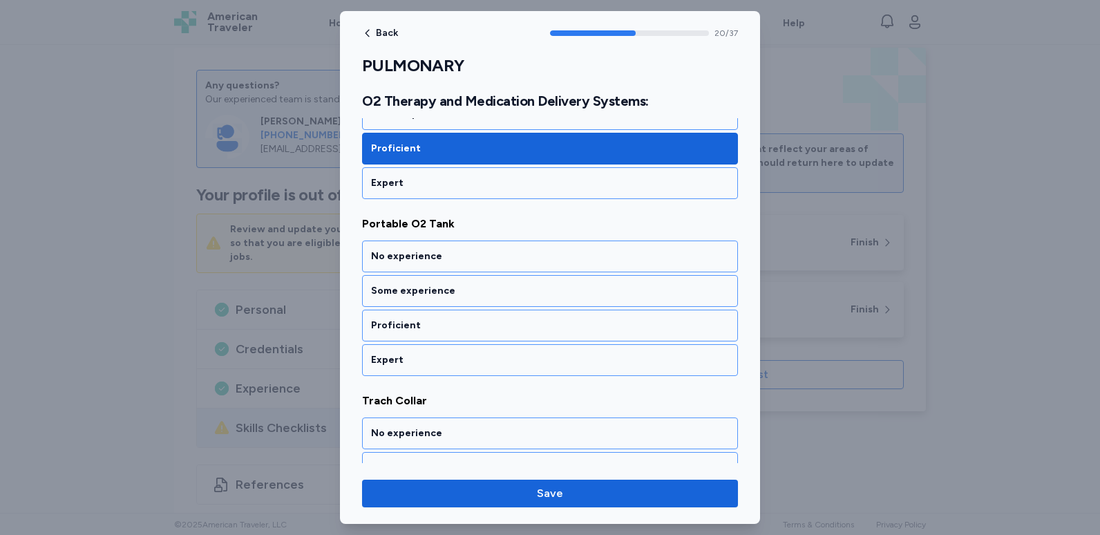
scroll to position [3717, 0]
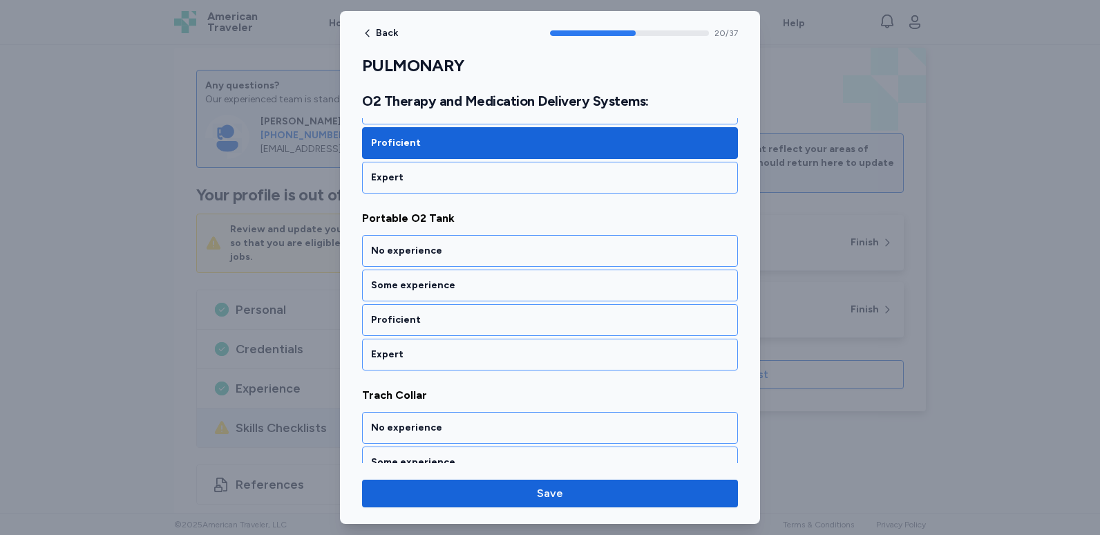
click at [442, 322] on div "Proficient" at bounding box center [550, 320] width 358 height 14
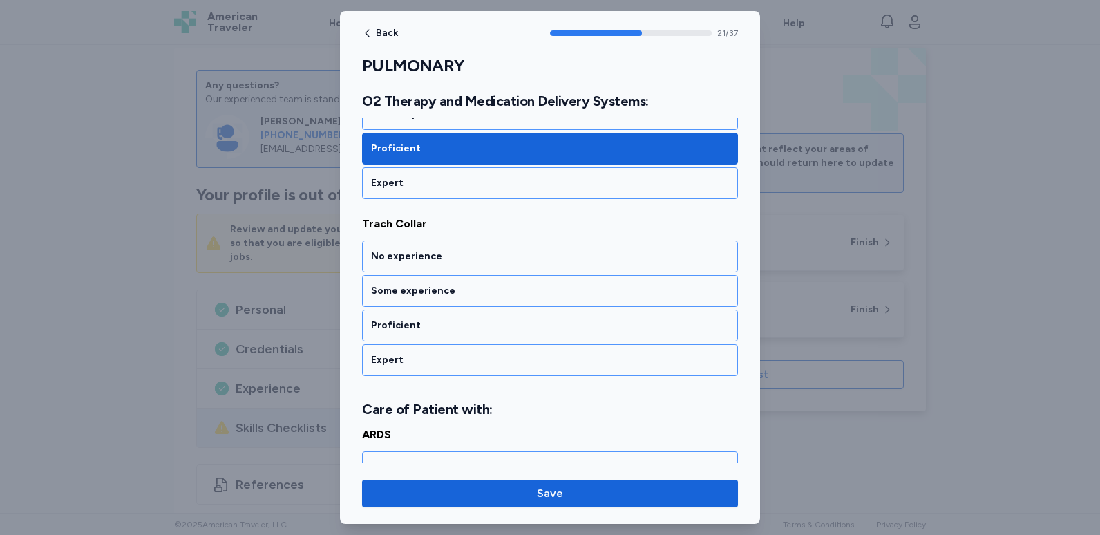
scroll to position [3894, 0]
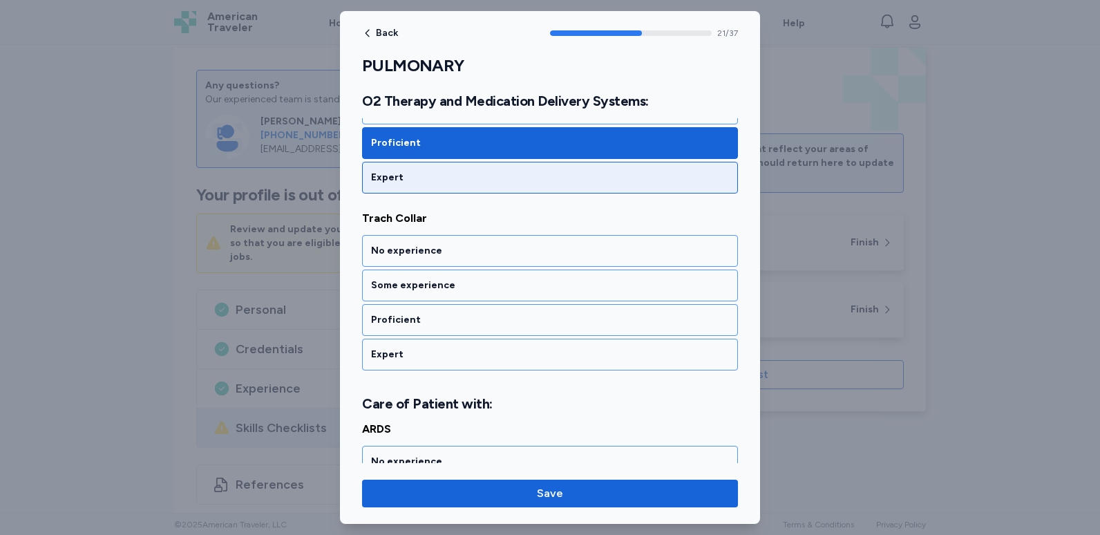
click at [442, 184] on div "Expert" at bounding box center [550, 178] width 358 height 14
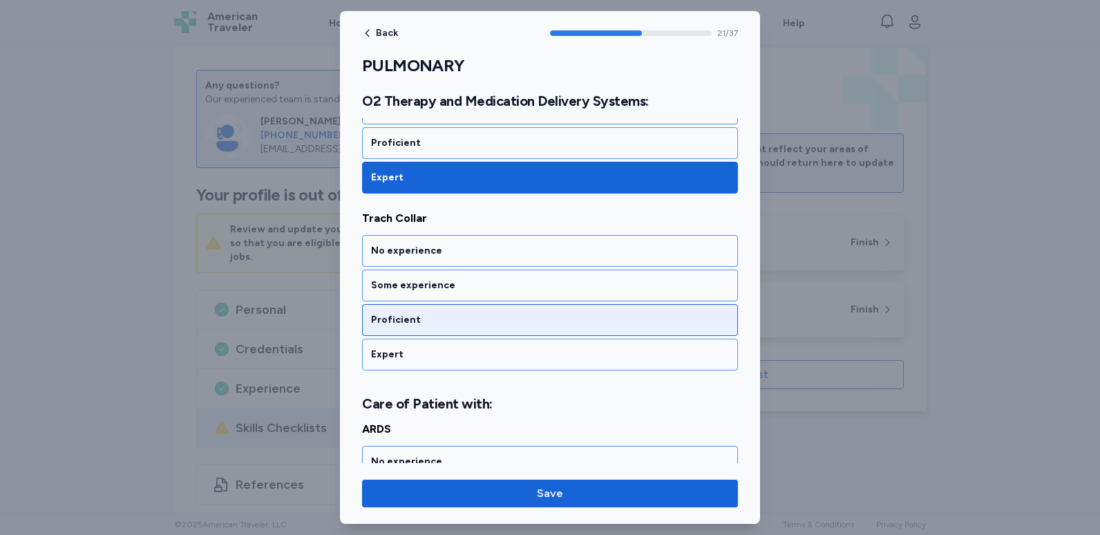
click at [442, 323] on div "Proficient" at bounding box center [550, 320] width 358 height 14
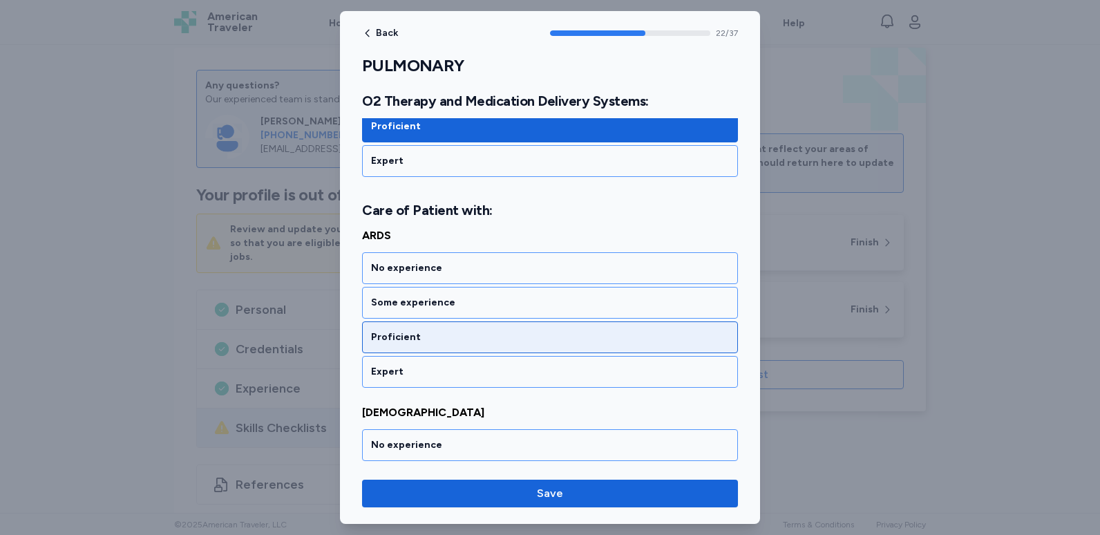
scroll to position [4105, 0]
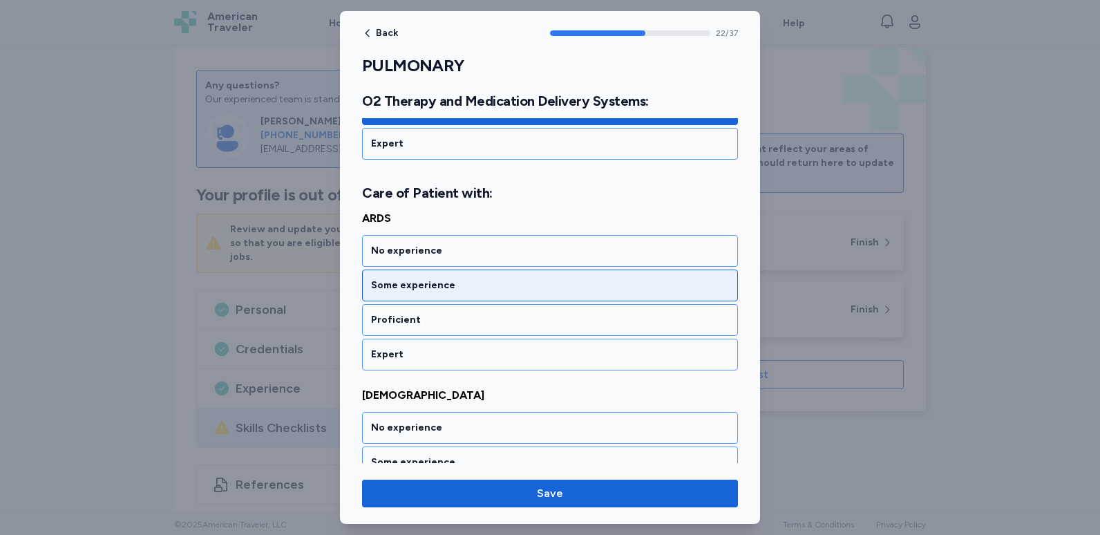
click at [462, 283] on div "Some experience" at bounding box center [550, 285] width 358 height 14
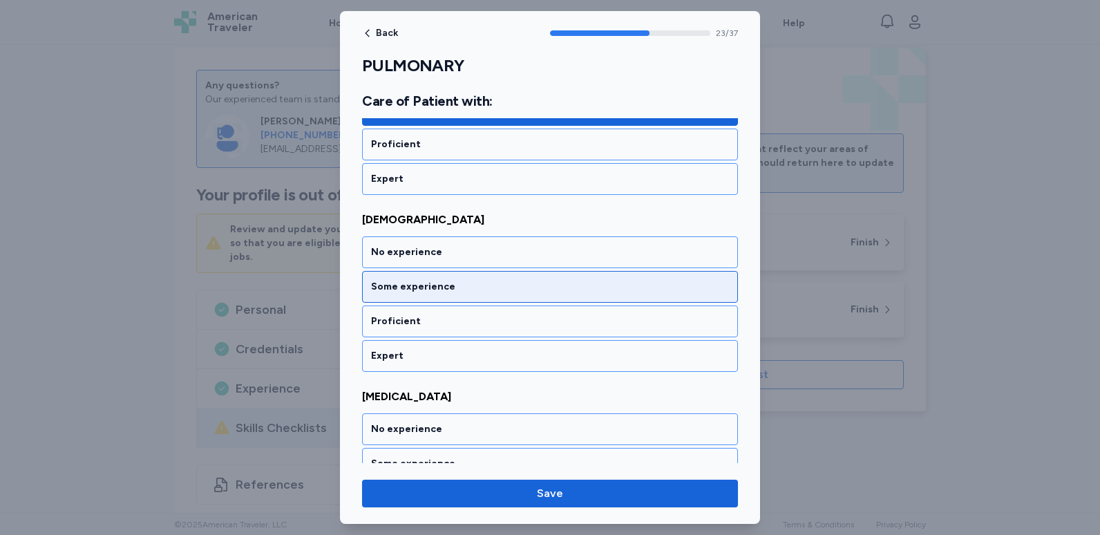
scroll to position [4281, 0]
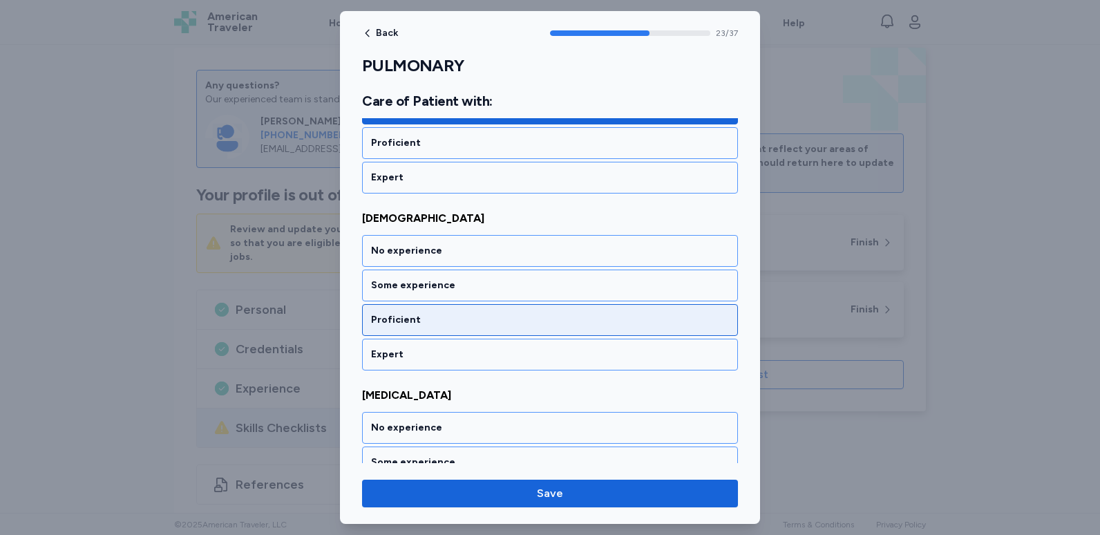
click at [447, 312] on div "Proficient" at bounding box center [550, 320] width 376 height 32
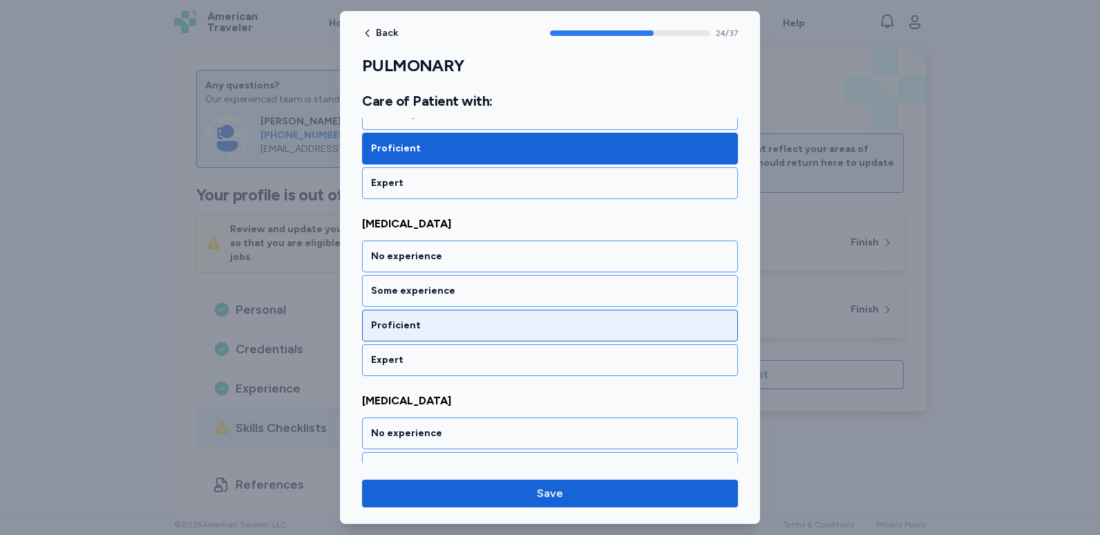
scroll to position [4458, 0]
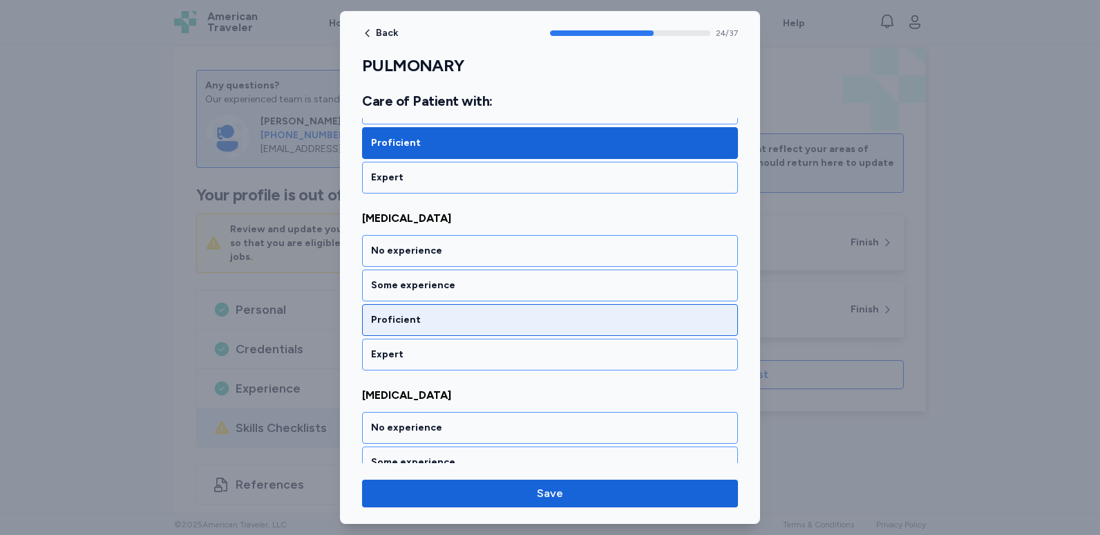
click at [447, 307] on div "Proficient" at bounding box center [550, 320] width 376 height 32
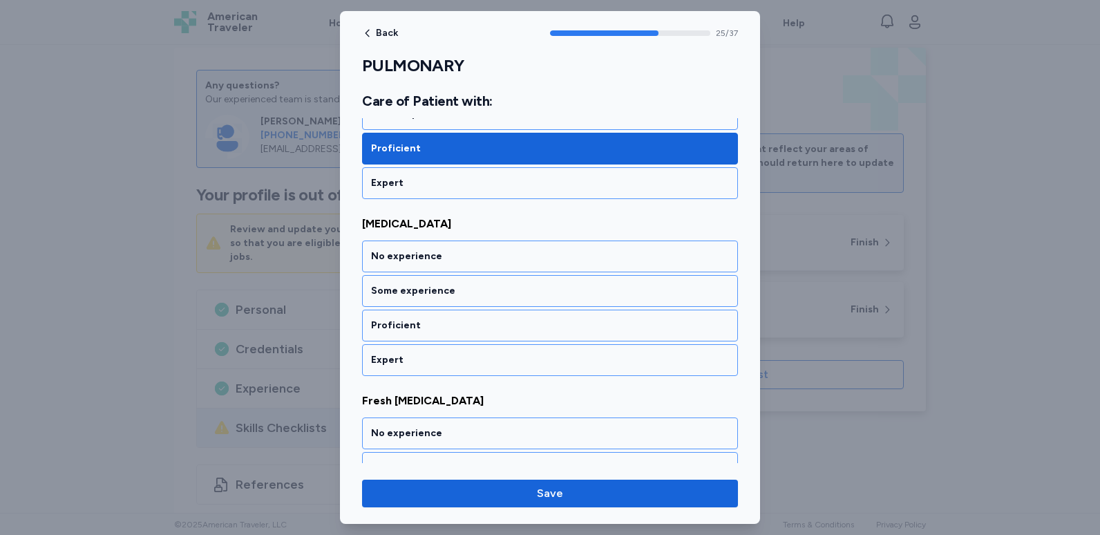
scroll to position [4635, 0]
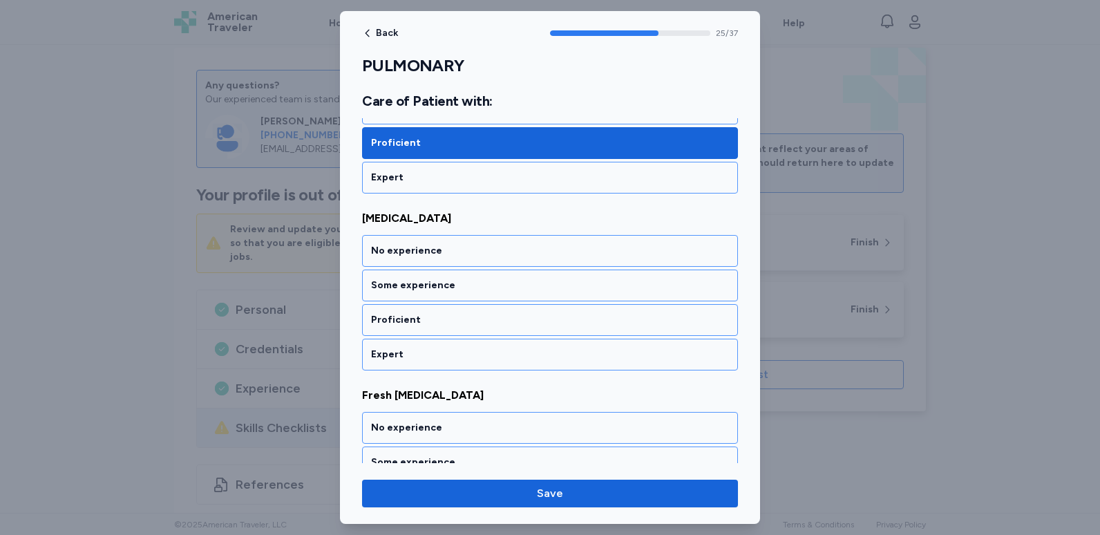
click at [447, 307] on div "Proficient" at bounding box center [550, 320] width 376 height 32
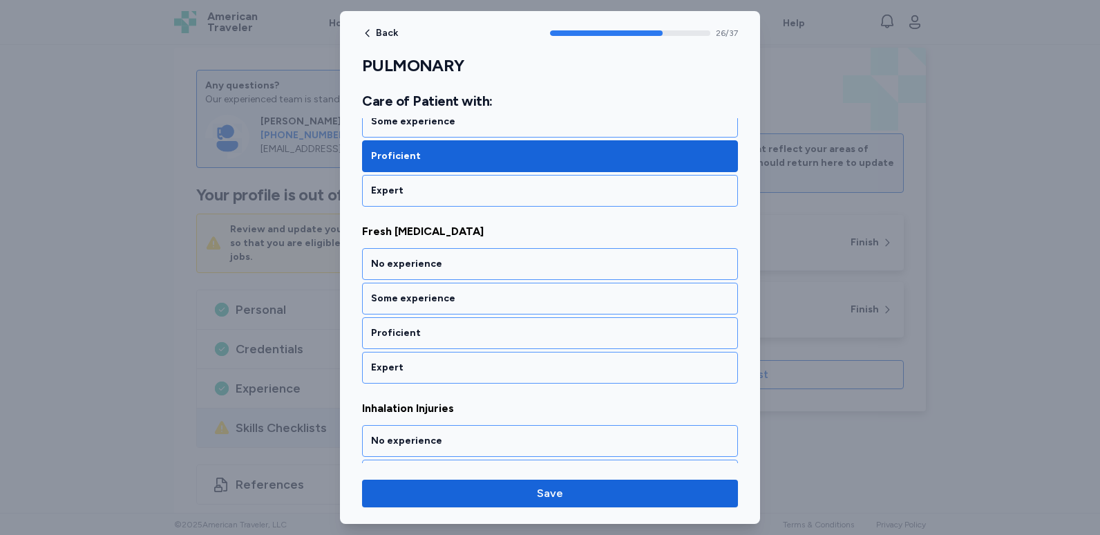
scroll to position [4812, 0]
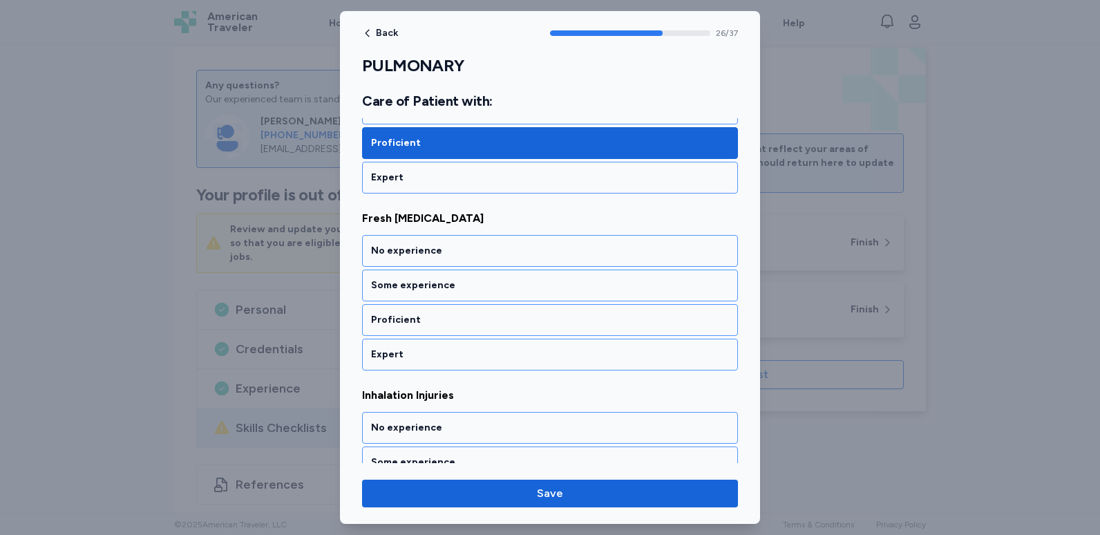
click at [447, 307] on div "Proficient" at bounding box center [550, 320] width 376 height 32
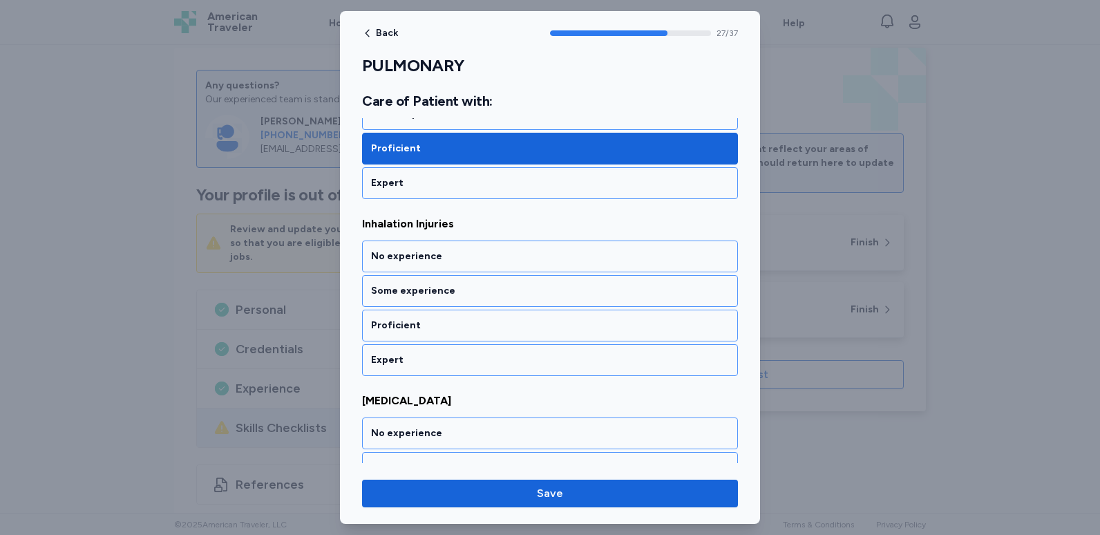
scroll to position [4989, 0]
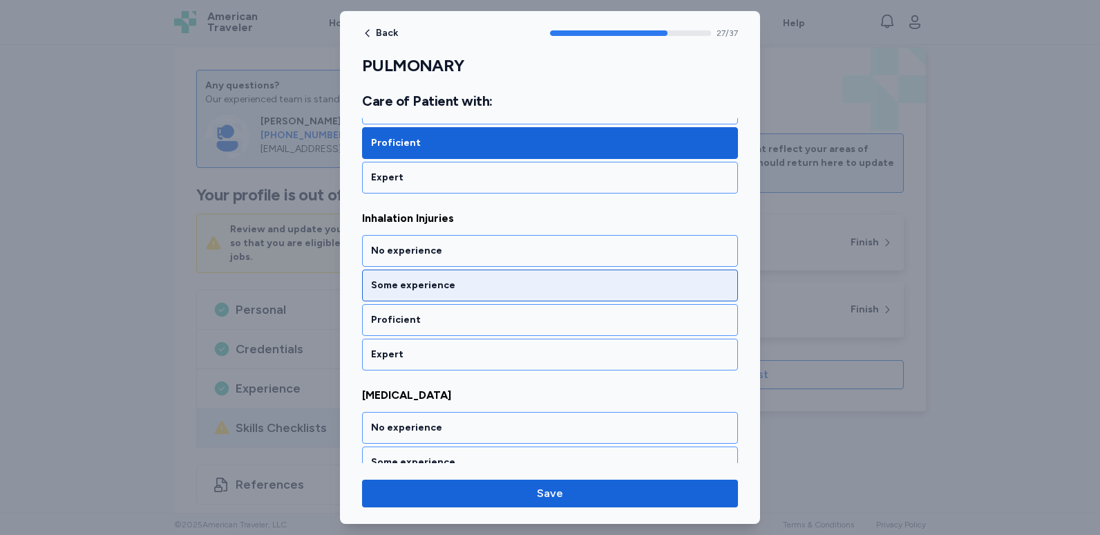
click at [444, 296] on div "Some experience" at bounding box center [550, 285] width 376 height 32
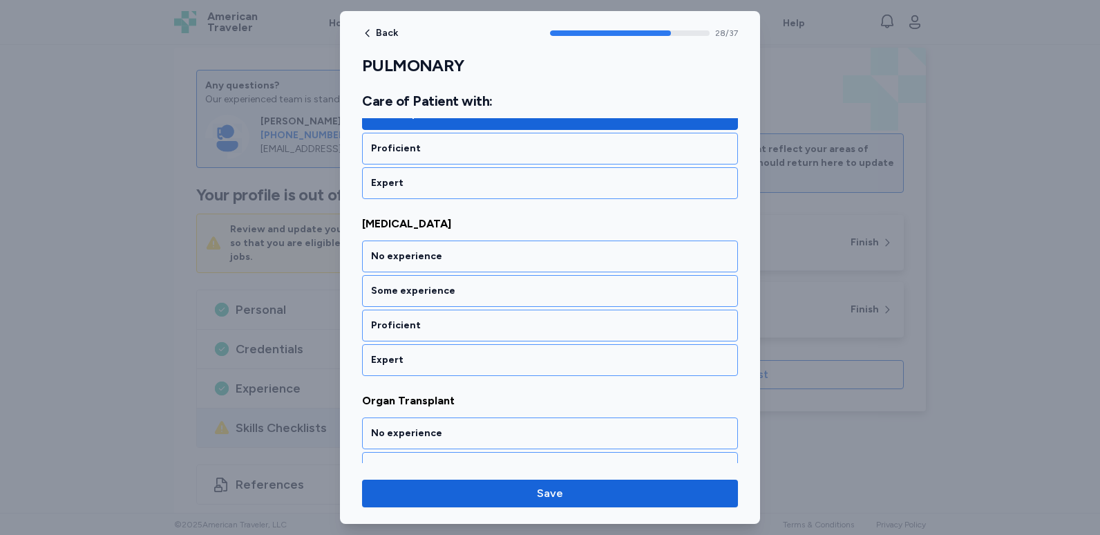
scroll to position [5166, 0]
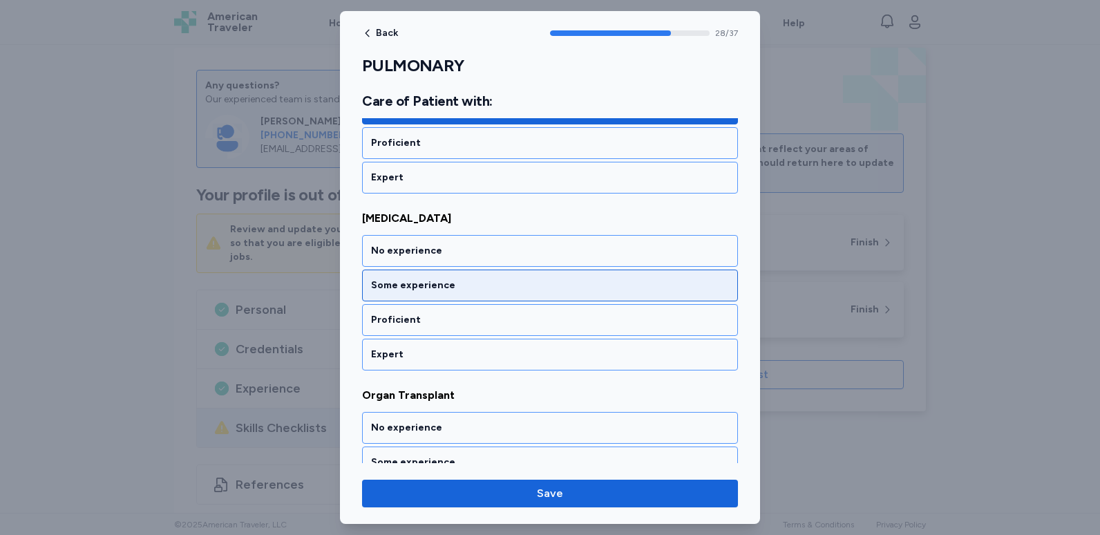
click at [445, 296] on div "Some experience" at bounding box center [550, 285] width 376 height 32
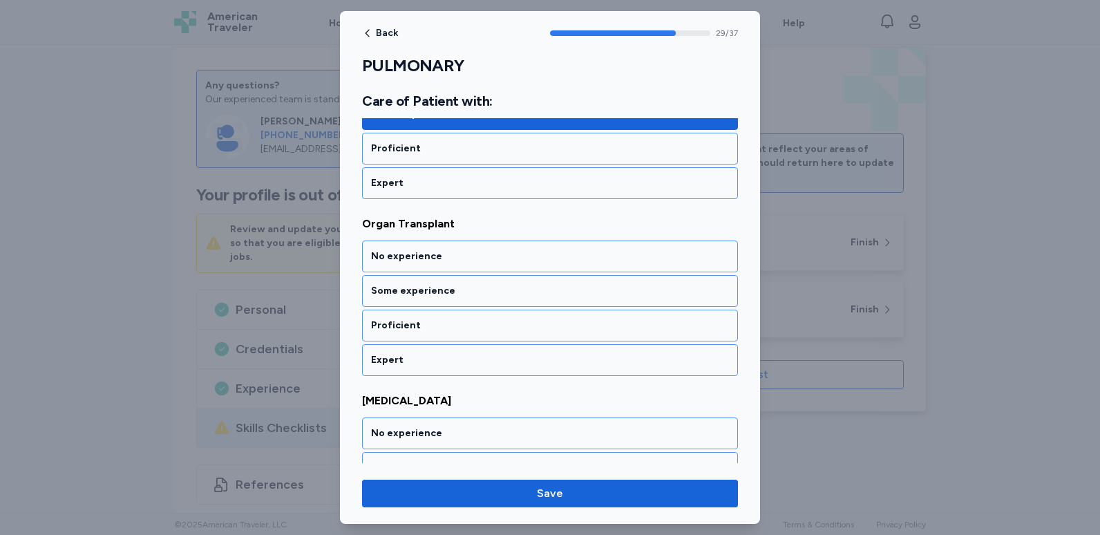
scroll to position [5343, 0]
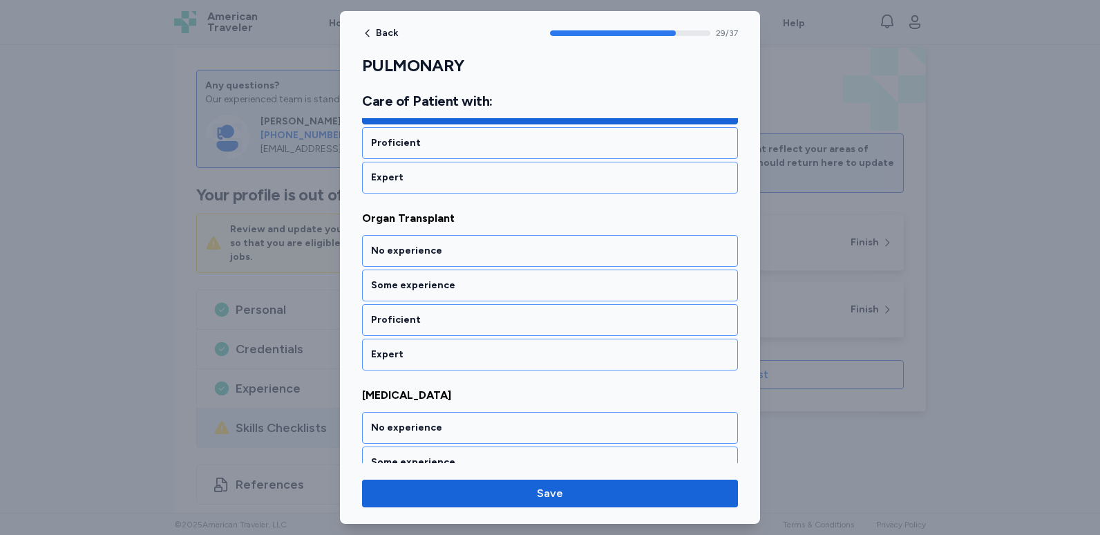
click at [445, 296] on div "Some experience" at bounding box center [550, 285] width 376 height 32
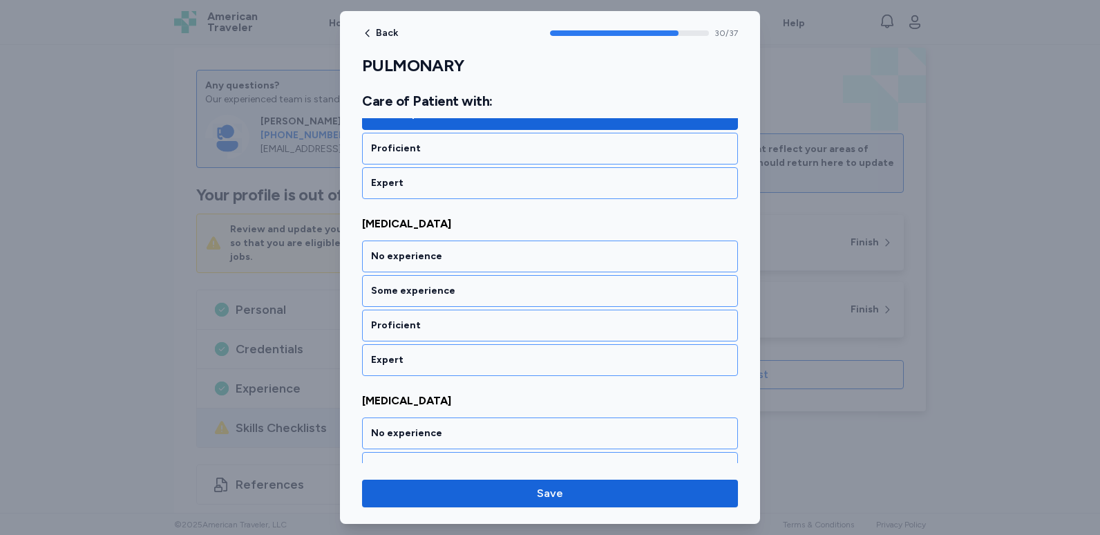
scroll to position [5520, 0]
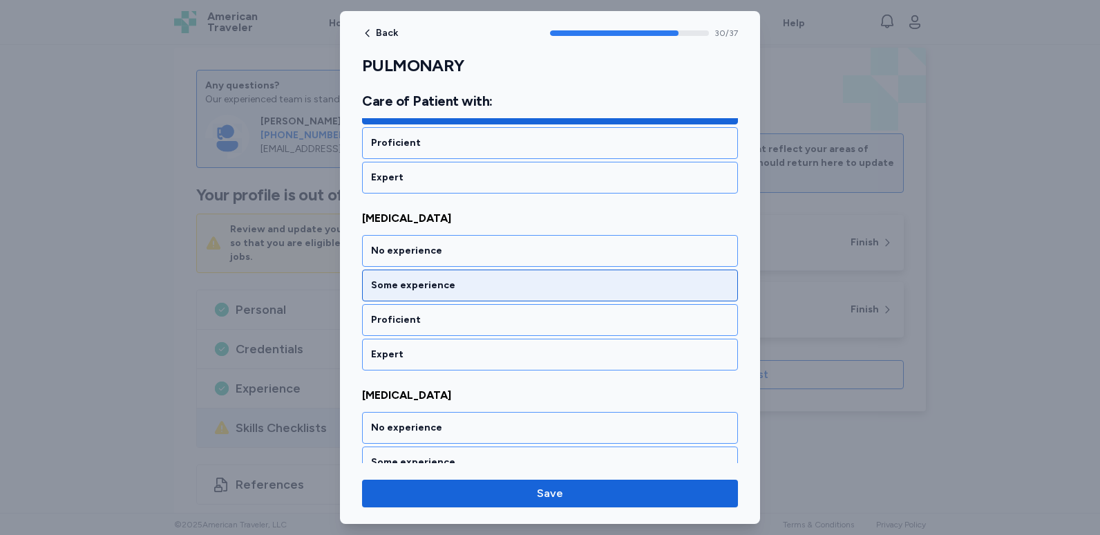
click at [450, 288] on div "Some experience" at bounding box center [550, 285] width 358 height 14
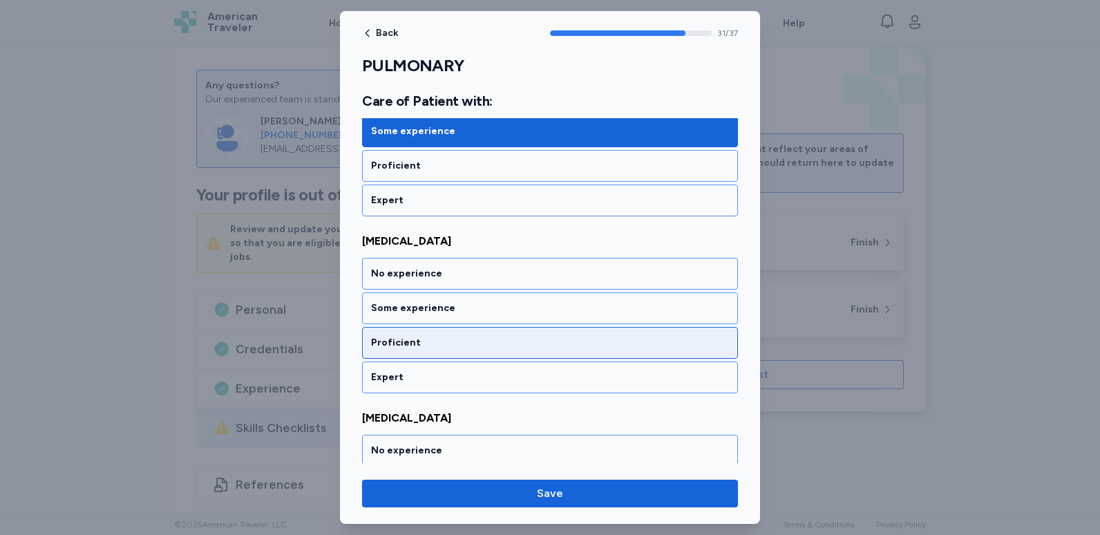
scroll to position [5697, 0]
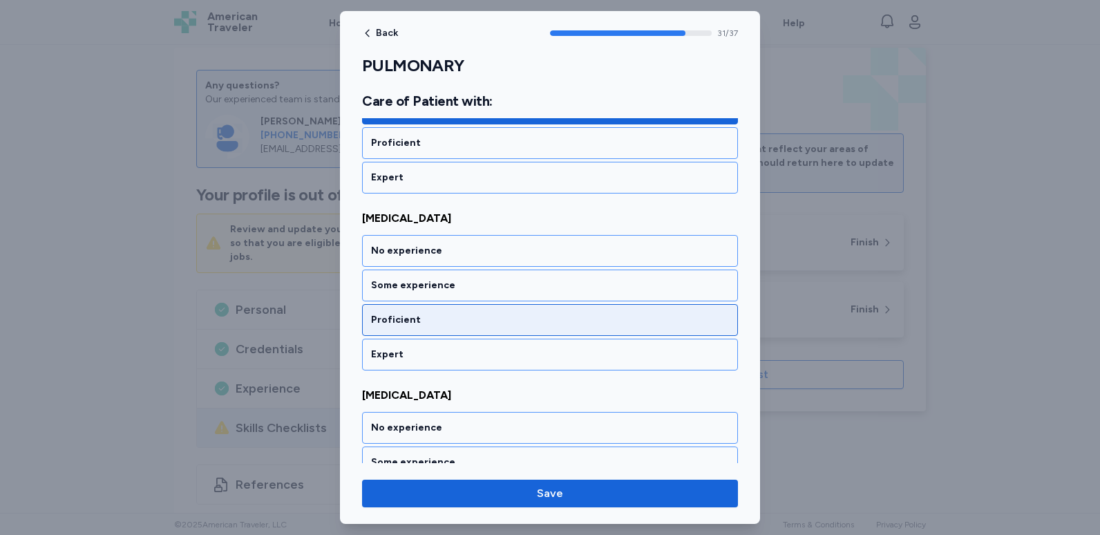
click at [442, 315] on div "Proficient" at bounding box center [550, 320] width 358 height 14
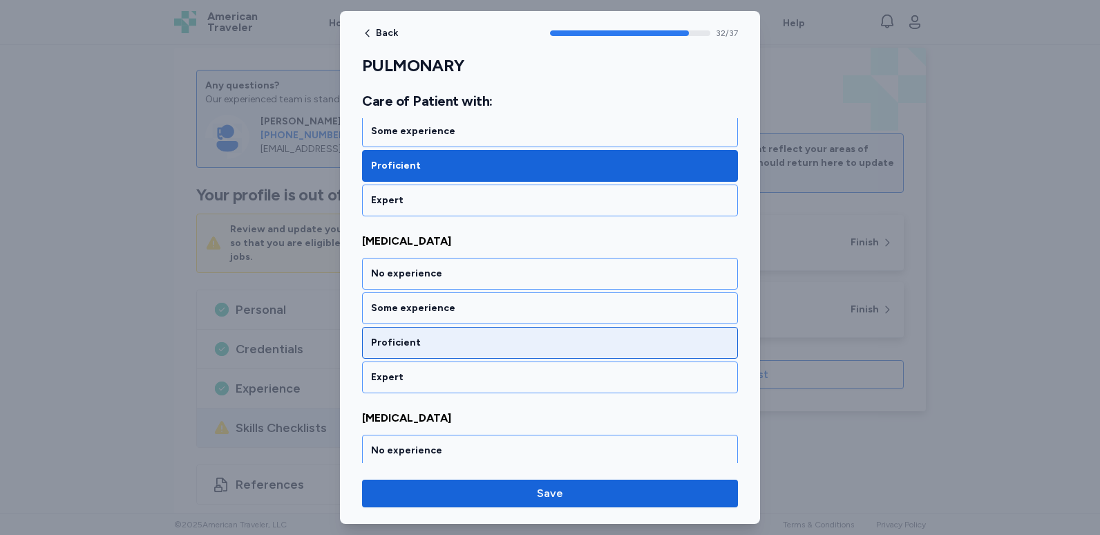
scroll to position [5873, 0]
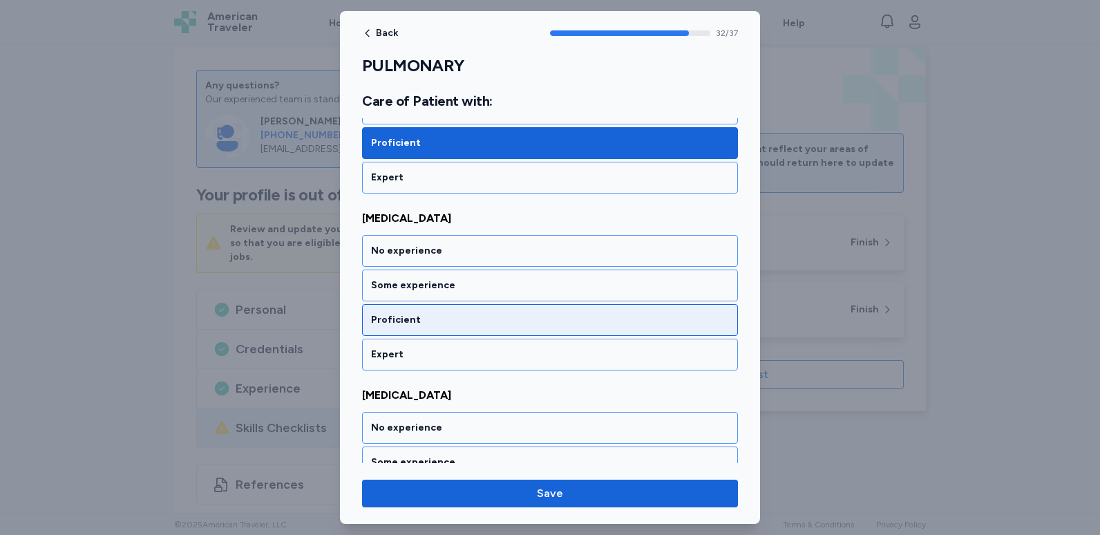
click at [442, 315] on div "Proficient" at bounding box center [550, 320] width 358 height 14
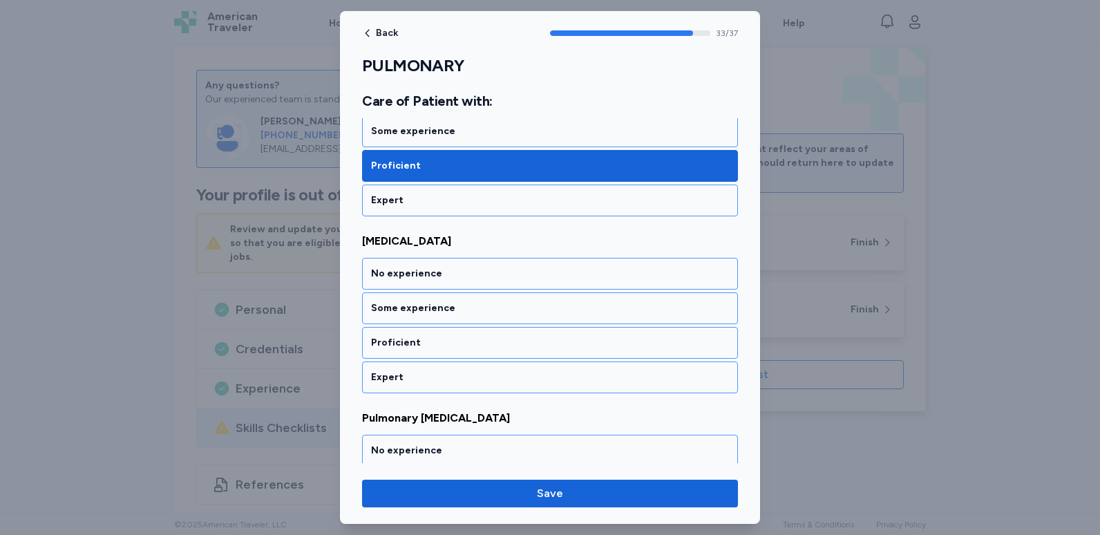
scroll to position [6050, 0]
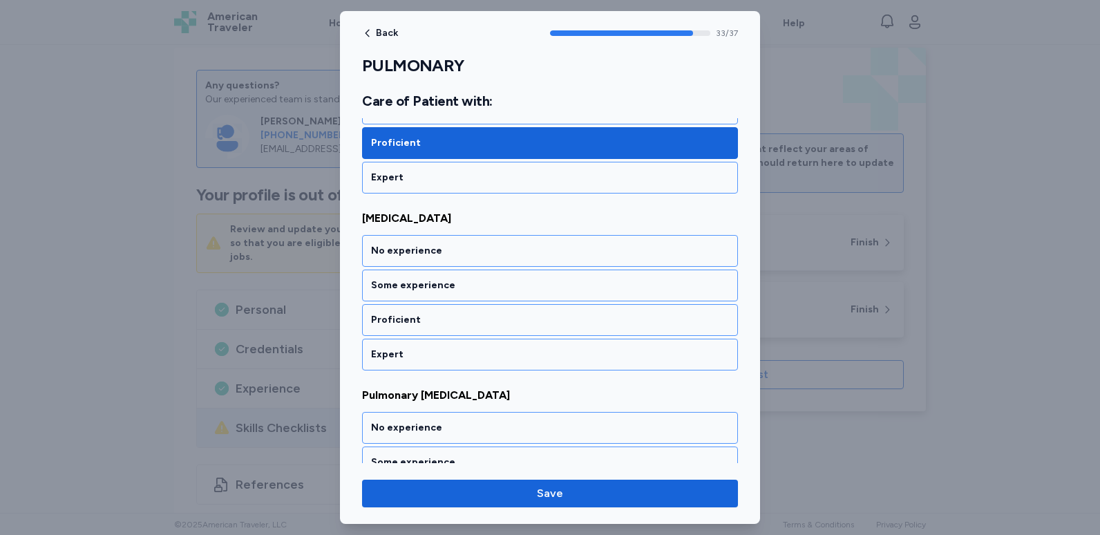
click at [442, 315] on div "Proficient" at bounding box center [550, 320] width 358 height 14
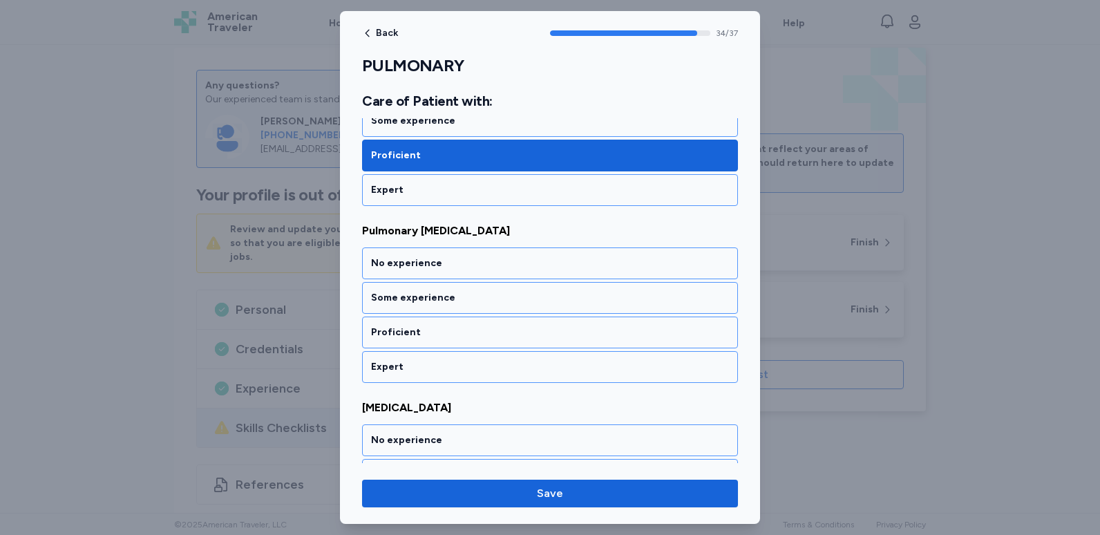
scroll to position [6227, 0]
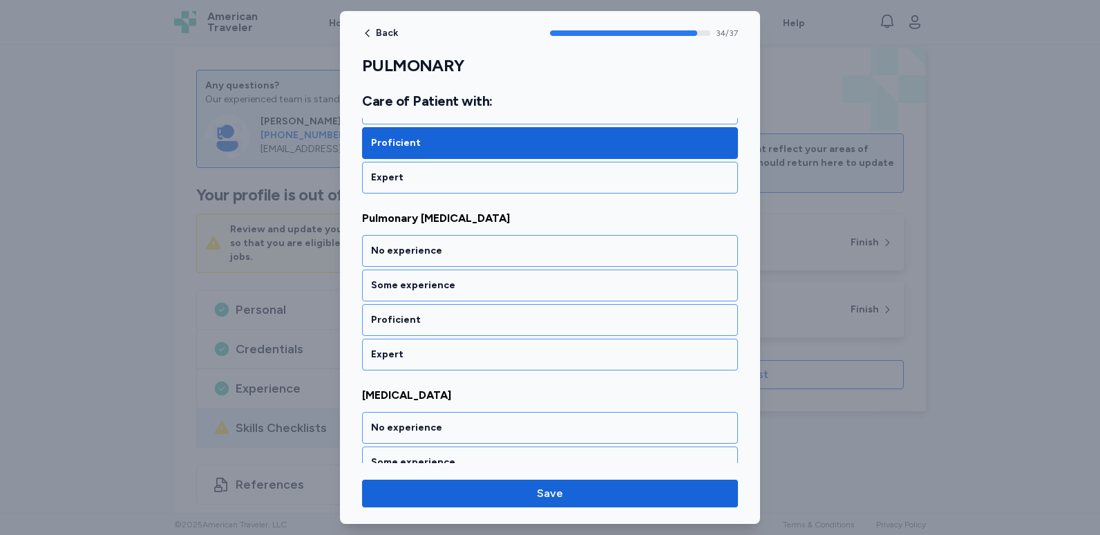
click at [442, 315] on div "Proficient" at bounding box center [550, 320] width 358 height 14
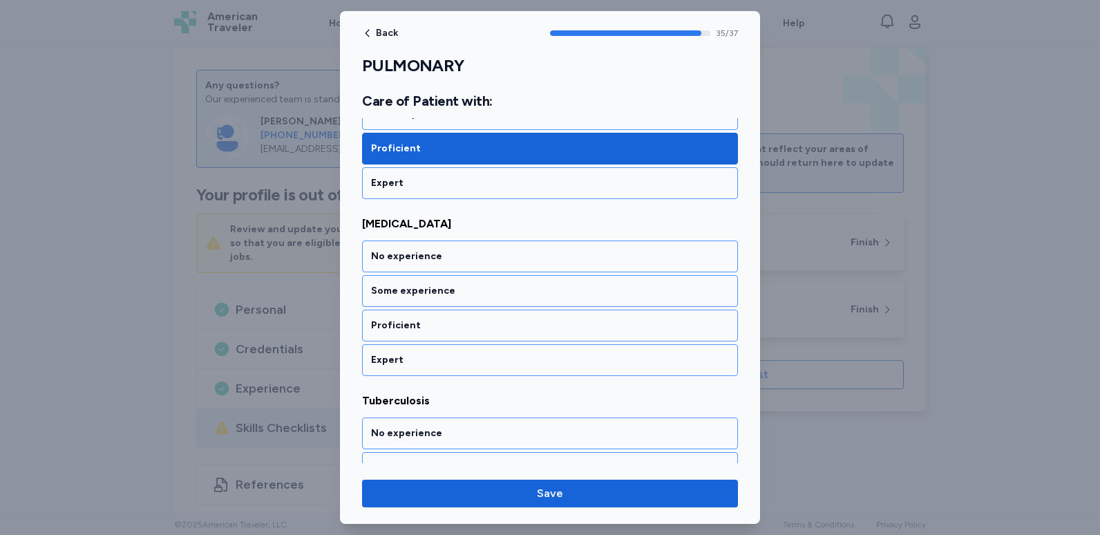
scroll to position [6404, 0]
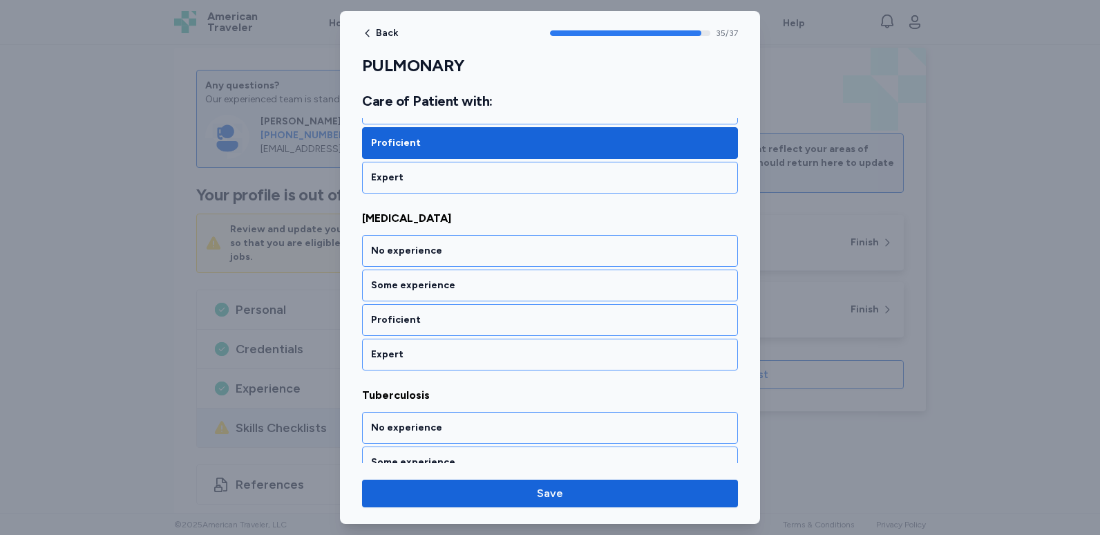
click at [442, 315] on div "Proficient" at bounding box center [550, 320] width 358 height 14
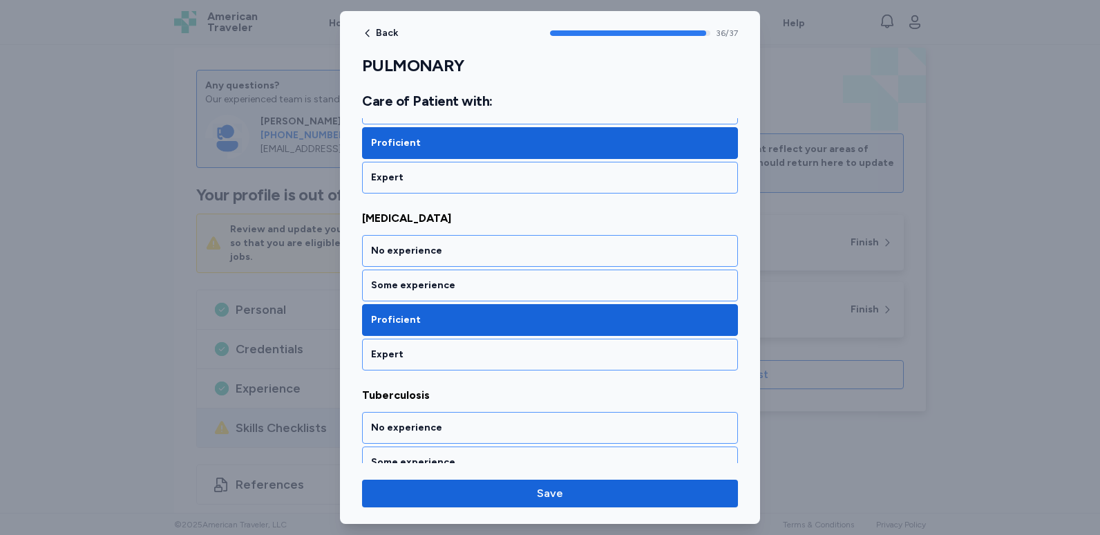
scroll to position [6491, 0]
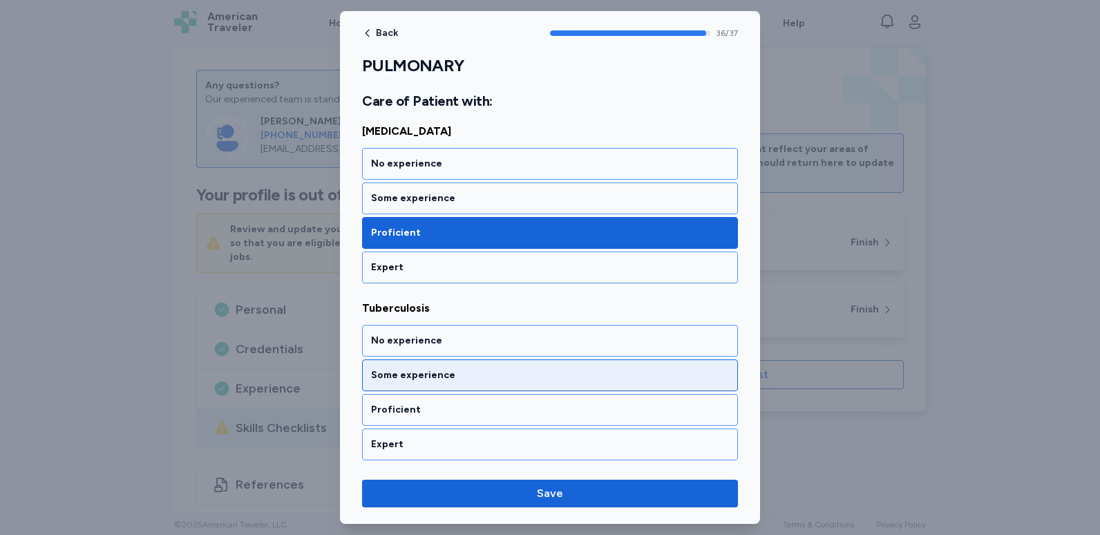
click at [437, 375] on div "Some experience" at bounding box center [550, 375] width 358 height 14
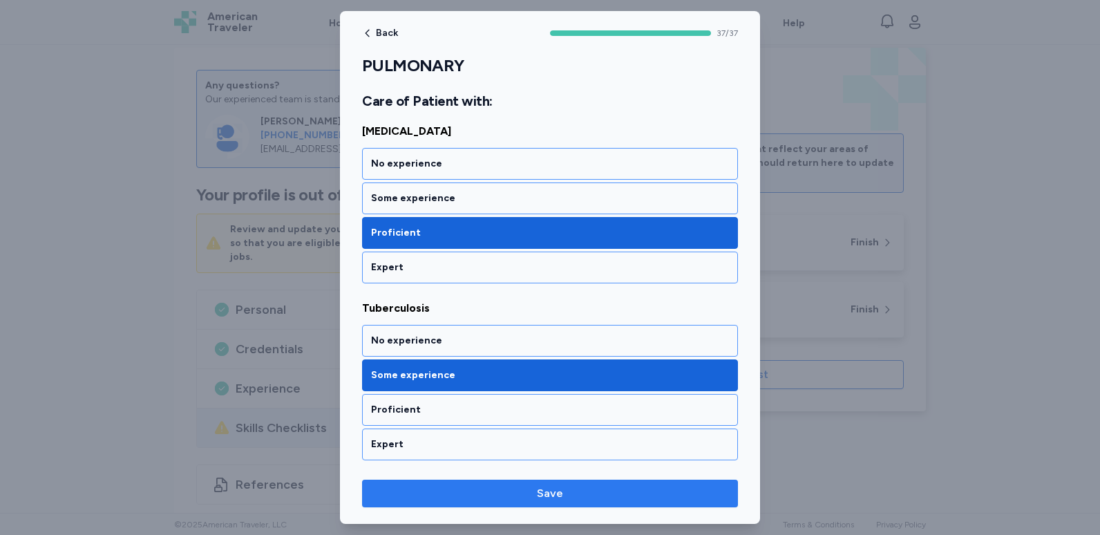
click at [565, 499] on span "Save" at bounding box center [550, 493] width 354 height 17
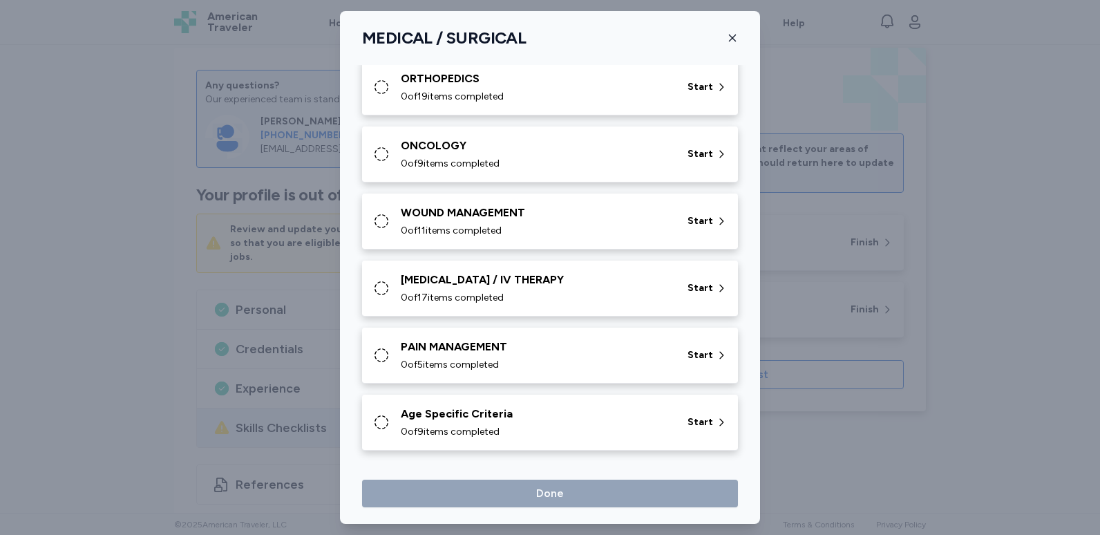
scroll to position [636, 0]
click at [470, 426] on span "0 of 9 items completed" at bounding box center [450, 431] width 99 height 14
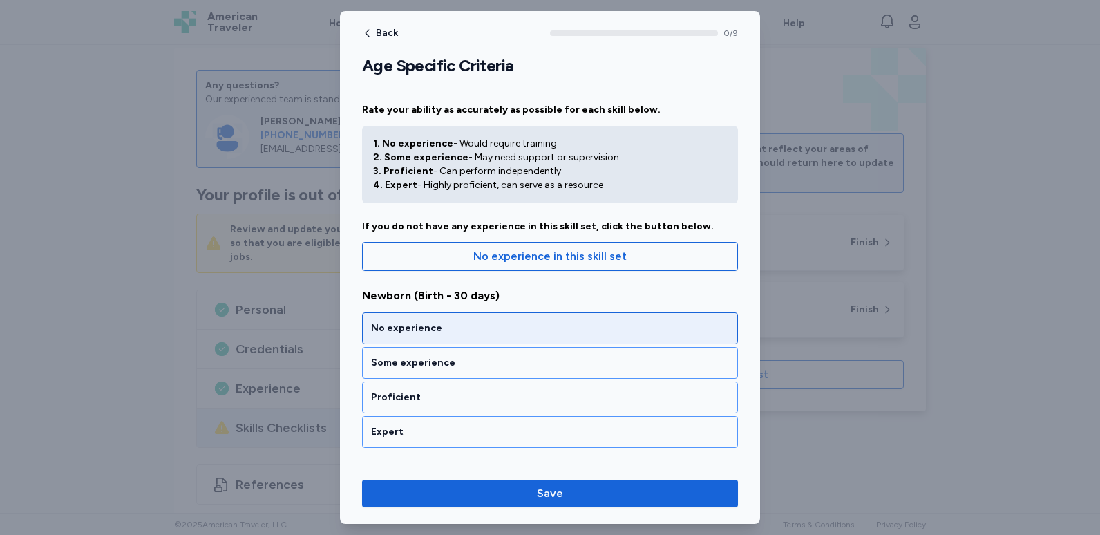
click at [430, 328] on div "No experience" at bounding box center [550, 328] width 358 height 14
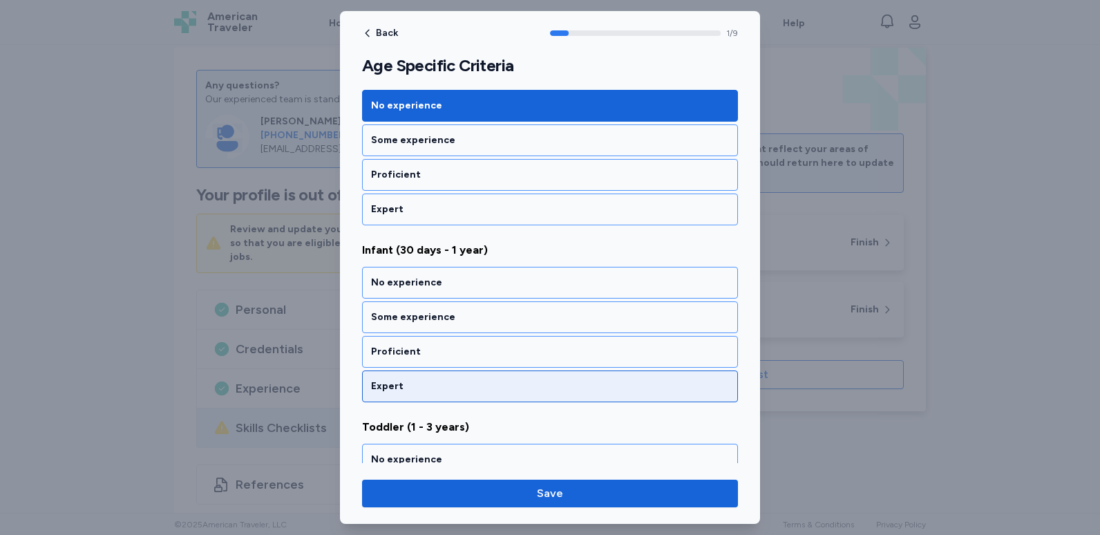
scroll to position [271, 0]
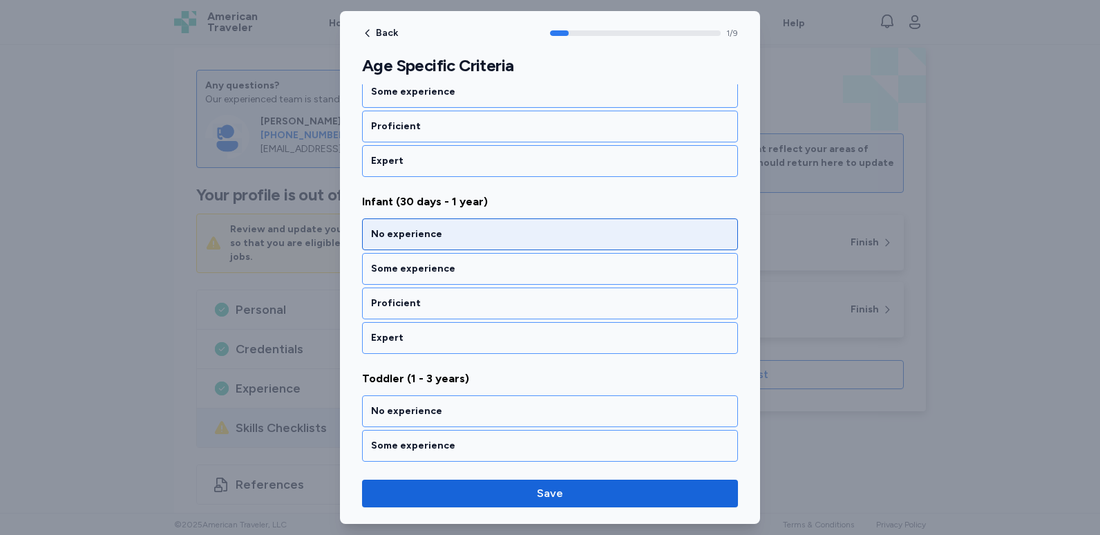
click at [491, 231] on div "No experience" at bounding box center [550, 234] width 358 height 14
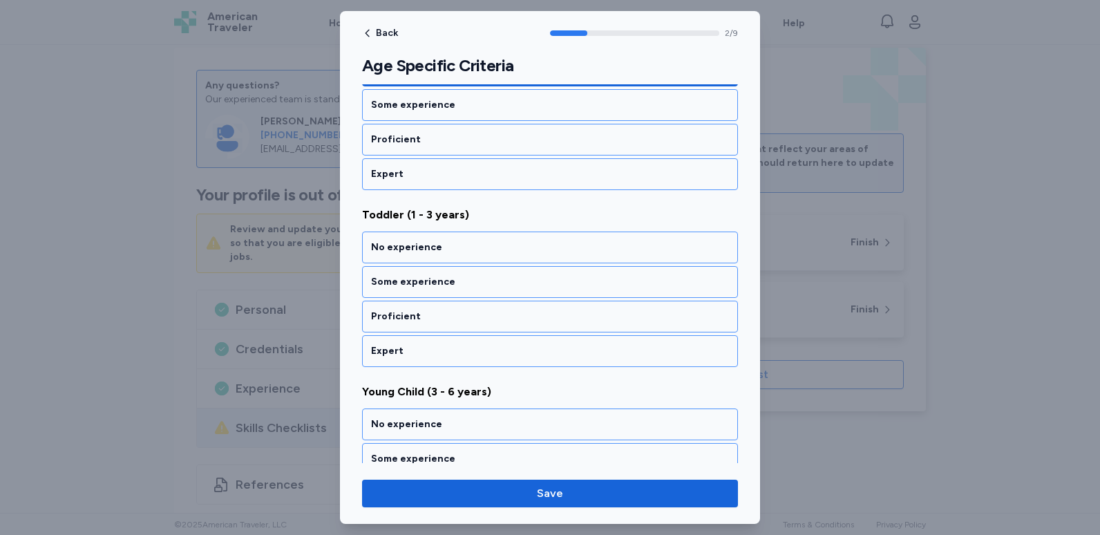
scroll to position [448, 0]
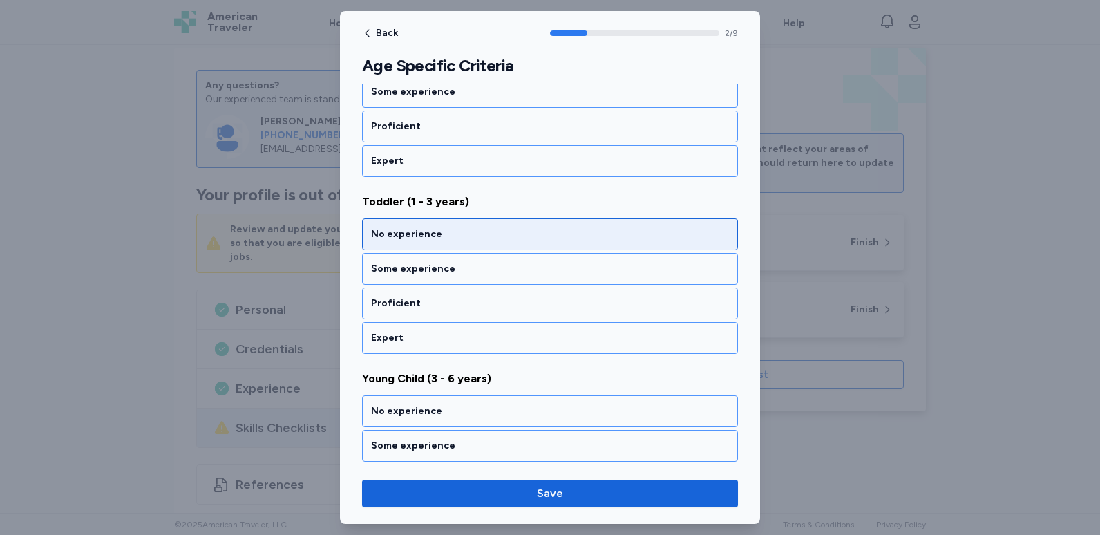
click at [491, 230] on div "No experience" at bounding box center [550, 234] width 358 height 14
click at [480, 238] on div "No experience" at bounding box center [550, 234] width 358 height 14
click at [442, 235] on div "No experience" at bounding box center [550, 234] width 358 height 14
click at [433, 238] on div "No experience" at bounding box center [550, 234] width 358 height 14
click at [436, 244] on div "No experience" at bounding box center [550, 234] width 376 height 32
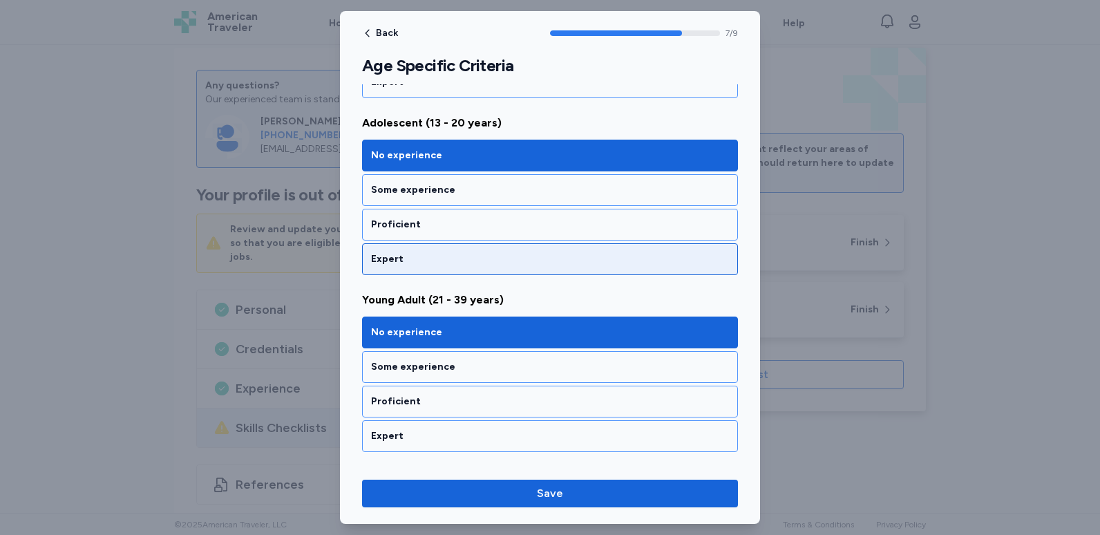
scroll to position [1056, 0]
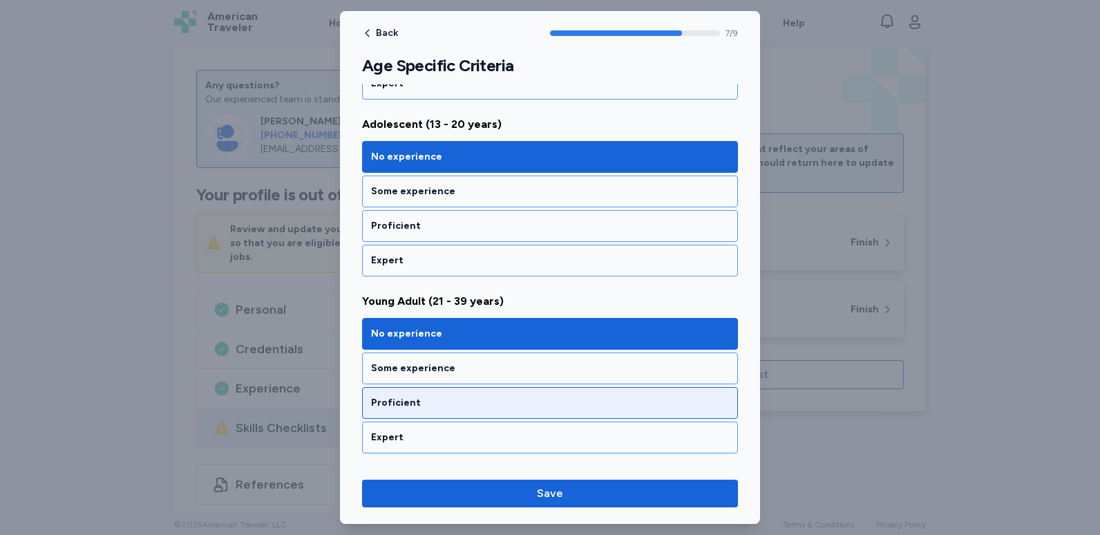
click at [435, 399] on div "Proficient" at bounding box center [550, 403] width 358 height 14
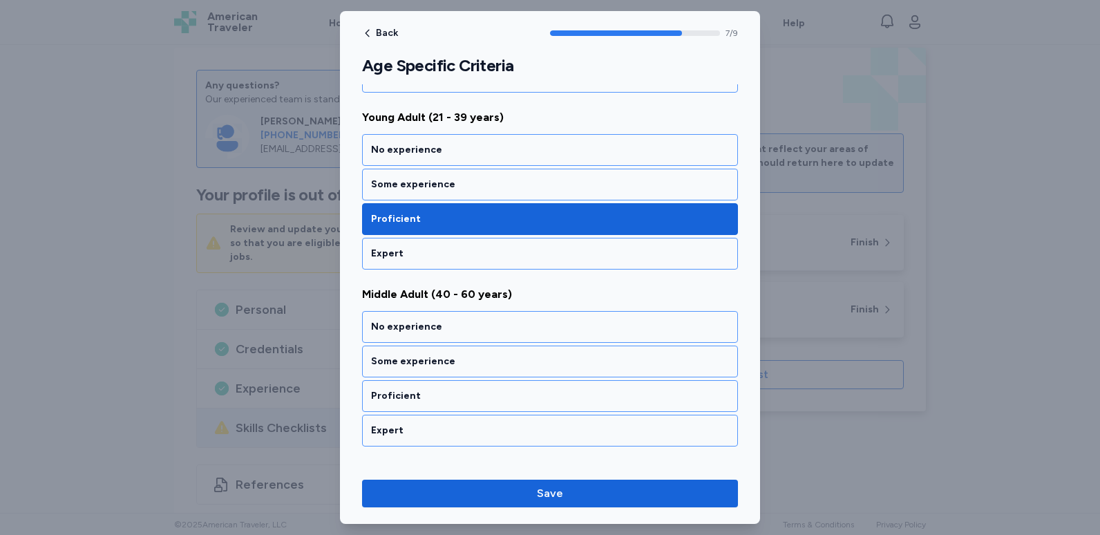
scroll to position [1263, 0]
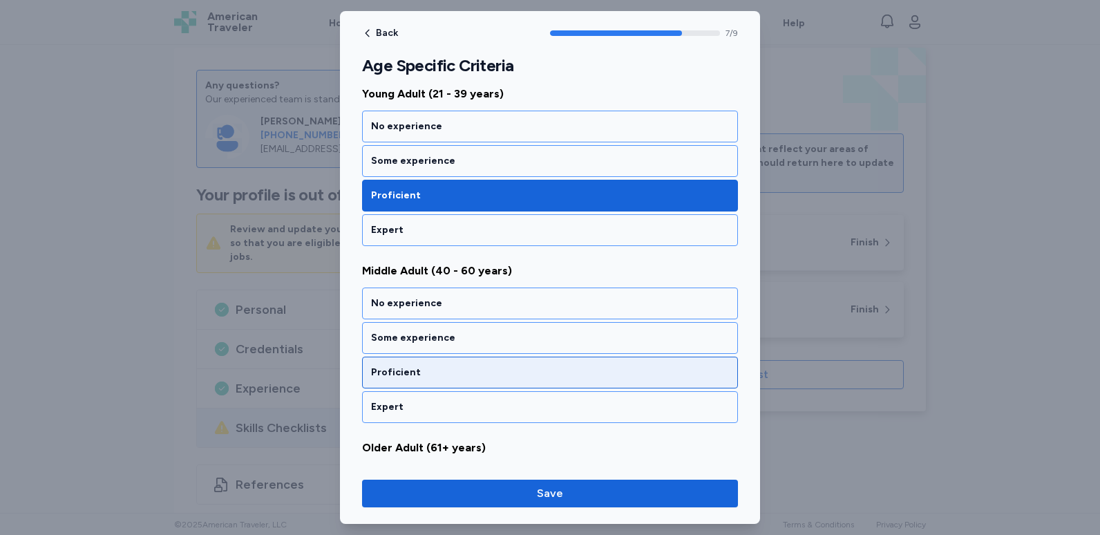
click at [478, 367] on div "Proficient" at bounding box center [550, 373] width 358 height 14
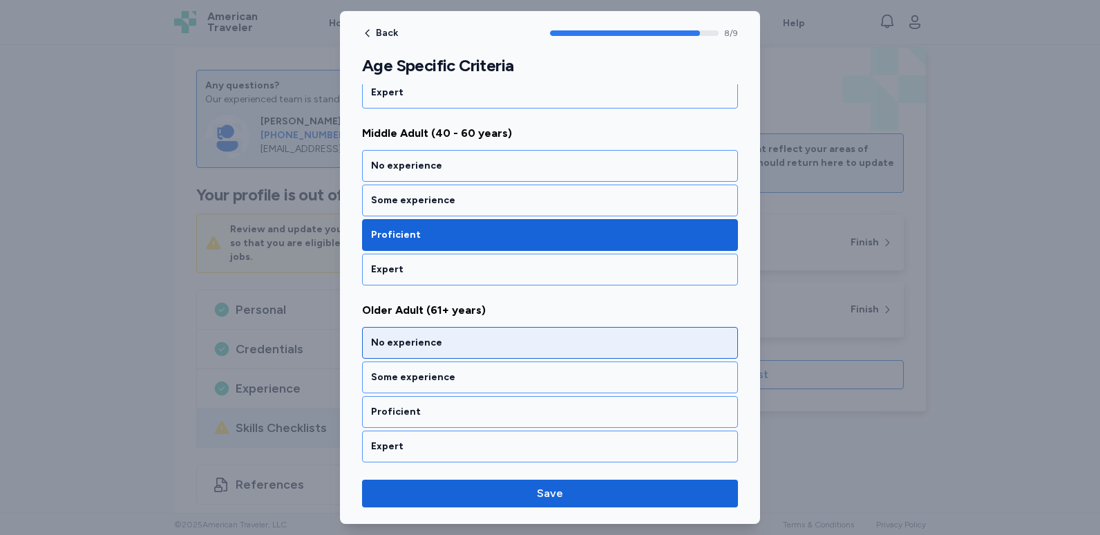
scroll to position [1403, 0]
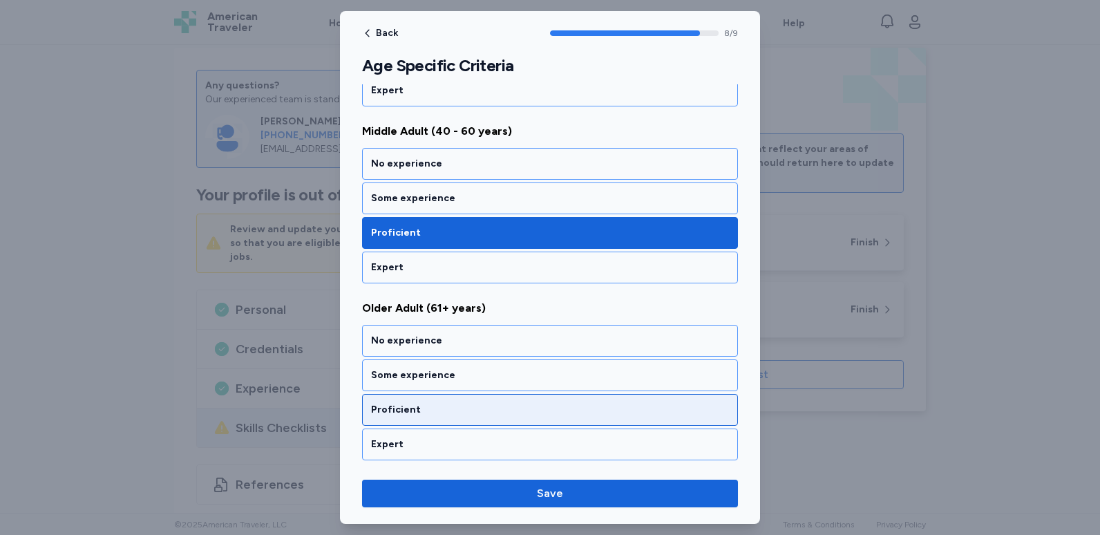
click at [453, 408] on div "Proficient" at bounding box center [550, 410] width 358 height 14
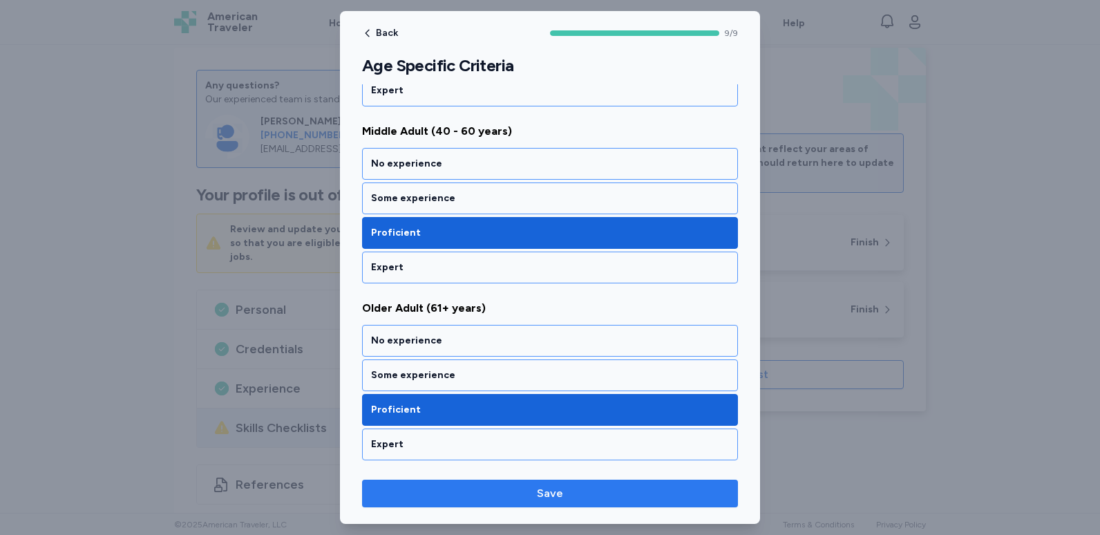
click at [543, 501] on span "Save" at bounding box center [550, 493] width 26 height 17
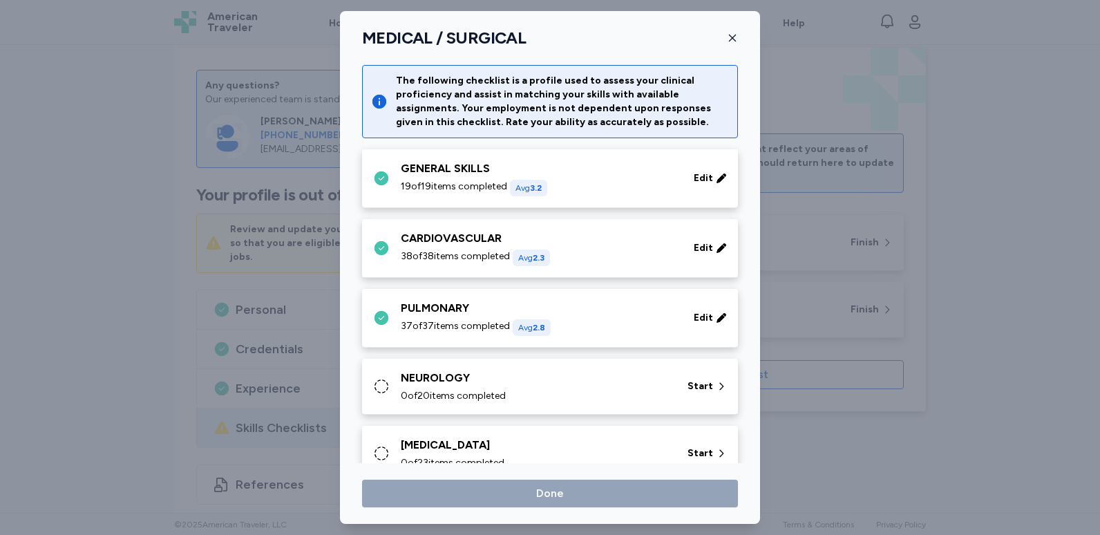
scroll to position [636, 0]
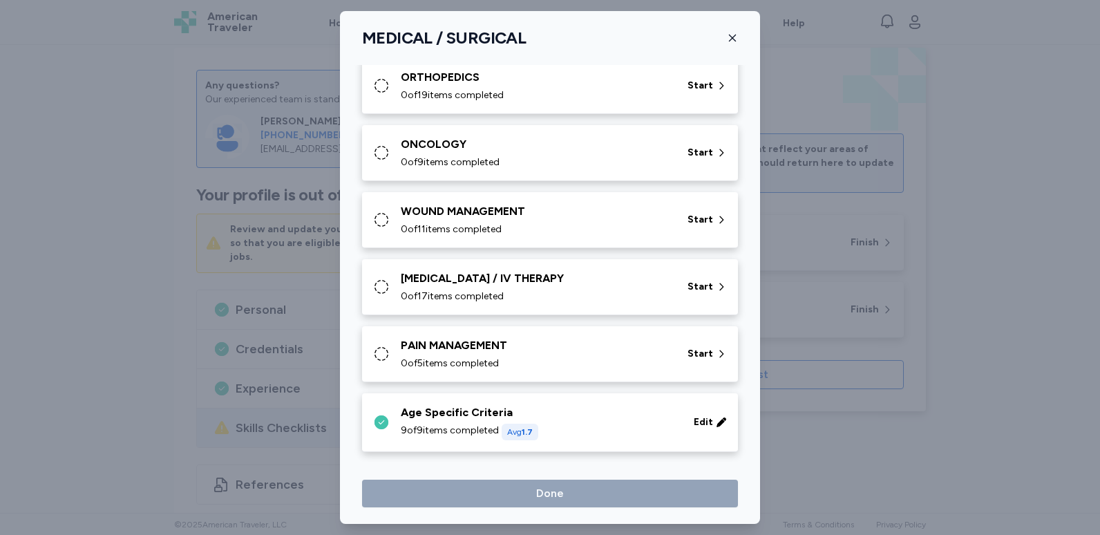
click at [510, 338] on div "PAIN MANAGEMENT" at bounding box center [536, 345] width 270 height 17
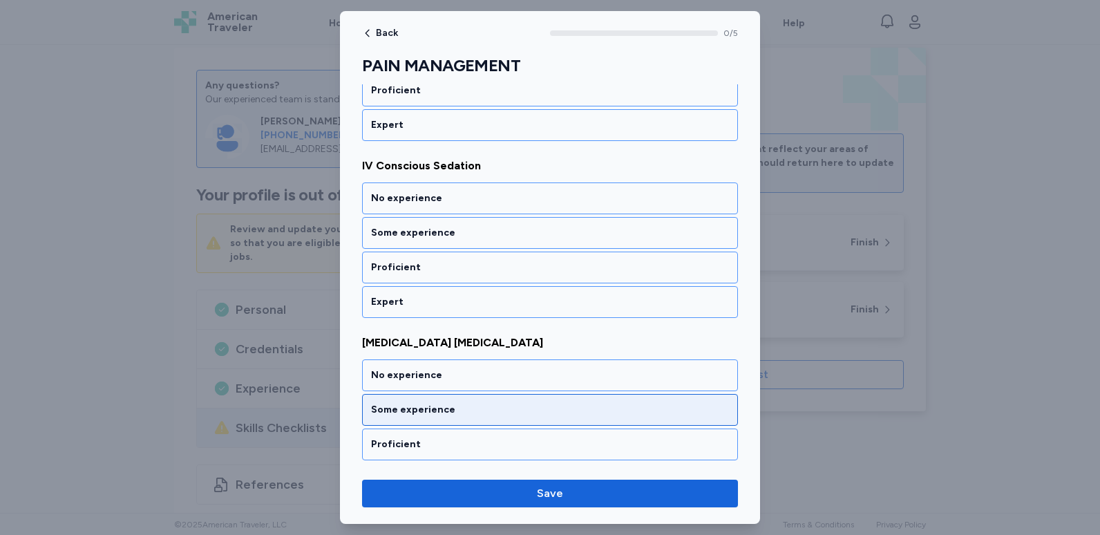
scroll to position [695, 0]
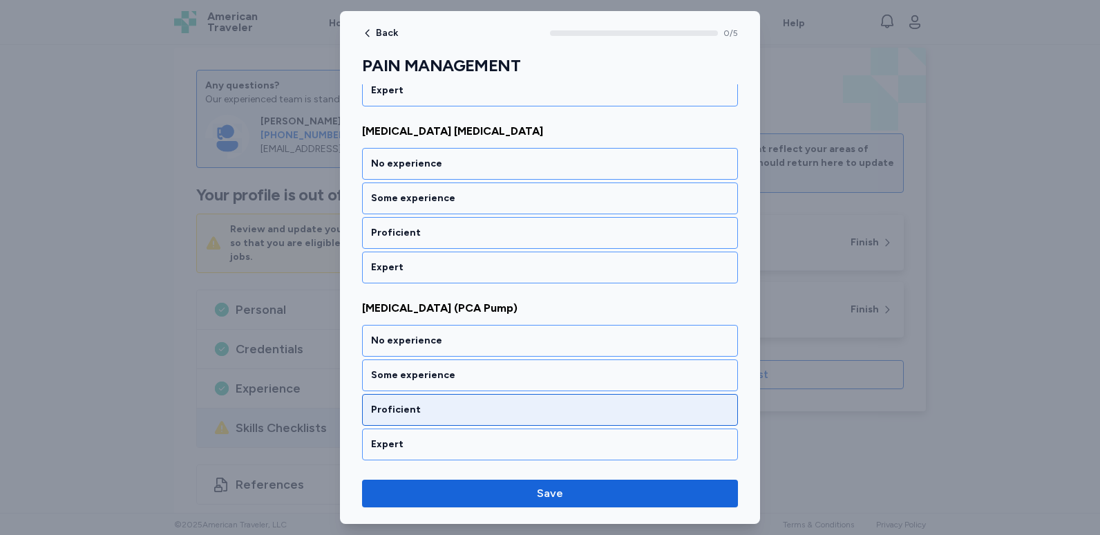
click at [457, 405] on div "Proficient" at bounding box center [550, 410] width 358 height 14
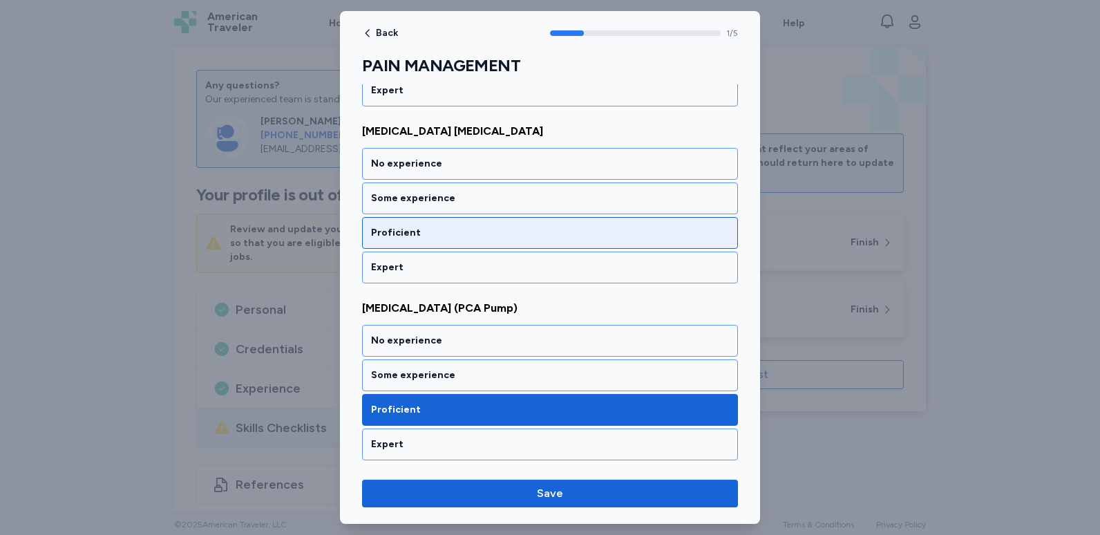
click at [458, 235] on div "Proficient" at bounding box center [550, 233] width 358 height 14
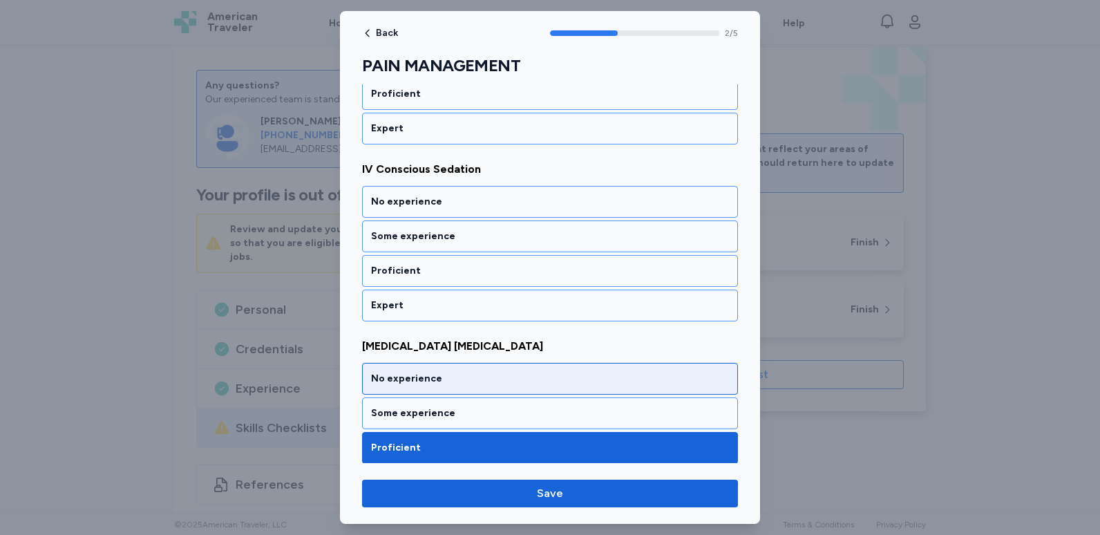
scroll to position [419, 0]
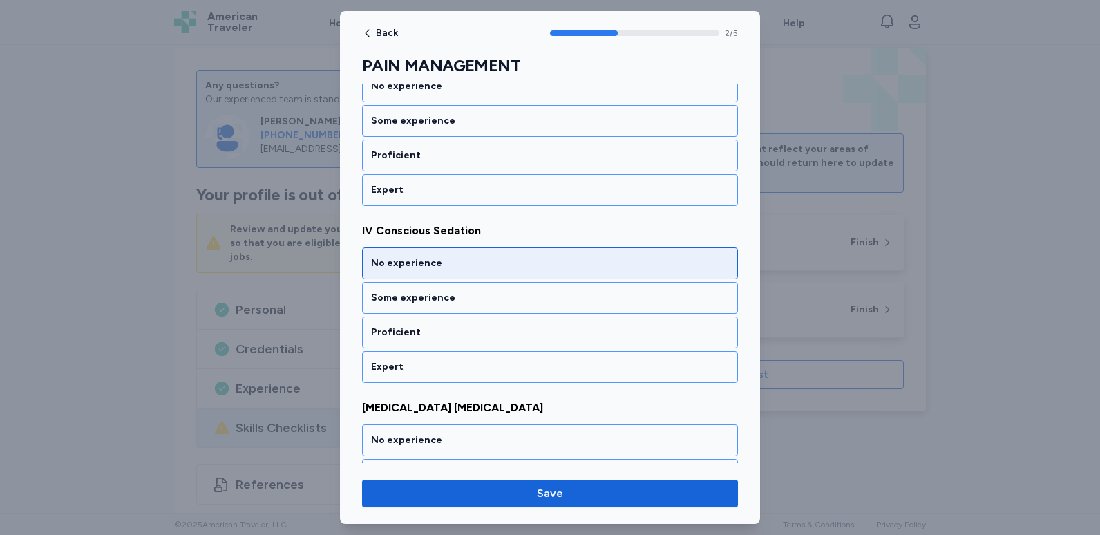
click at [516, 273] on div "No experience" at bounding box center [550, 263] width 376 height 32
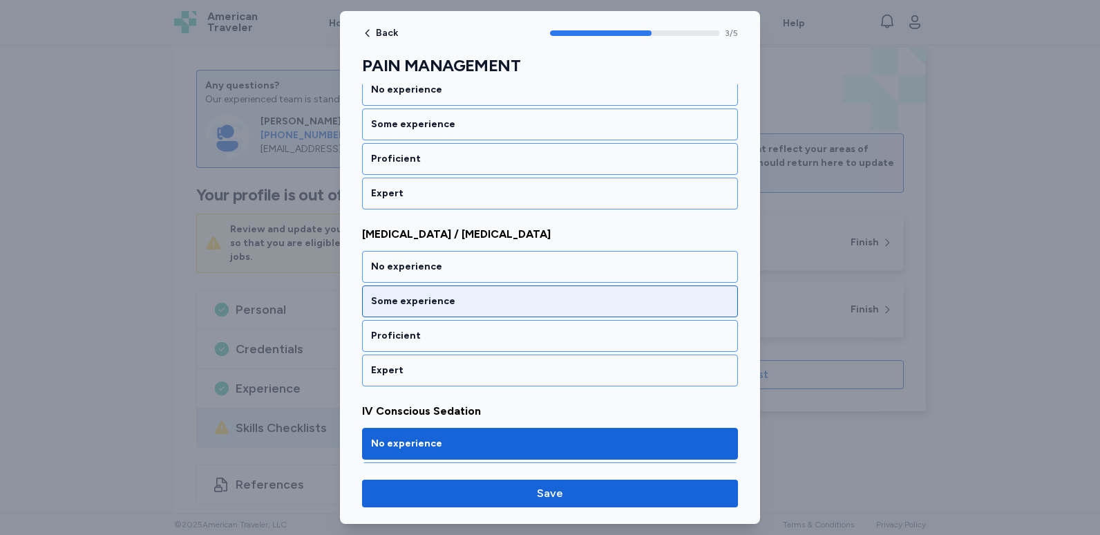
scroll to position [211, 0]
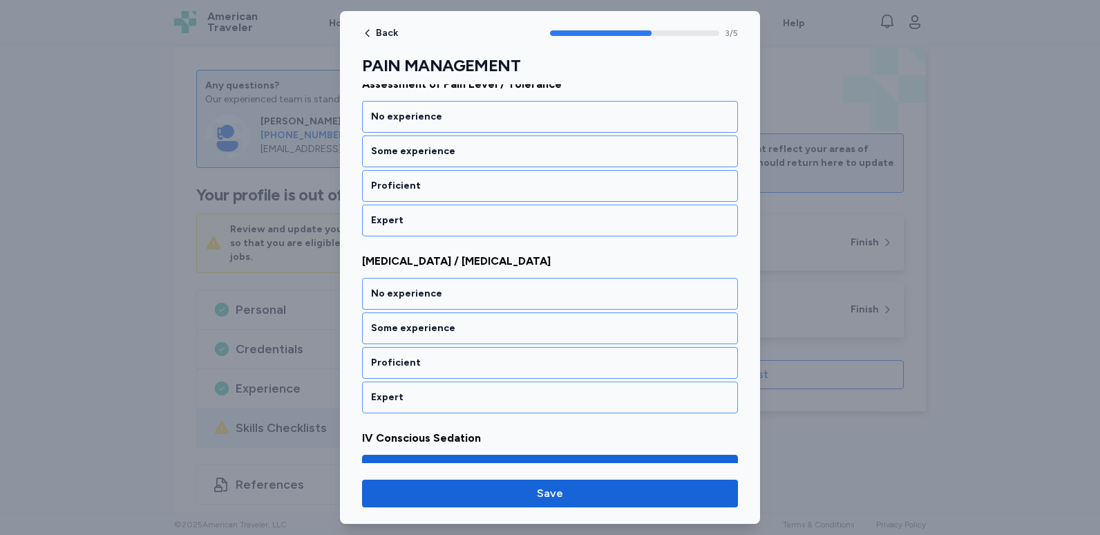
click at [193, 240] on div at bounding box center [550, 267] width 1100 height 535
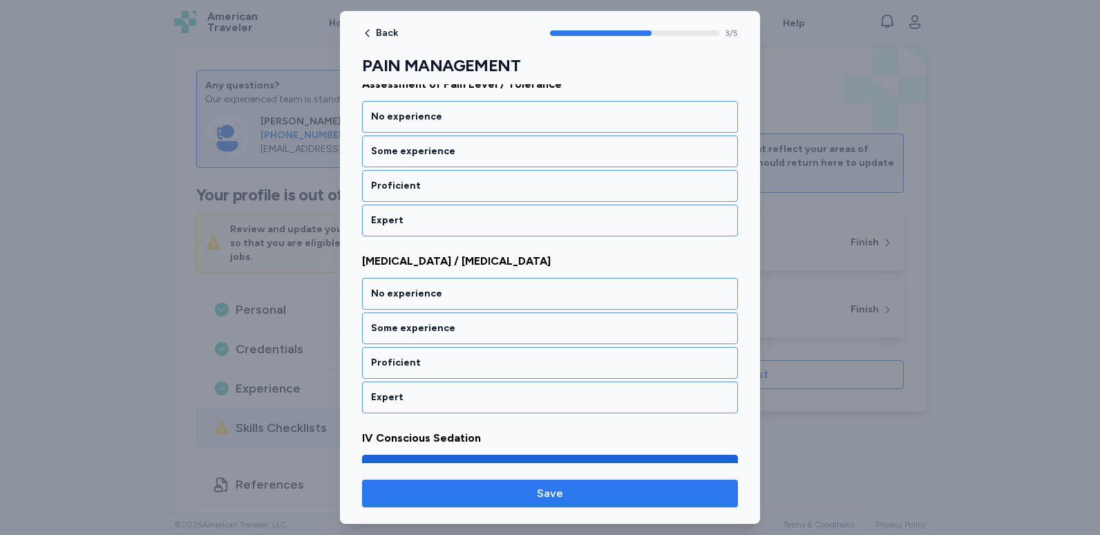
click at [561, 490] on span "Save" at bounding box center [550, 493] width 26 height 17
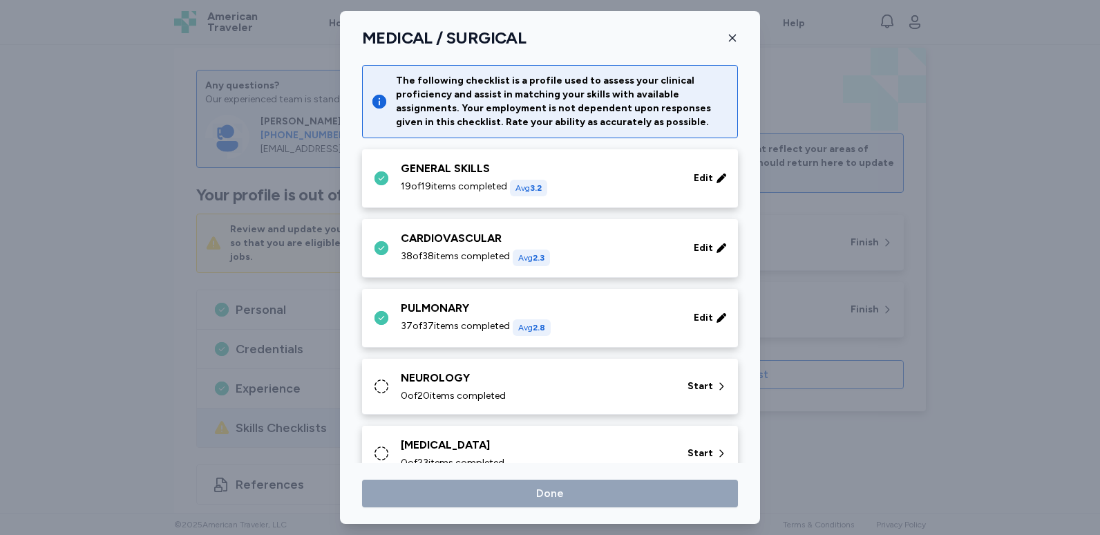
scroll to position [636, 0]
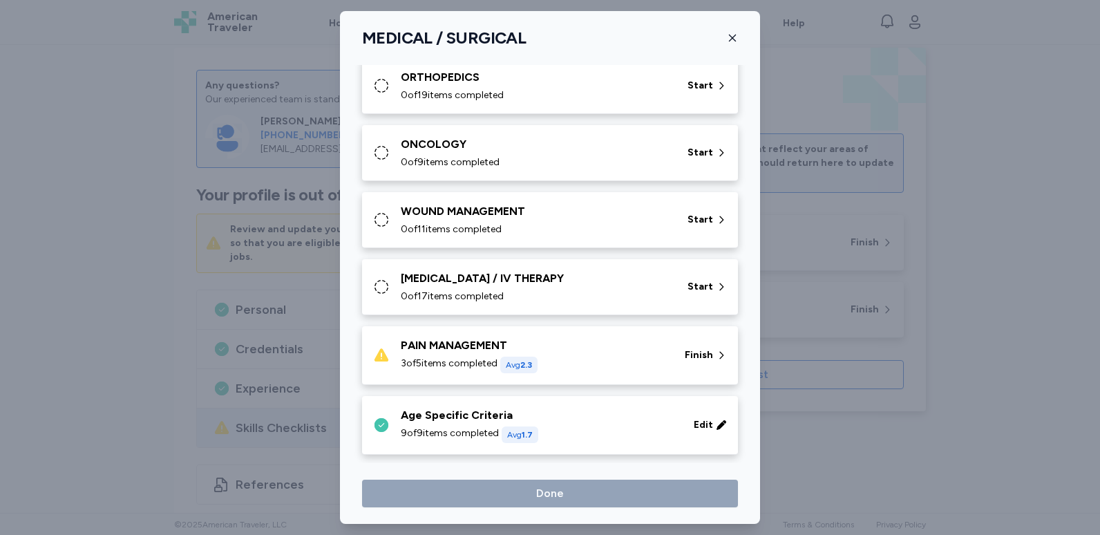
click at [129, 307] on div at bounding box center [550, 267] width 1100 height 535
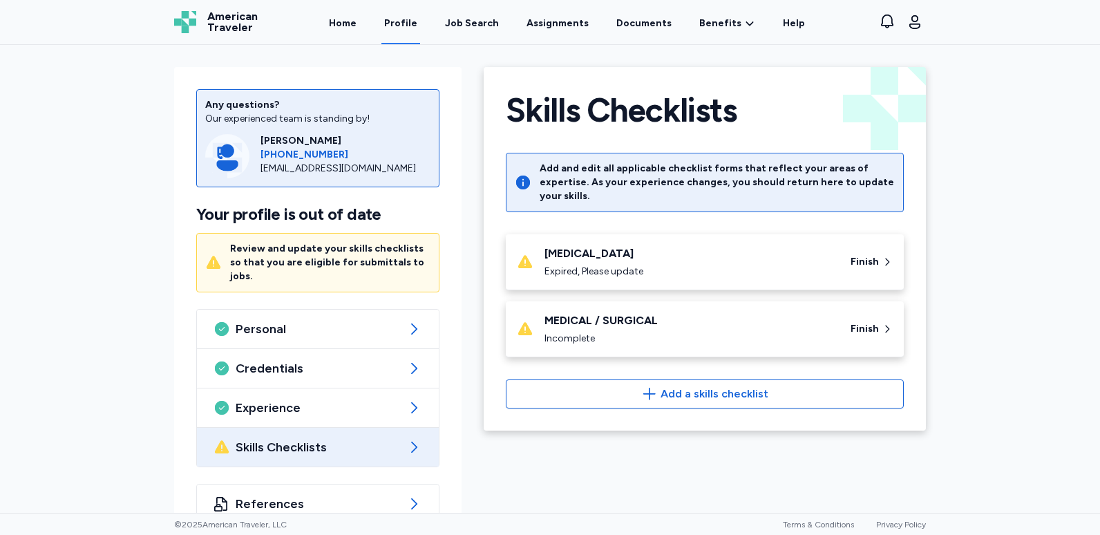
click at [413, 32] on link "Profile" at bounding box center [400, 22] width 39 height 43
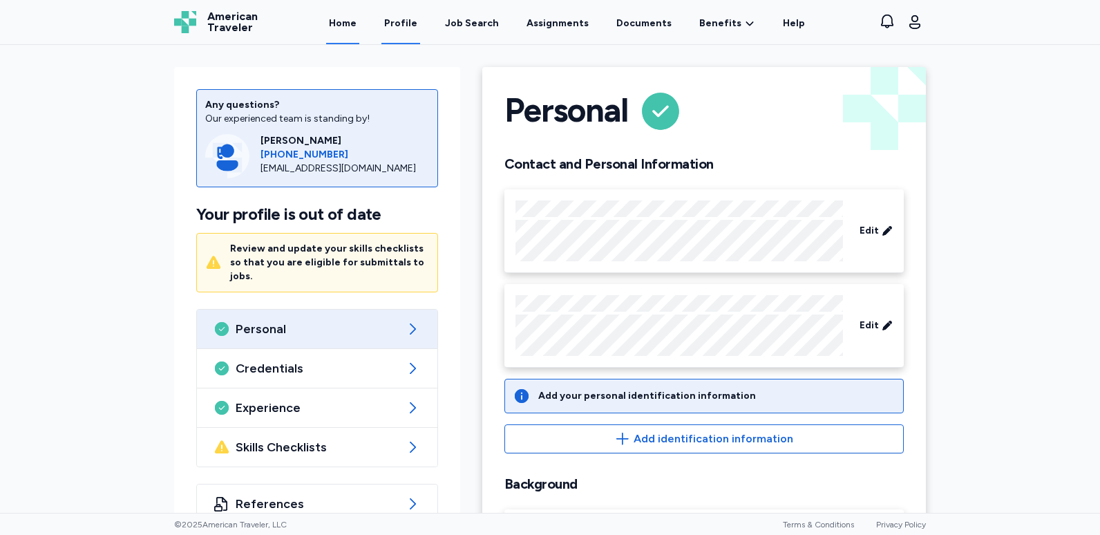
click at [343, 29] on link "Home" at bounding box center [342, 22] width 33 height 43
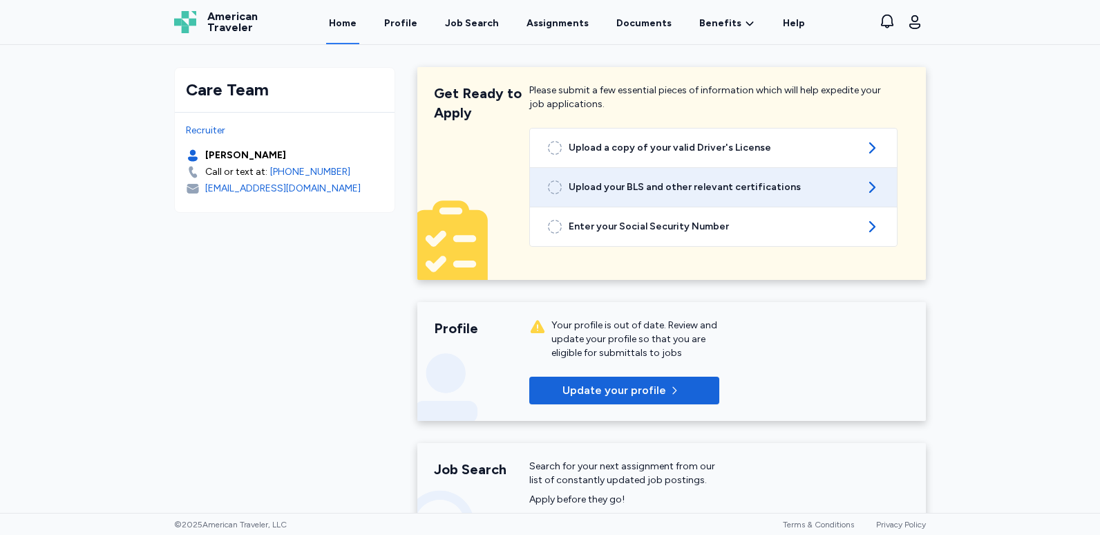
click at [627, 189] on span "Upload your BLS and other relevant certifications" at bounding box center [714, 187] width 290 height 14
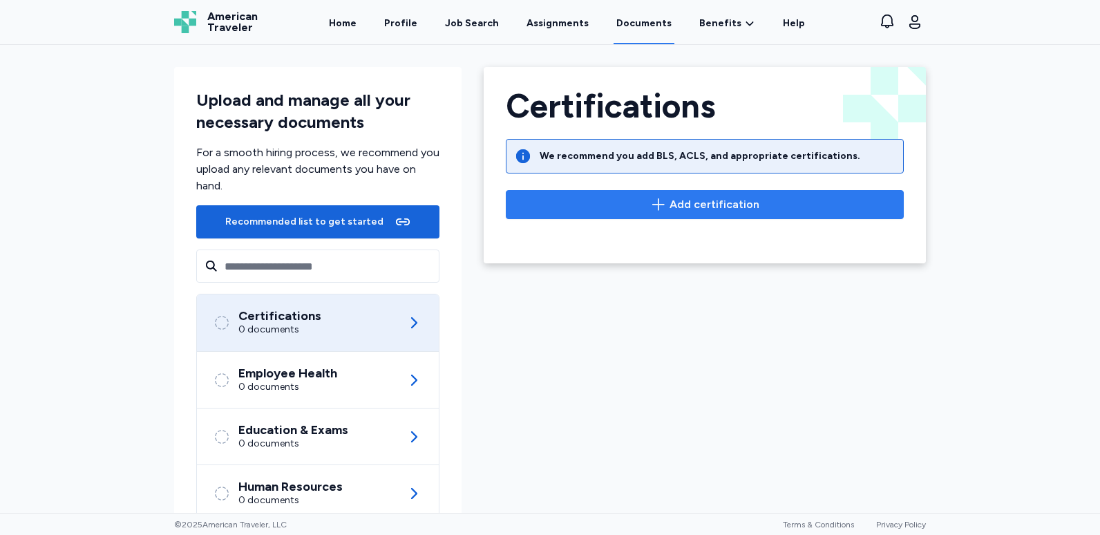
click at [660, 207] on icon "button" at bounding box center [658, 204] width 17 height 17
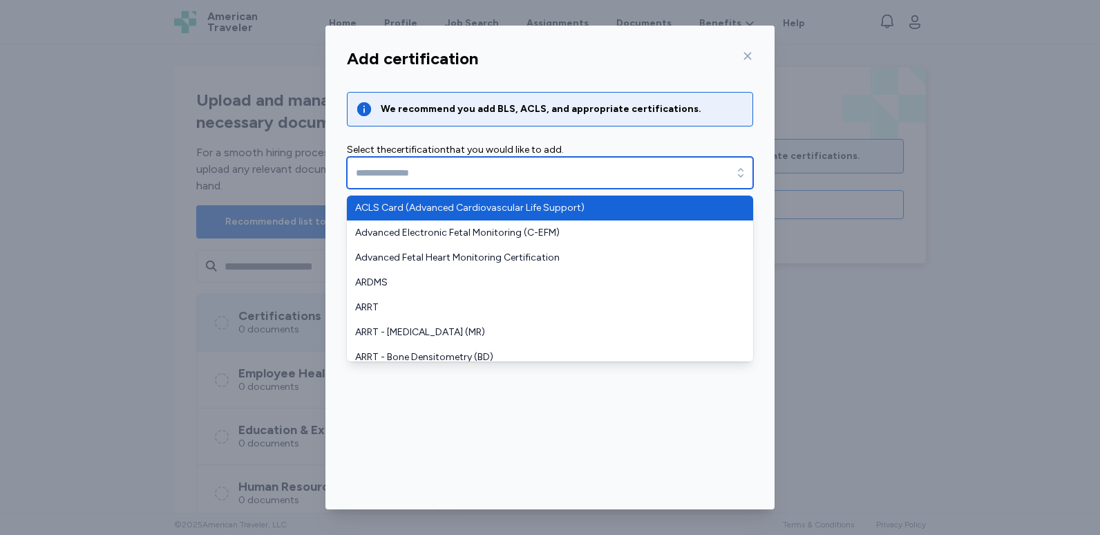
click at [530, 182] on input "text" at bounding box center [550, 173] width 406 height 32
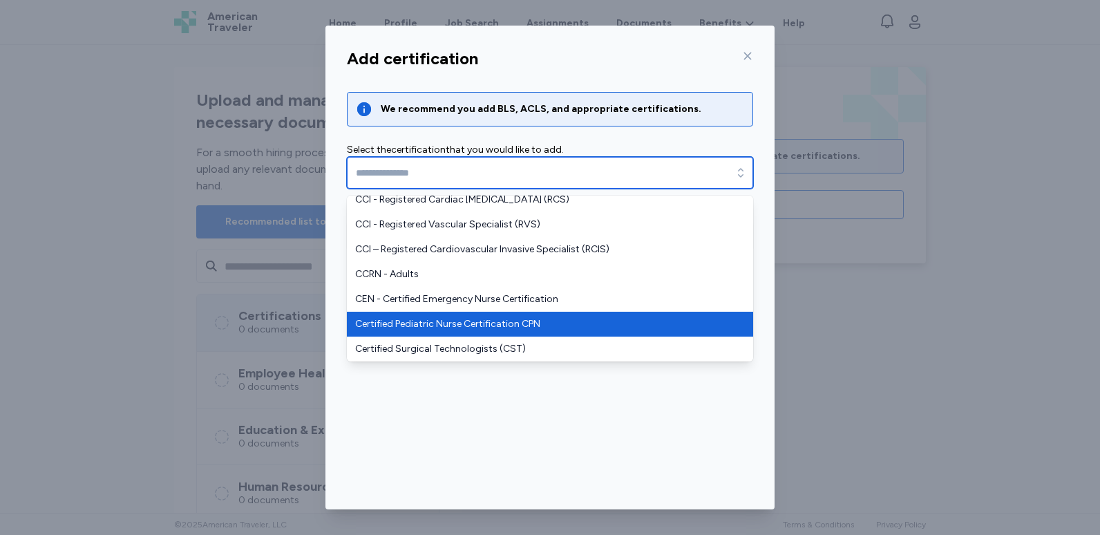
scroll to position [553, 0]
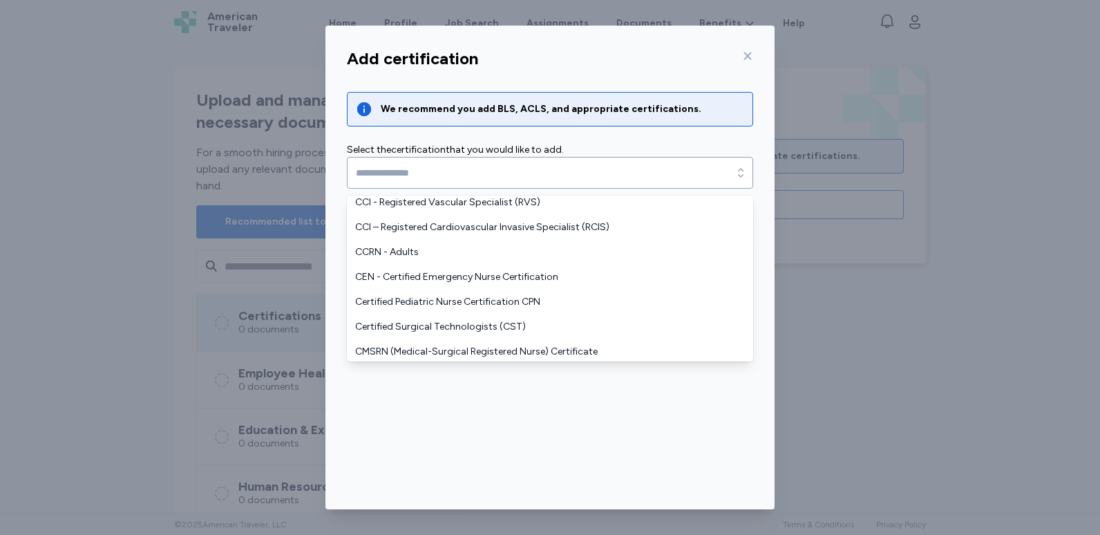
click at [483, 411] on div "Add certification We recommend you add BLS, ACLS, and appropriate certification…" at bounding box center [549, 275] width 449 height 467
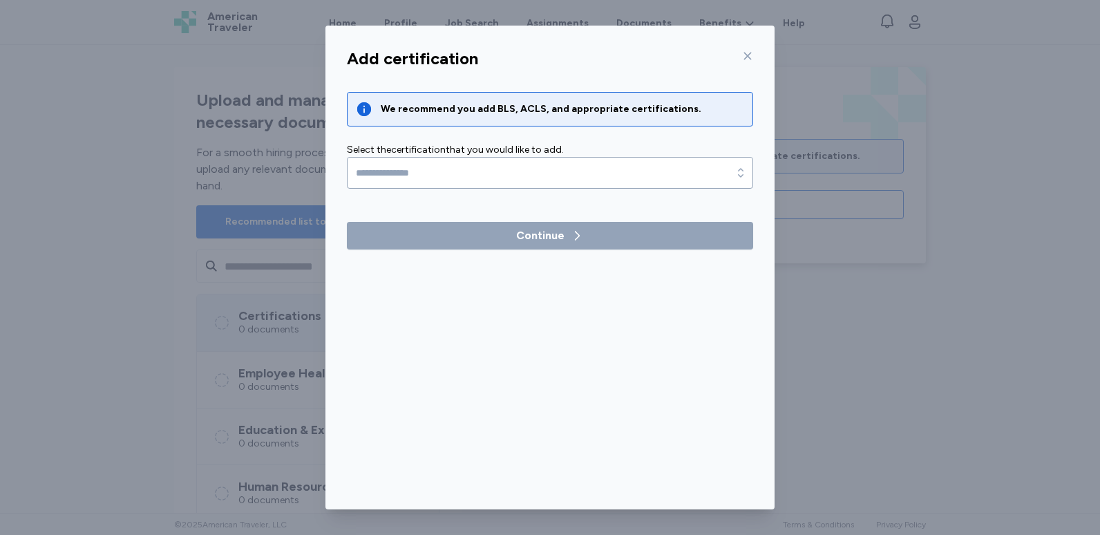
click at [75, 399] on div "Add certification We recommend you add BLS, ACLS, and appropriate certification…" at bounding box center [550, 267] width 1100 height 535
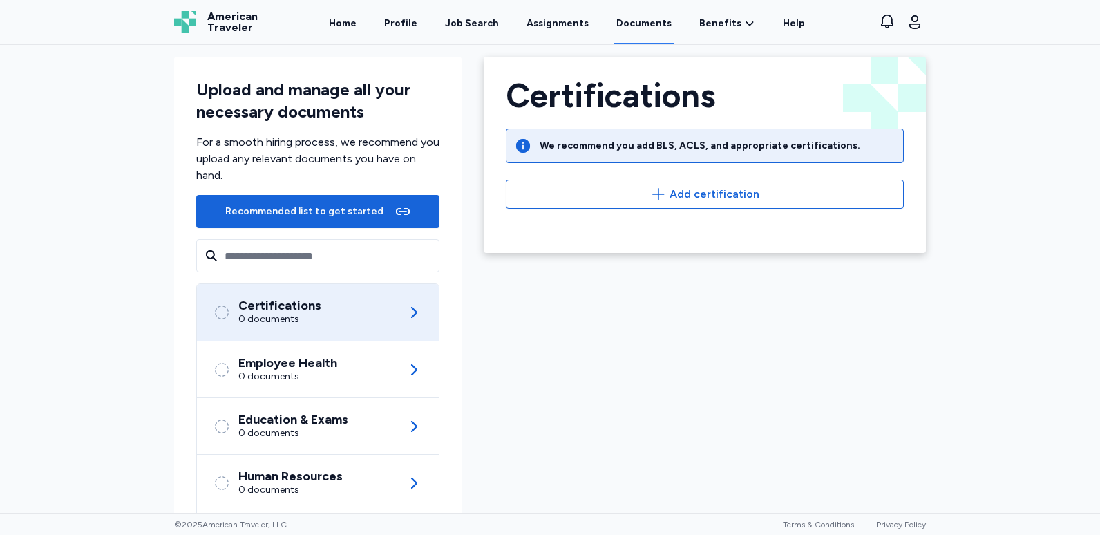
scroll to position [0, 0]
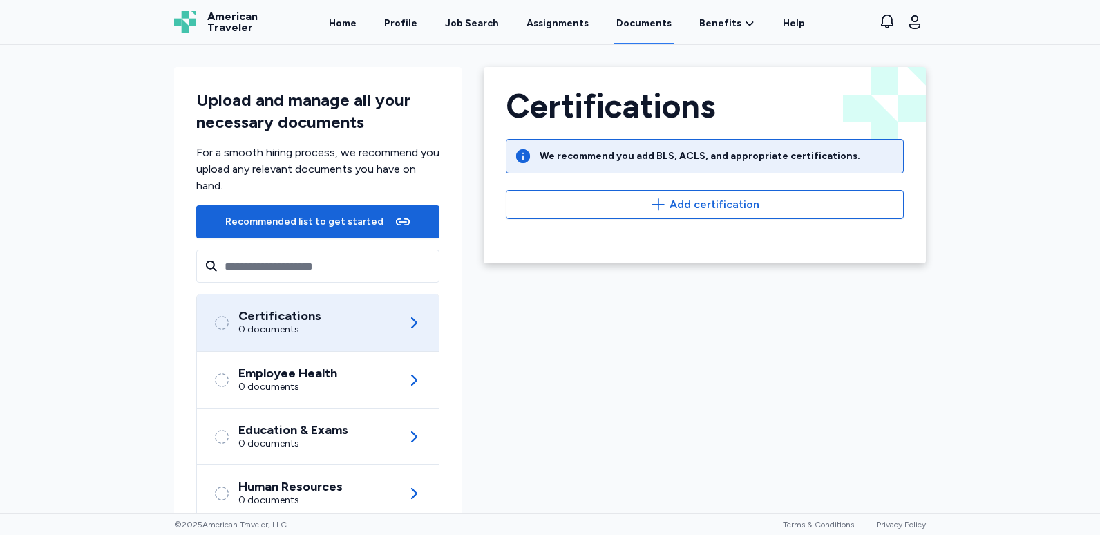
click at [234, 17] on span "American Traveler" at bounding box center [232, 22] width 50 height 22
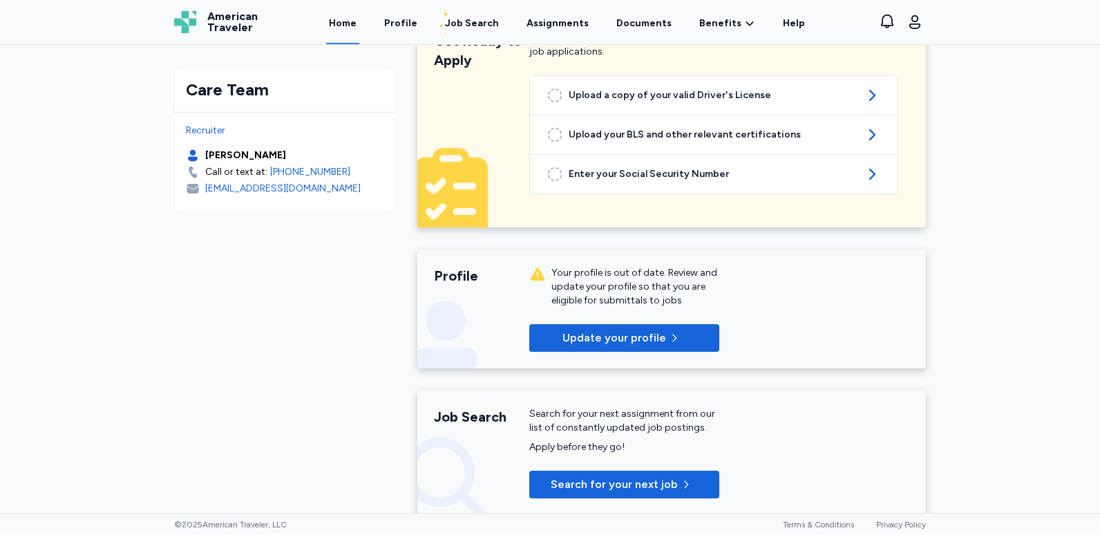
scroll to position [138, 0]
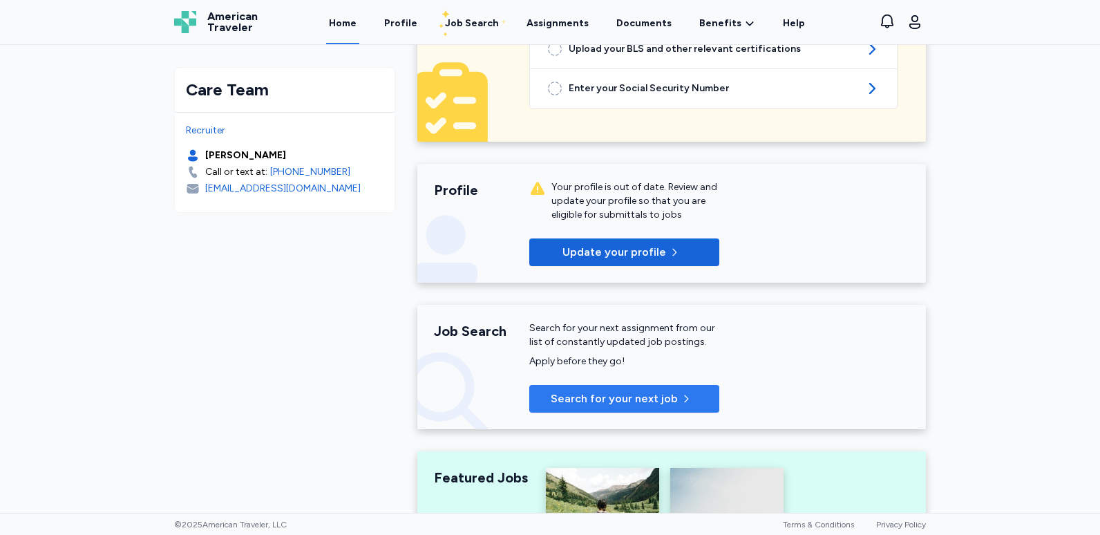
click at [583, 398] on span "Search for your next job" at bounding box center [614, 398] width 127 height 17
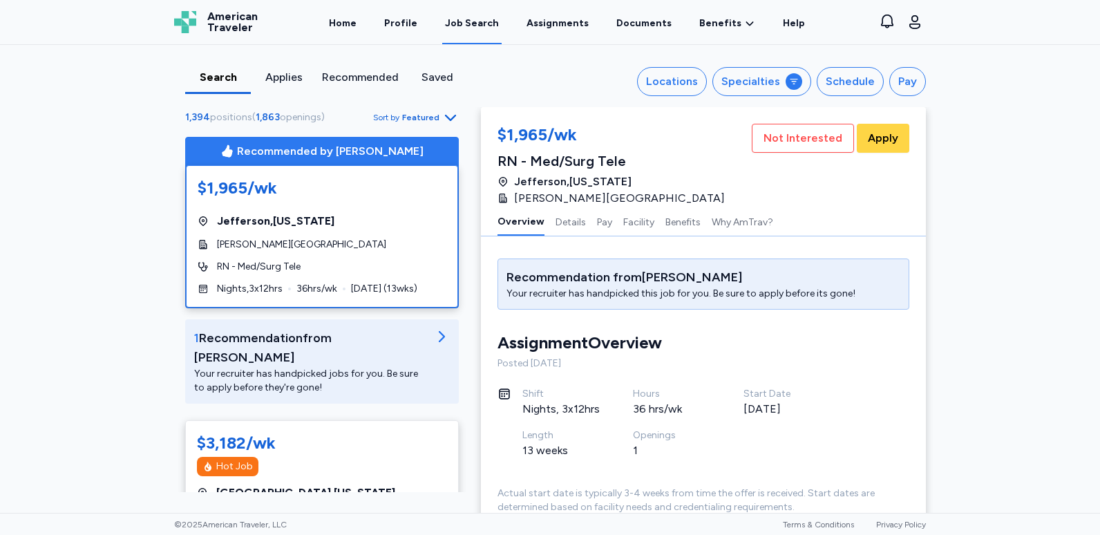
click at [357, 80] on div "Recommended" at bounding box center [360, 77] width 77 height 17
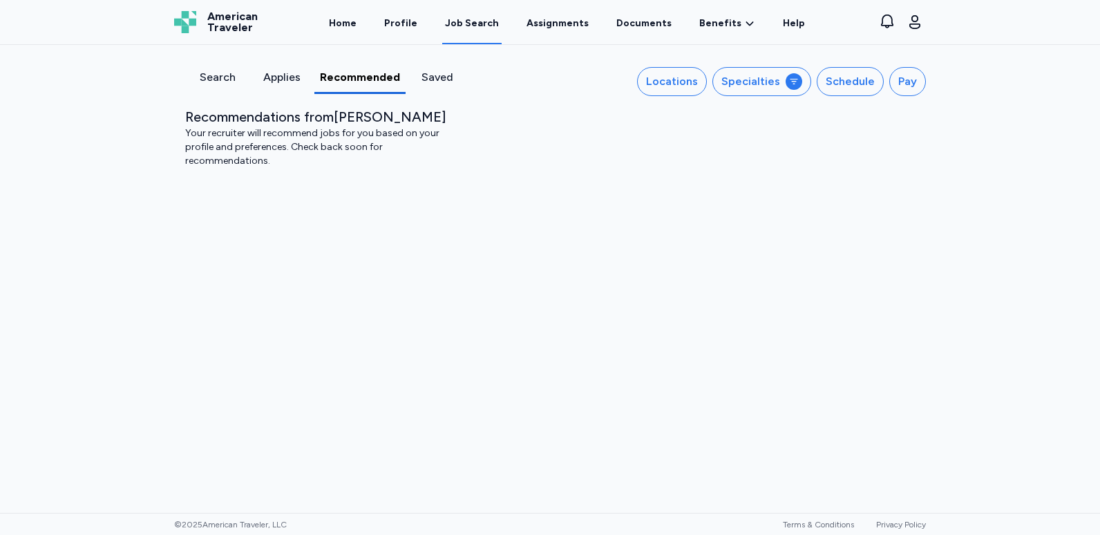
click at [377, 82] on div "Recommended" at bounding box center [360, 77] width 80 height 17
click at [211, 84] on div "Search" at bounding box center [217, 77] width 53 height 17
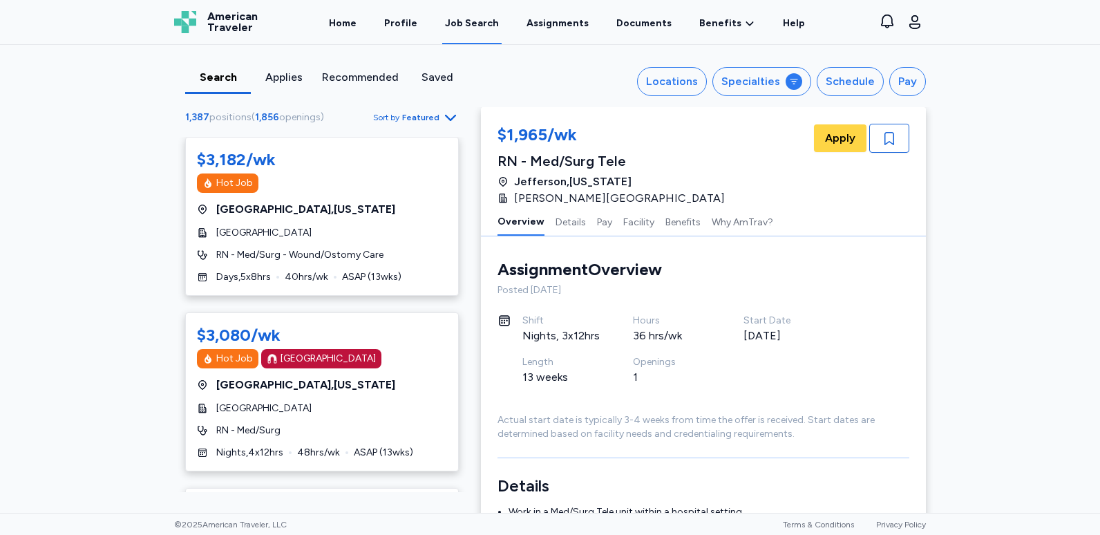
click at [362, 79] on div "Recommended" at bounding box center [360, 77] width 77 height 17
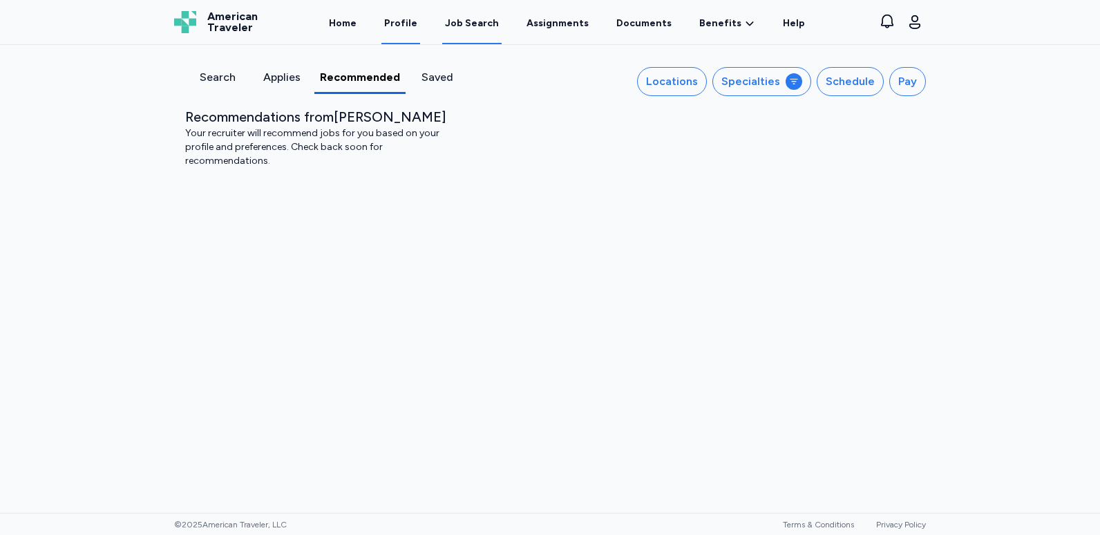
click at [414, 28] on link "Profile" at bounding box center [400, 22] width 39 height 43
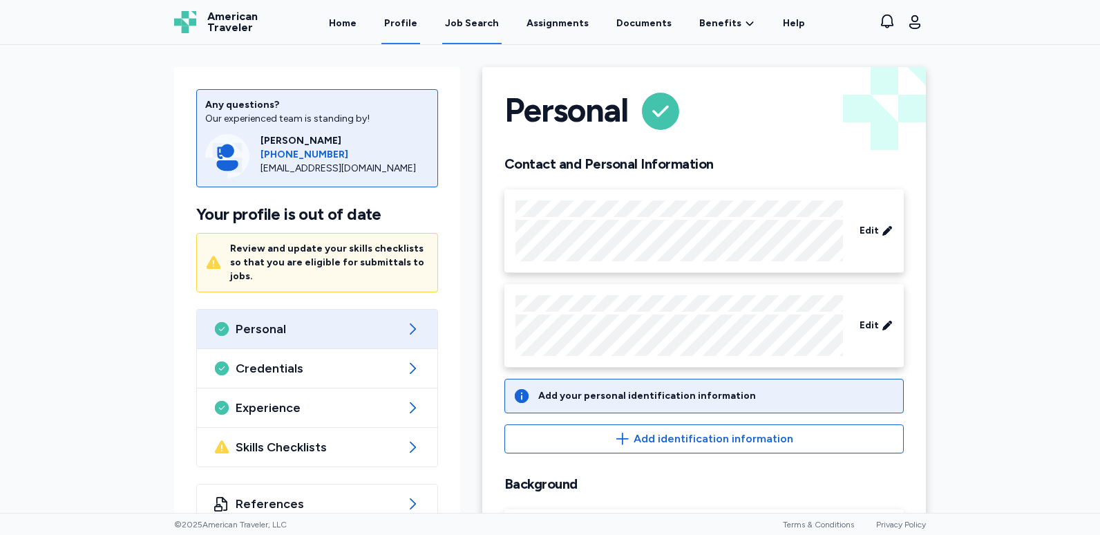
click at [462, 25] on div "Job Search" at bounding box center [472, 24] width 54 height 14
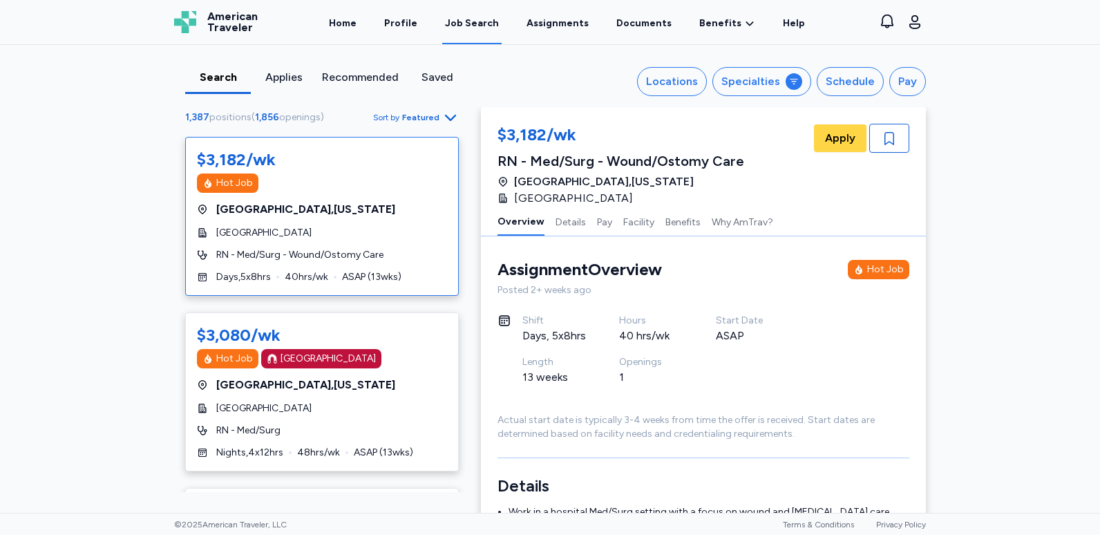
click at [384, 82] on div "Recommended" at bounding box center [360, 77] width 77 height 17
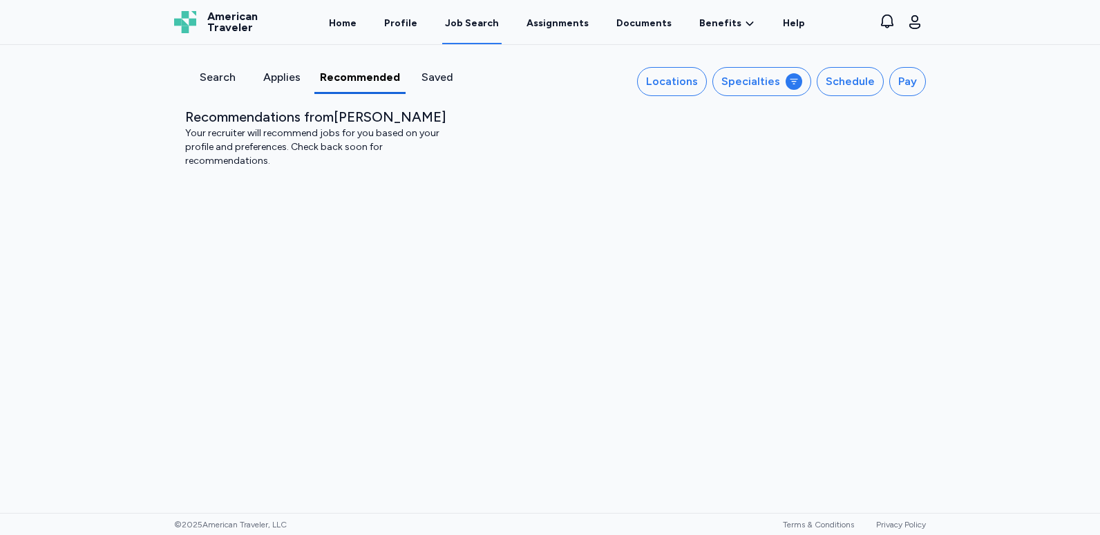
click at [226, 79] on div "Search" at bounding box center [217, 77] width 53 height 17
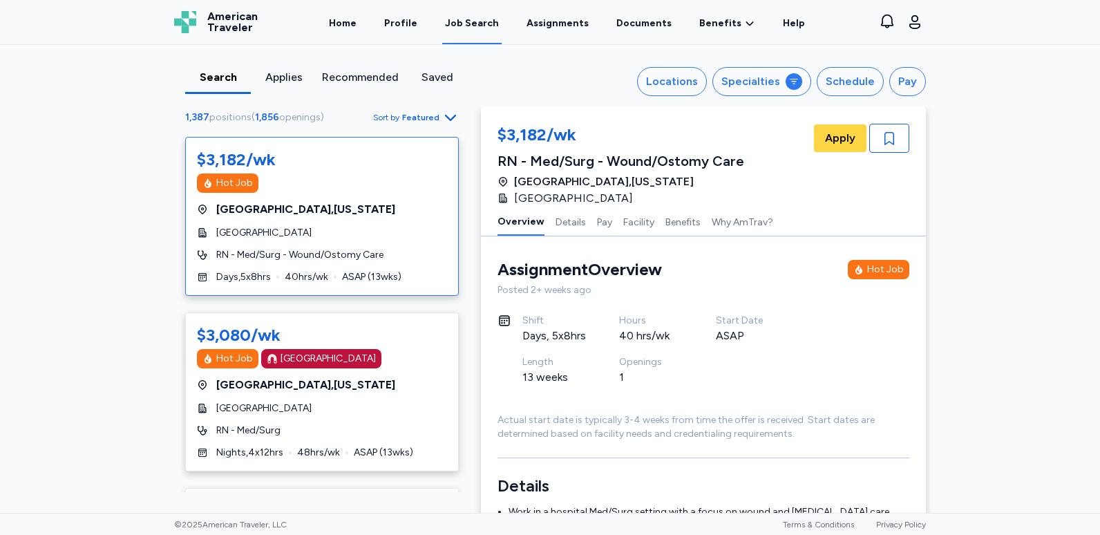
click at [342, 77] on div "Recommended" at bounding box center [360, 77] width 77 height 17
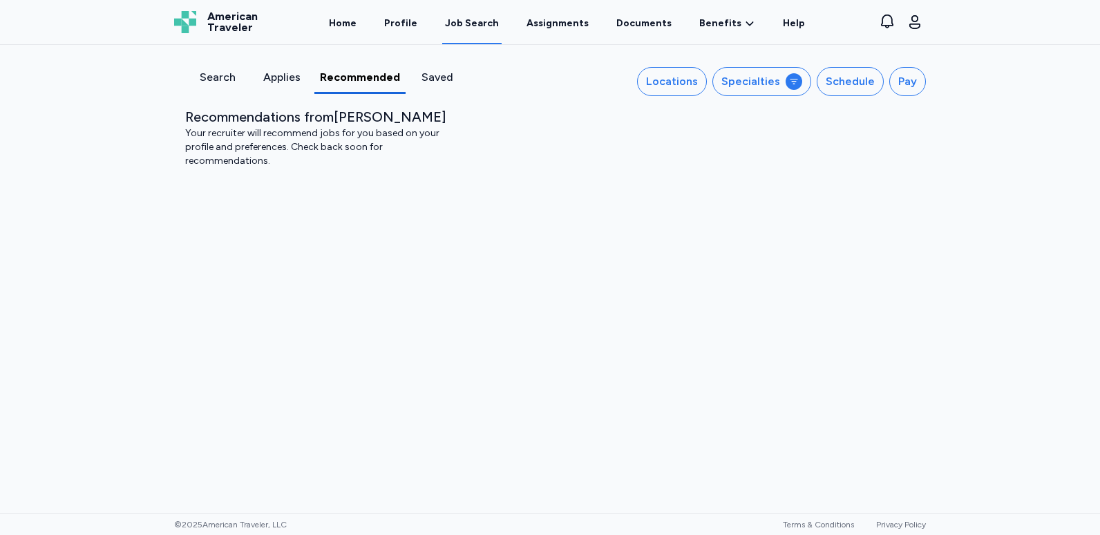
click at [223, 79] on div "Search" at bounding box center [217, 77] width 53 height 17
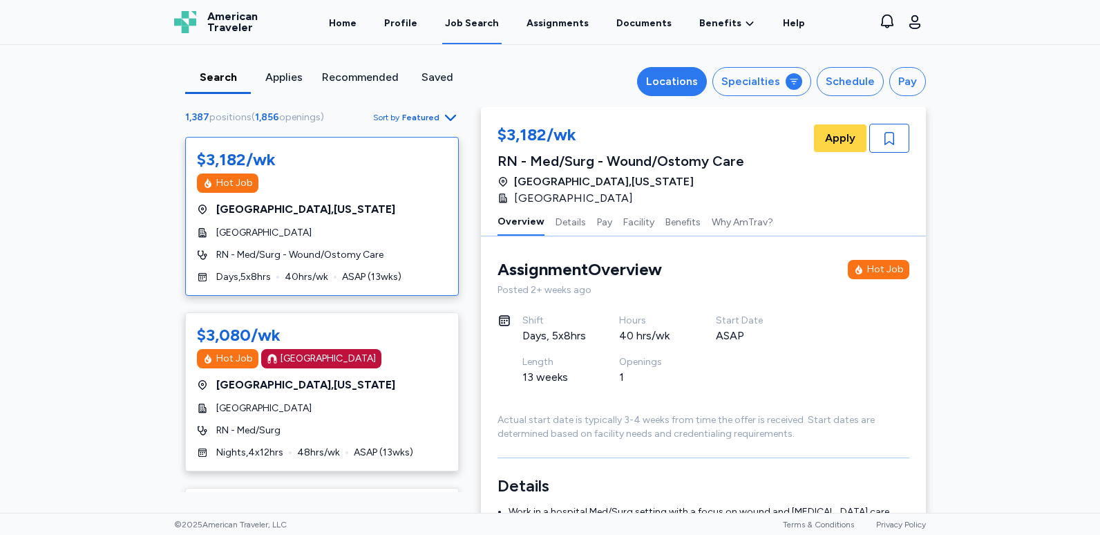
click at [674, 87] on div "Locations" at bounding box center [672, 81] width 52 height 17
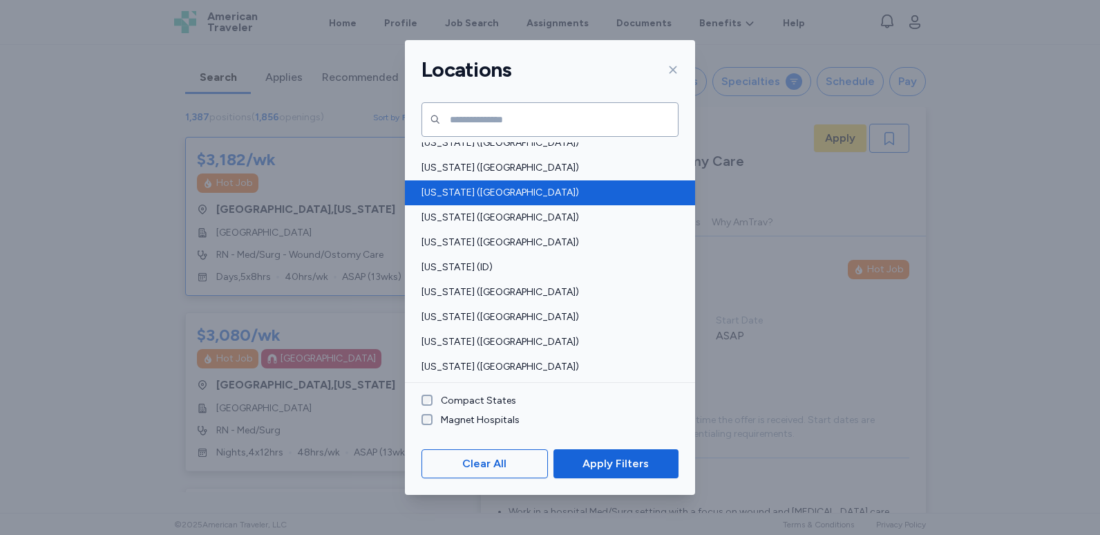
scroll to position [207, 0]
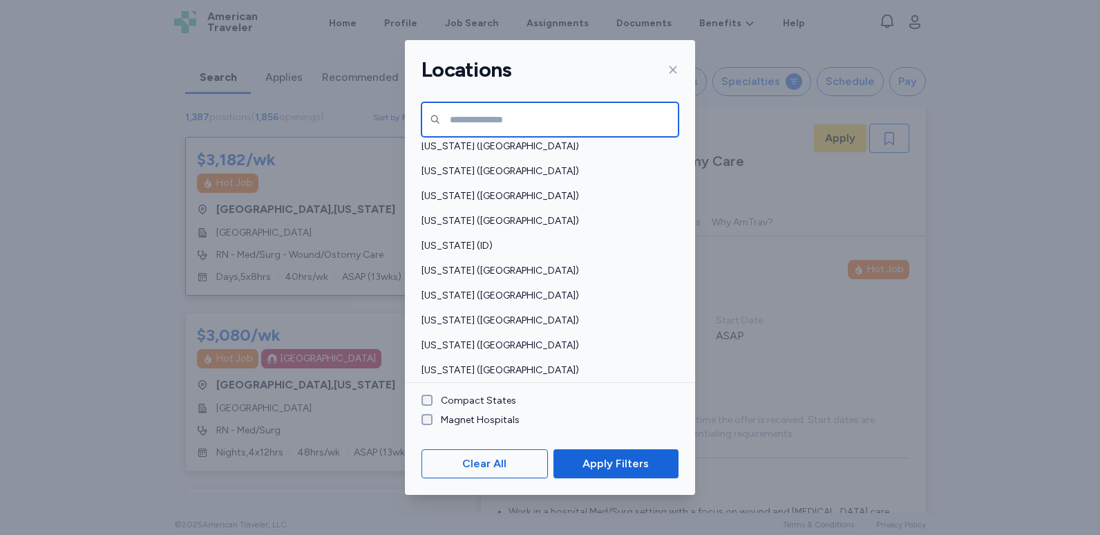
click at [517, 113] on input "text" at bounding box center [550, 119] width 257 height 35
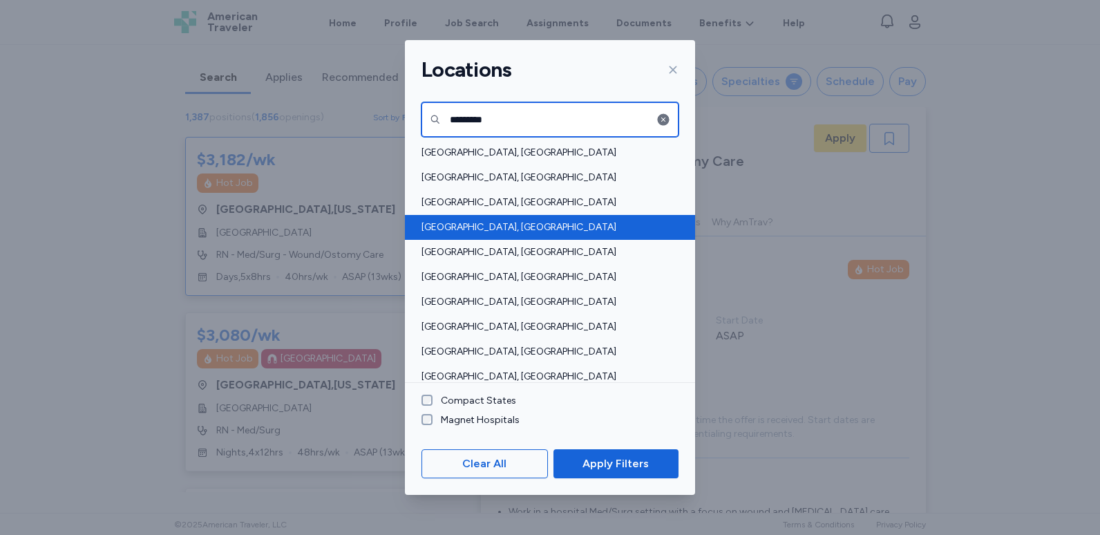
scroll to position [0, 0]
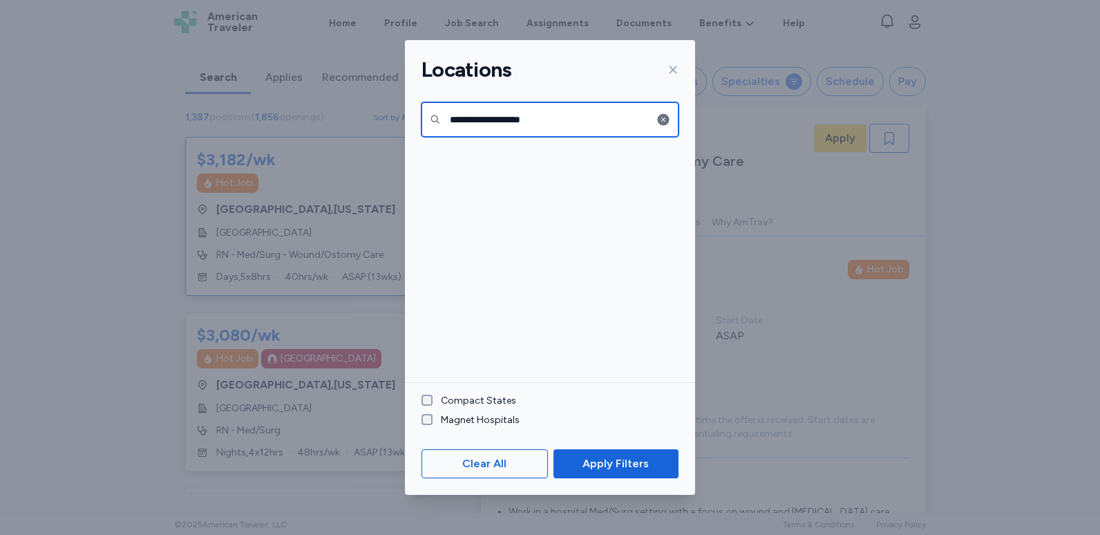
type input "**********"
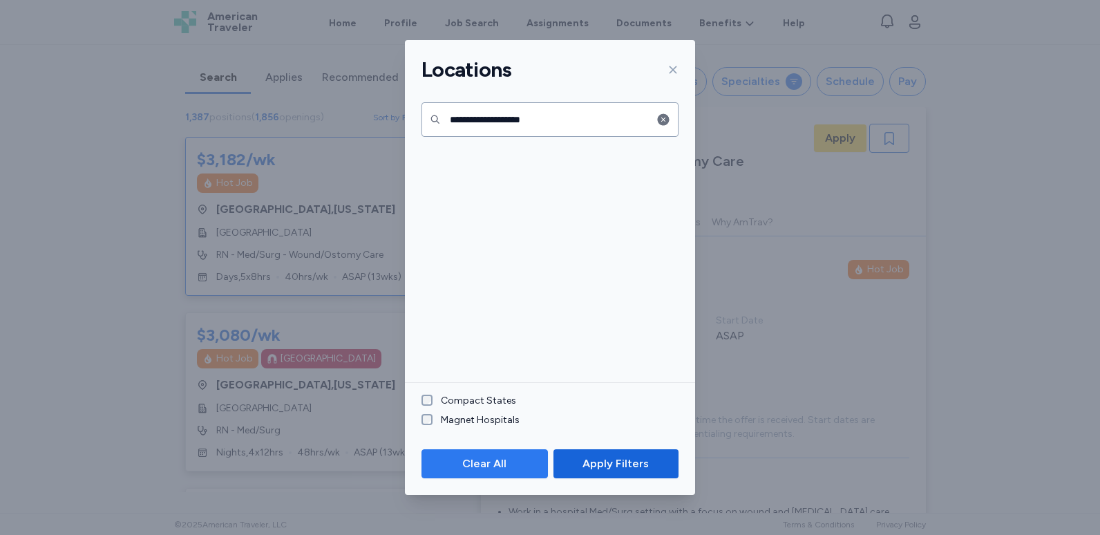
click at [500, 461] on span "Clear All" at bounding box center [484, 463] width 44 height 17
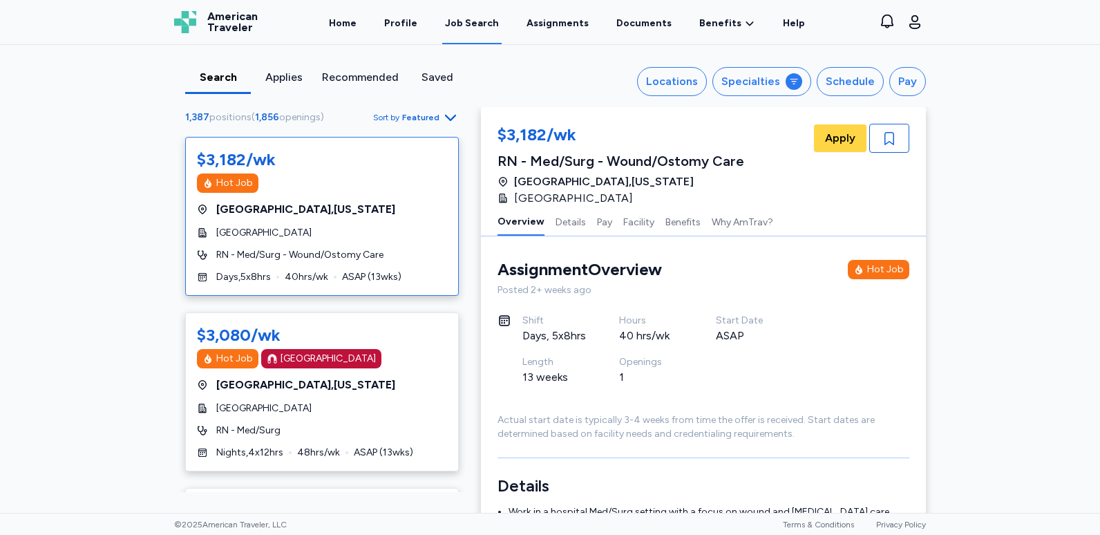
click at [482, 34] on link "Job Search" at bounding box center [471, 22] width 59 height 43
click at [362, 80] on div "Recommended" at bounding box center [360, 77] width 77 height 17
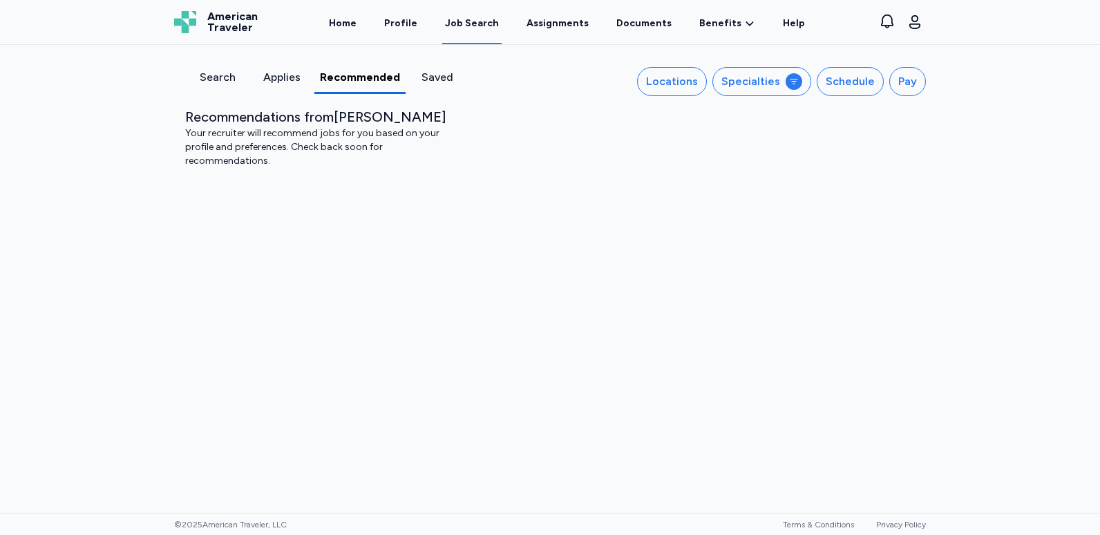
click at [435, 73] on div "Saved" at bounding box center [437, 77] width 53 height 17
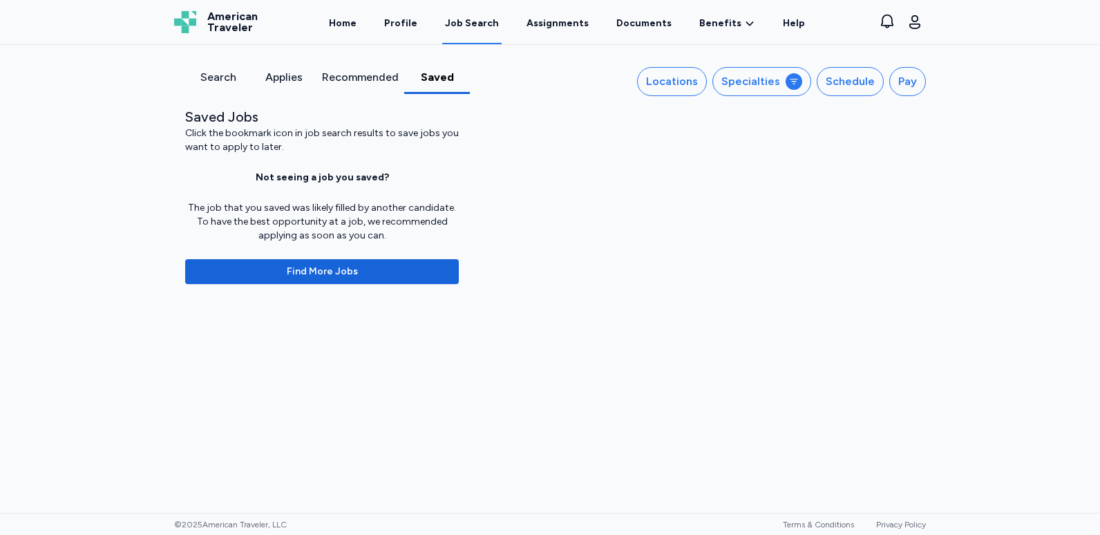
click at [335, 75] on div "Recommended" at bounding box center [360, 77] width 77 height 17
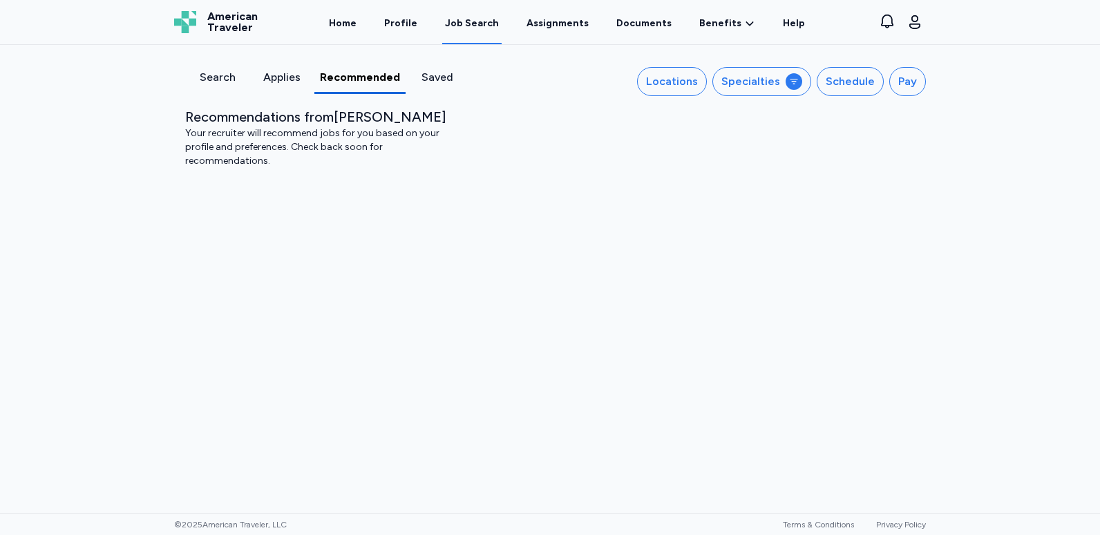
click at [229, 82] on div "Search" at bounding box center [217, 77] width 53 height 17
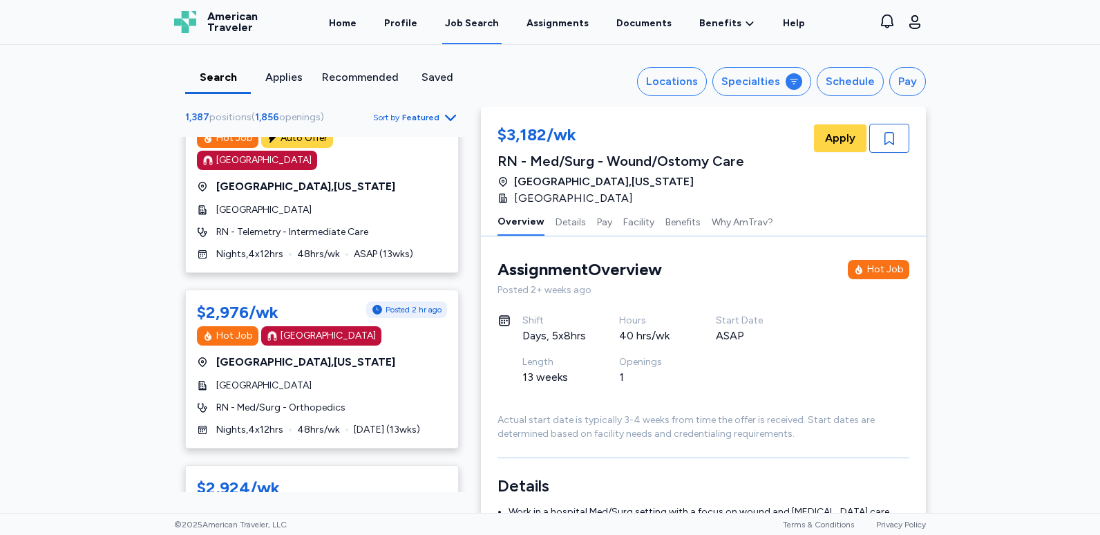
scroll to position [553, 0]
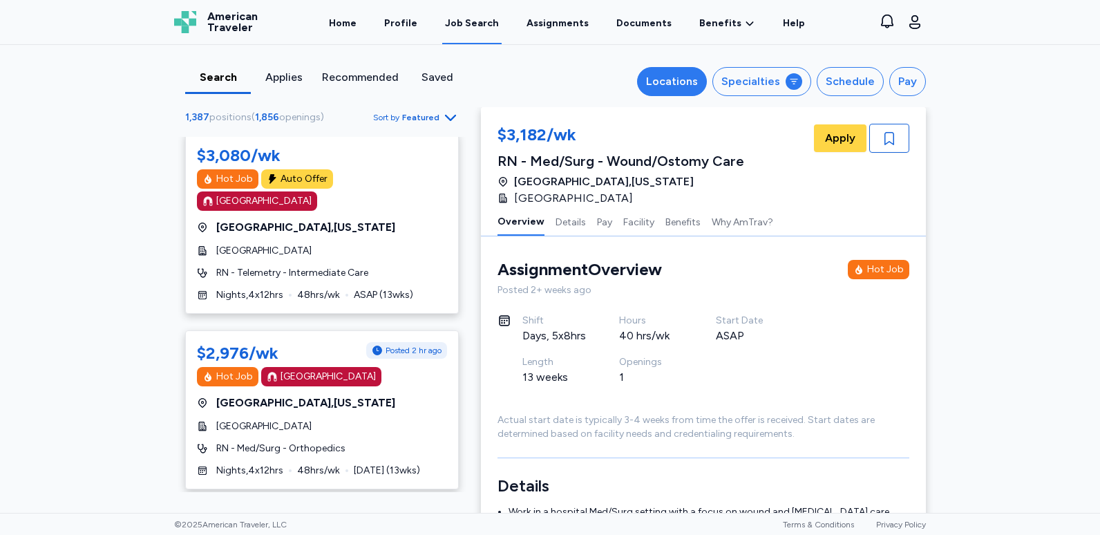
click at [677, 87] on div "Locations" at bounding box center [672, 81] width 52 height 17
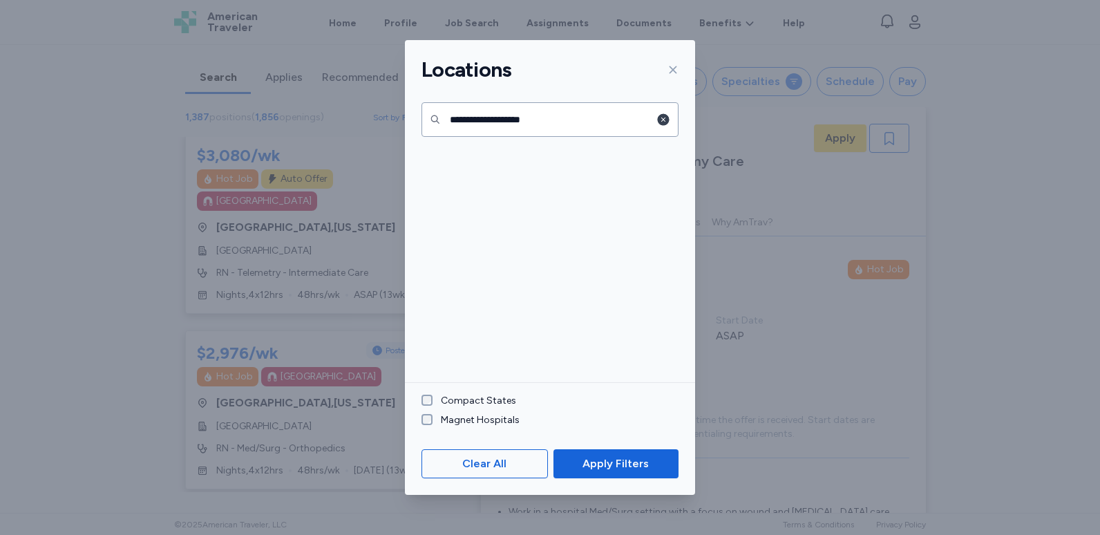
click at [664, 119] on icon "button" at bounding box center [663, 120] width 14 height 14
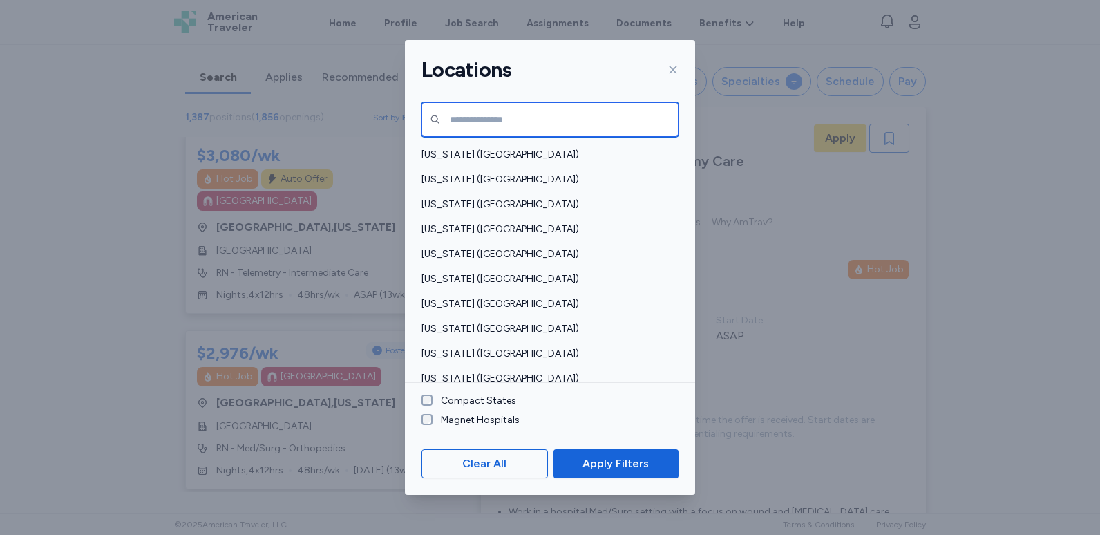
click at [546, 123] on input "text" at bounding box center [550, 119] width 257 height 35
click at [484, 117] on input "text" at bounding box center [550, 119] width 257 height 35
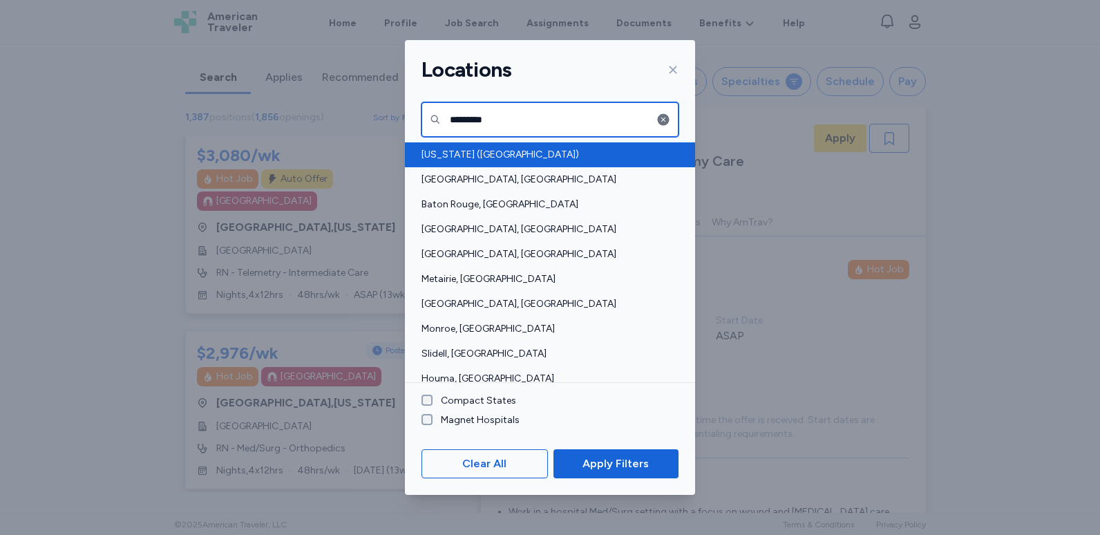
type input "*********"
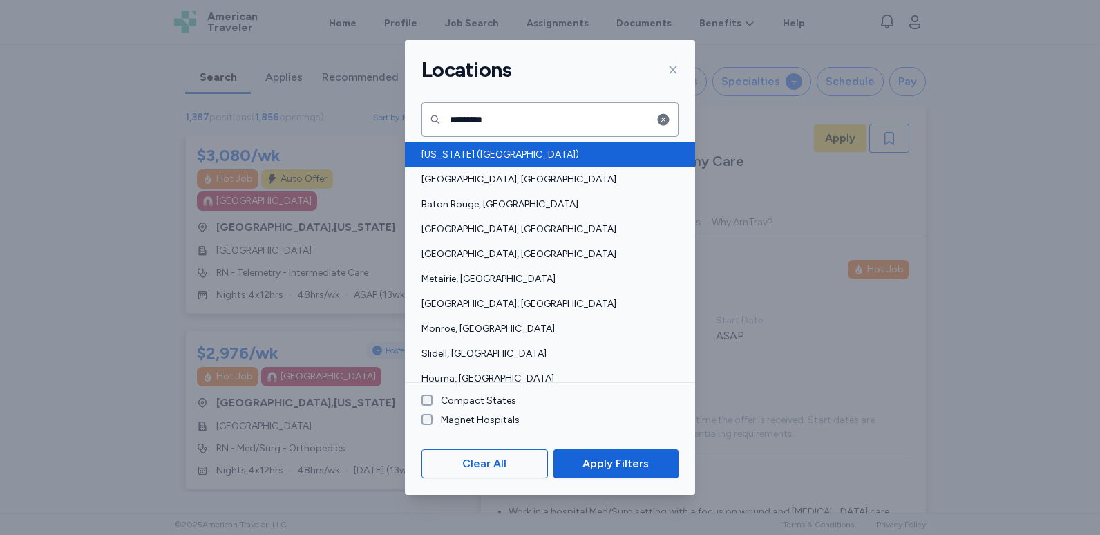
click at [462, 149] on span "[US_STATE] ([GEOGRAPHIC_DATA])" at bounding box center [546, 155] width 249 height 14
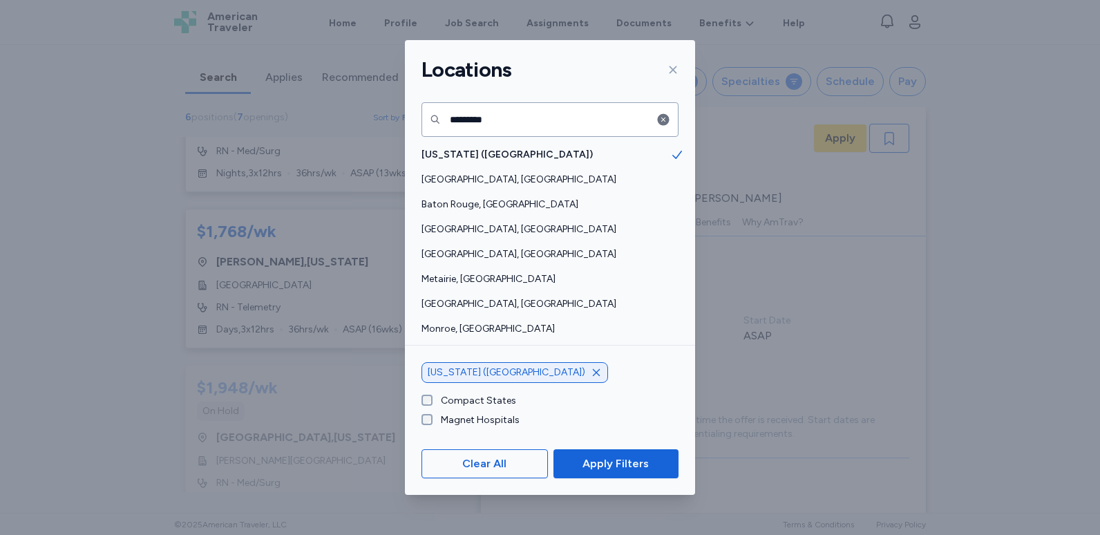
scroll to position [1, 0]
click at [600, 465] on span "Apply Filters" at bounding box center [616, 463] width 66 height 17
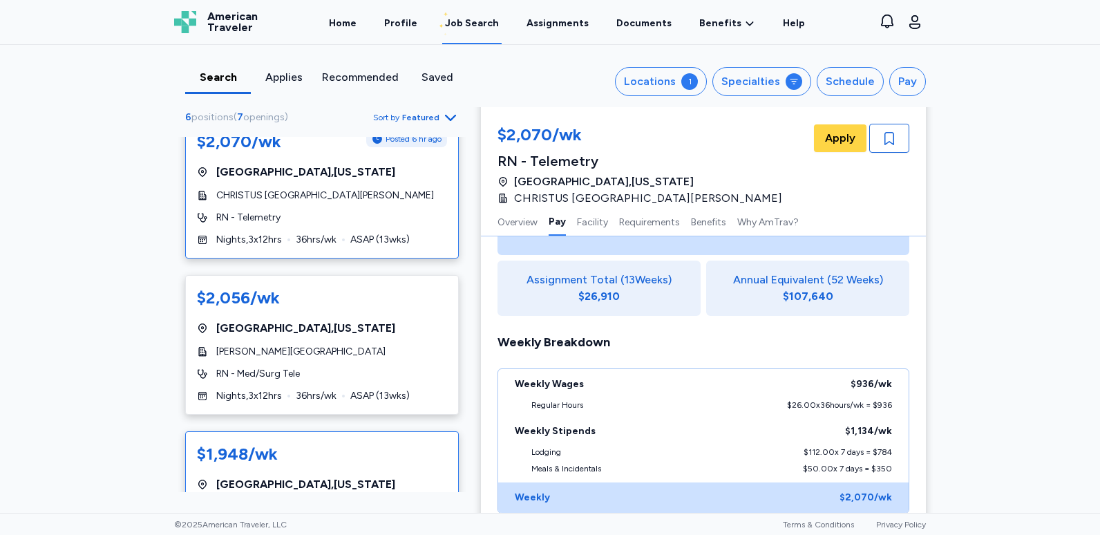
scroll to position [0, 0]
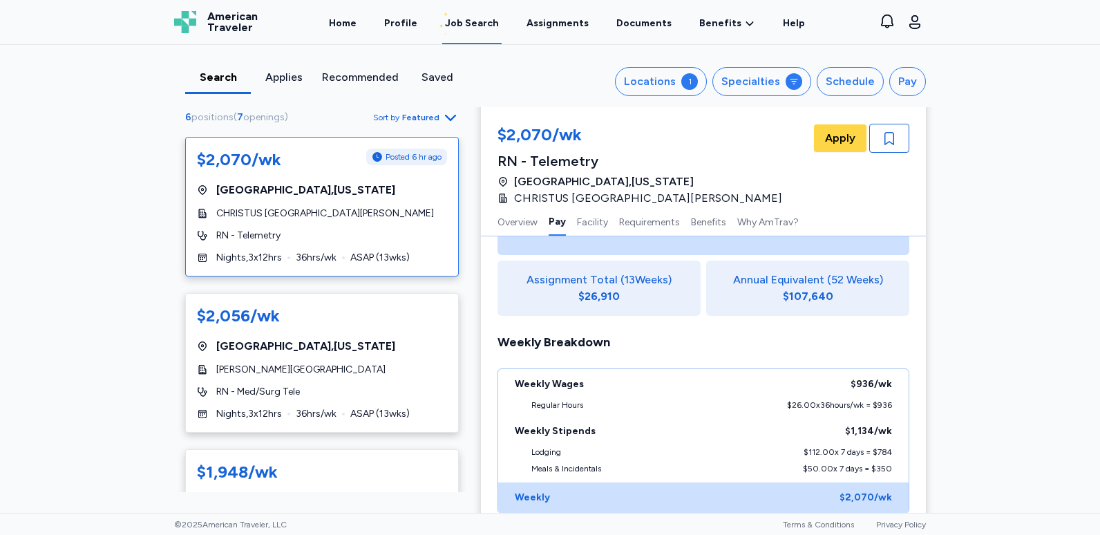
click at [346, 82] on div "Recommended" at bounding box center [360, 77] width 77 height 17
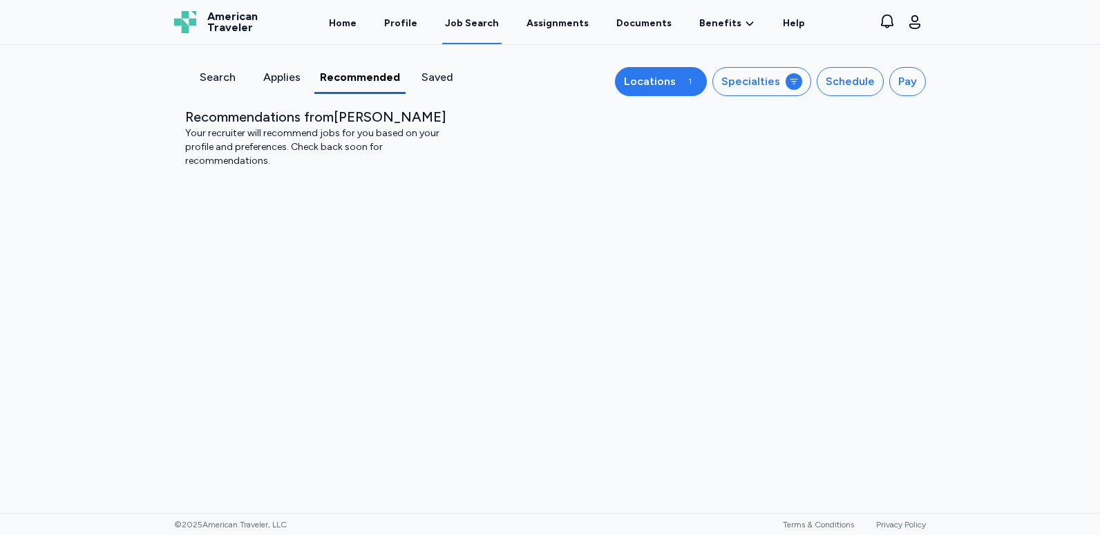
click at [649, 86] on div "Locations" at bounding box center [650, 81] width 52 height 17
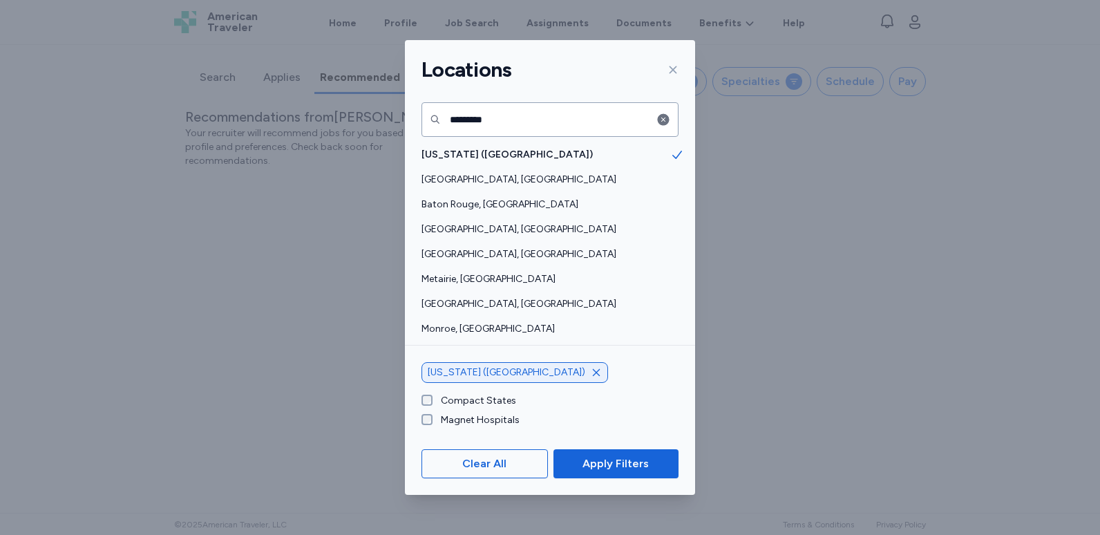
click at [784, 190] on div "Locations ********* Louisiana (LA) New Orleans, LA Baton Rouge, LA Shreveport, …" at bounding box center [550, 267] width 1100 height 535
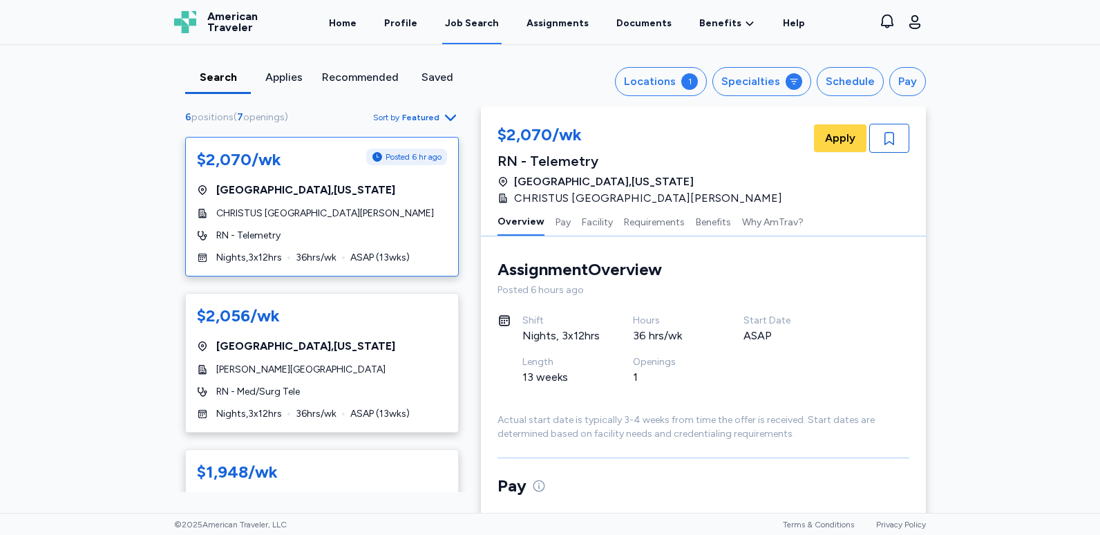
click at [359, 84] on div "Recommended" at bounding box center [360, 77] width 77 height 17
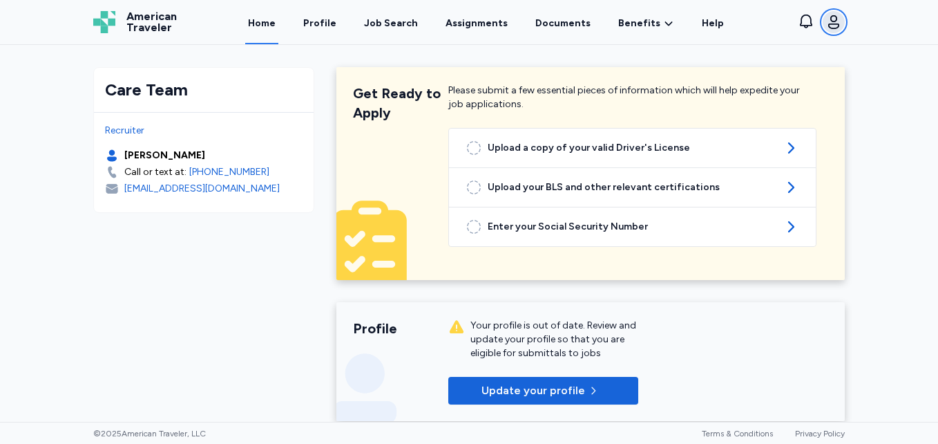
click at [840, 23] on icon "button" at bounding box center [834, 22] width 17 height 17
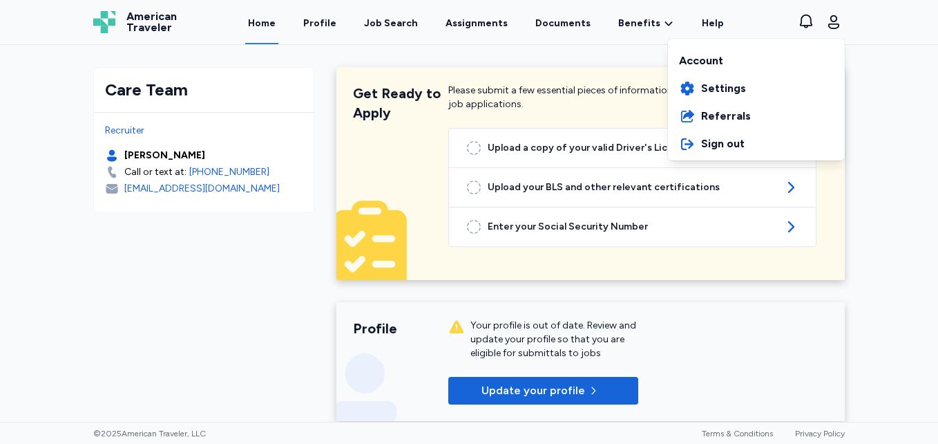
click at [59, 260] on div "Open sidebar Home American Traveler American Traveler Home Profile Job Search A…" at bounding box center [469, 222] width 938 height 444
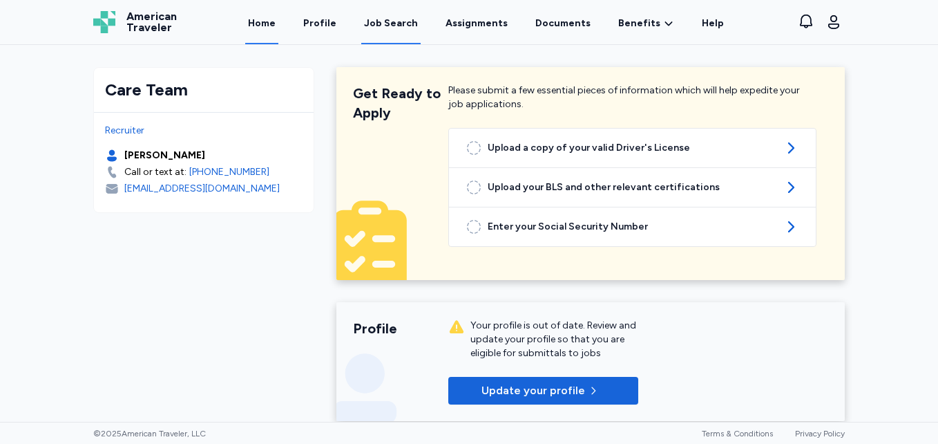
click at [397, 25] on div "Job Search" at bounding box center [391, 24] width 54 height 14
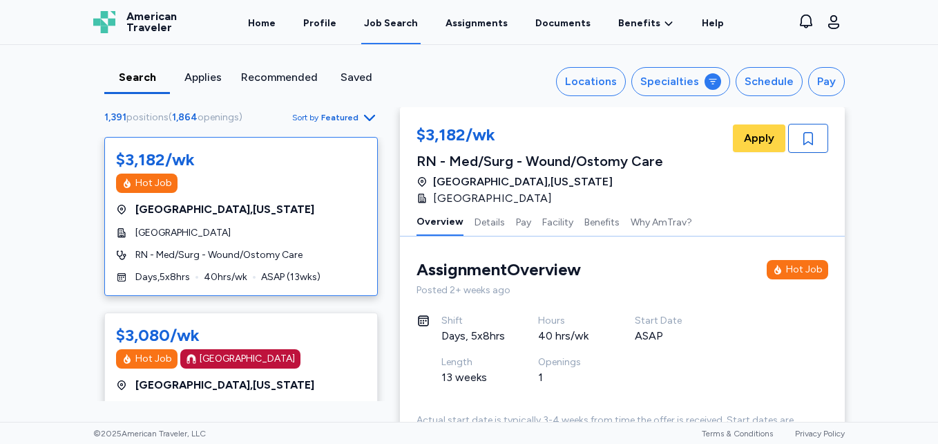
click at [283, 82] on div "Recommended" at bounding box center [279, 77] width 77 height 17
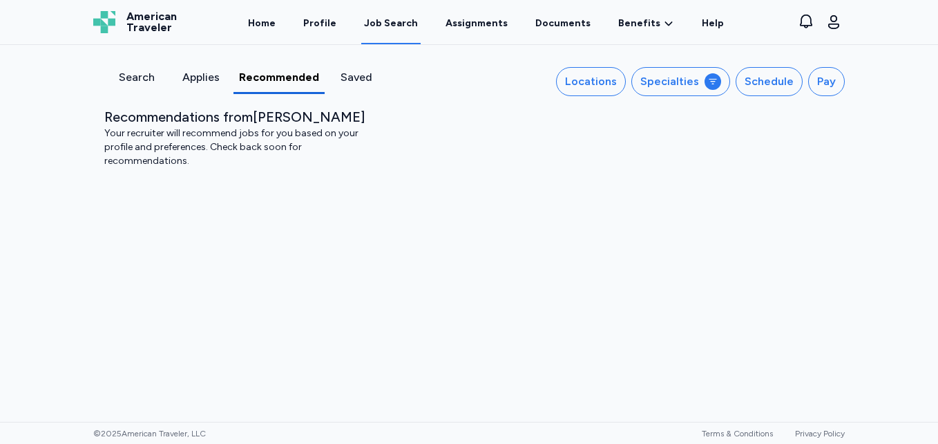
click at [126, 73] on div "Search" at bounding box center [136, 77] width 53 height 17
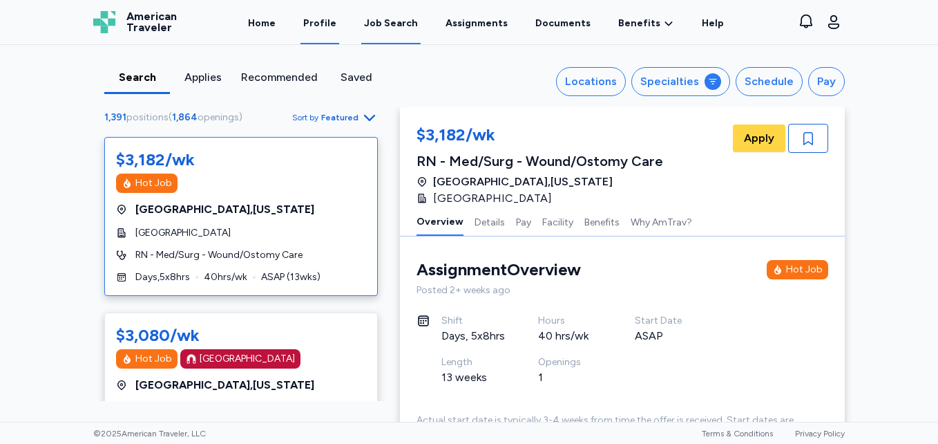
click at [328, 26] on link "Profile" at bounding box center [320, 22] width 39 height 43
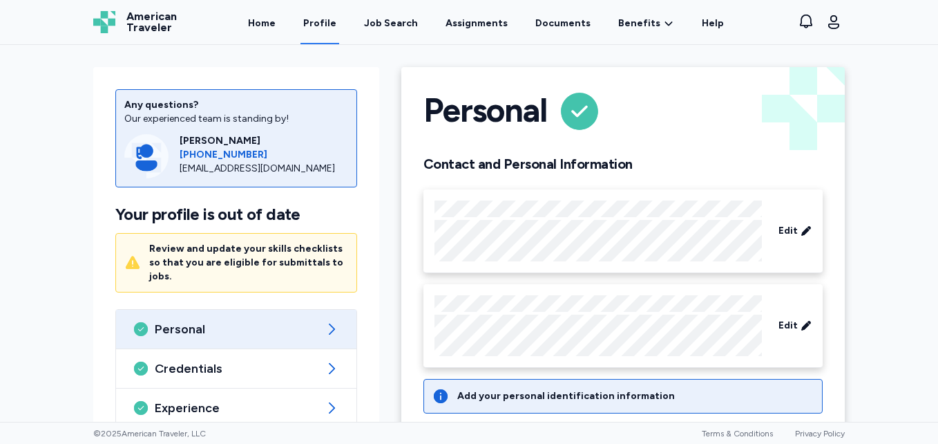
click at [235, 325] on div "Personal" at bounding box center [236, 329] width 240 height 39
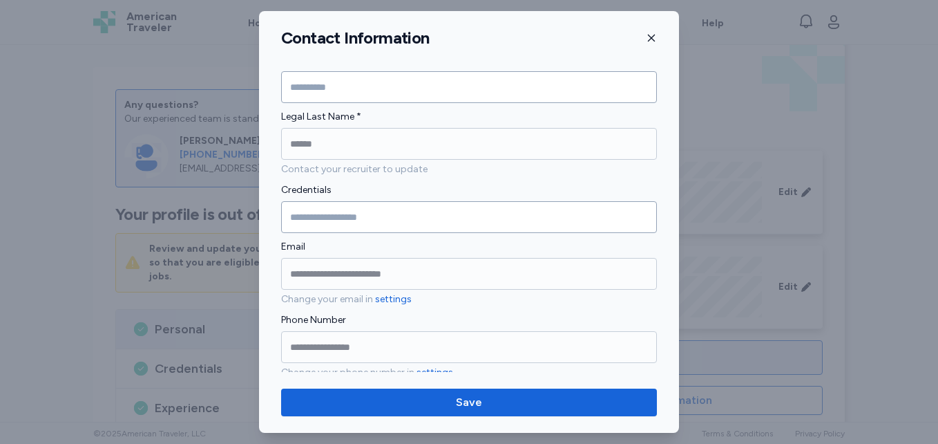
scroll to position [97, 0]
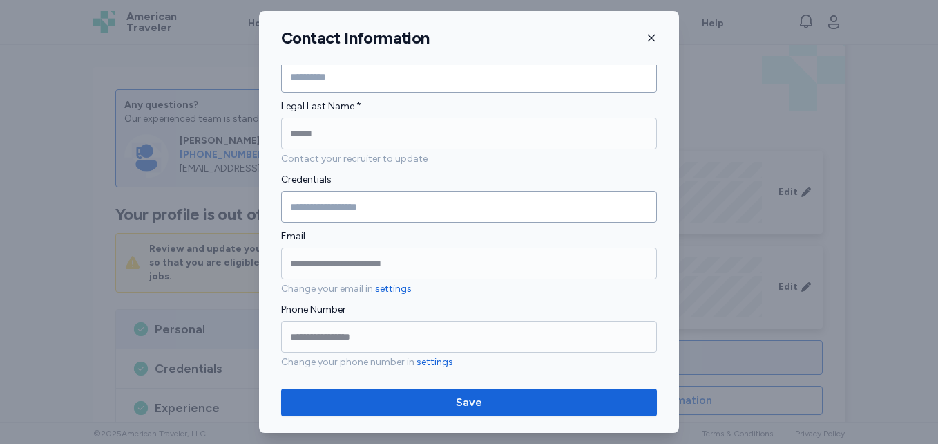
click at [646, 41] on icon "button" at bounding box center [651, 37] width 11 height 11
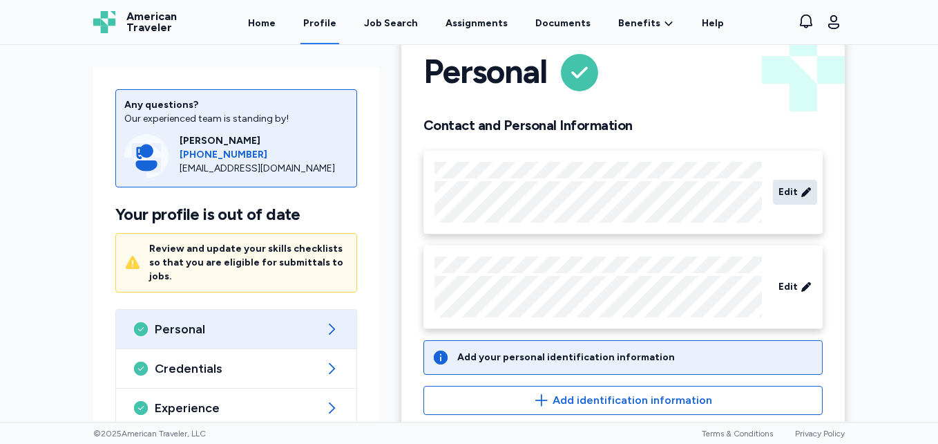
click at [794, 194] on div "Edit" at bounding box center [795, 192] width 44 height 25
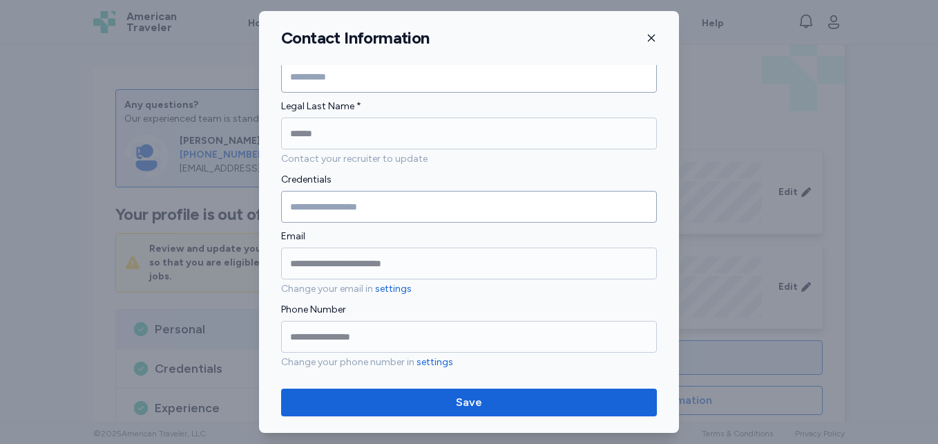
click at [652, 37] on icon "button" at bounding box center [651, 37] width 11 height 11
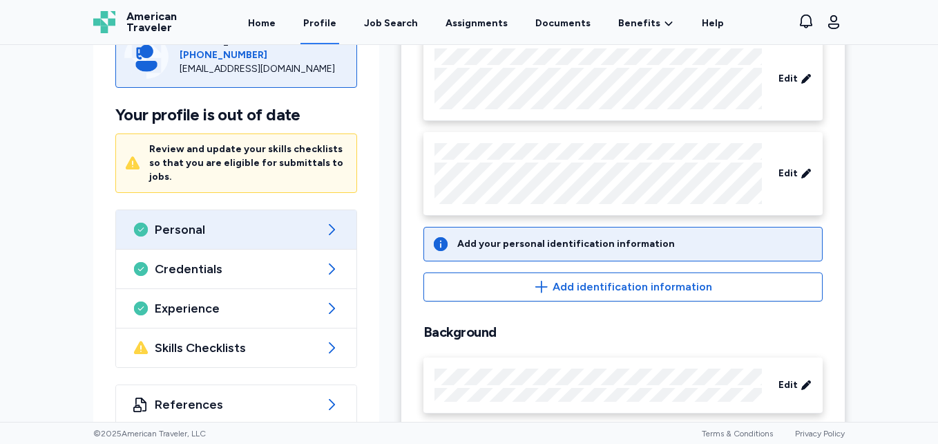
scroll to position [177, 0]
